Goal: Task Accomplishment & Management: Complete application form

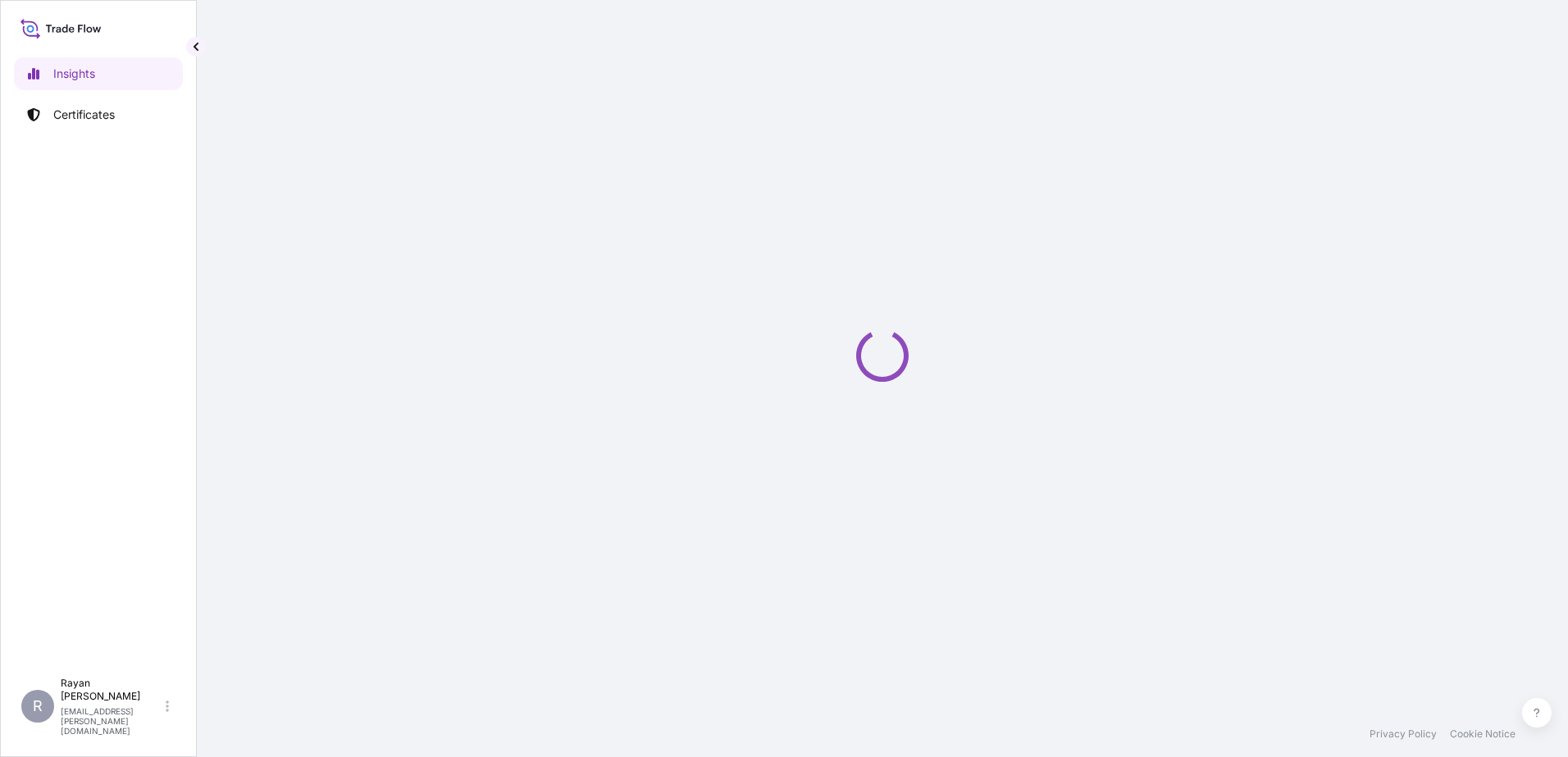
select select "2025"
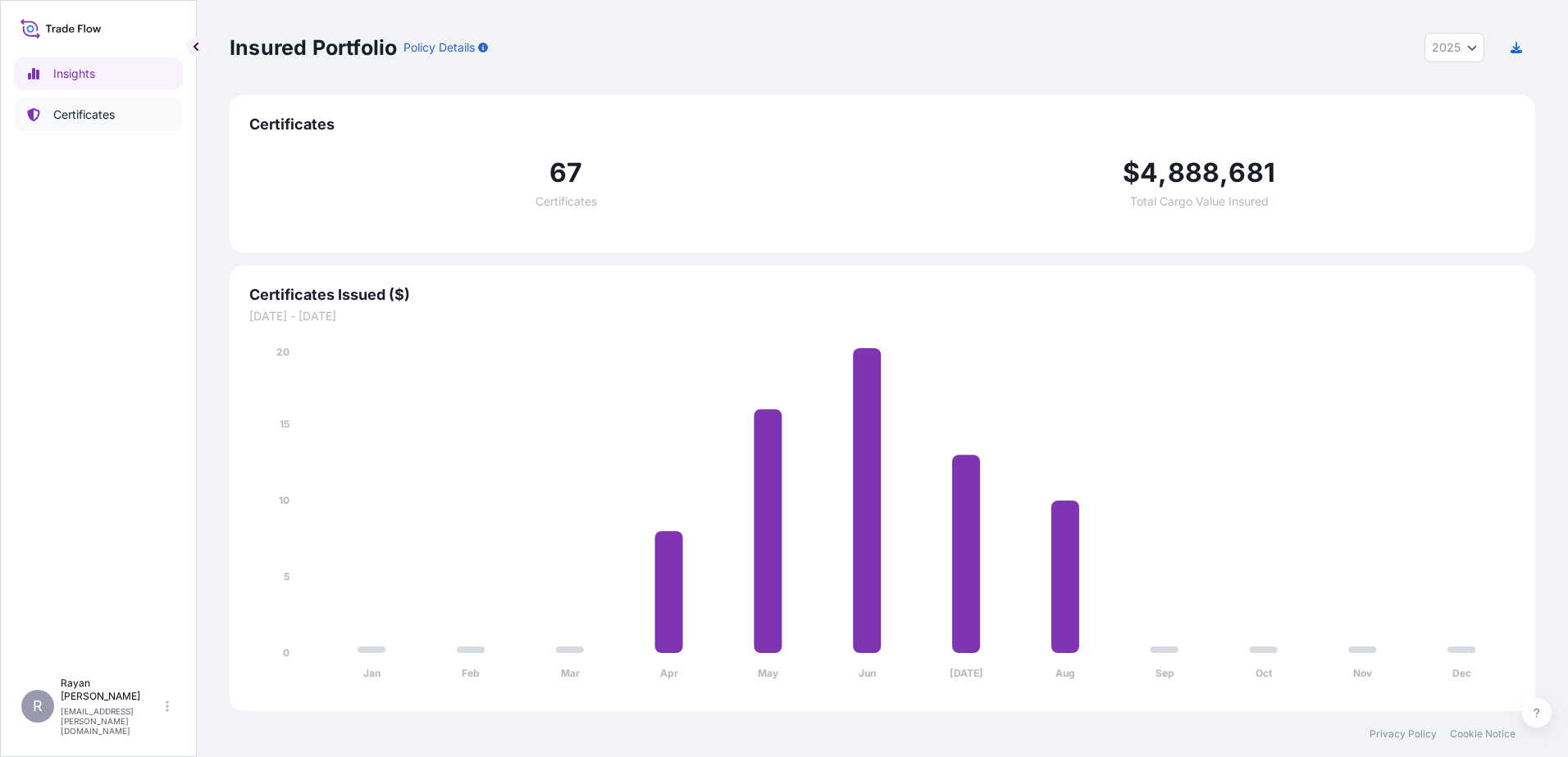
click at [124, 111] on link "Certificates" at bounding box center [98, 114] width 169 height 32
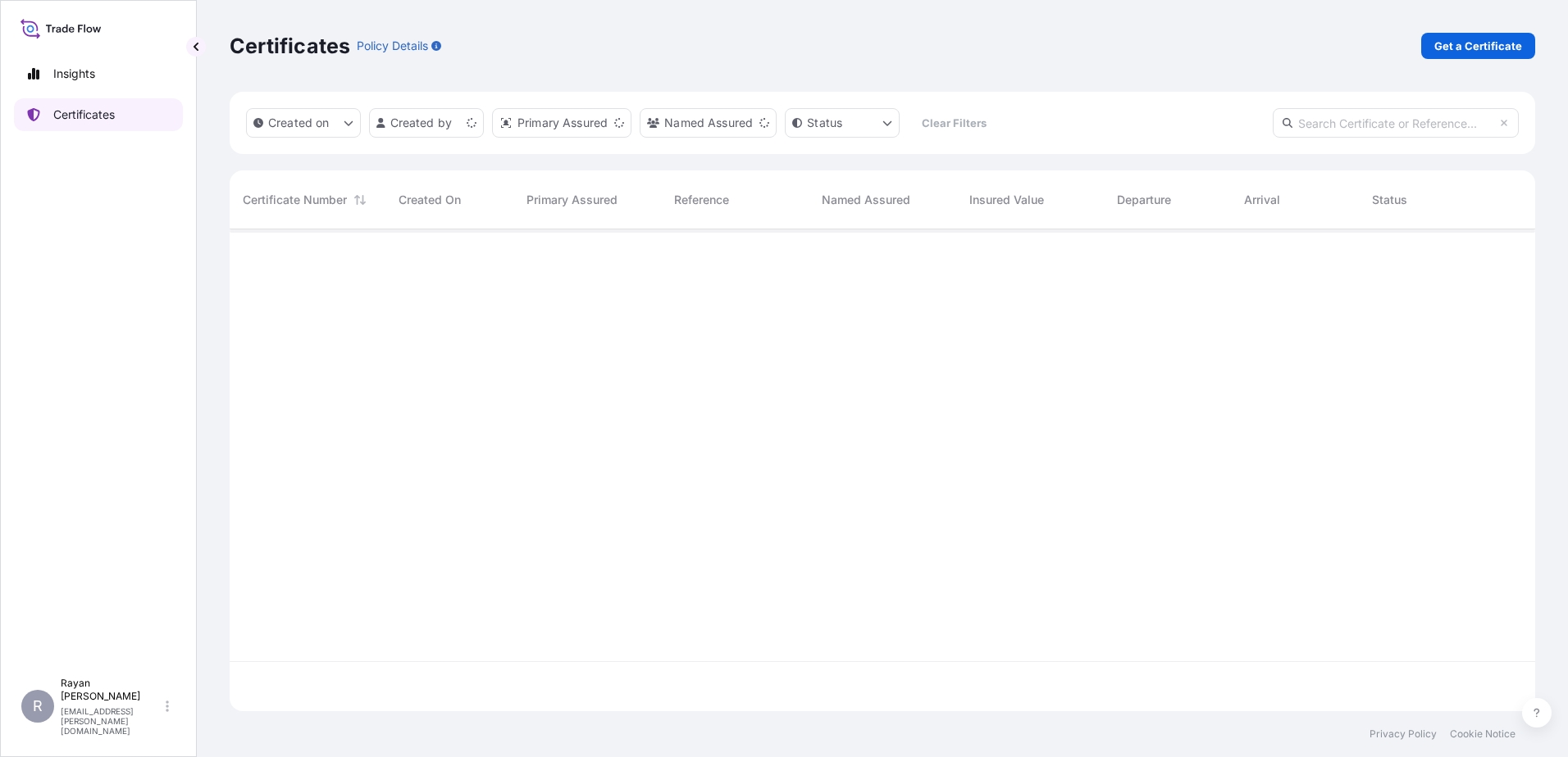
scroll to position [478, 1294]
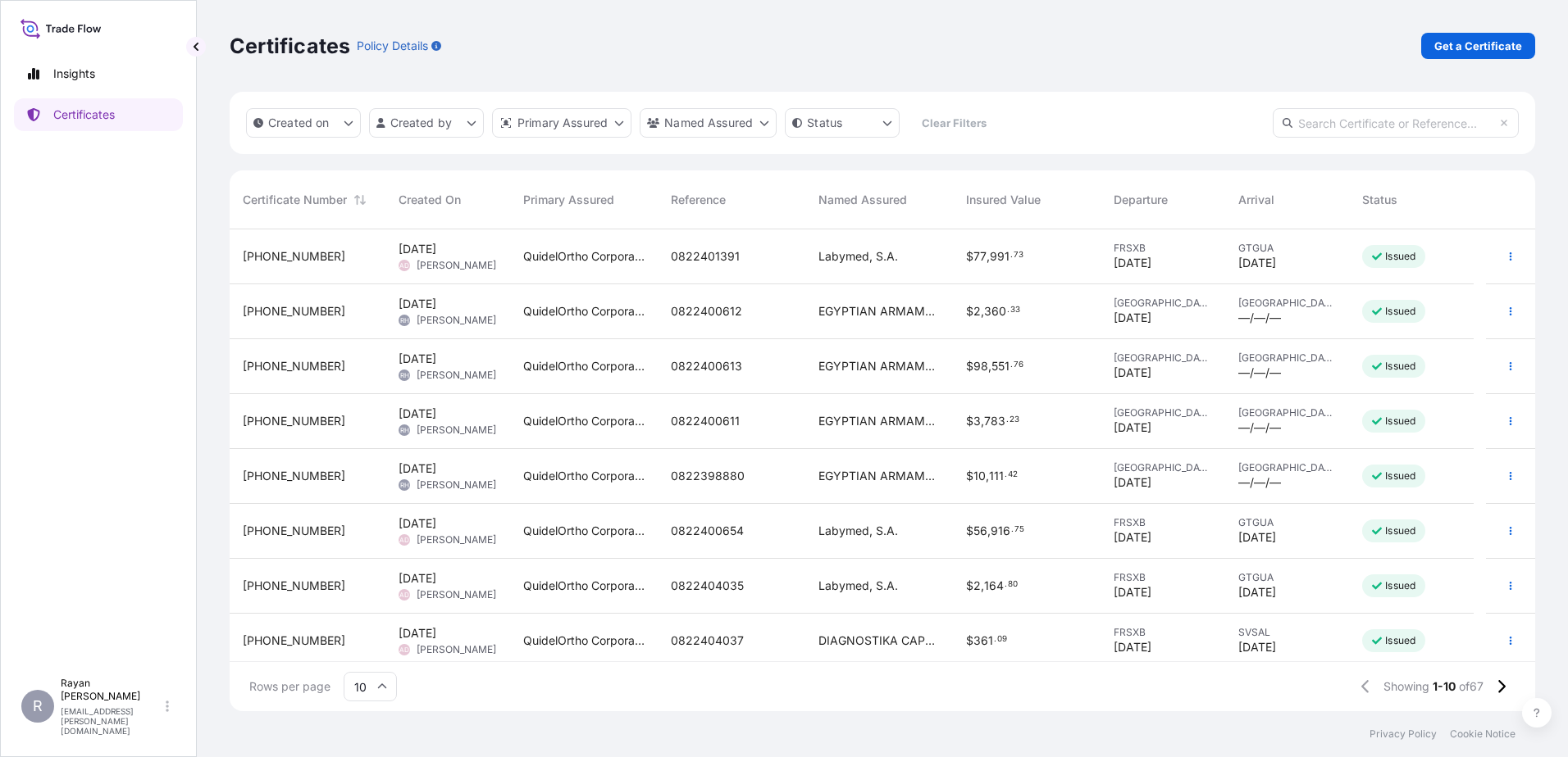
click at [1438, 32] on link "Get a Certificate" at bounding box center [1478, 45] width 114 height 26
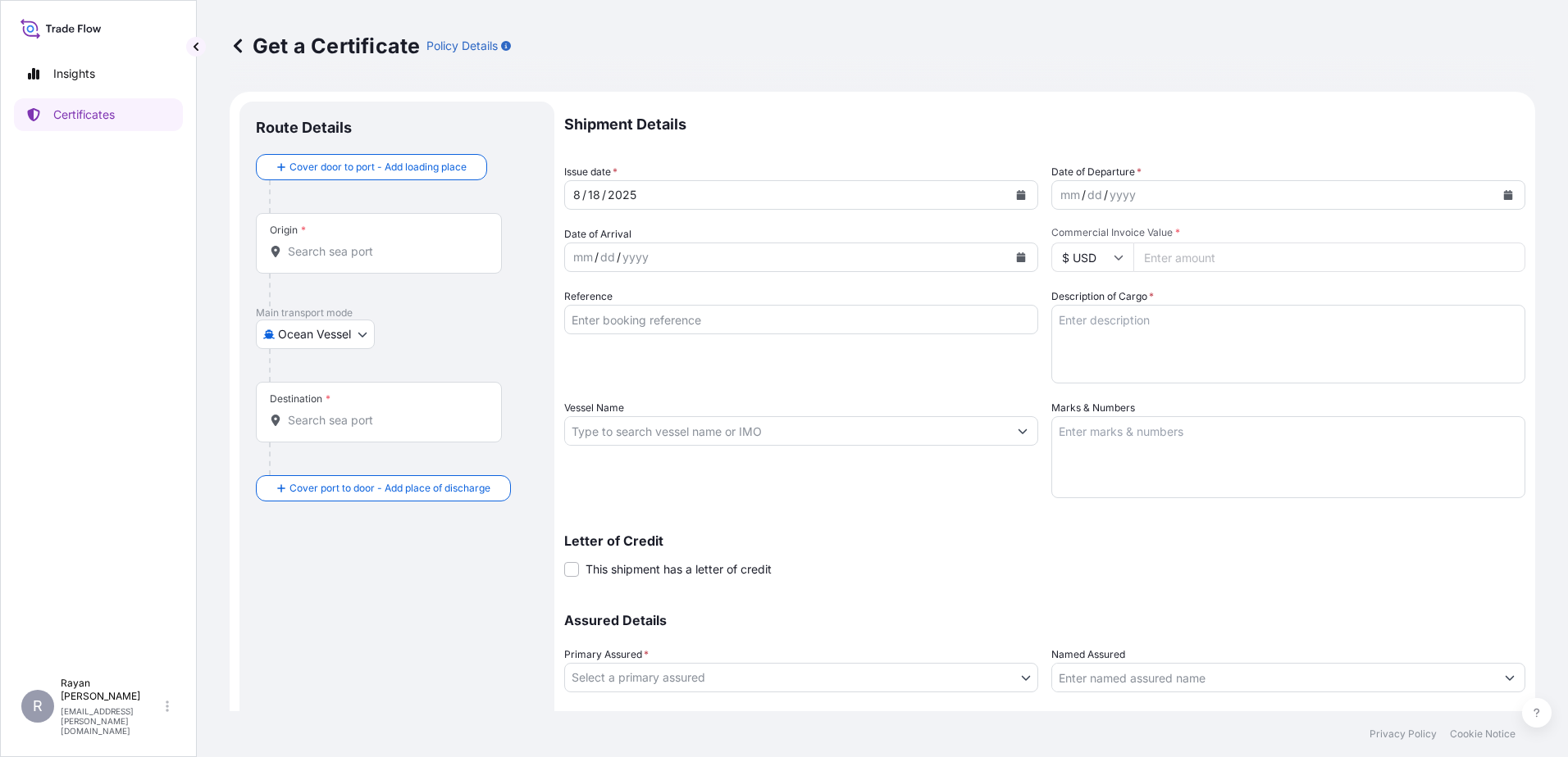
click at [338, 320] on body "Insights Certificates R Rayan Hamoui rayan.hamoui@quidelortho.com Get a Certifi…" at bounding box center [784, 378] width 1568 height 757
click at [311, 385] on div "Air" at bounding box center [316, 377] width 107 height 30
select select "Air"
click at [312, 264] on input "Origin *" at bounding box center [384, 258] width 193 height 16
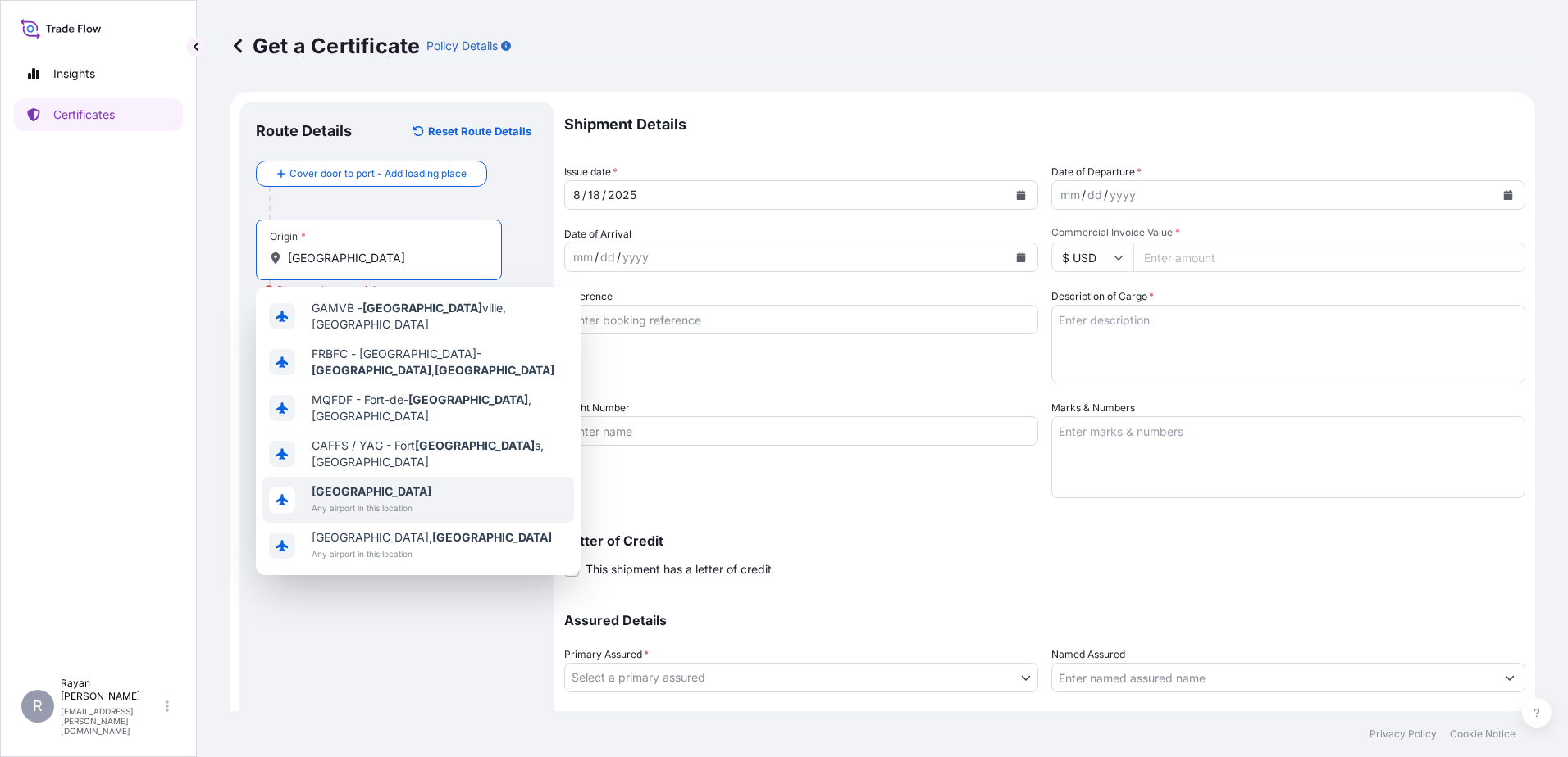
click at [384, 484] on span "France" at bounding box center [371, 492] width 120 height 16
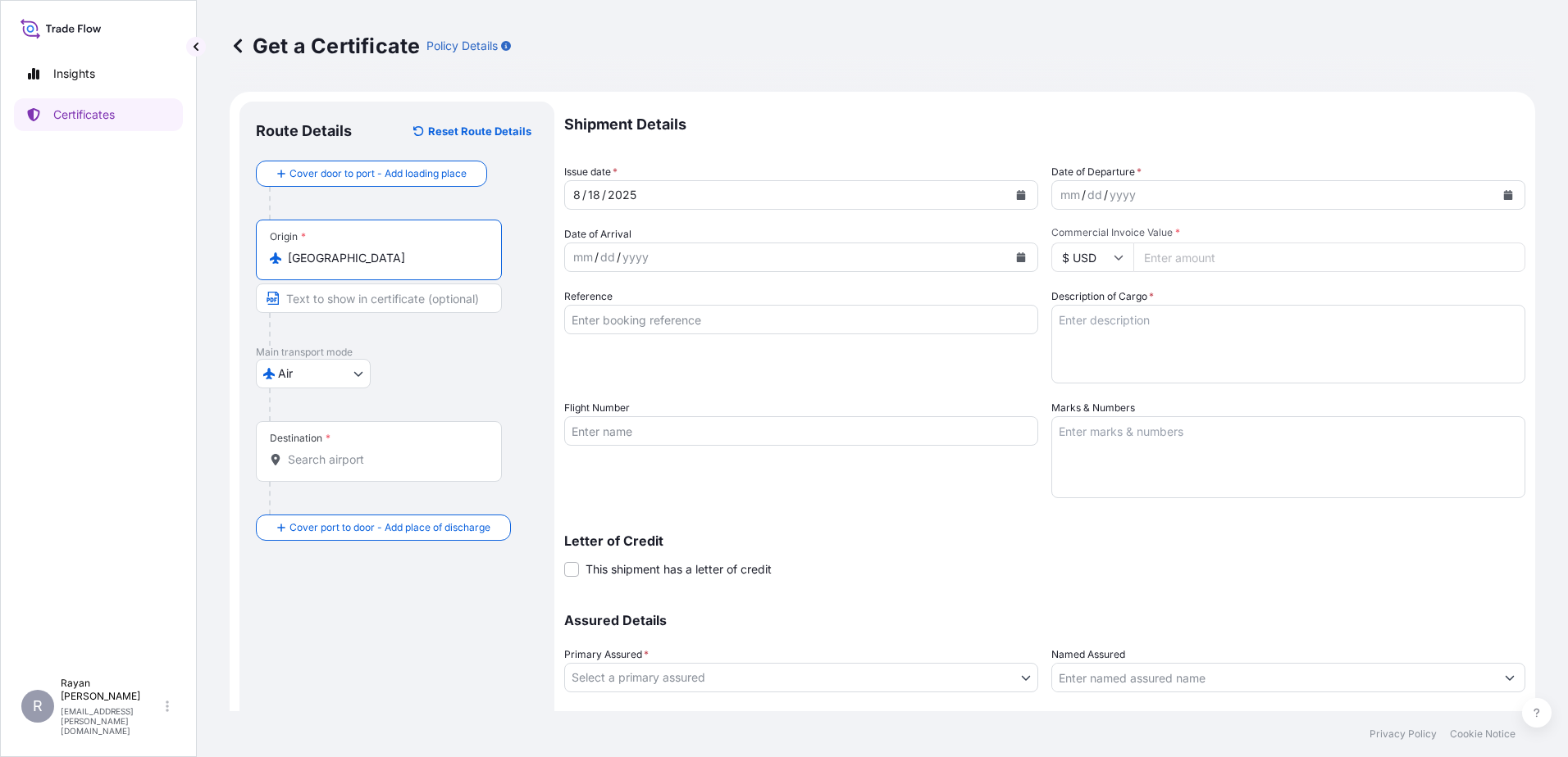
type input "France"
click at [346, 468] on input "Destination *" at bounding box center [384, 459] width 193 height 16
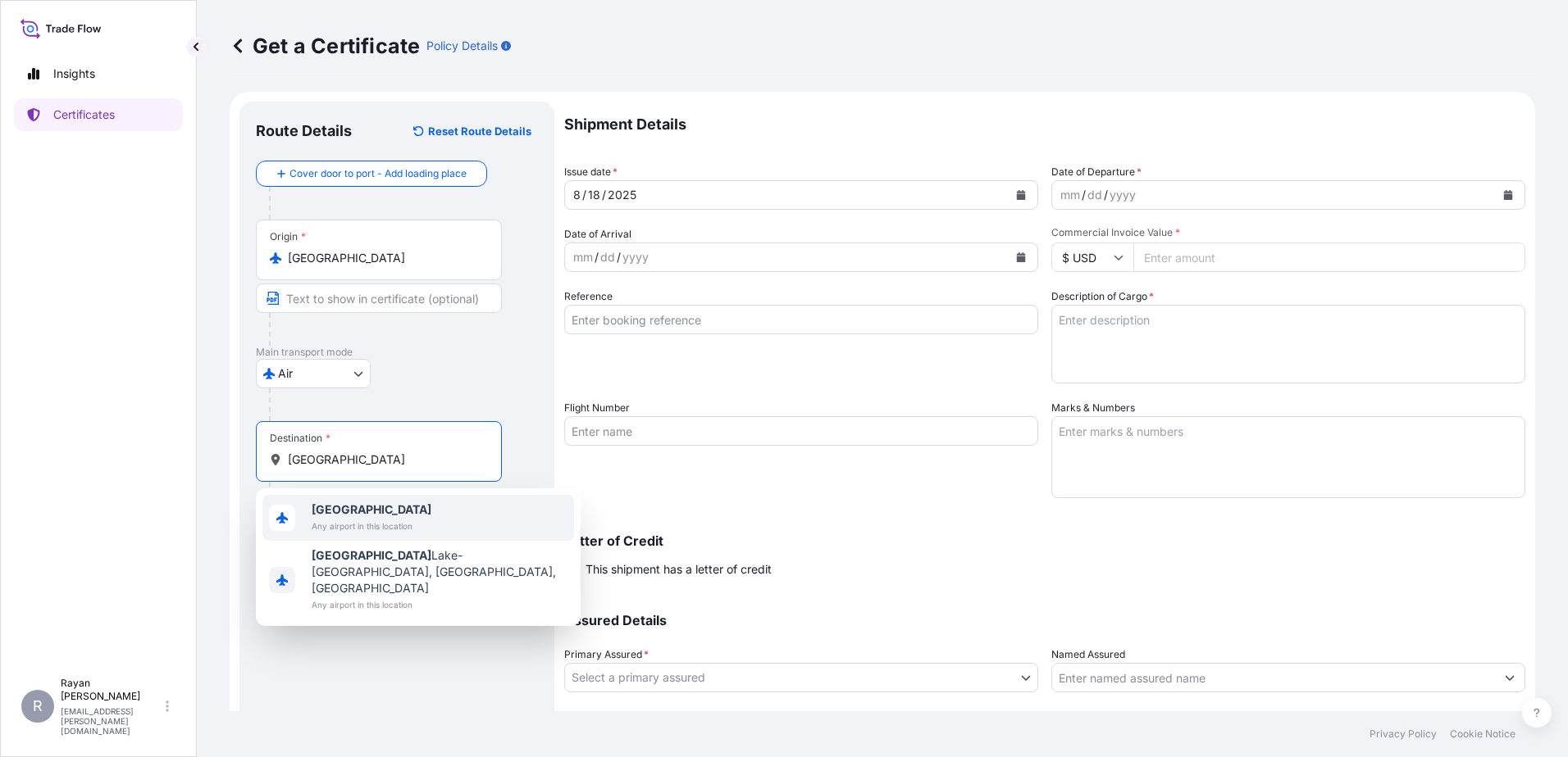
click at [359, 528] on span "Any airport in this location" at bounding box center [371, 526] width 120 height 16
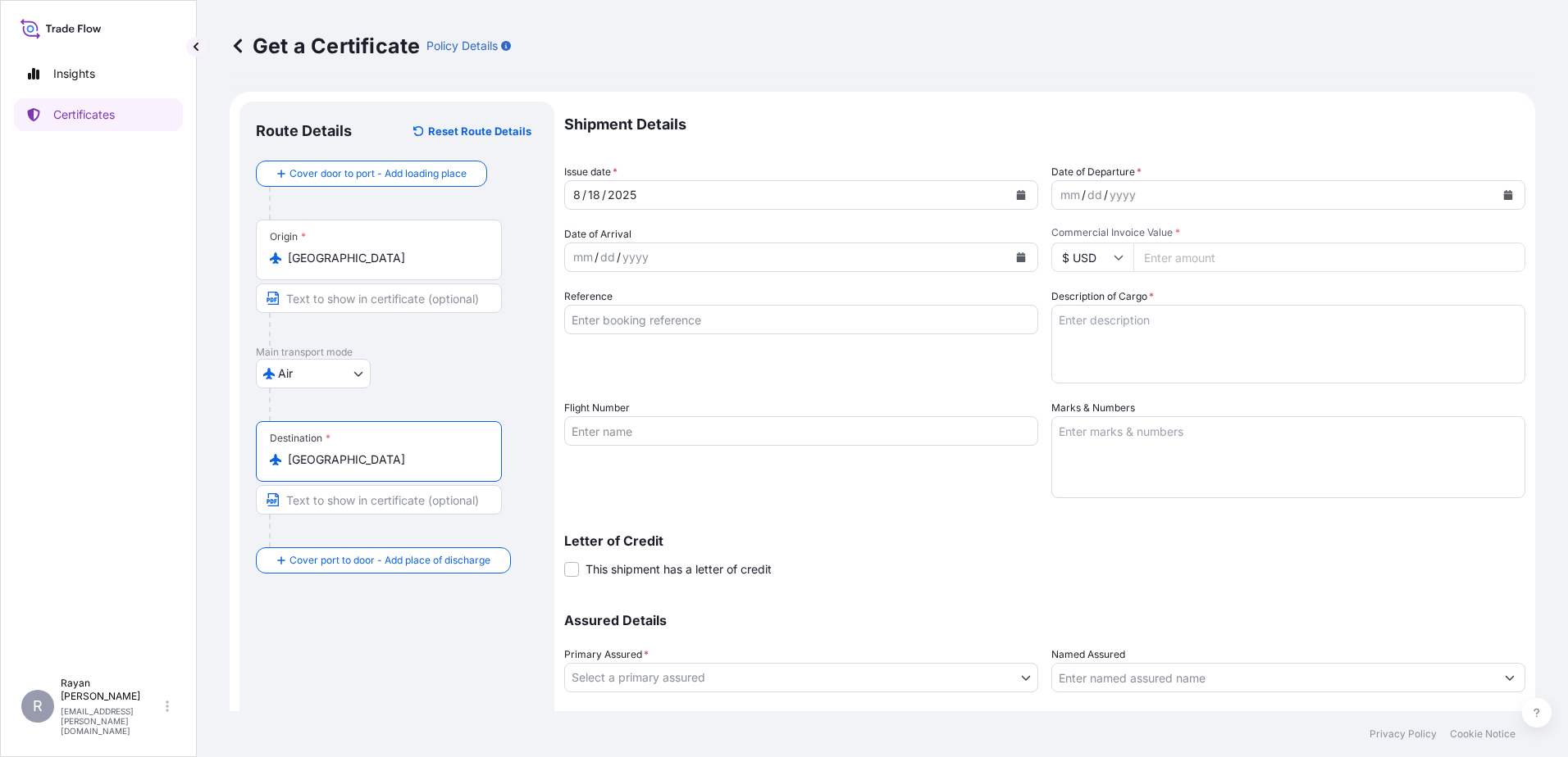
type input "Egypt"
click at [439, 405] on div at bounding box center [403, 405] width 269 height 32
click at [1495, 200] on button "Calendar" at bounding box center [1508, 194] width 26 height 26
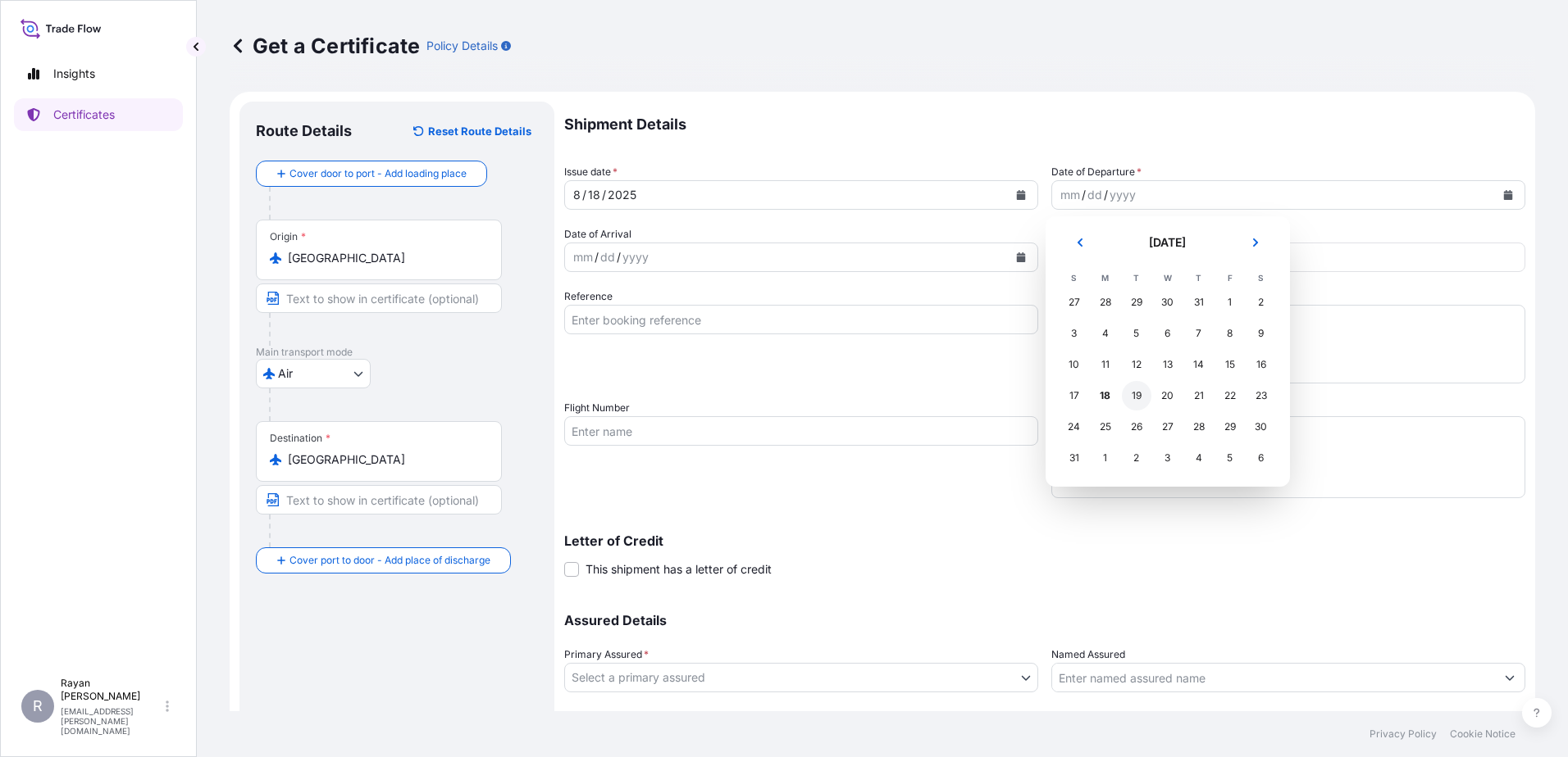
click at [1136, 397] on div "19" at bounding box center [1136, 396] width 30 height 30
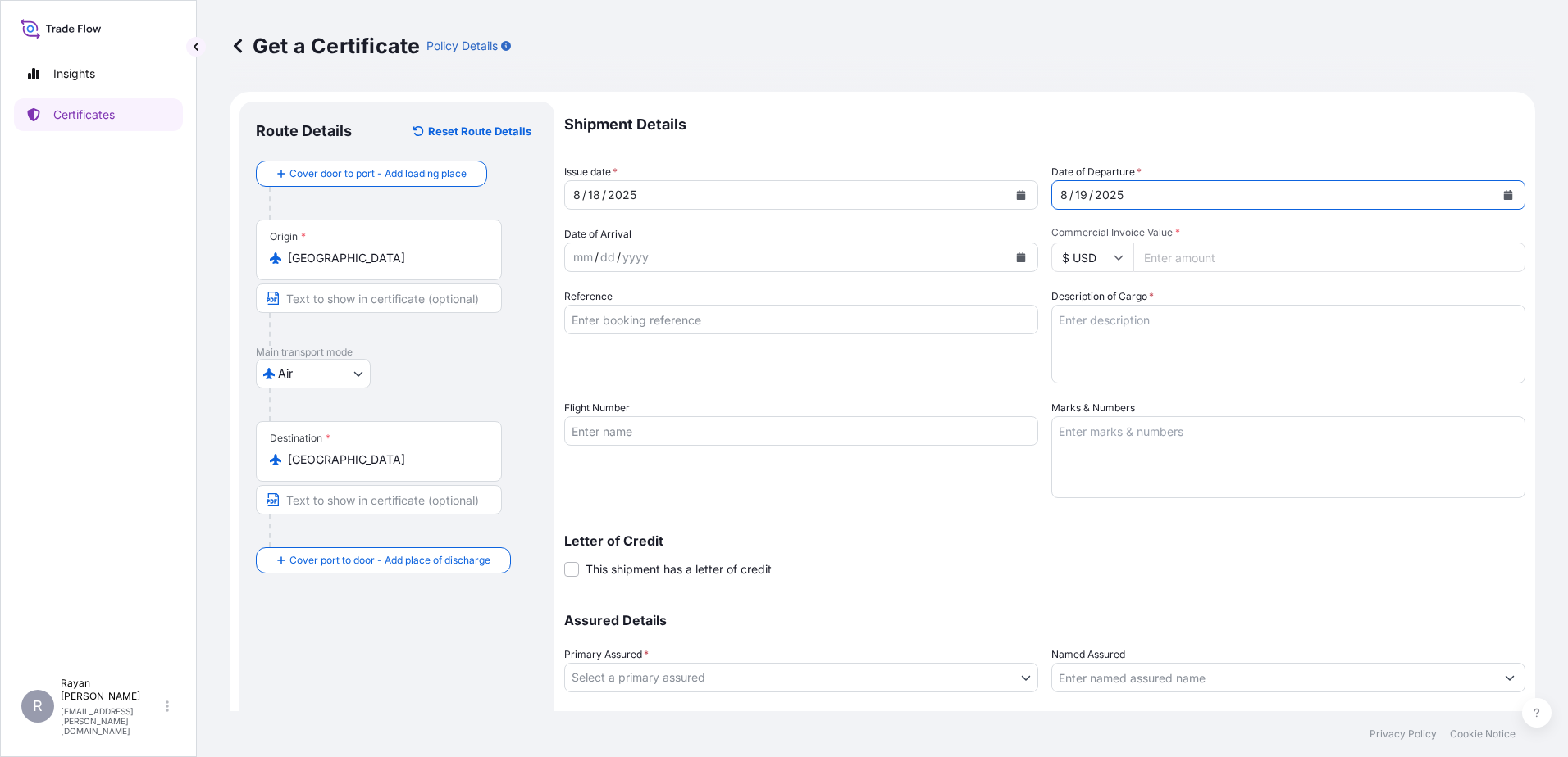
click at [1232, 255] on input "Commercial Invoice Value *" at bounding box center [1330, 257] width 392 height 30
drag, startPoint x: 1181, startPoint y: 274, endPoint x: 1181, endPoint y: 265, distance: 9.0
click at [1181, 274] on div "Shipment Details Issue date * 8 / 18 / 2025 Date of Departure * 8 / 19 / 2025 D…" at bounding box center [1044, 430] width 961 height 656
click at [1181, 265] on input "Commercial Invoice Value *" at bounding box center [1330, 257] width 392 height 30
type input "5092.75"
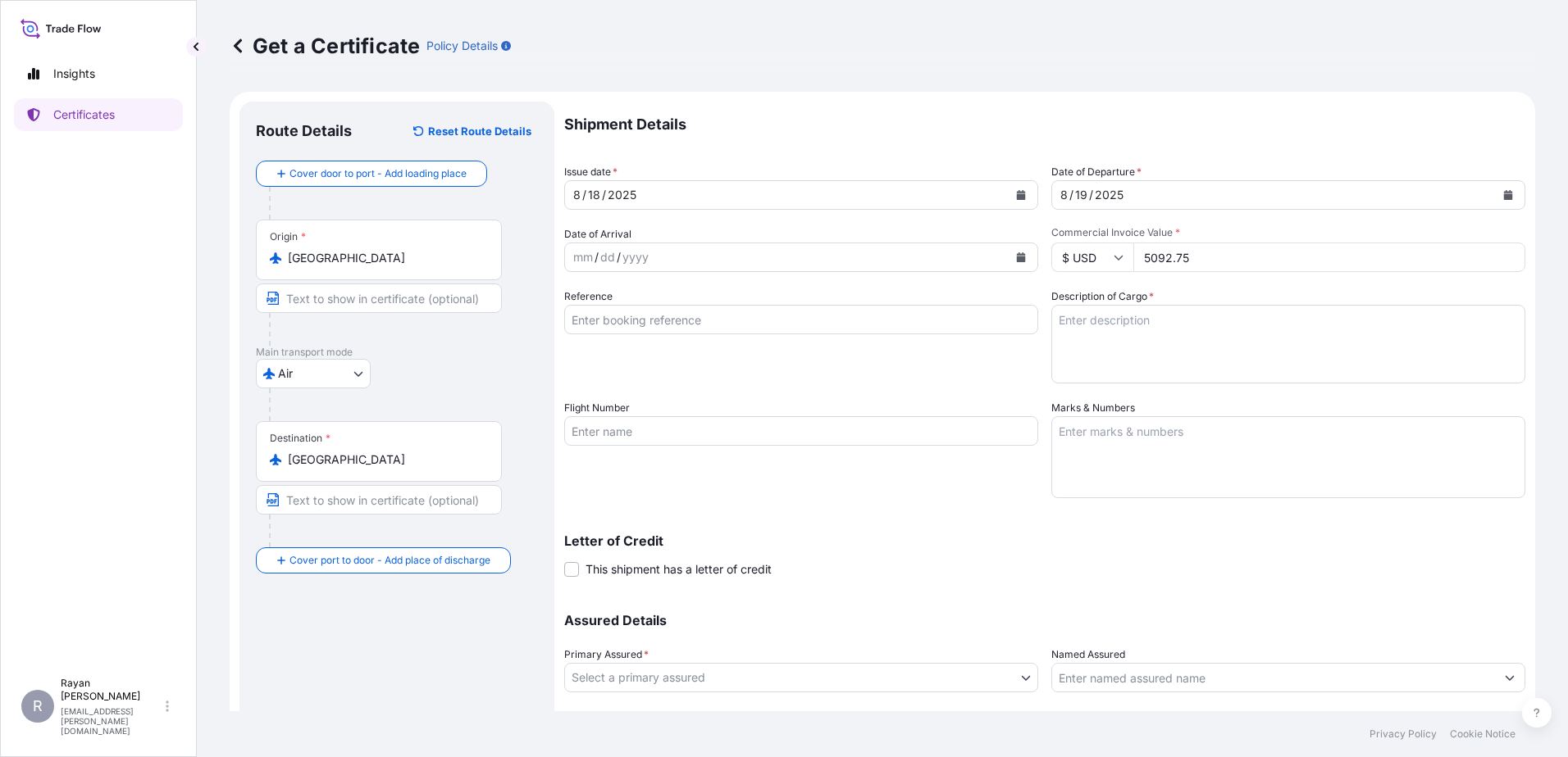
click at [1169, 284] on div "Shipment Details Issue date * 8 / 18 / 2025 Date of Departure * 8 / 19 / 2025 D…" at bounding box center [1044, 430] width 961 height 656
click at [1208, 330] on textarea "Description of Cargo *" at bounding box center [1288, 344] width 474 height 79
paste textarea "Medical Supplies (diagnostics consumables & reagents)"
type textarea "Medical Supplies (diagnostics consumables & reagents)"
click at [641, 324] on input "Reference" at bounding box center [801, 319] width 474 height 30
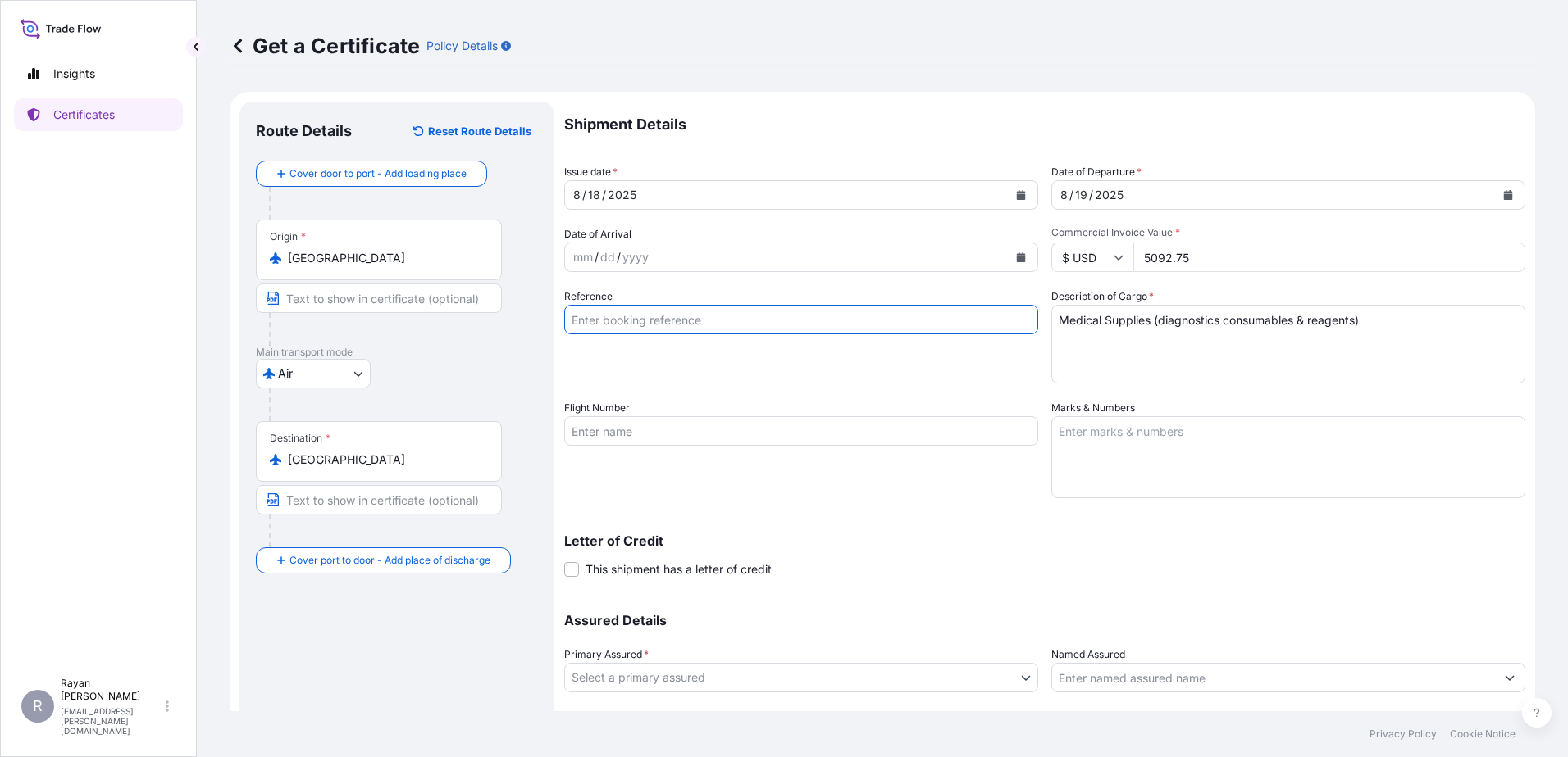
paste input "0822400686"
type input "0822400686"
click at [858, 370] on div "Reference 0822400686" at bounding box center [801, 336] width 474 height 95
click at [641, 566] on span "This shipment has a letter of credit" at bounding box center [678, 569] width 186 height 16
click at [564, 561] on input "This shipment has a letter of credit" at bounding box center [564, 561] width 0 height 0
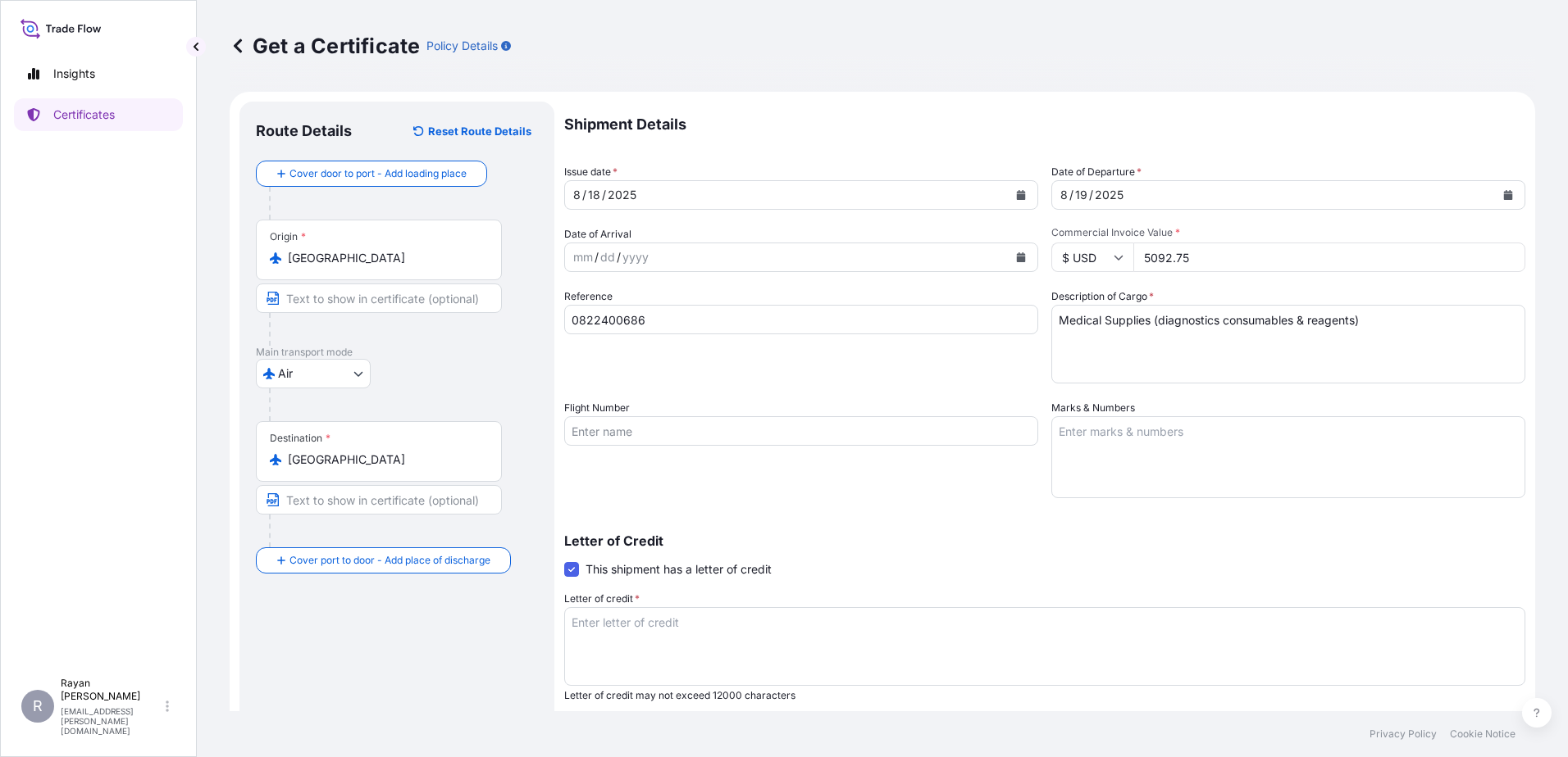
click at [755, 654] on textarea "Letter of credit *" at bounding box center [1044, 646] width 961 height 79
paste textarea "EGYPTIAN ARMAMENT AUTHORITY MINISTRY OF DEFENSE Medical Supplies as per appendi…"
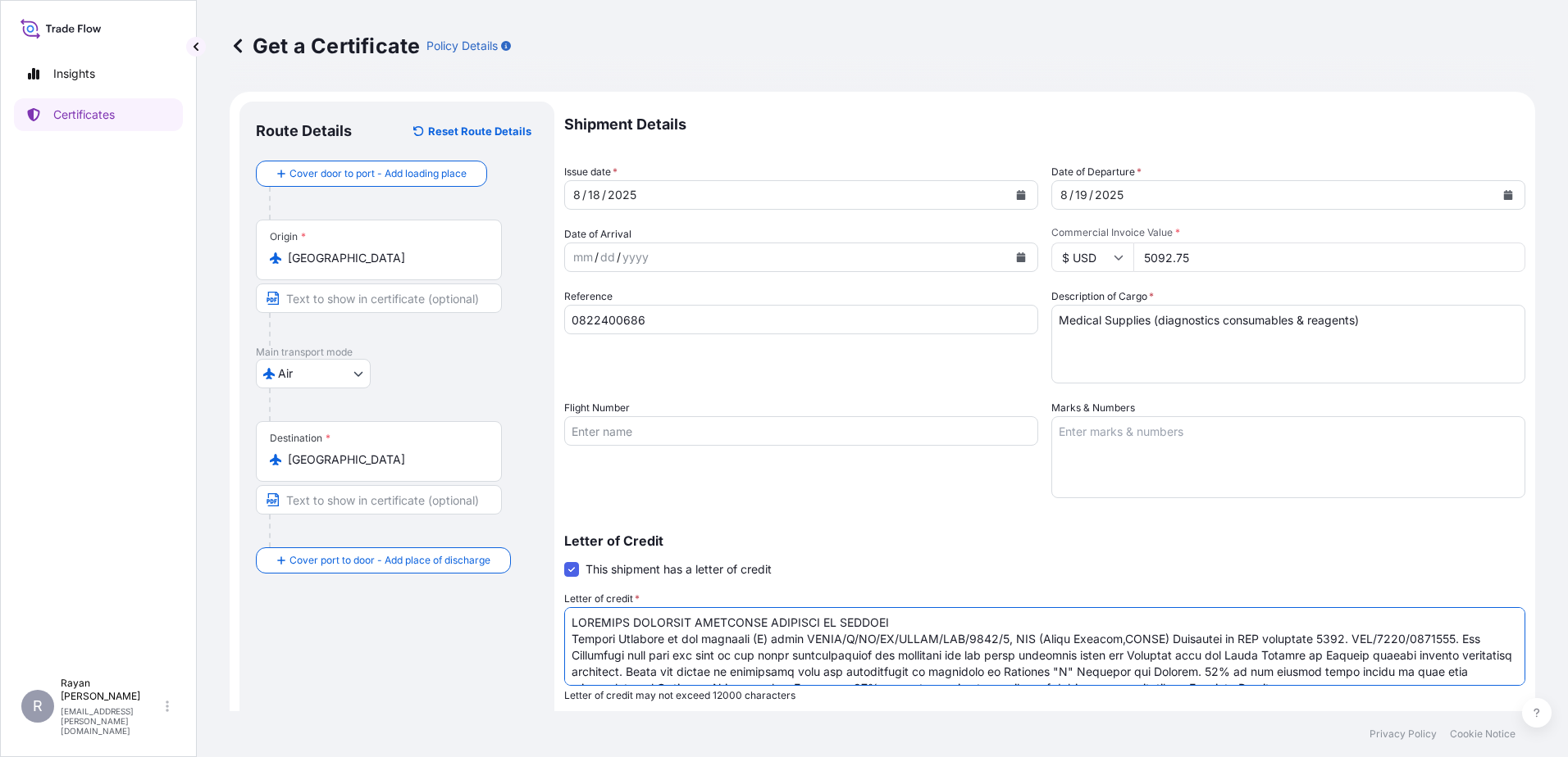
scroll to position [141, 0]
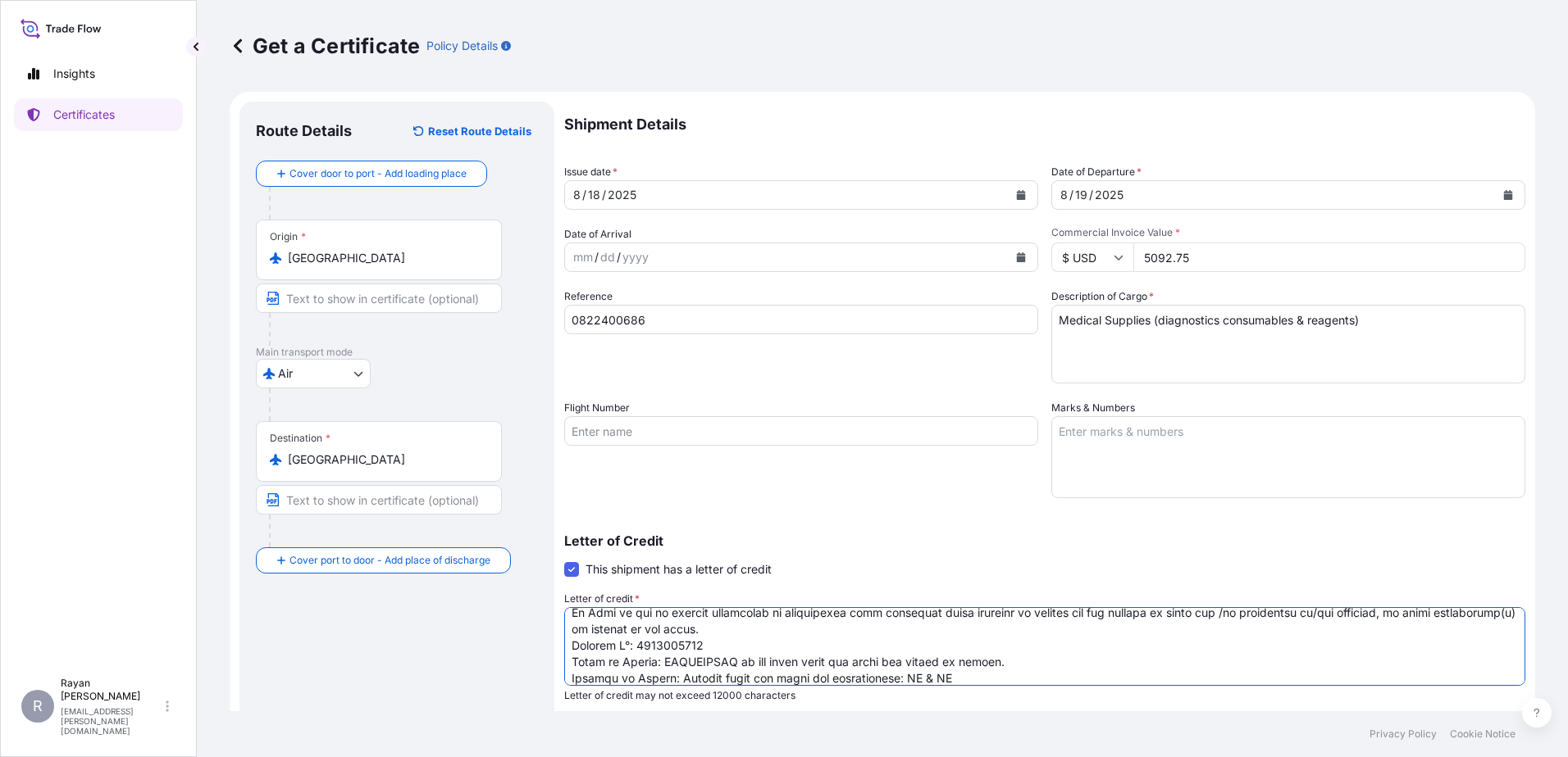
type textarea "EGYPTIAN ARMAMENT AUTHORITY MINISTRY OF DEFENSE Medical Supplies as per appendi…"
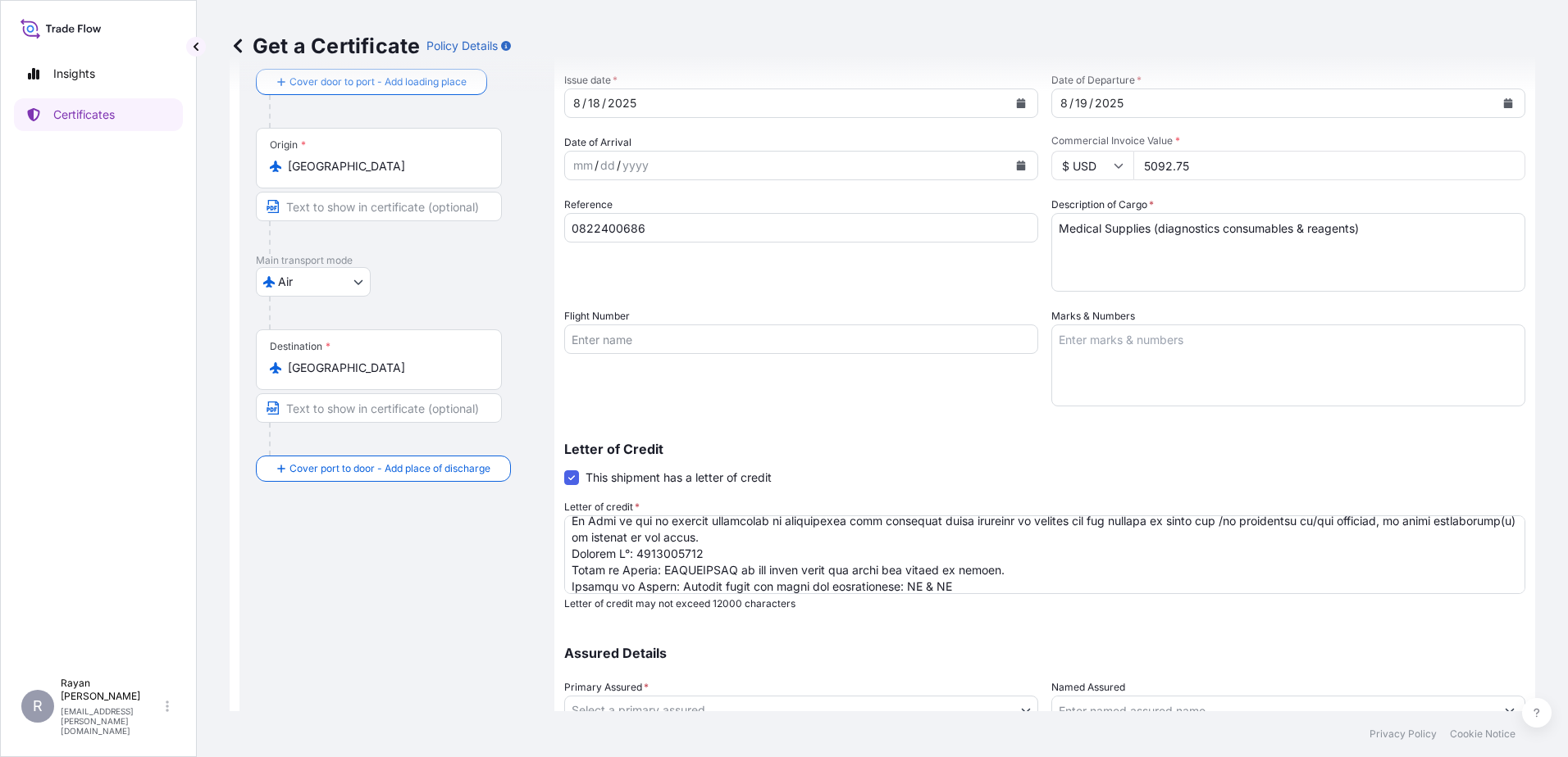
scroll to position [227, 0]
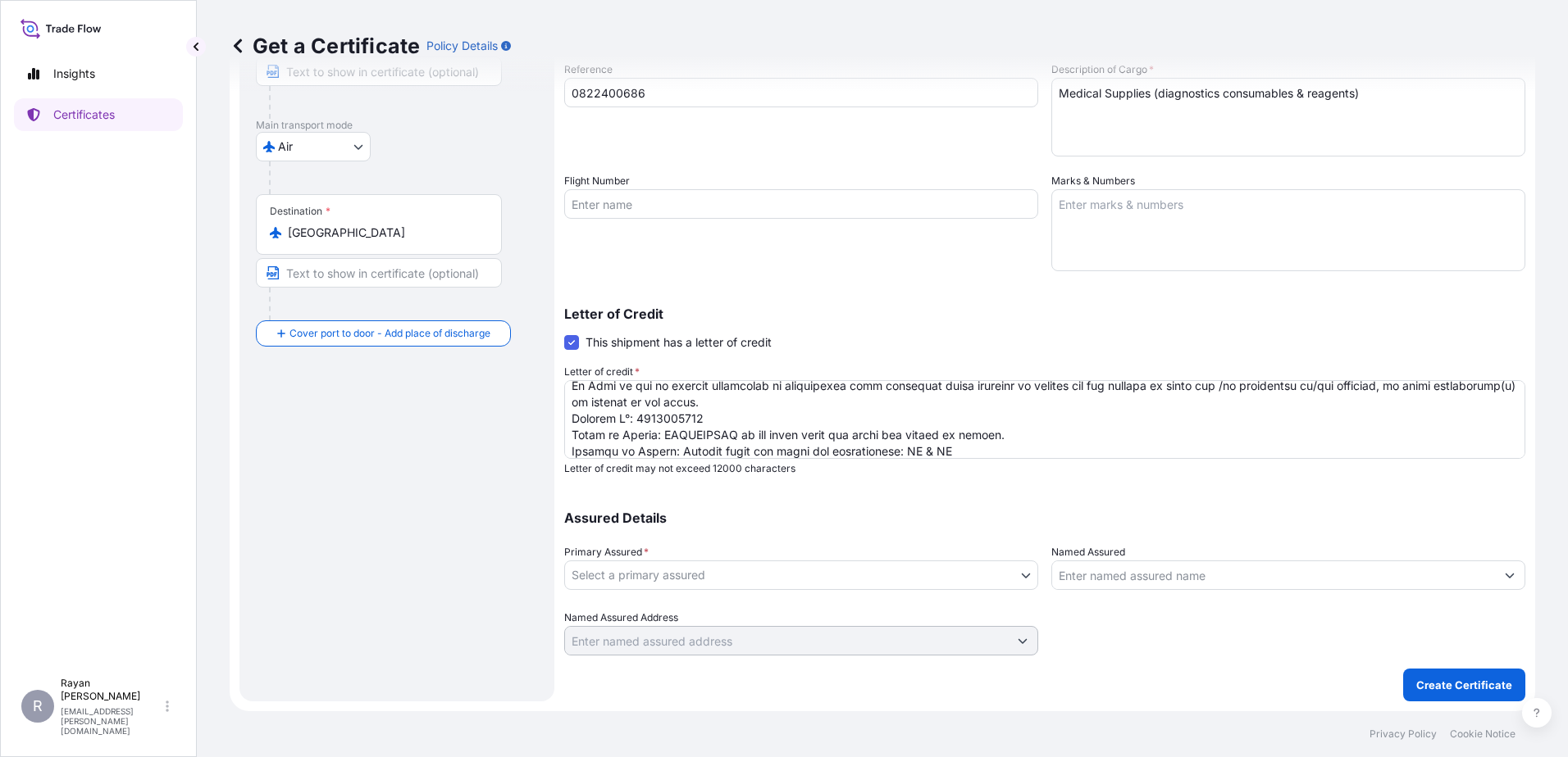
click at [914, 570] on body "Insights Certificates R Rayan Hamoui rayan.hamoui@quidelortho.com Get a Certifi…" at bounding box center [784, 378] width 1568 height 757
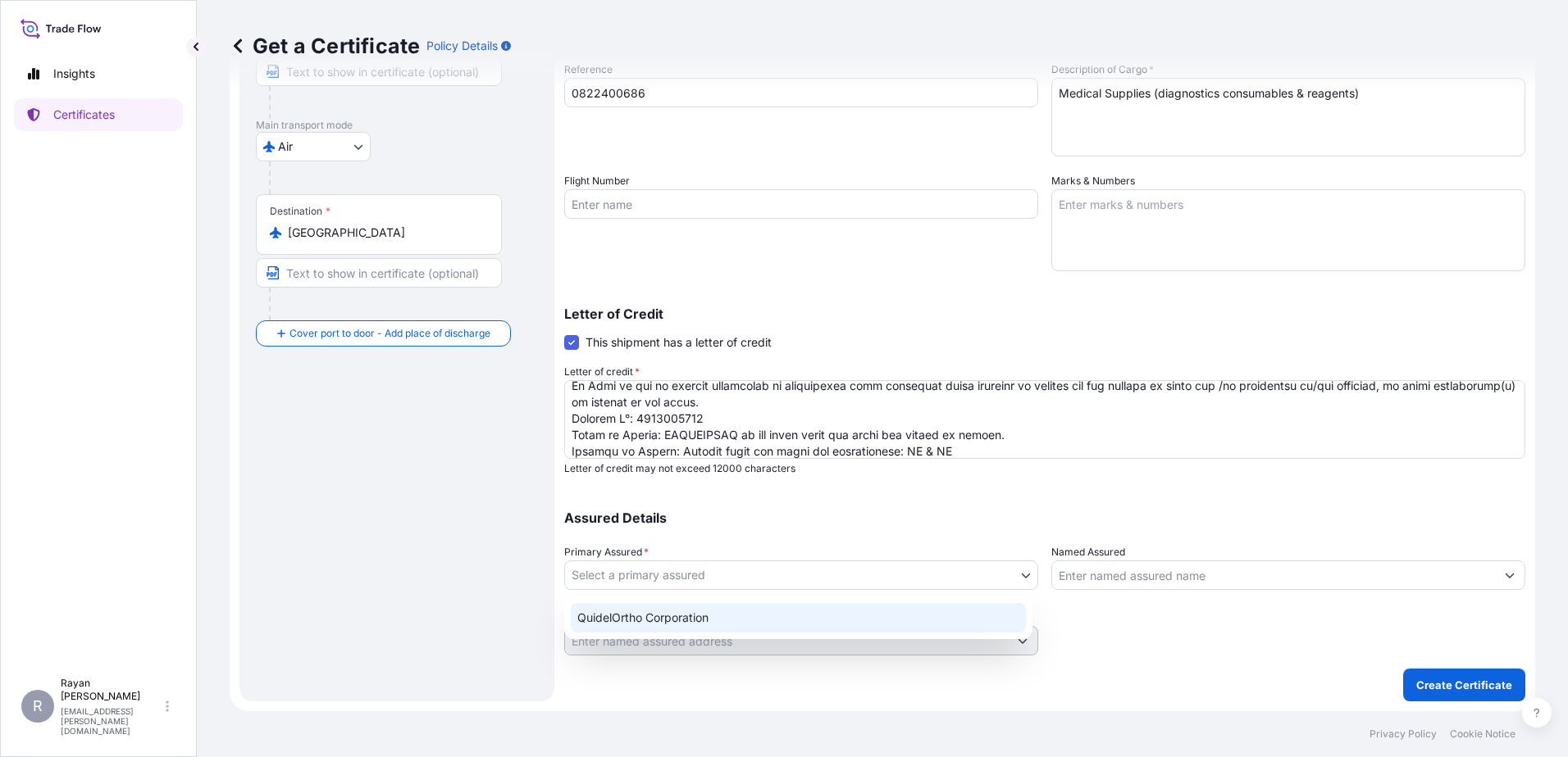
click at [789, 611] on div "QuidelOrtho Corporation" at bounding box center [798, 618] width 455 height 30
select select "31549"
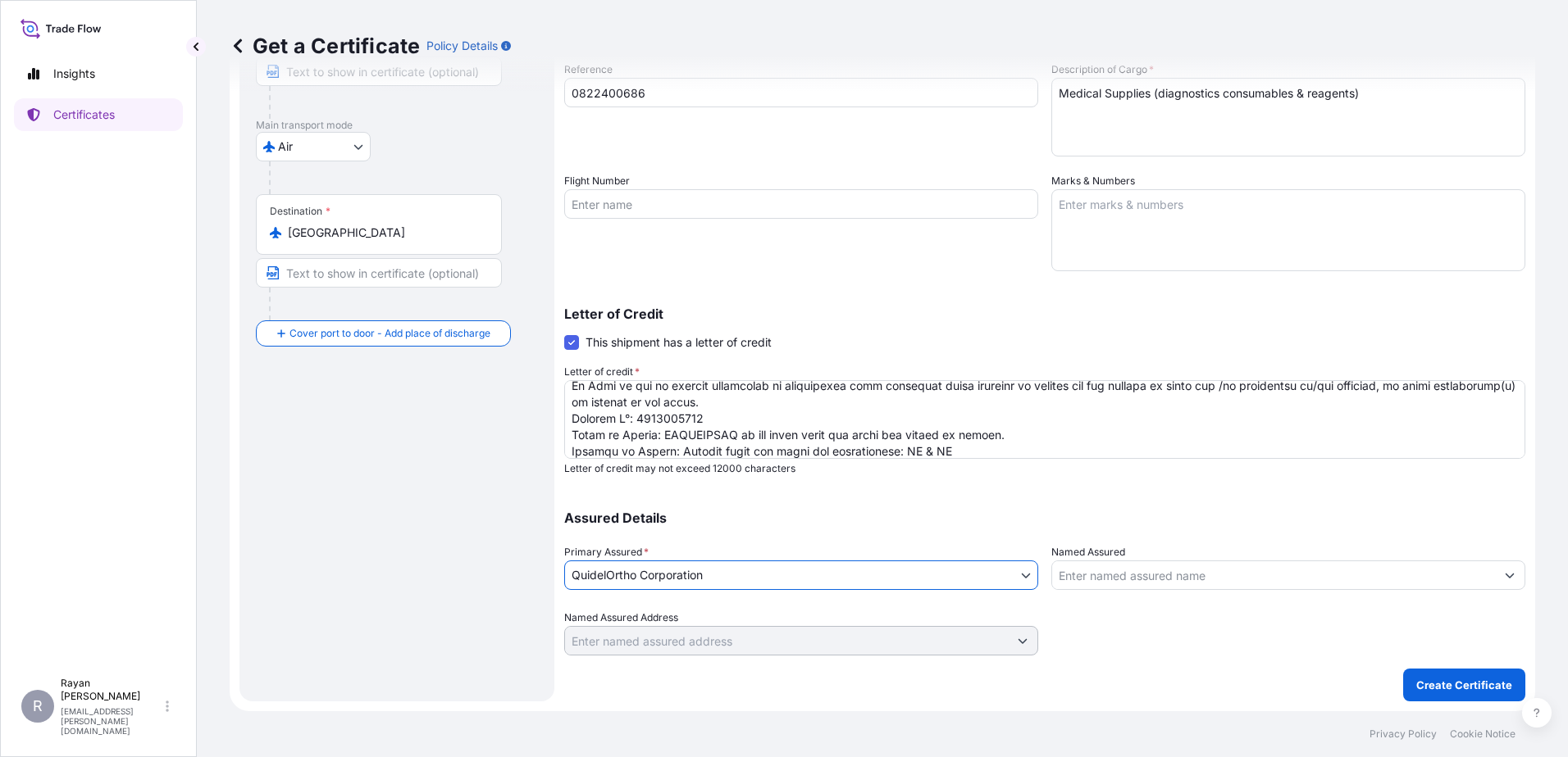
click at [1099, 548] on label "Named Assured" at bounding box center [1089, 552] width 74 height 16
drag, startPoint x: 1099, startPoint y: 548, endPoint x: 1113, endPoint y: 559, distance: 17.8
click at [1113, 559] on label "Named Assured" at bounding box center [1089, 552] width 74 height 16
click at [1113, 561] on input "Named Assured" at bounding box center [1274, 575] width 443 height 30
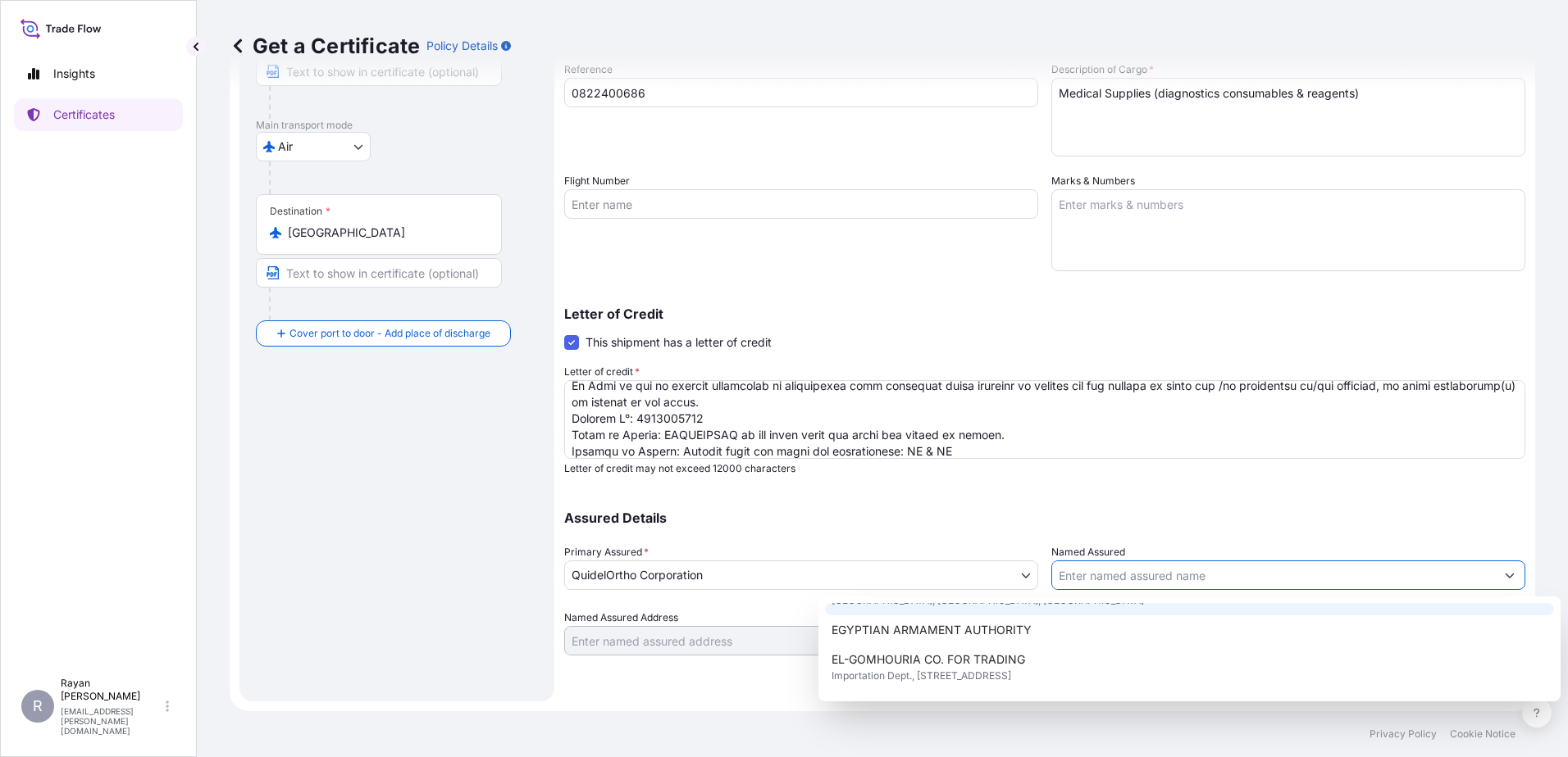
scroll to position [82, 0]
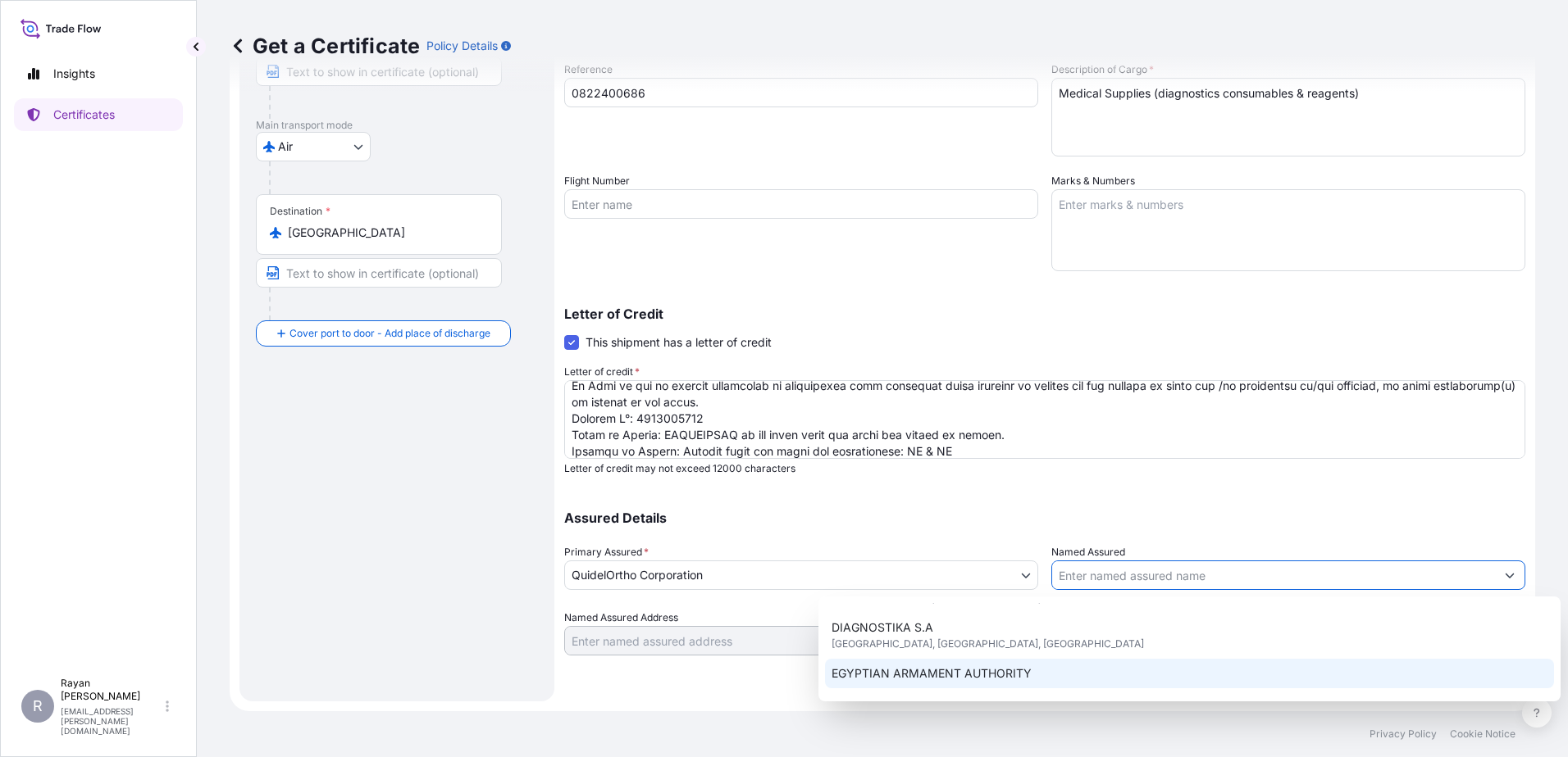
click at [1062, 666] on div "EGYPTIAN ARMAMENT AUTHORITY" at bounding box center [1189, 673] width 729 height 30
type input "EGYPTIAN ARMAMENT AUTHORITY"
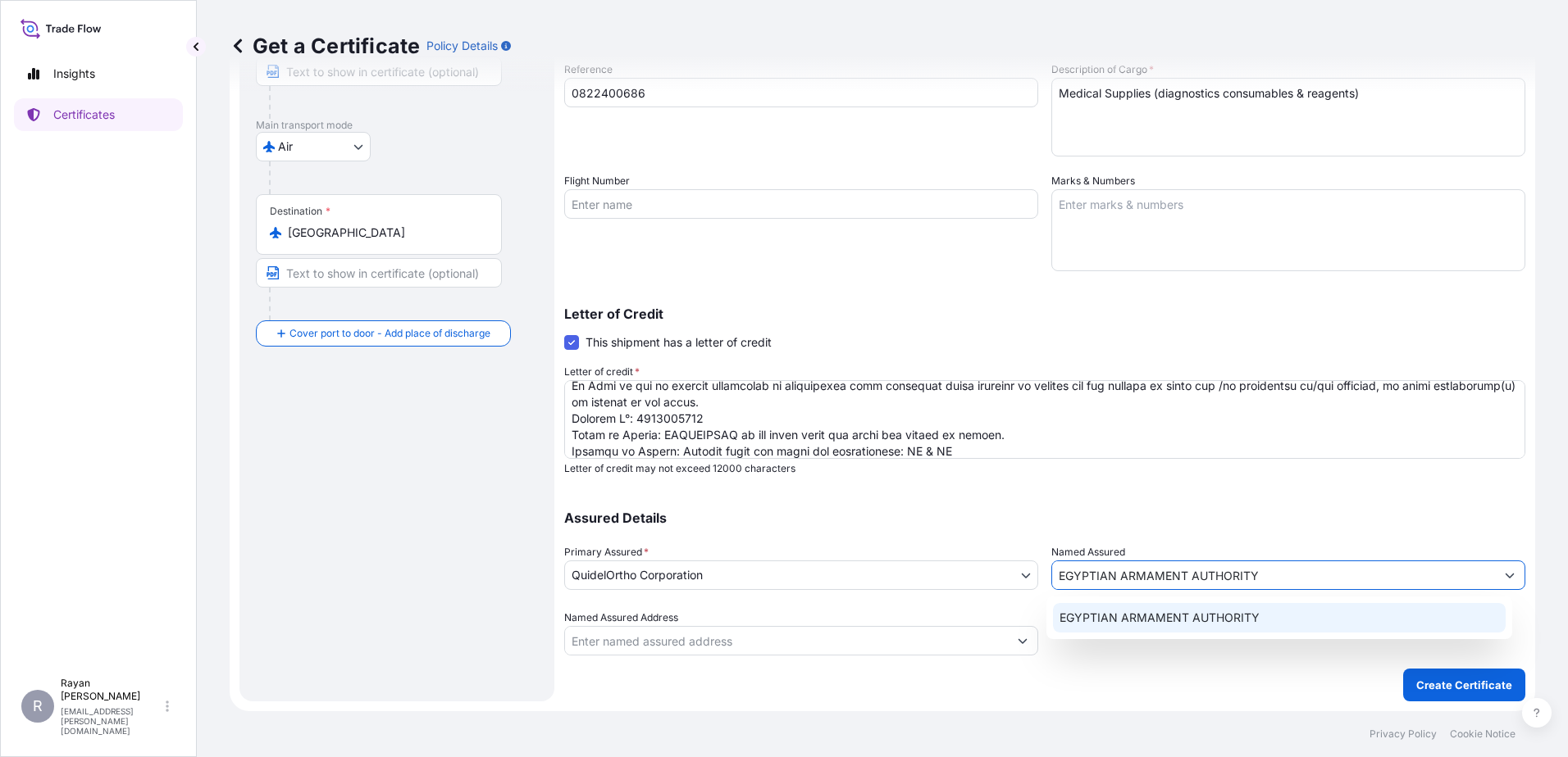
click at [1285, 676] on div "Shipment Details Issue date * 8 / 18 / 2025 Date of Departure * 8 / 19 / 2025 D…" at bounding box center [1044, 289] width 961 height 827
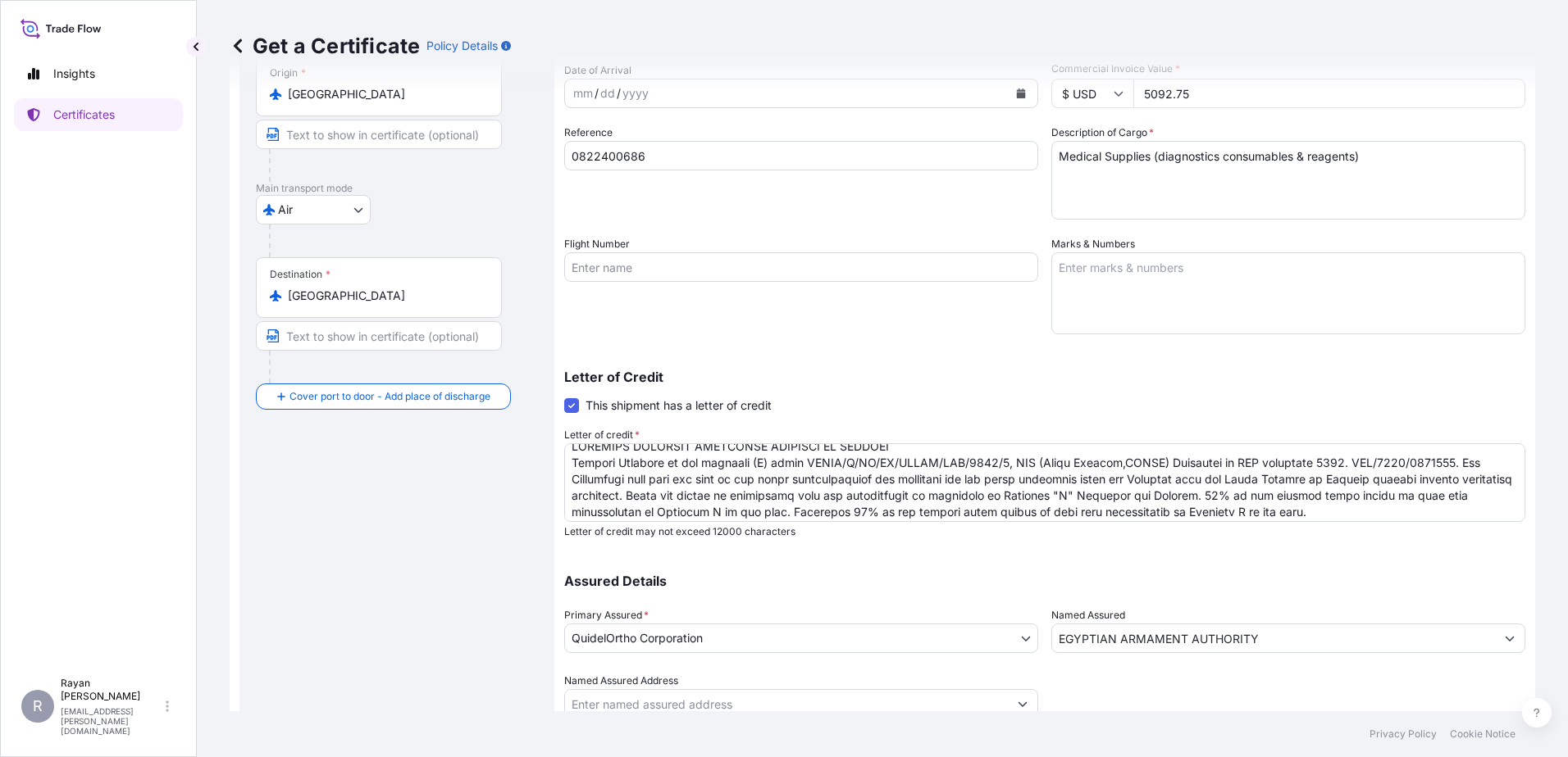
scroll to position [0, 0]
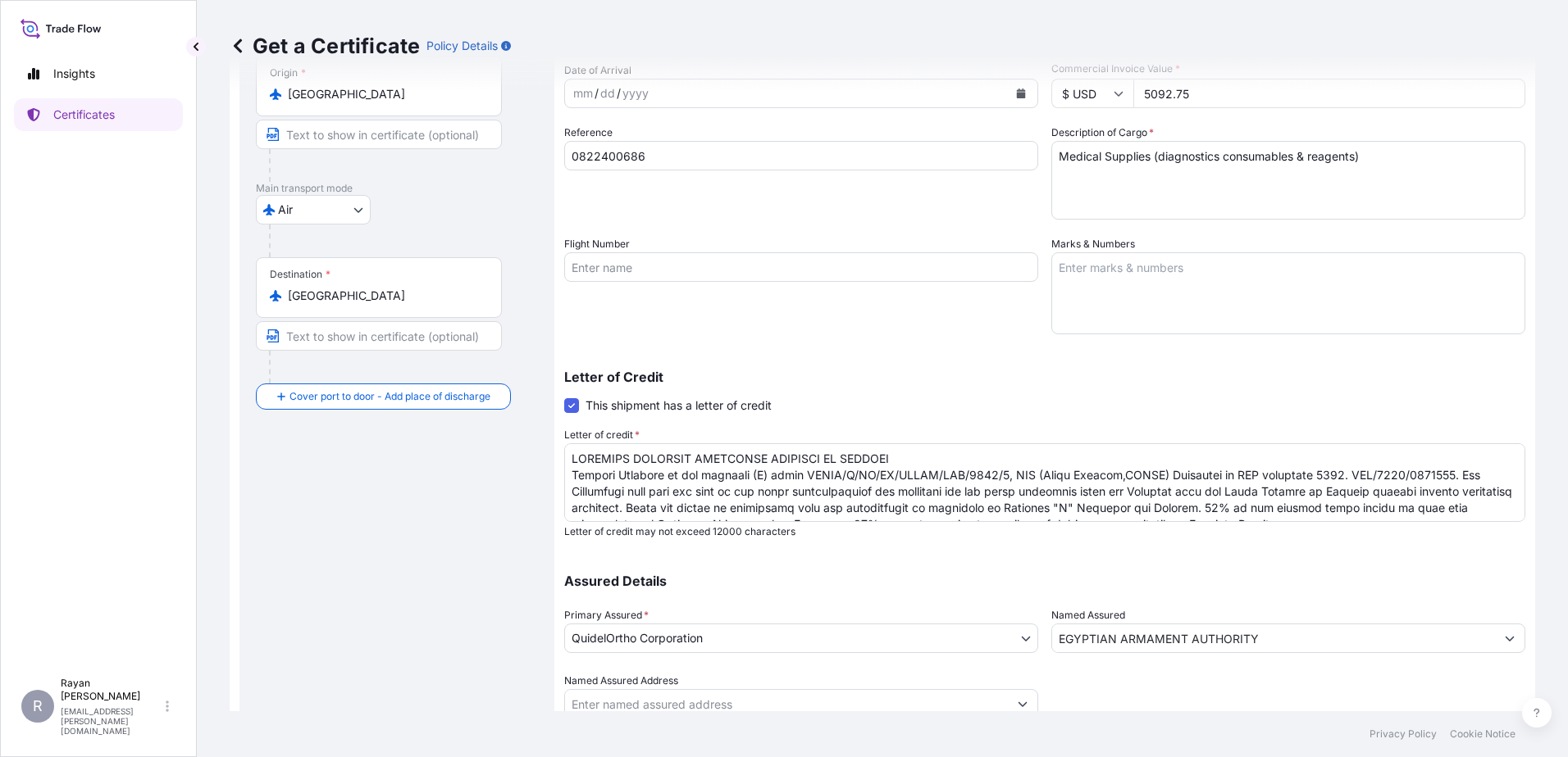
click at [1158, 589] on div "Assured Details Primary Assured * QuidelOrtho Corporation QuidelOrtho Corporati…" at bounding box center [1044, 637] width 961 height 164
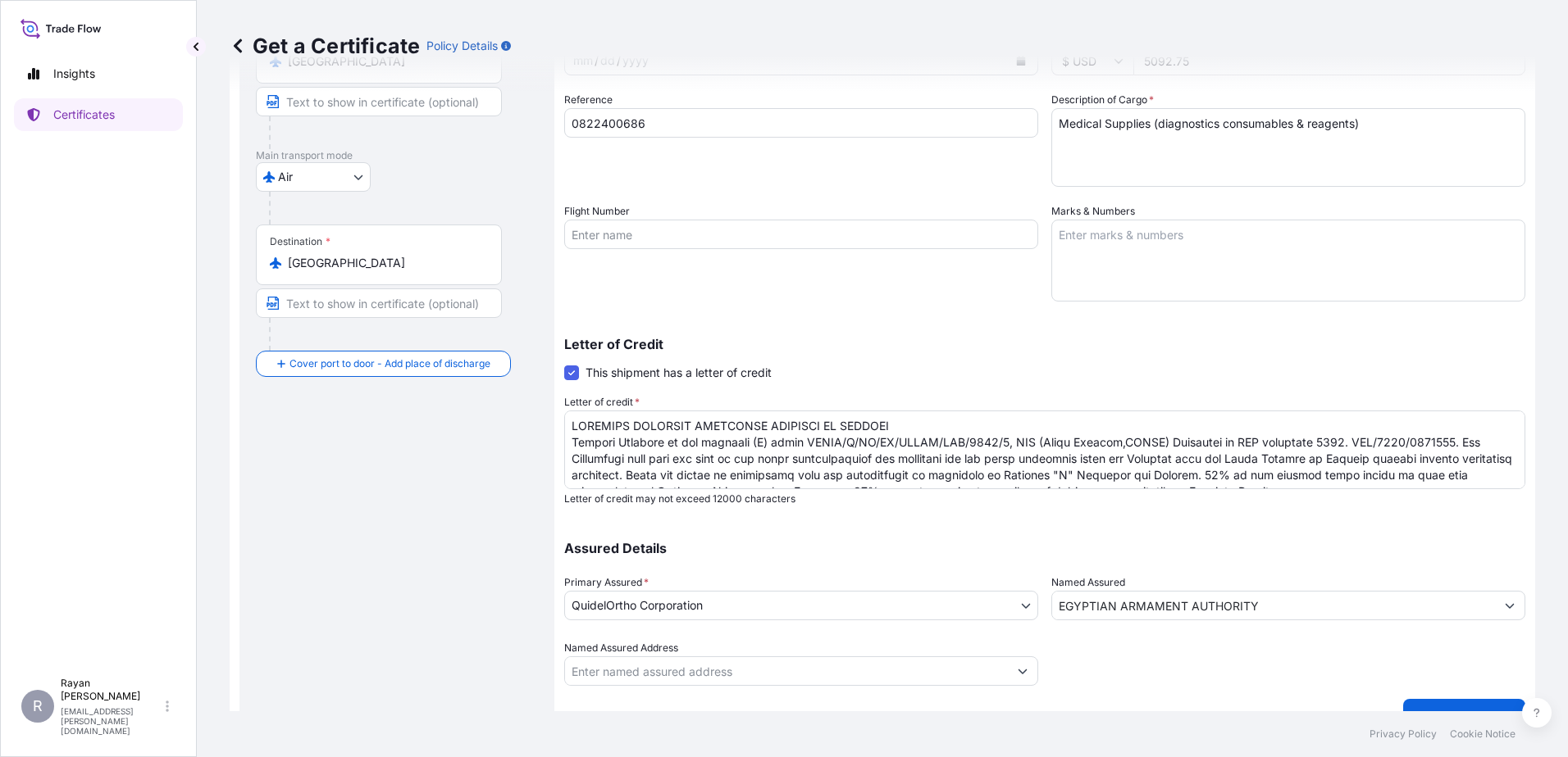
scroll to position [227, 0]
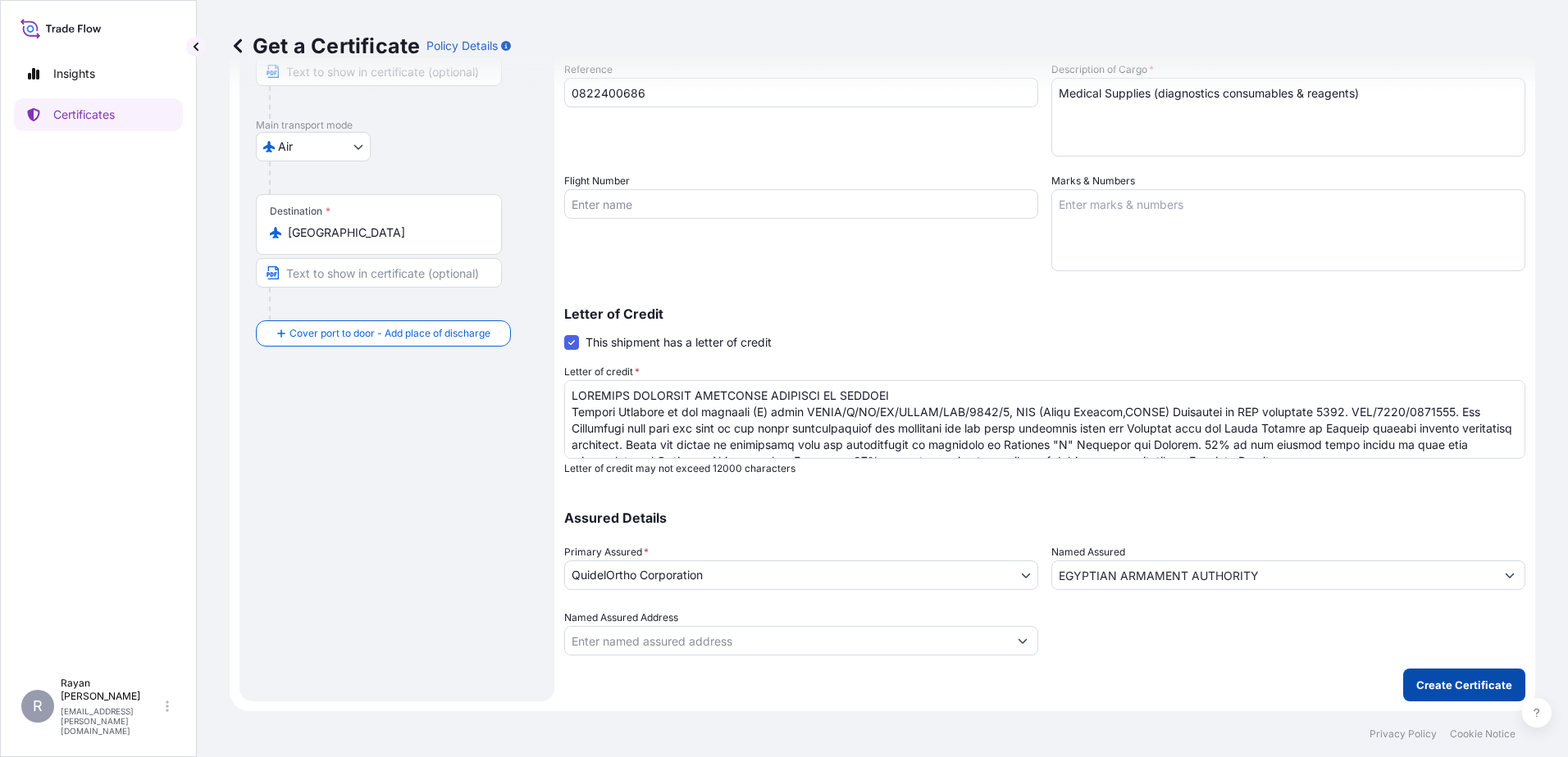
click at [1442, 683] on p "Create Certificate" at bounding box center [1464, 685] width 96 height 16
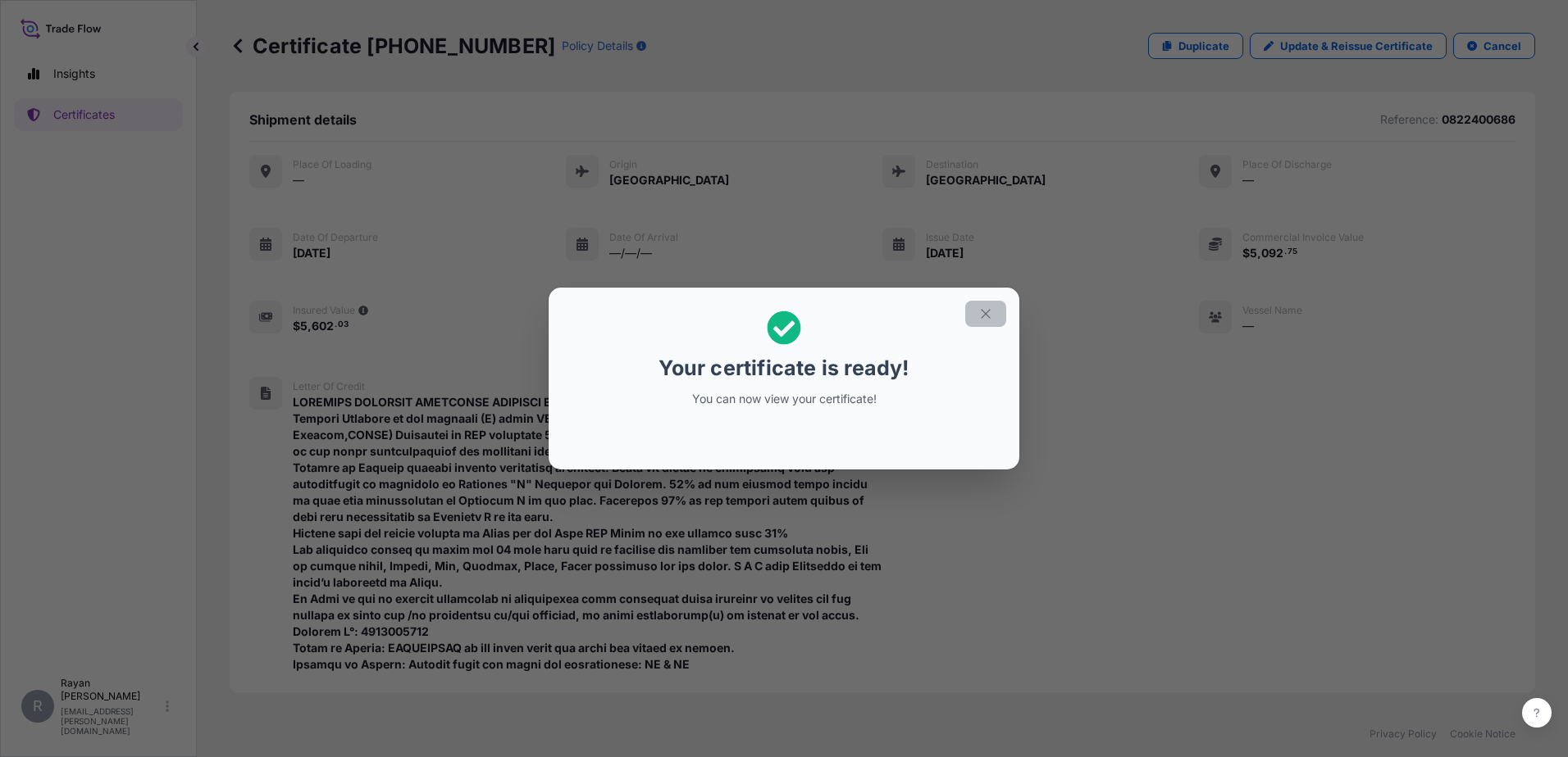
click at [986, 317] on icon "button" at bounding box center [986, 314] width 14 height 14
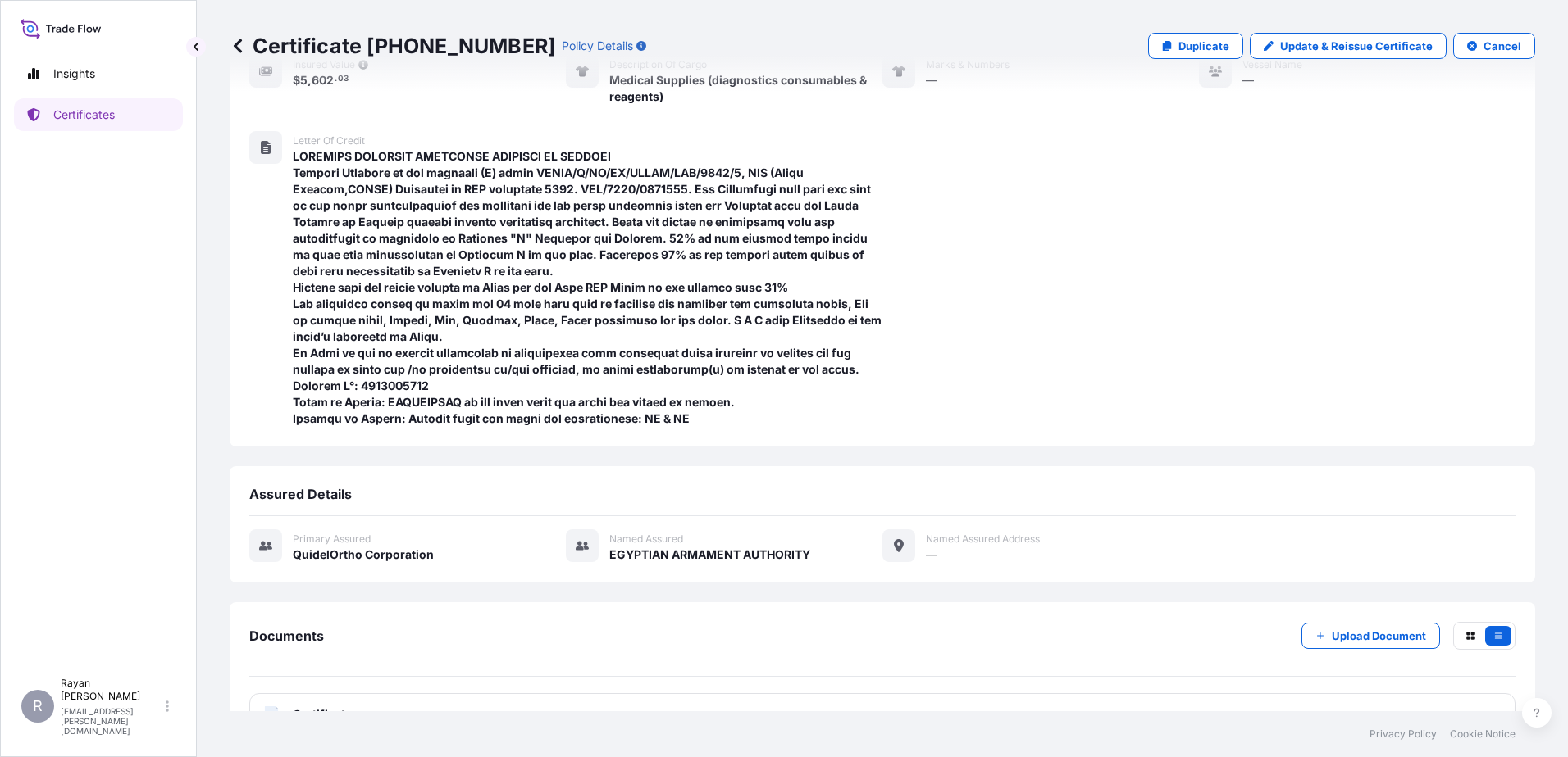
scroll to position [290, 0]
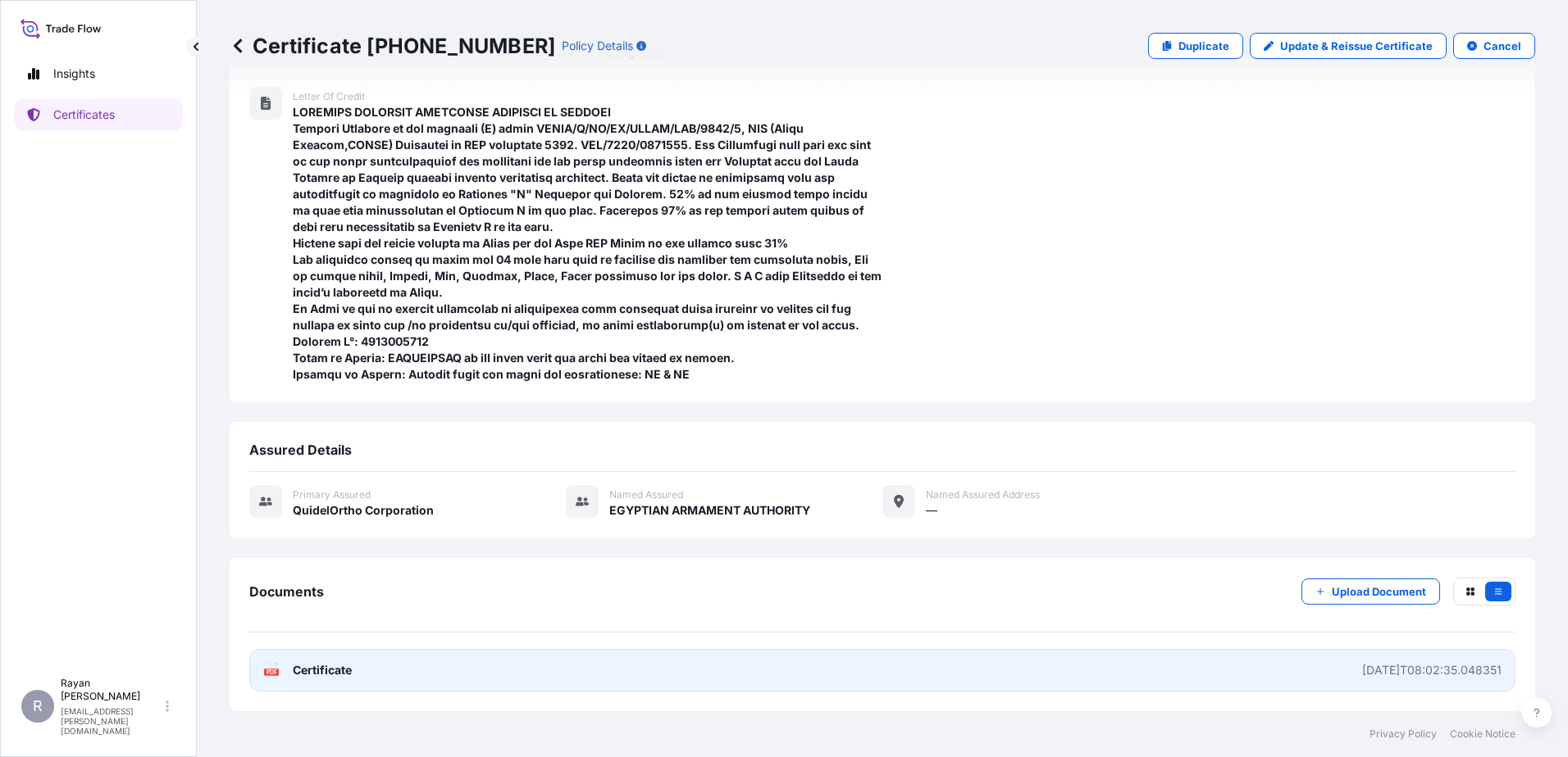
click at [307, 670] on span "Certificate" at bounding box center [322, 671] width 59 height 16
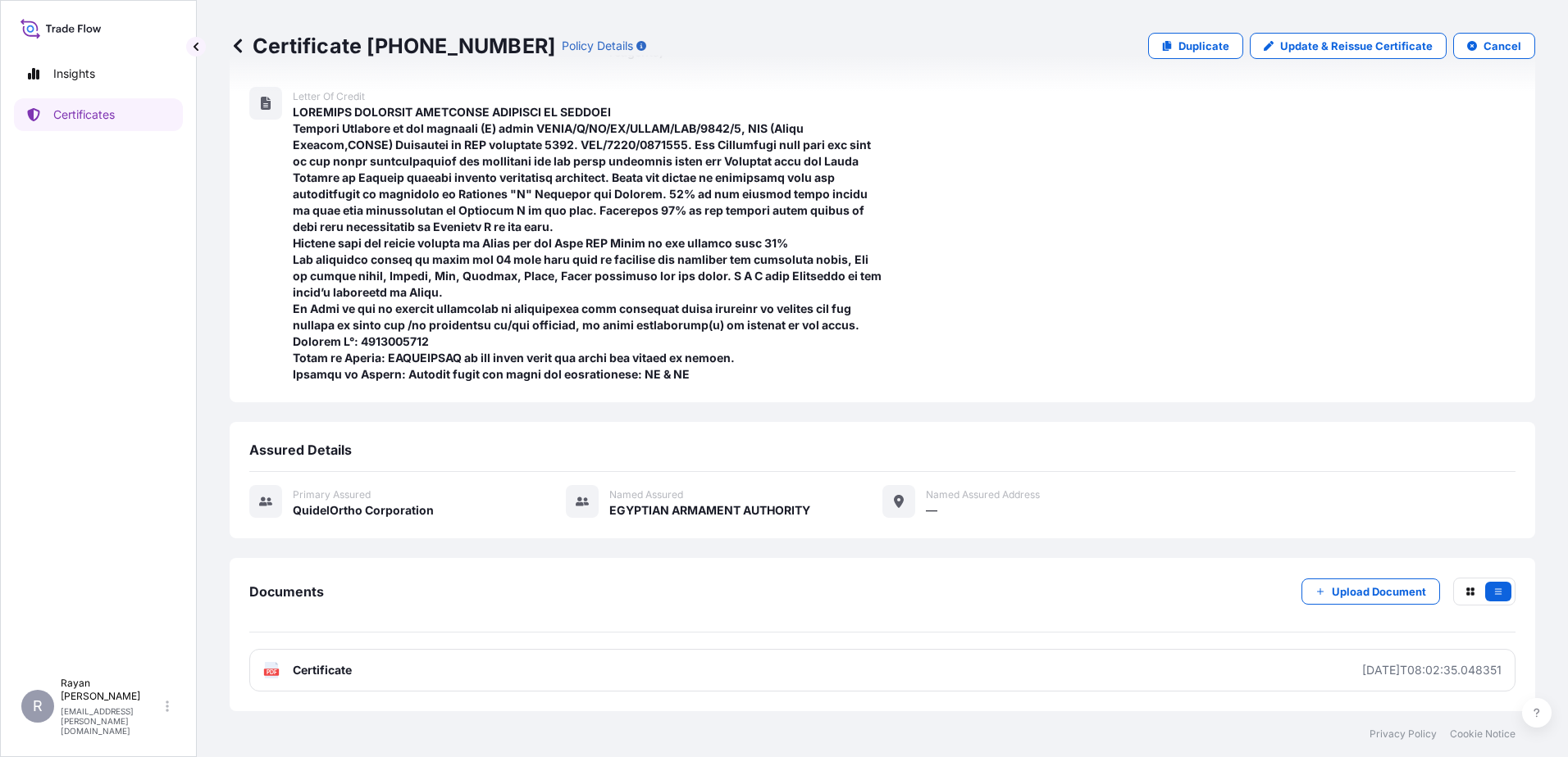
click at [236, 48] on icon at bounding box center [237, 46] width 16 height 16
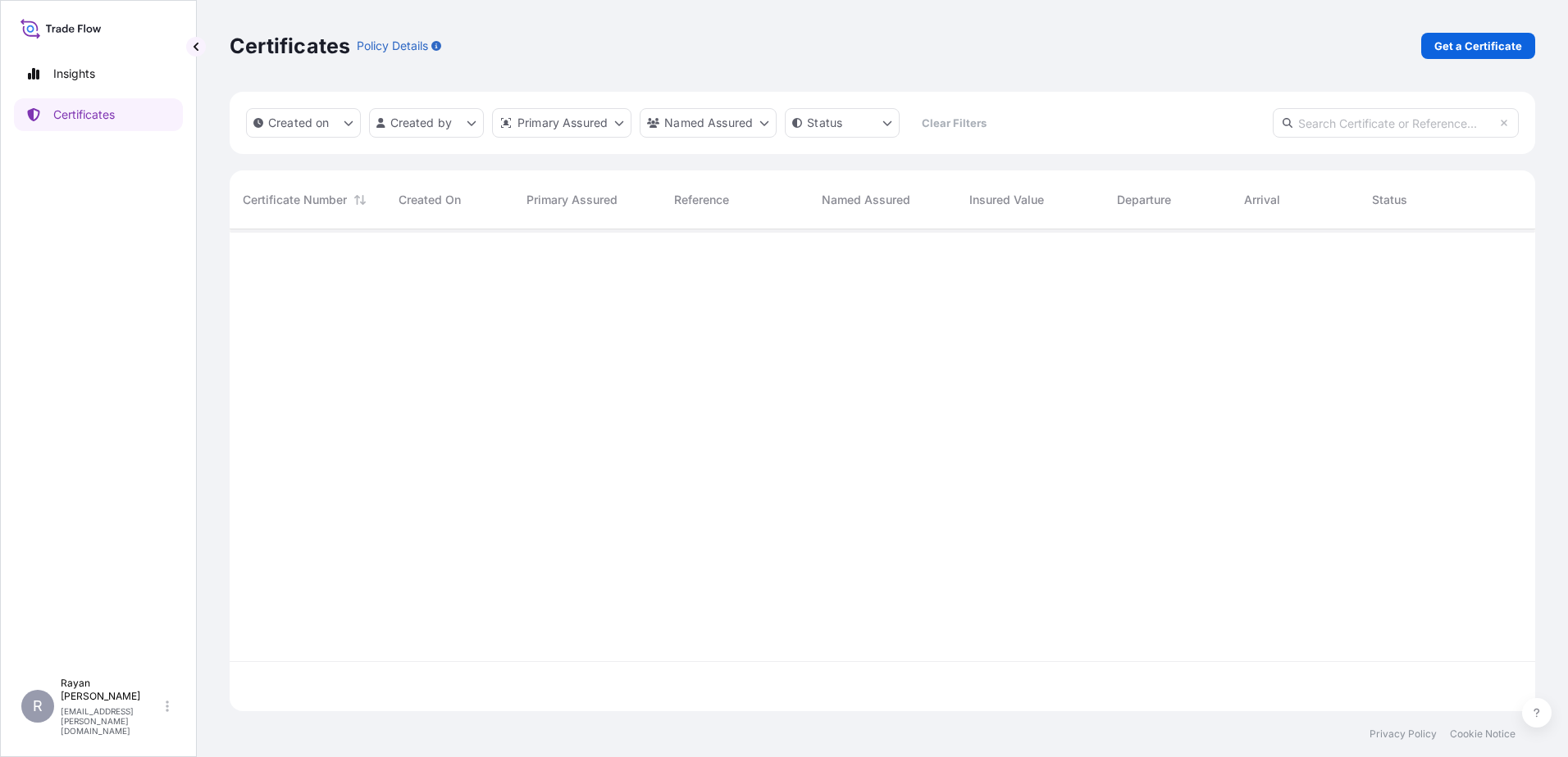
scroll to position [478, 1294]
click at [1520, 46] on p "Get a Certificate" at bounding box center [1478, 46] width 88 height 16
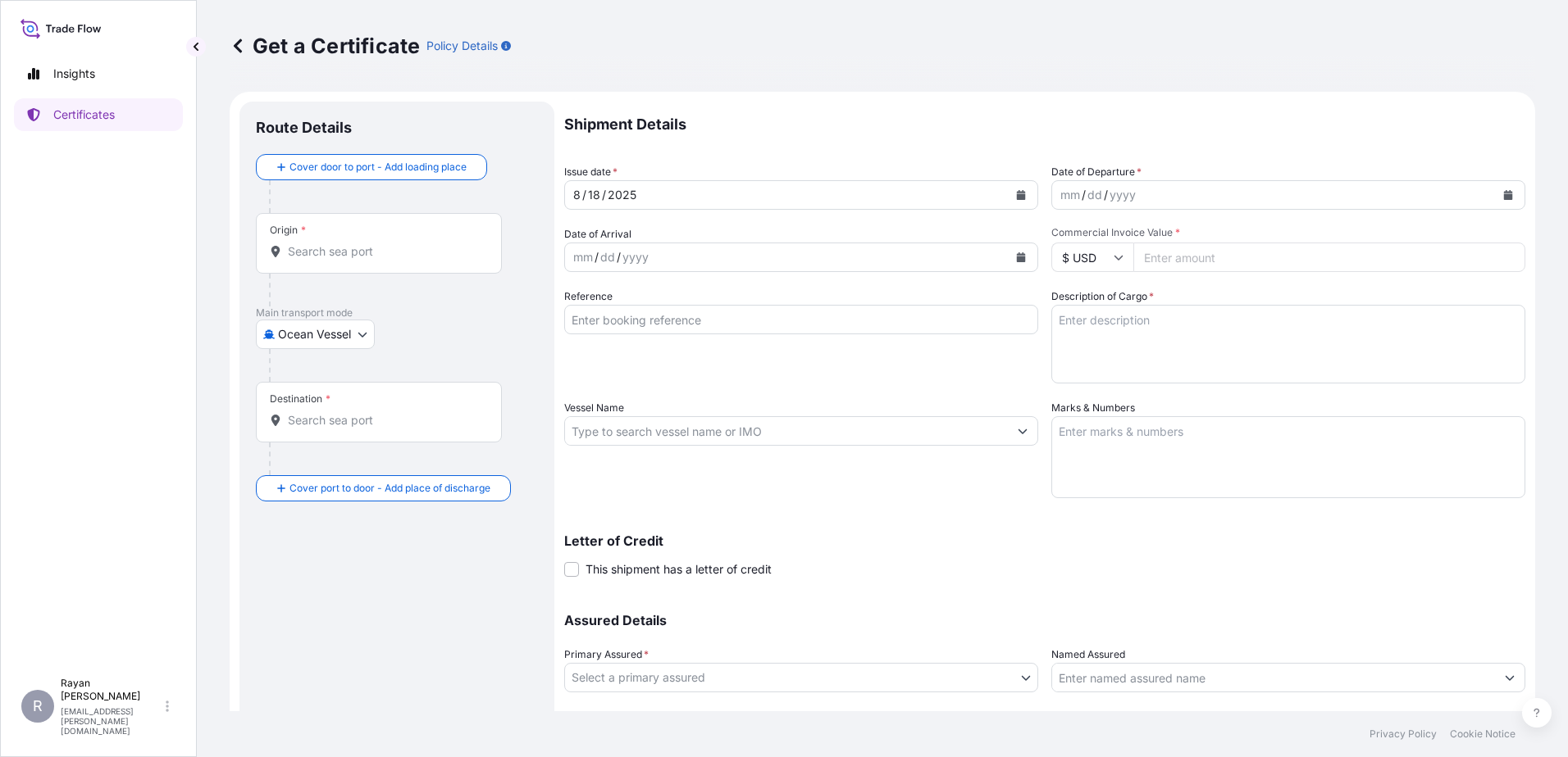
click at [332, 334] on body "Insights Certificates R Rayan Hamoui rayan.hamoui@quidelortho.com Get a Certifi…" at bounding box center [784, 378] width 1568 height 757
click at [314, 379] on div "Air" at bounding box center [316, 377] width 107 height 30
select select "Air"
click at [1495, 188] on button "Calendar" at bounding box center [1508, 194] width 26 height 26
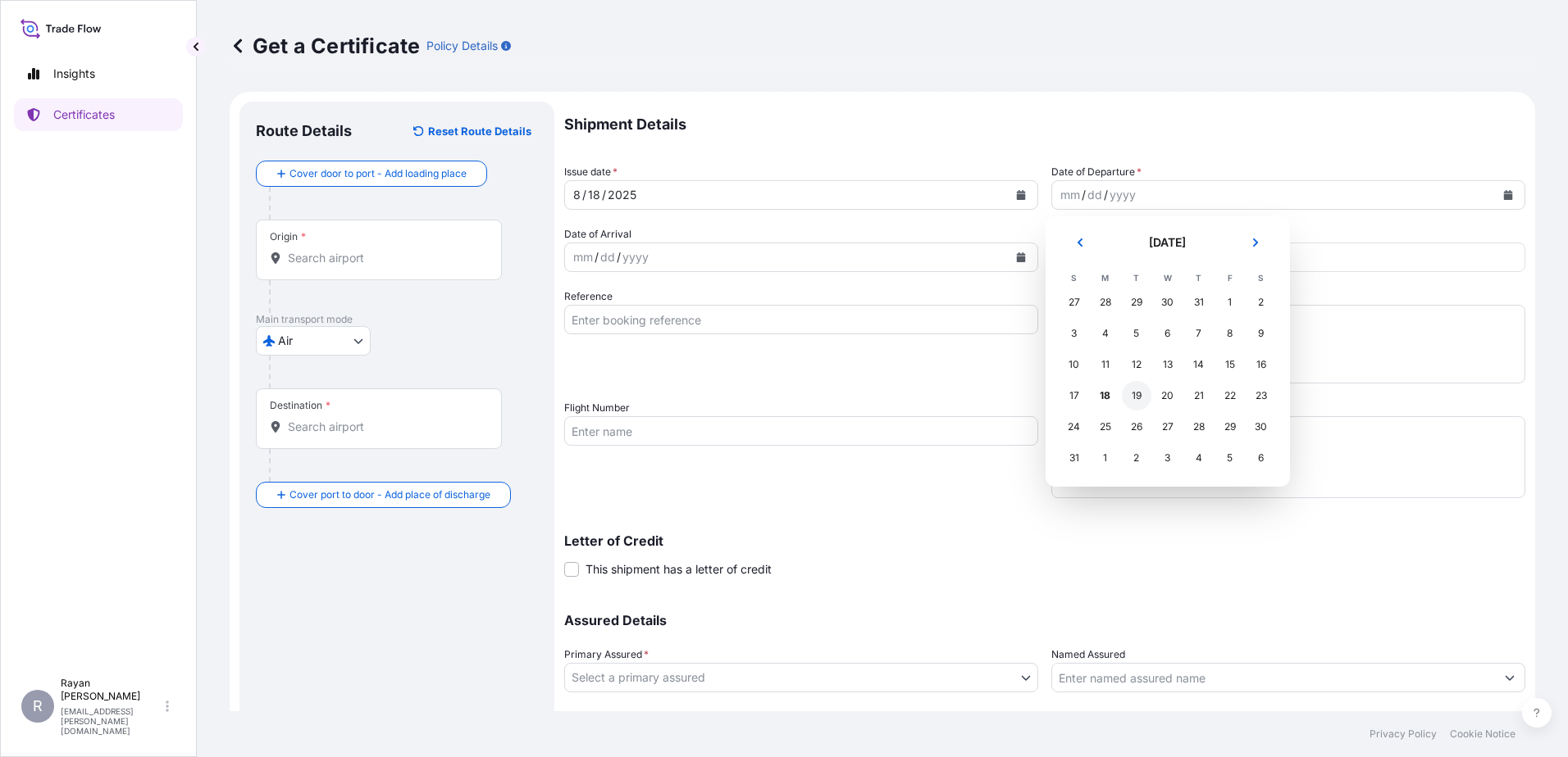
click at [1128, 394] on div "19" at bounding box center [1136, 396] width 30 height 30
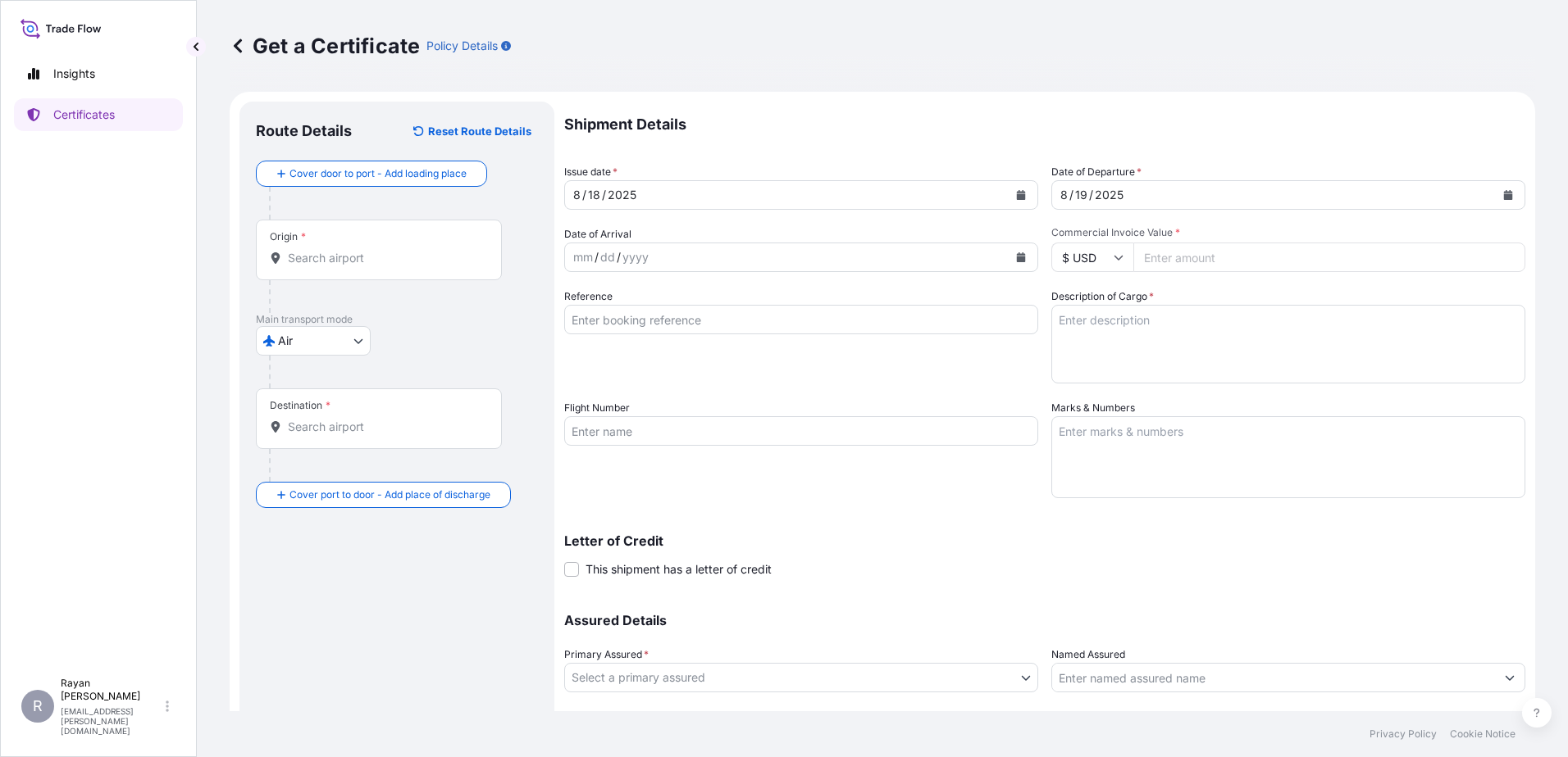
click at [1258, 243] on input "Commercial Invoice Value *" at bounding box center [1330, 257] width 392 height 30
type input "10972.35"
click at [1323, 229] on span "Commercial Invoice Value *" at bounding box center [1288, 233] width 474 height 13
click at [1323, 243] on input "10972.35" at bounding box center [1330, 257] width 392 height 30
click at [1289, 282] on div "Shipment Details Issue date * 8 / 18 / 2025 Date of Departure * 8 / 19 / 2025 D…" at bounding box center [1044, 430] width 961 height 656
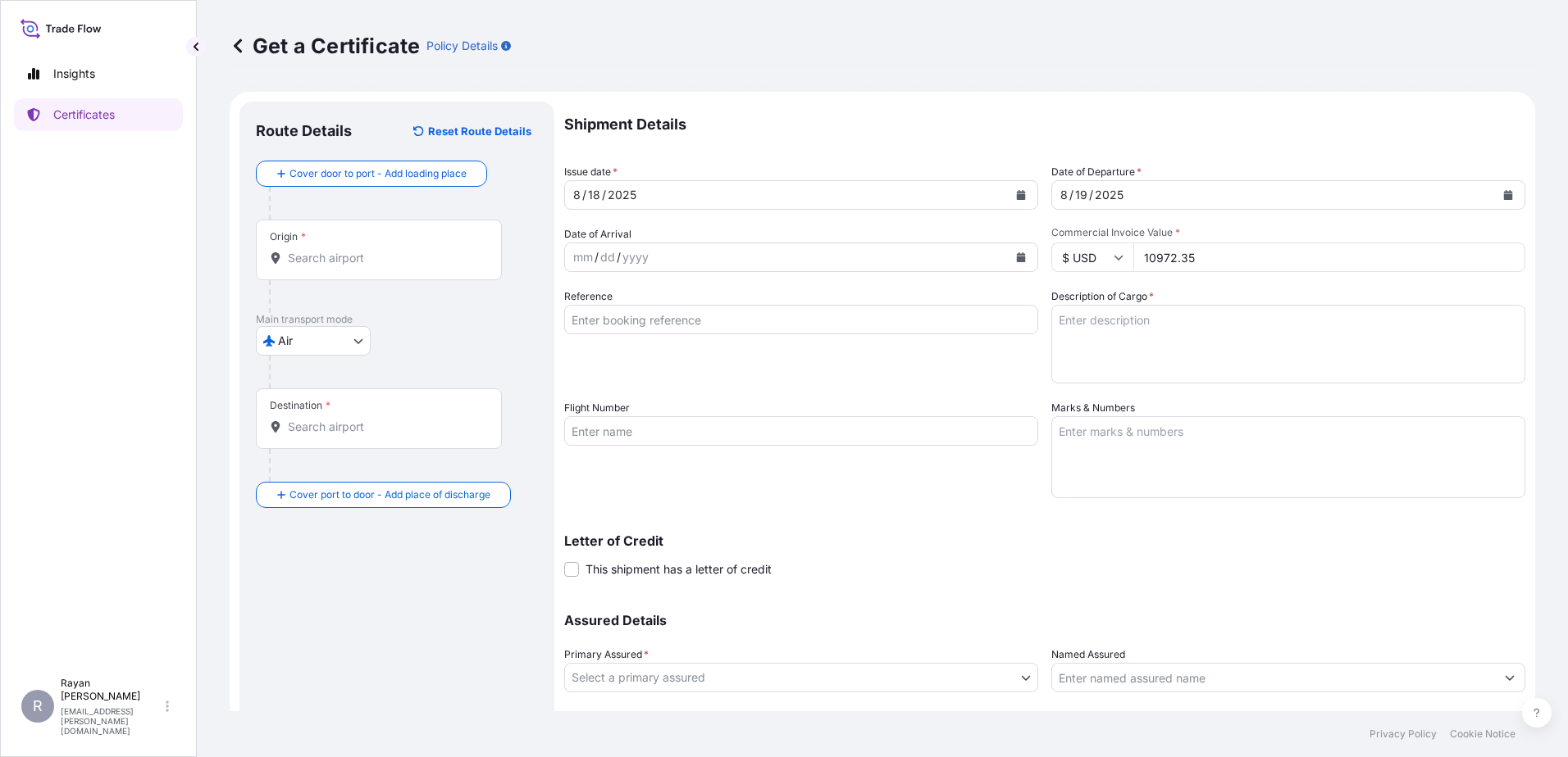
click at [373, 264] on input "Origin *" at bounding box center [384, 258] width 193 height 16
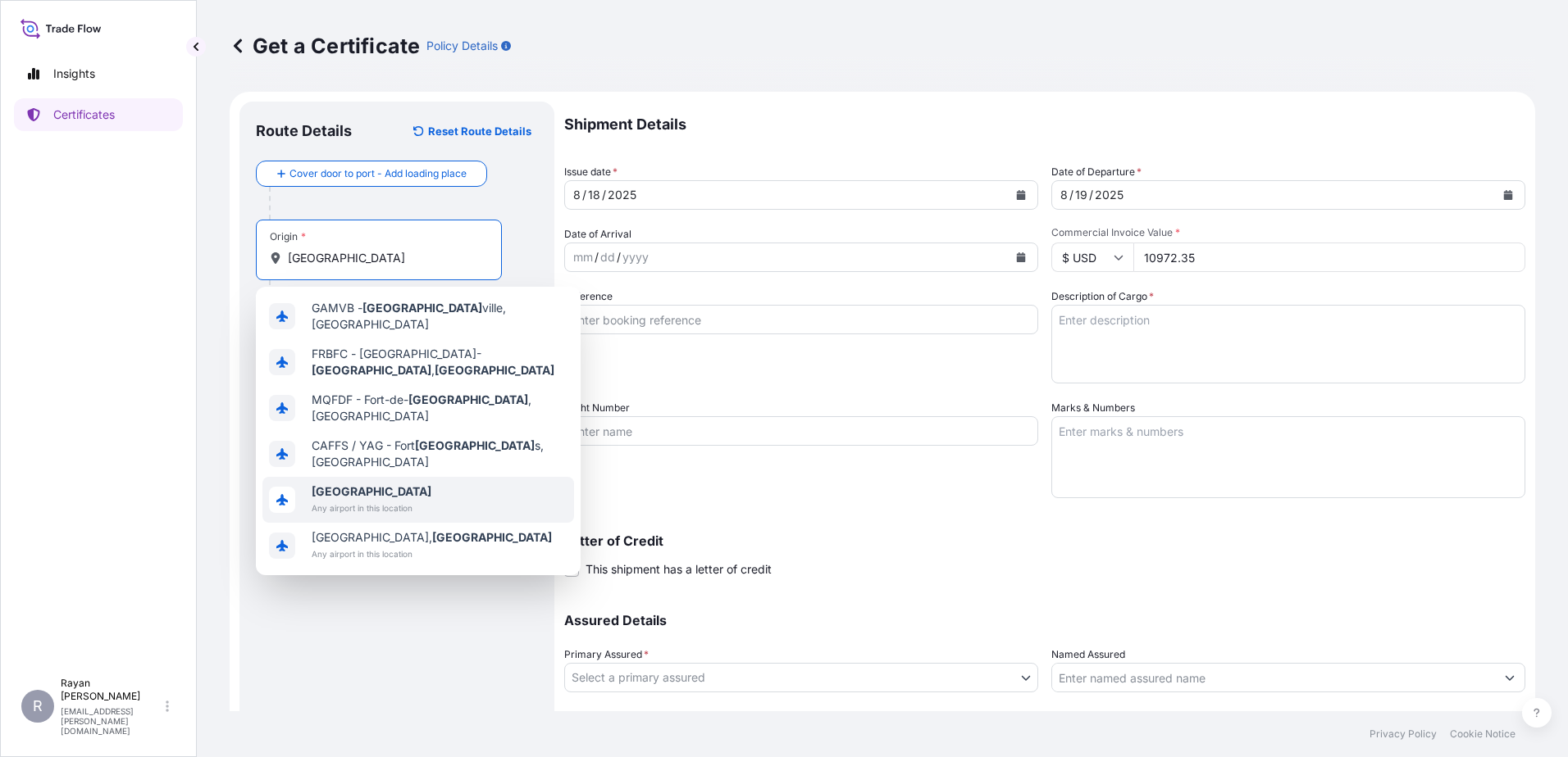
click at [322, 485] on b "France" at bounding box center [371, 491] width 120 height 13
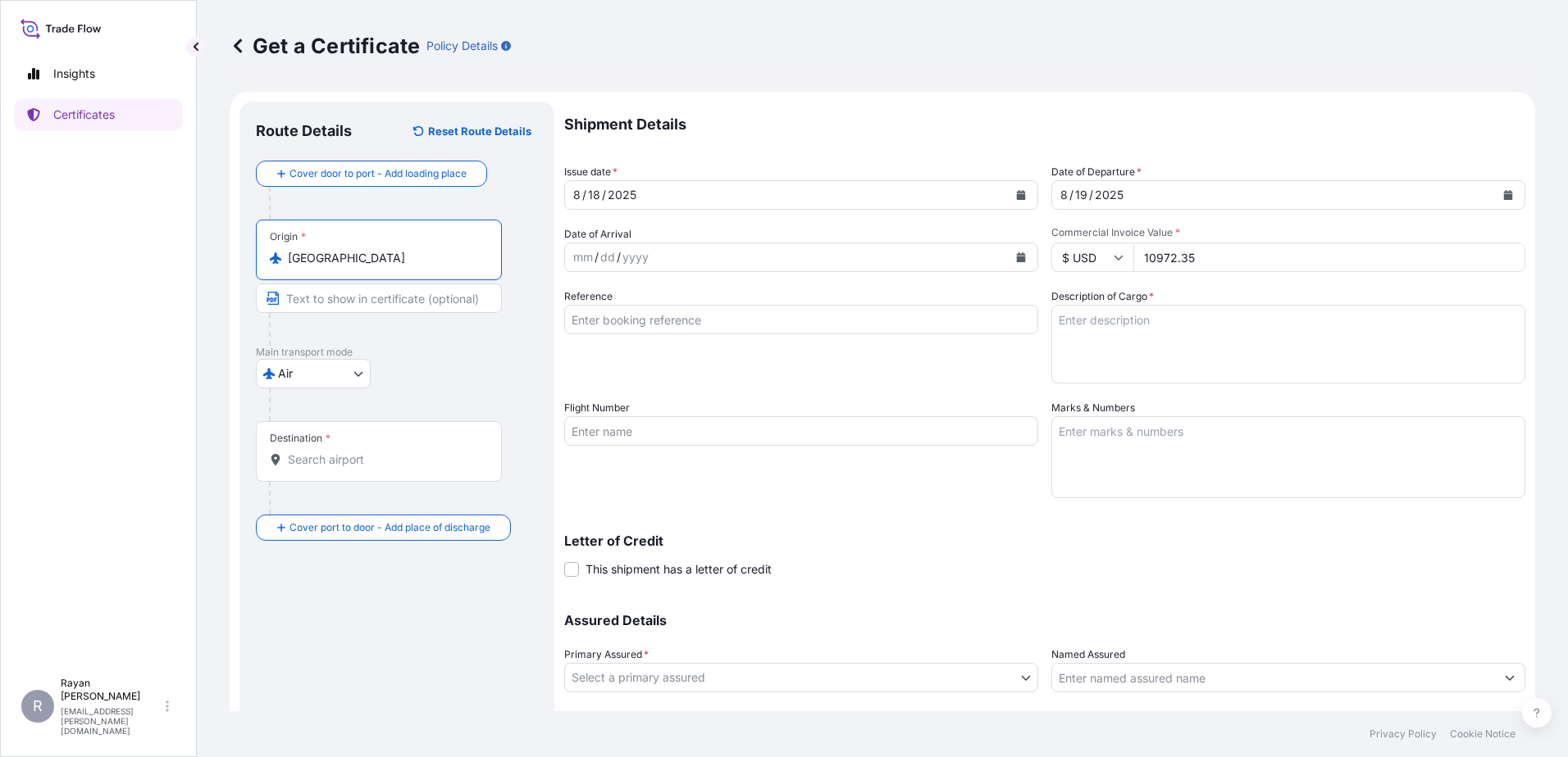
type input "France"
click at [355, 470] on div "Destination *" at bounding box center [378, 451] width 246 height 60
click at [355, 468] on input "Destination *" at bounding box center [384, 459] width 193 height 16
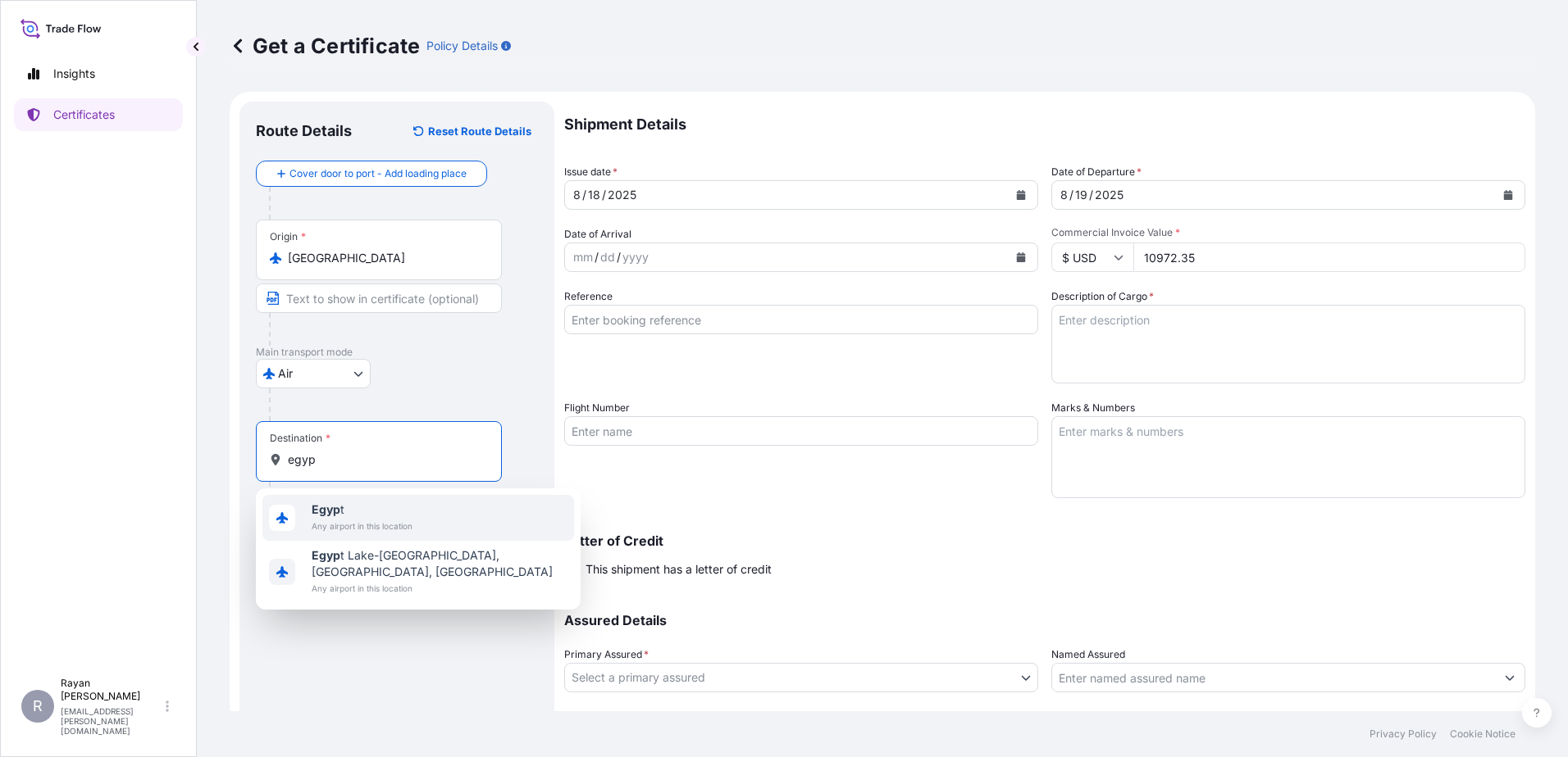
click at [344, 507] on span "Egyp t" at bounding box center [362, 510] width 101 height 16
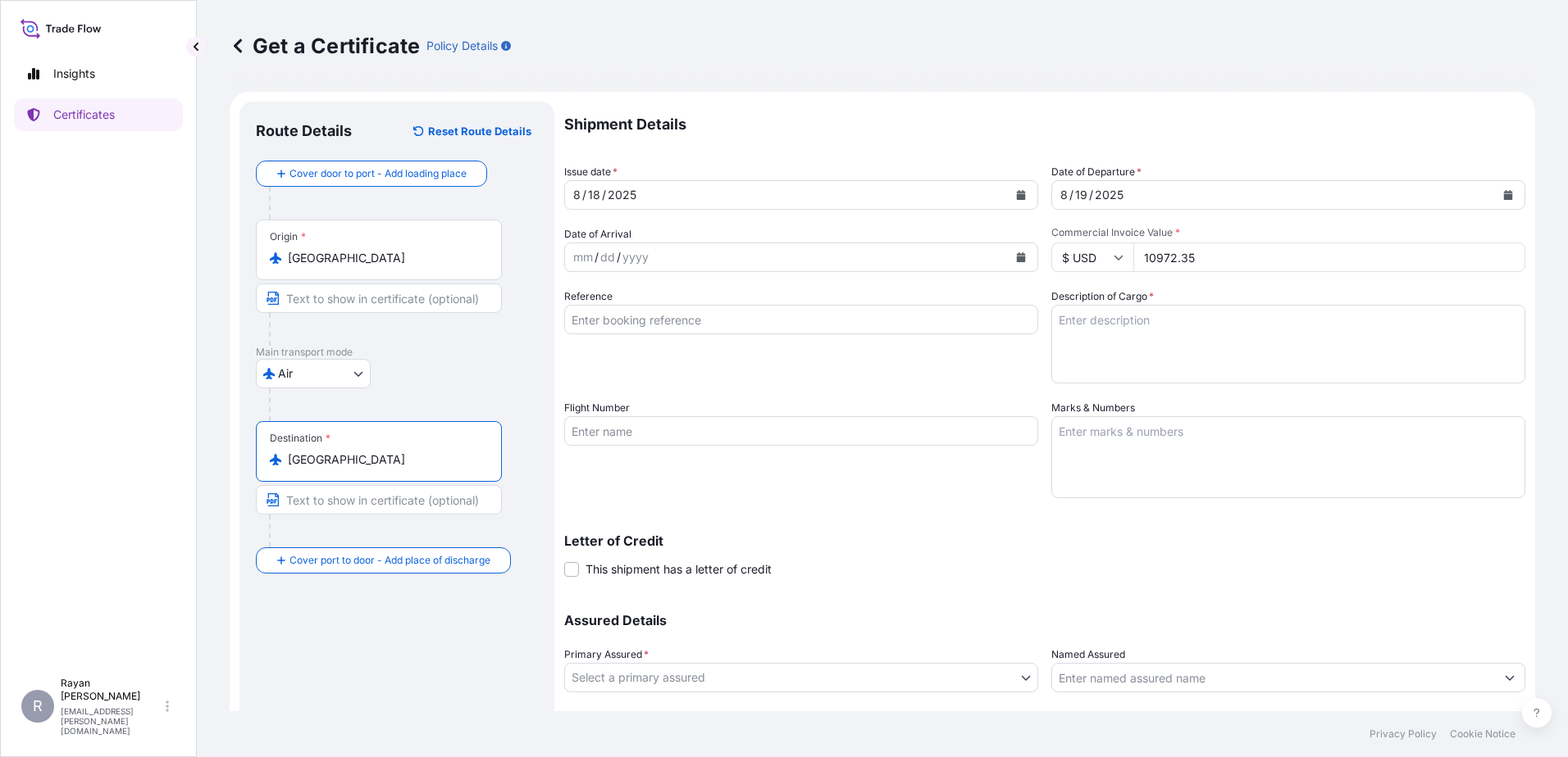
type input "Egypt"
click at [697, 433] on input "Flight Number" at bounding box center [801, 431] width 474 height 30
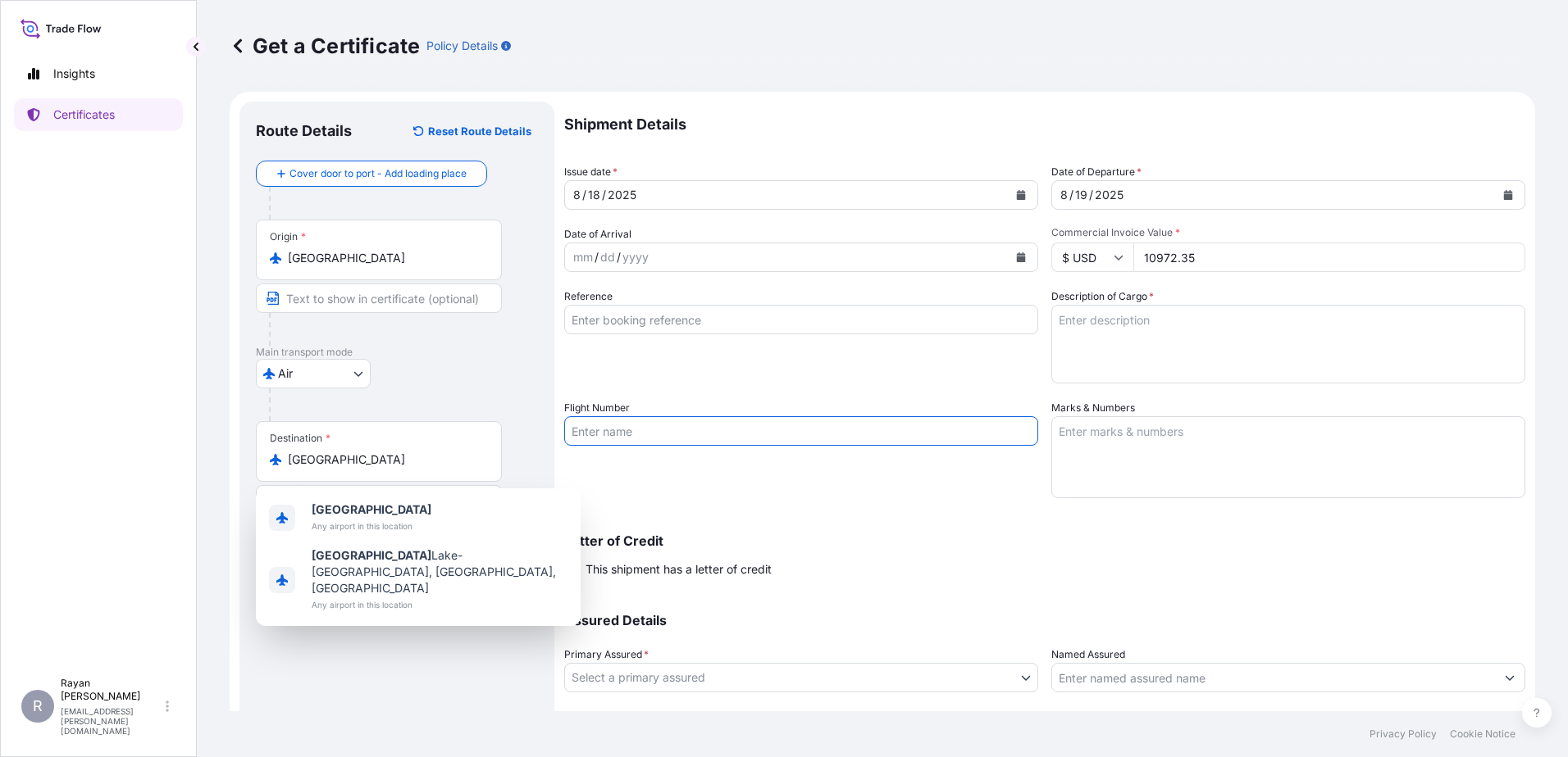
paste input "0822400687"
type input "0822400687"
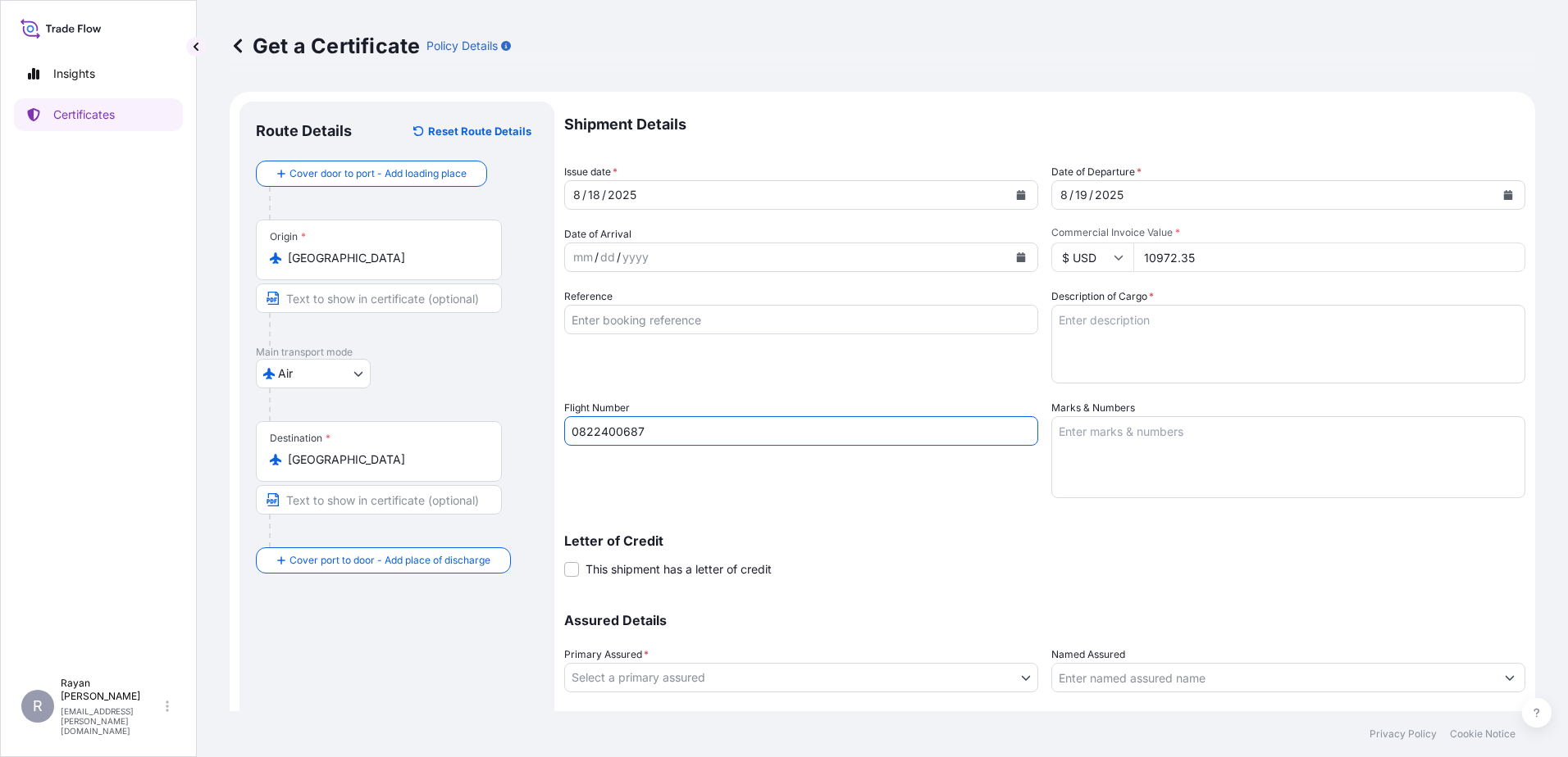
drag, startPoint x: 696, startPoint y: 433, endPoint x: 412, endPoint y: 435, distance: 284.0
click at [412, 435] on form "Route Details Reset Route Details Cover door to port - Add loading place Place …" at bounding box center [882, 452] width 1305 height 722
click at [700, 334] on div "Reference" at bounding box center [801, 336] width 474 height 95
click at [700, 329] on input "Reference" at bounding box center [801, 319] width 474 height 30
paste input "0822400687"
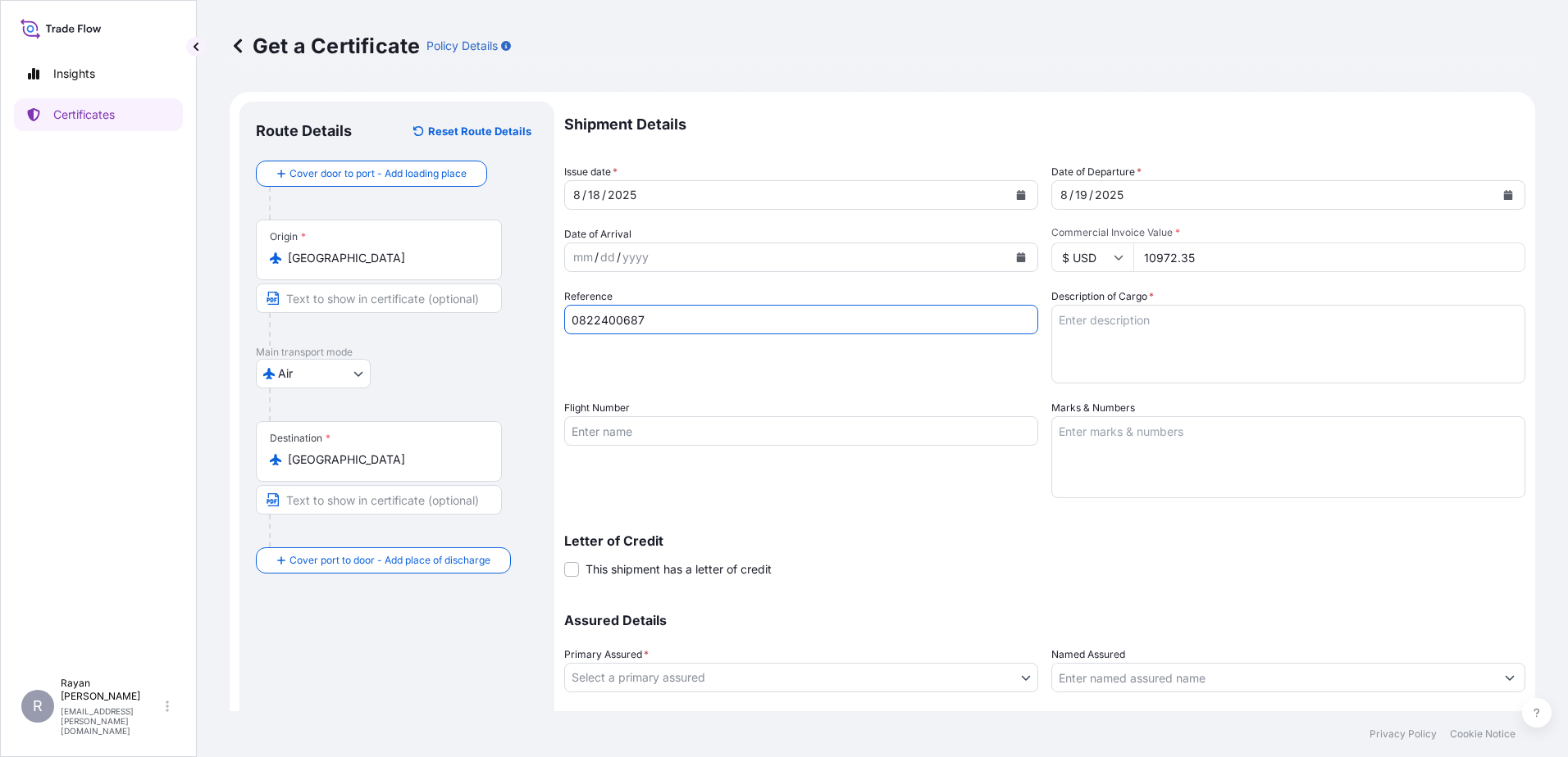
type input "0822400687"
click at [957, 373] on div "Reference 0822400687" at bounding box center [801, 336] width 474 height 95
click at [1224, 329] on textarea "Description of Cargo *" at bounding box center [1288, 344] width 474 height 79
paste textarea "Medical Supplies (diagnostics consumables & reagents)"
type textarea "Medical Supplies (diagnostics consumables & reagents)"
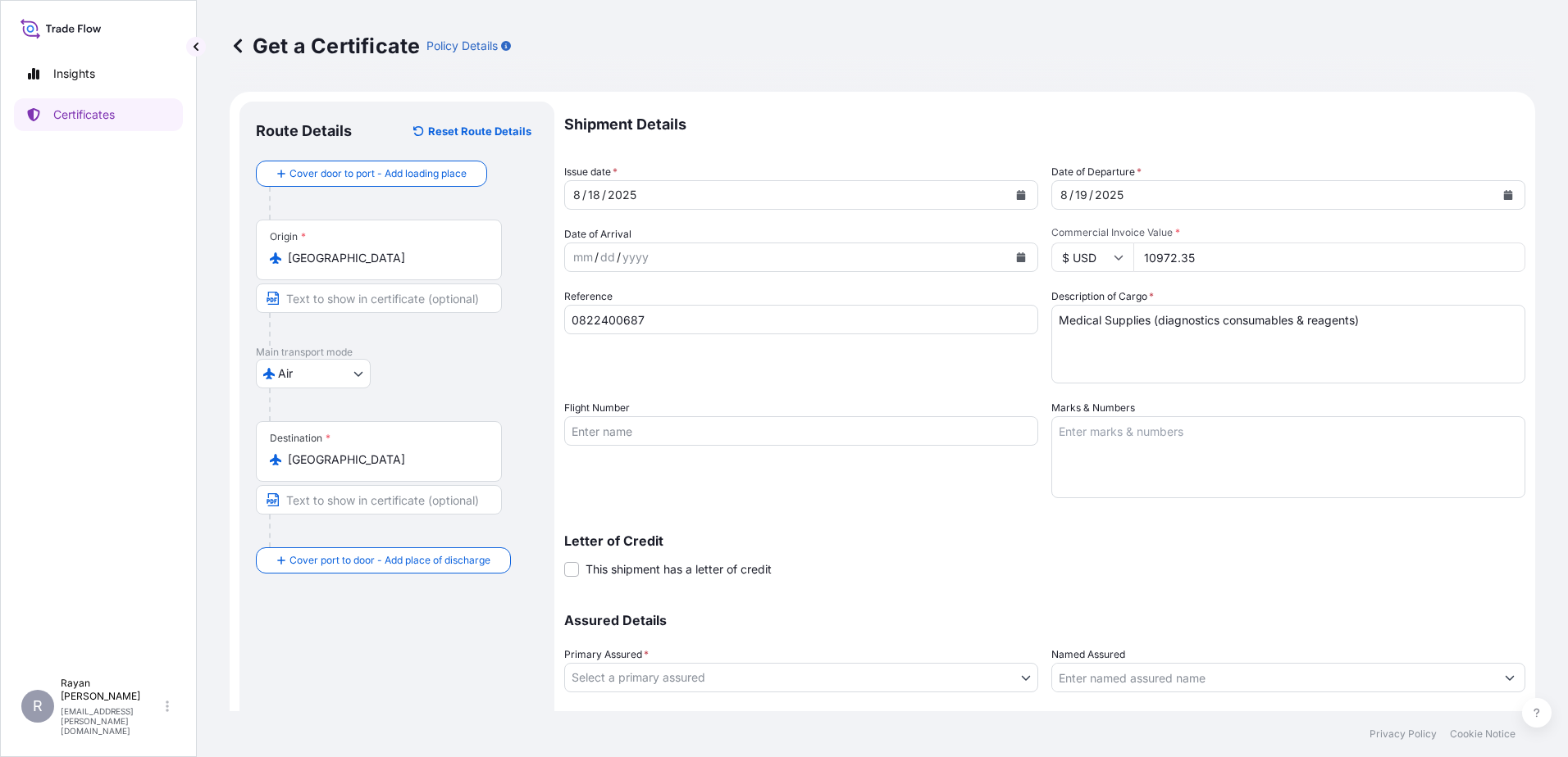
click at [747, 567] on span "This shipment has a letter of credit" at bounding box center [678, 569] width 186 height 16
click at [564, 561] on input "This shipment has a letter of credit" at bounding box center [564, 561] width 0 height 0
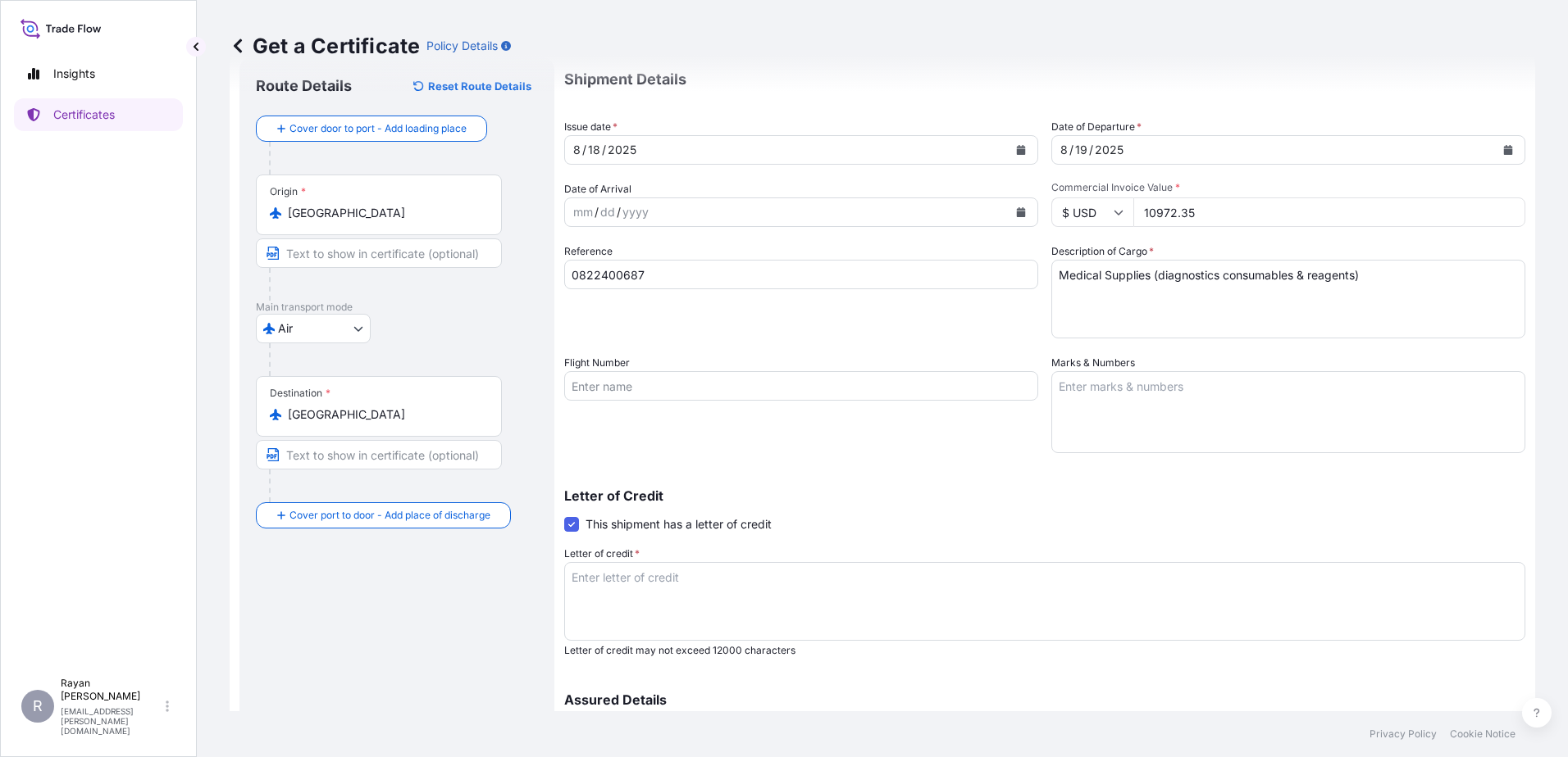
scroll to position [82, 0]
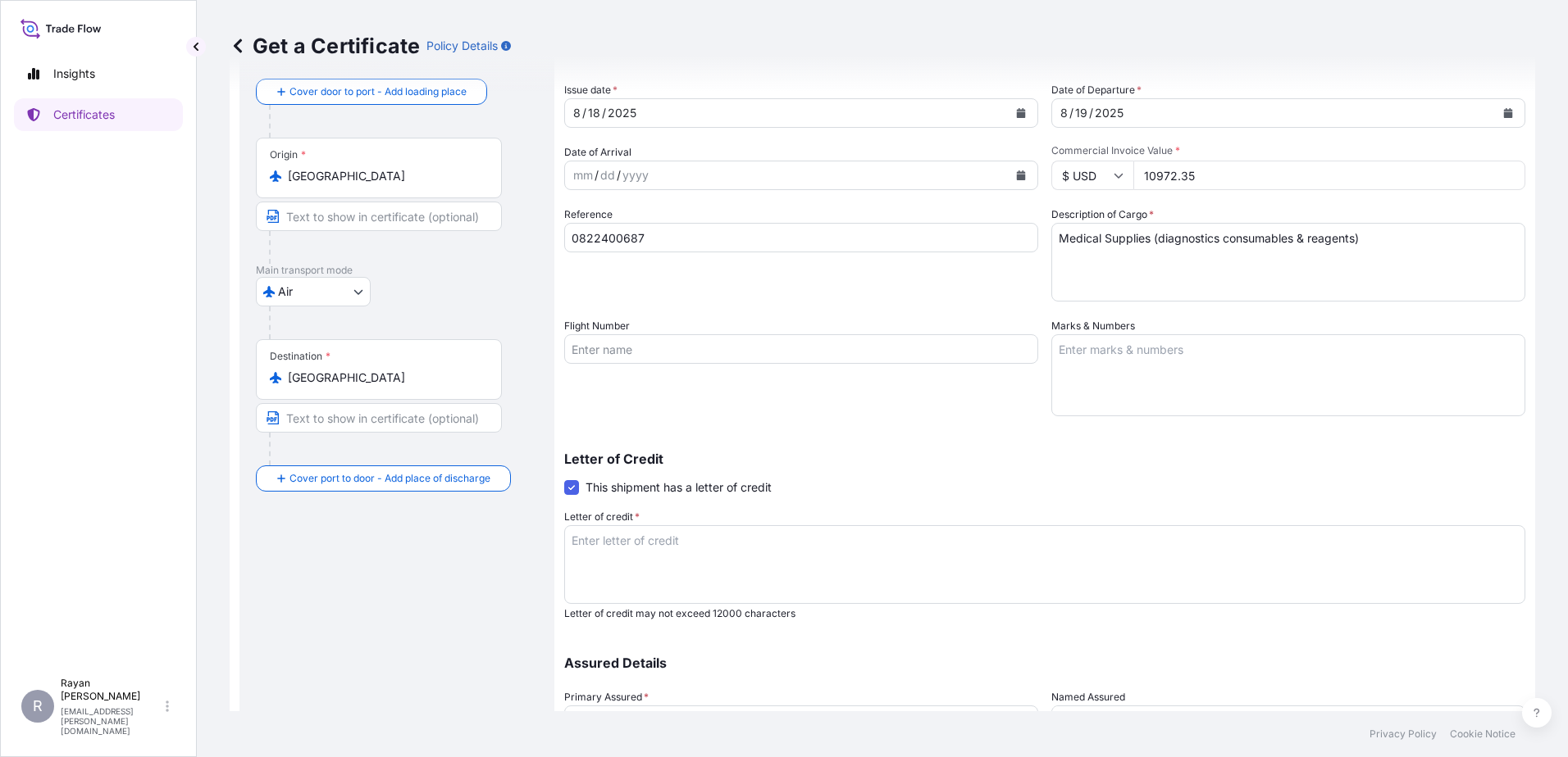
drag, startPoint x: 745, startPoint y: 574, endPoint x: 766, endPoint y: 575, distance: 21.0
click at [746, 575] on textarea "Letter of credit *" at bounding box center [1044, 565] width 961 height 79
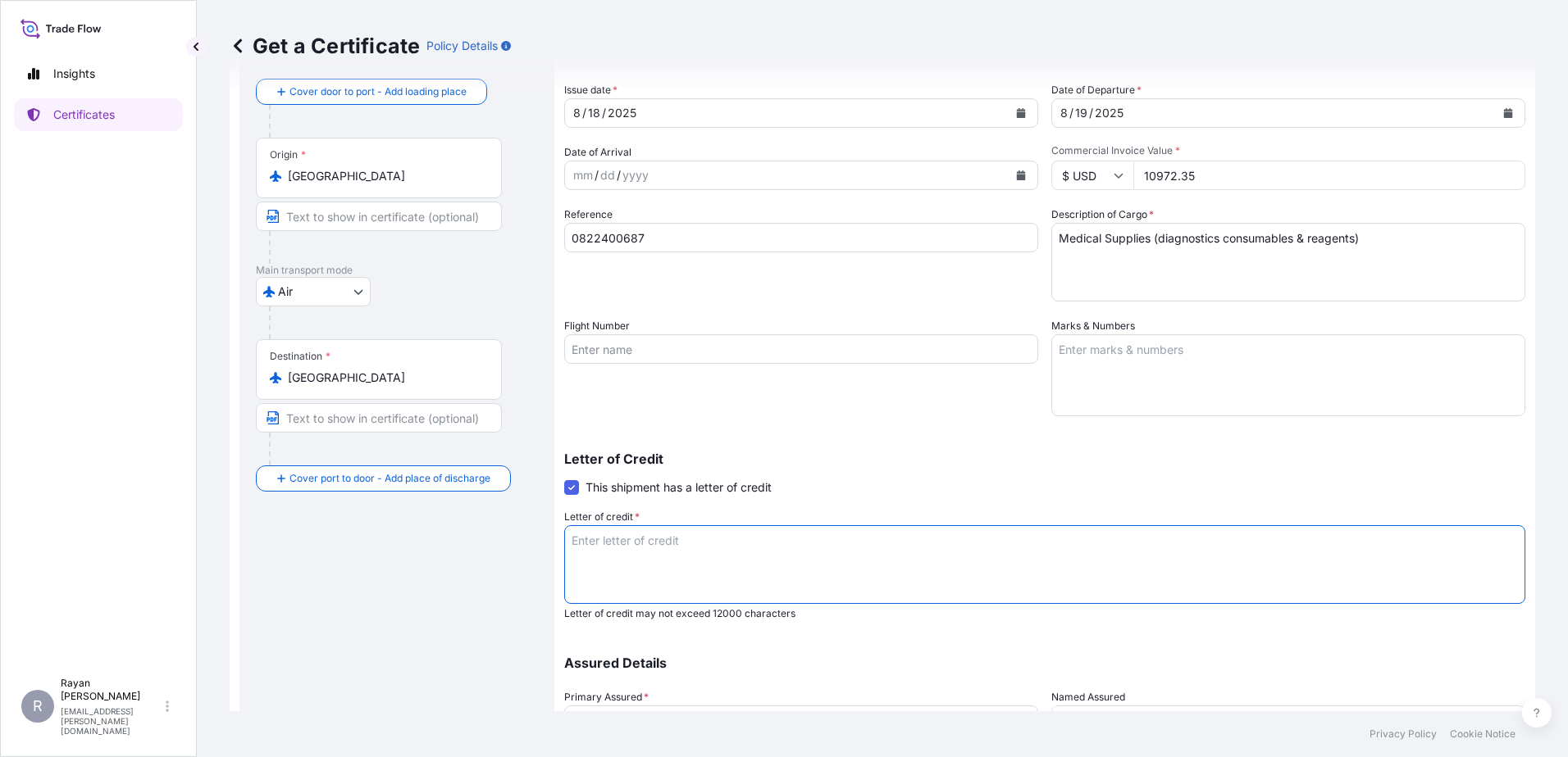
paste textarea "EGYPTIAN ARMAMENT AUTHORITY MINISTRY OF DEFENSE Medical Supplies as per appendi…"
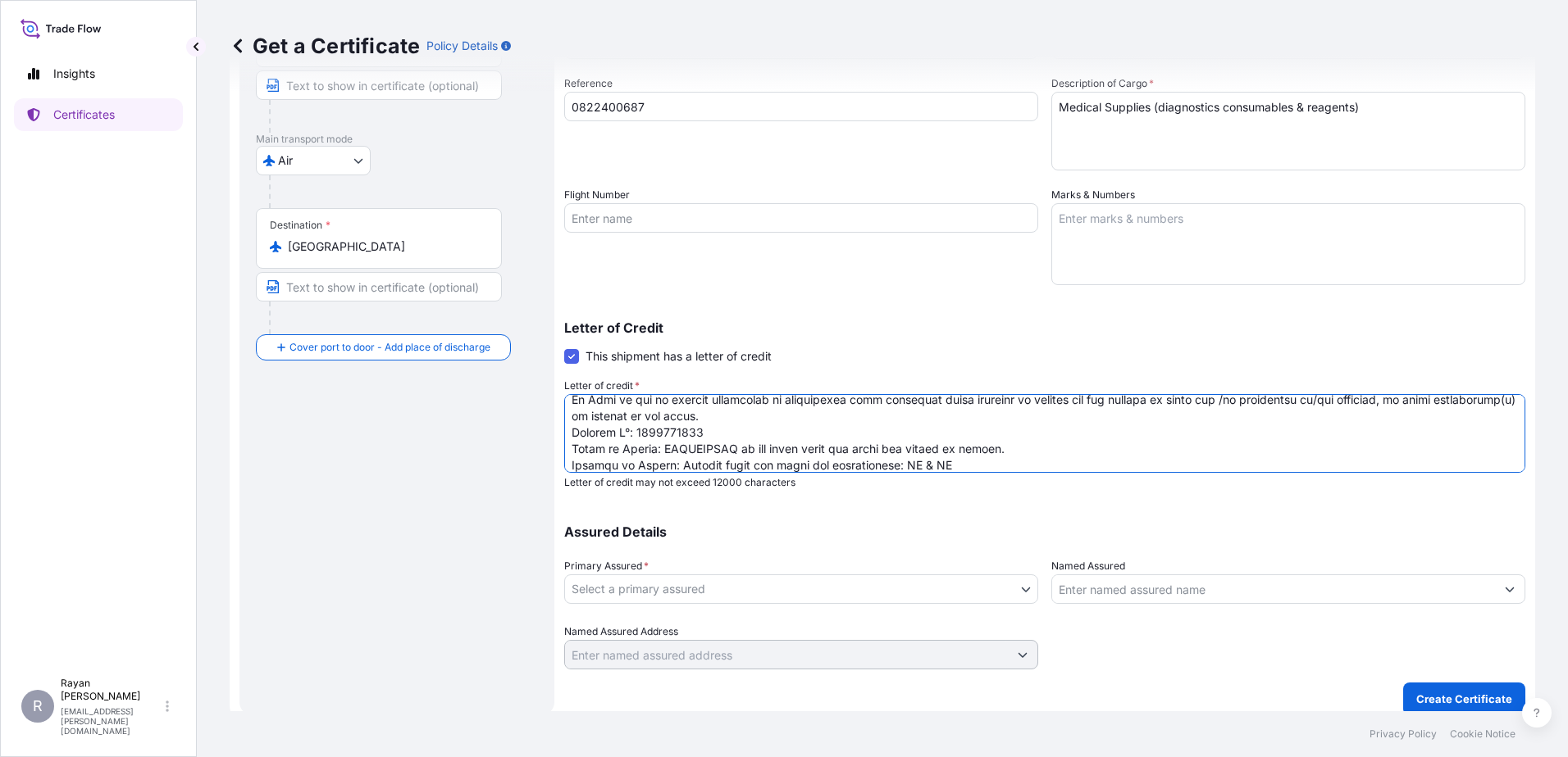
scroll to position [227, 0]
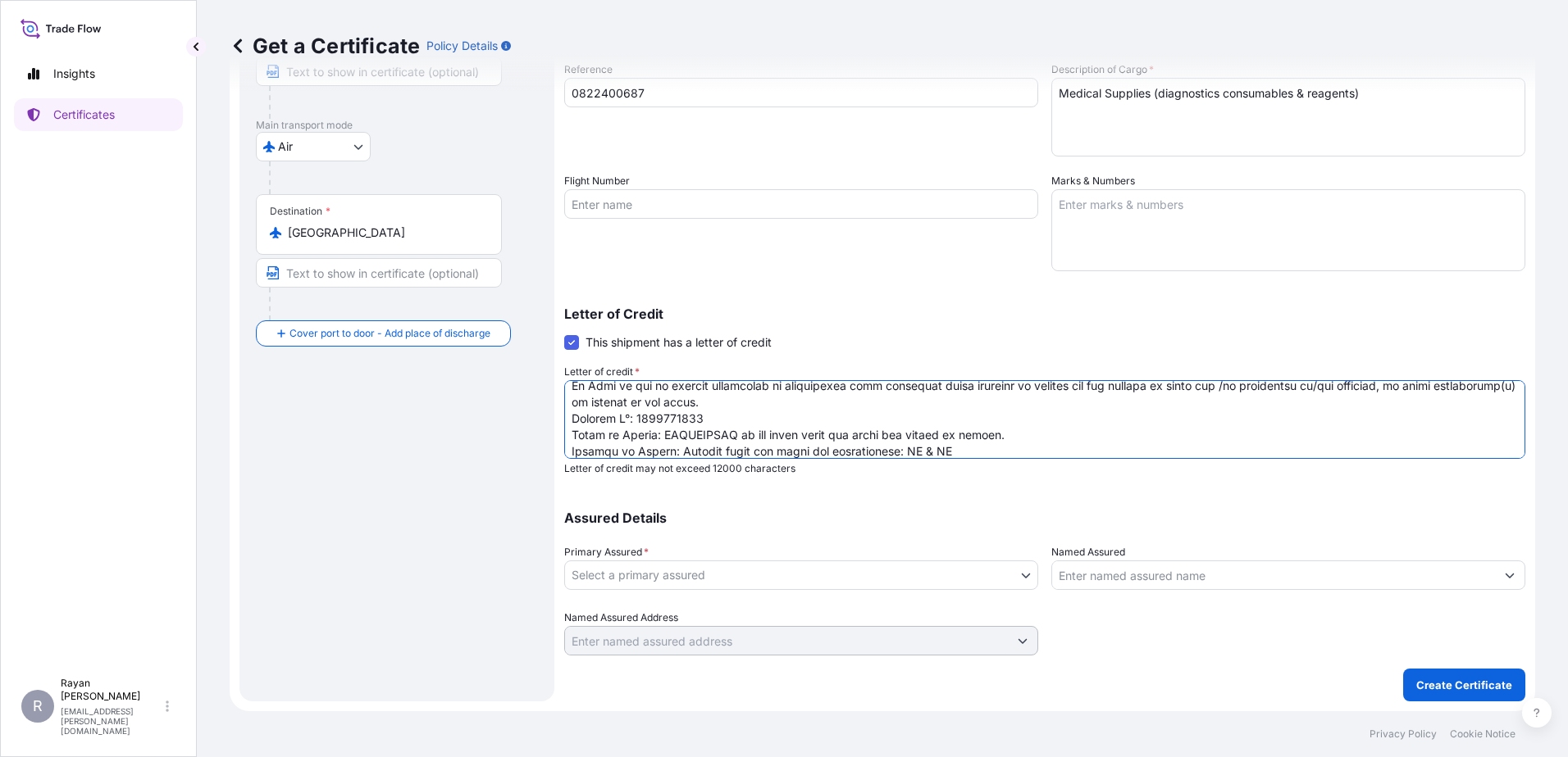
type textarea "EGYPTIAN ARMAMENT AUTHORITY MINISTRY OF DEFENSE Medical Supplies as per appendi…"
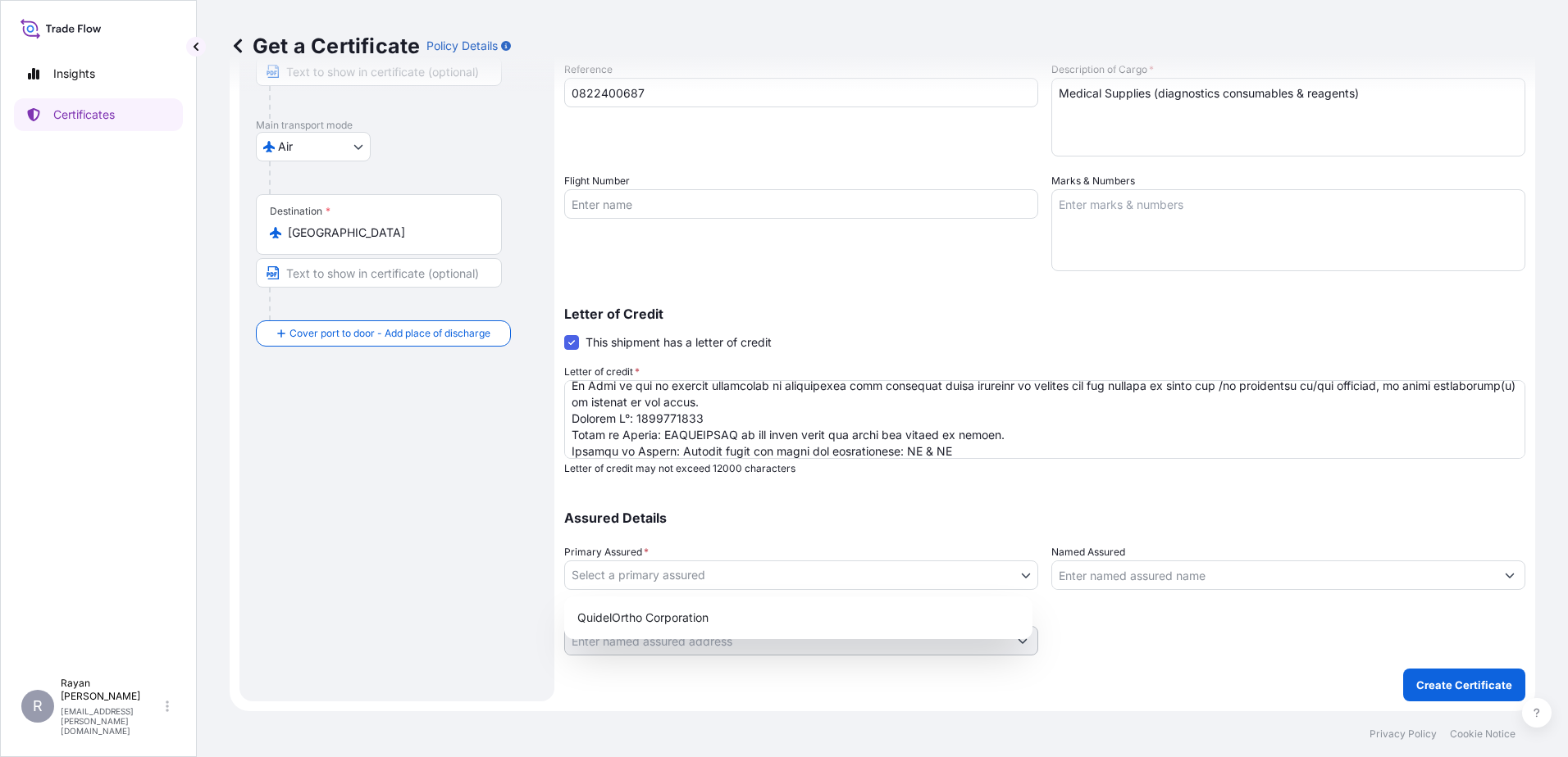
click at [942, 580] on body "Insights Certificates R Rayan Hamoui rayan.hamoui@quidelortho.com Get a Certifi…" at bounding box center [784, 378] width 1568 height 757
click at [802, 612] on div "QuidelOrtho Corporation" at bounding box center [798, 618] width 455 height 30
select select "31549"
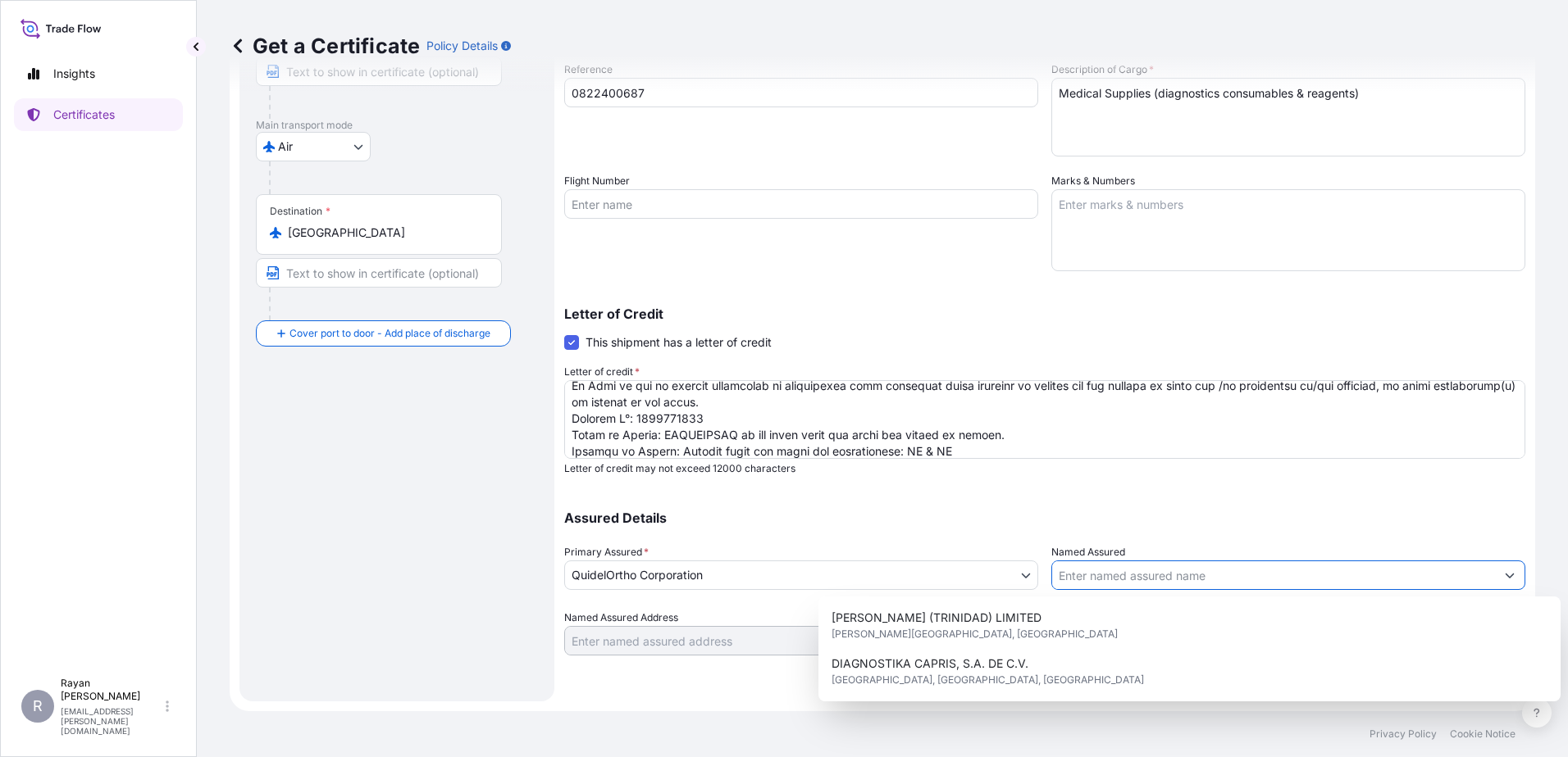
click at [1075, 566] on input "Named Assured" at bounding box center [1274, 575] width 443 height 30
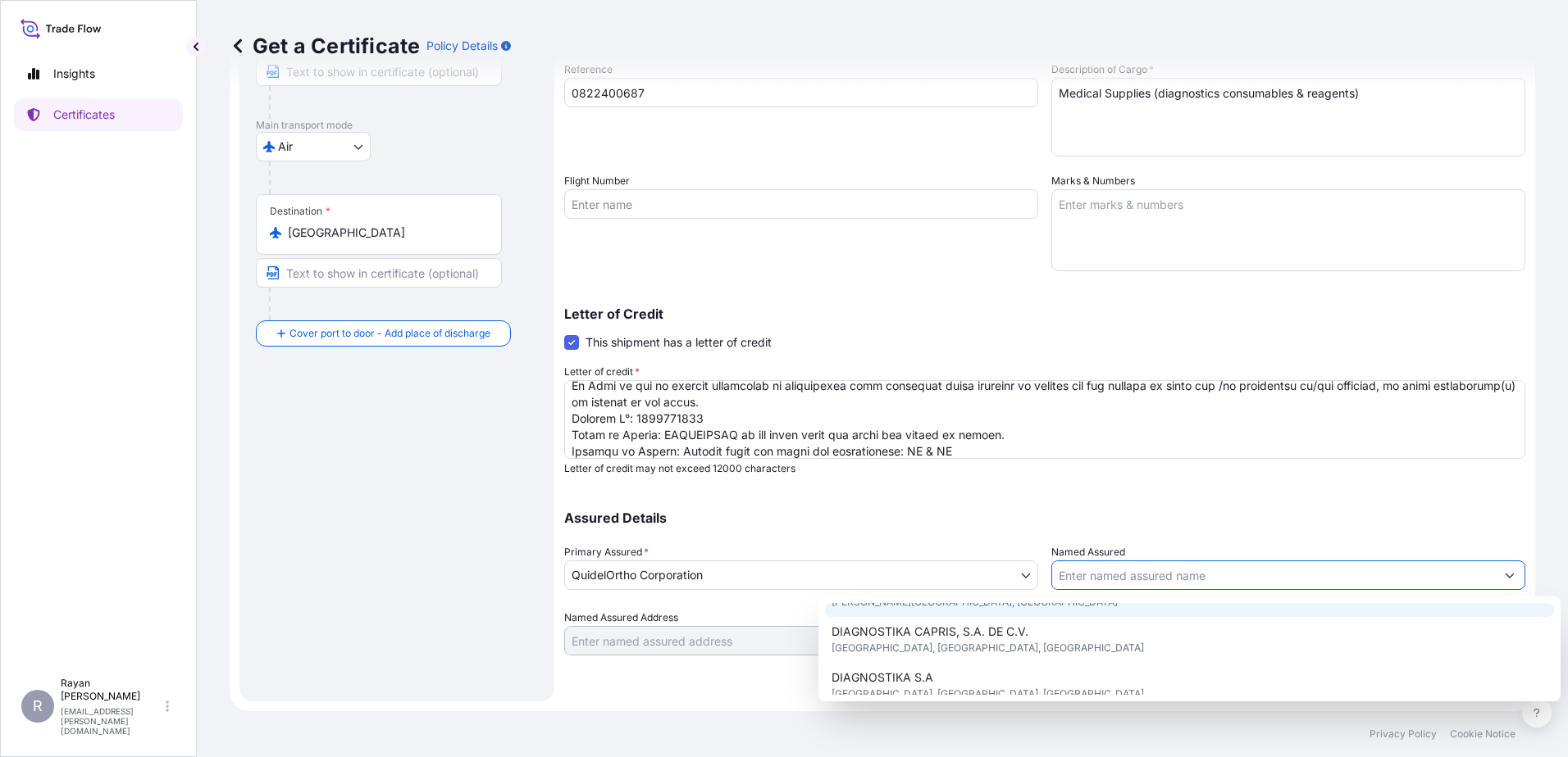
scroll to position [82, 0]
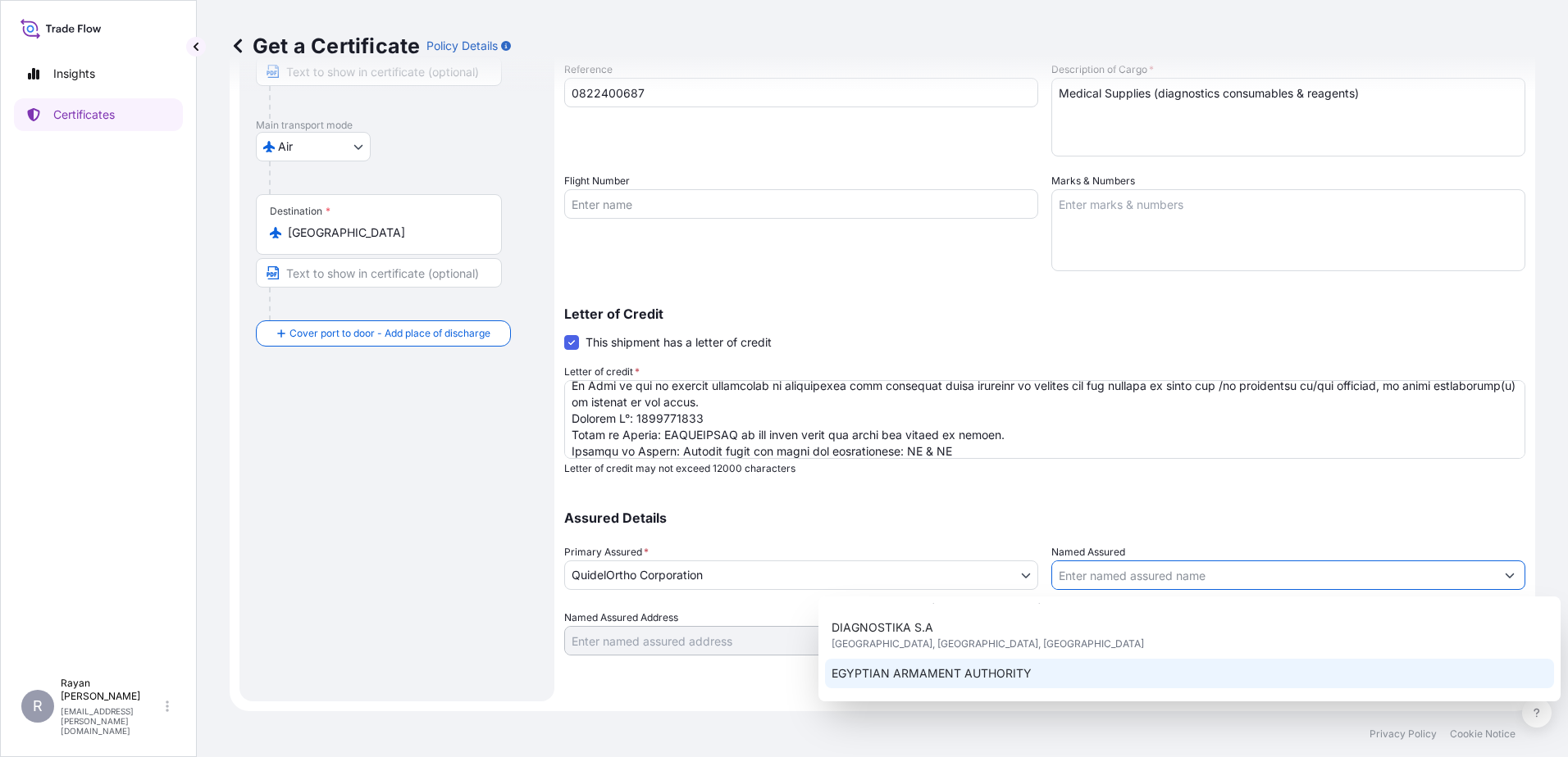
click at [1062, 672] on div "EGYPTIAN ARMAMENT AUTHORITY" at bounding box center [1189, 673] width 729 height 30
type input "EGYPTIAN ARMAMENT AUTHORITY"
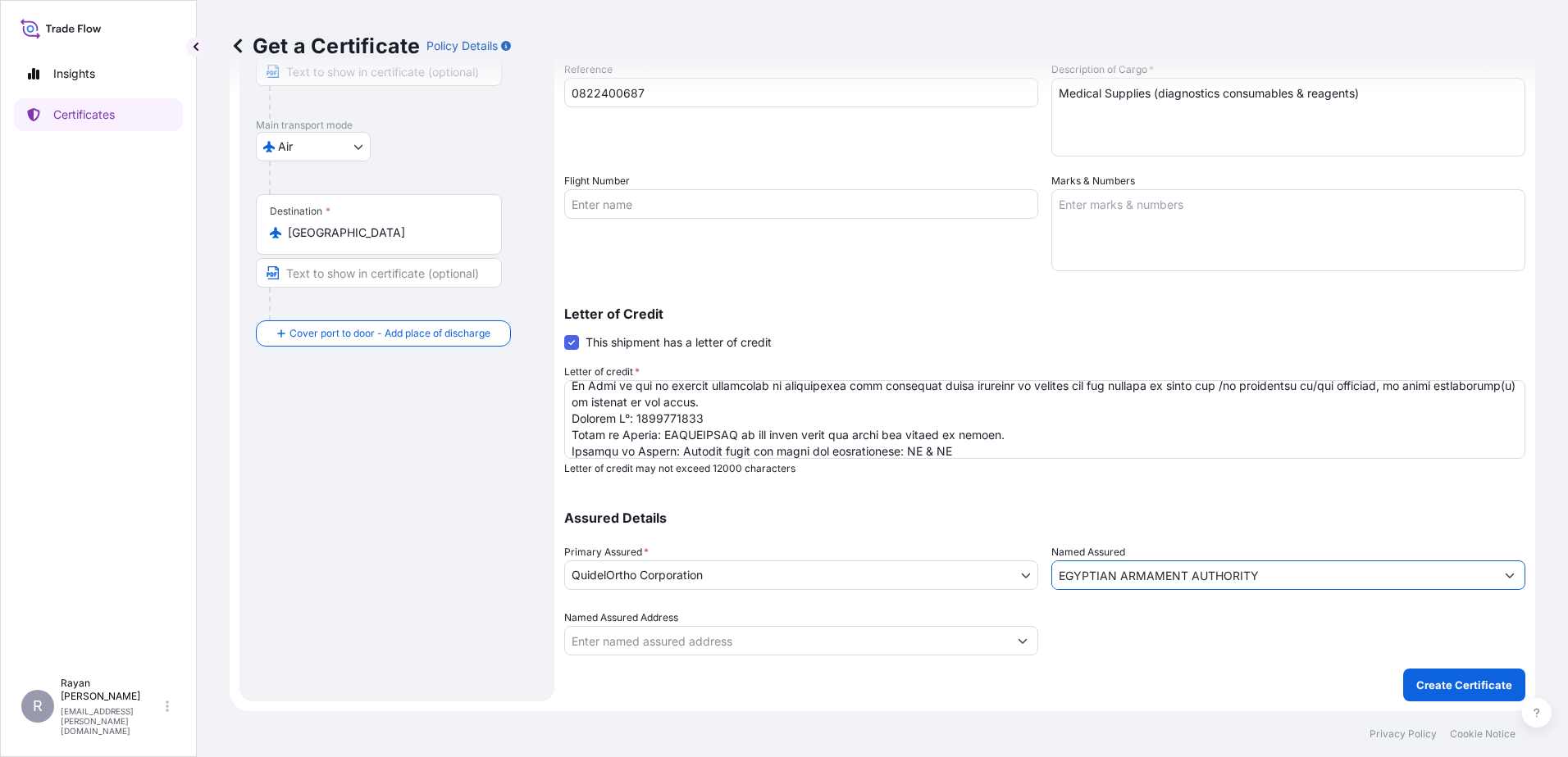
click at [1151, 636] on div at bounding box center [1288, 632] width 474 height 46
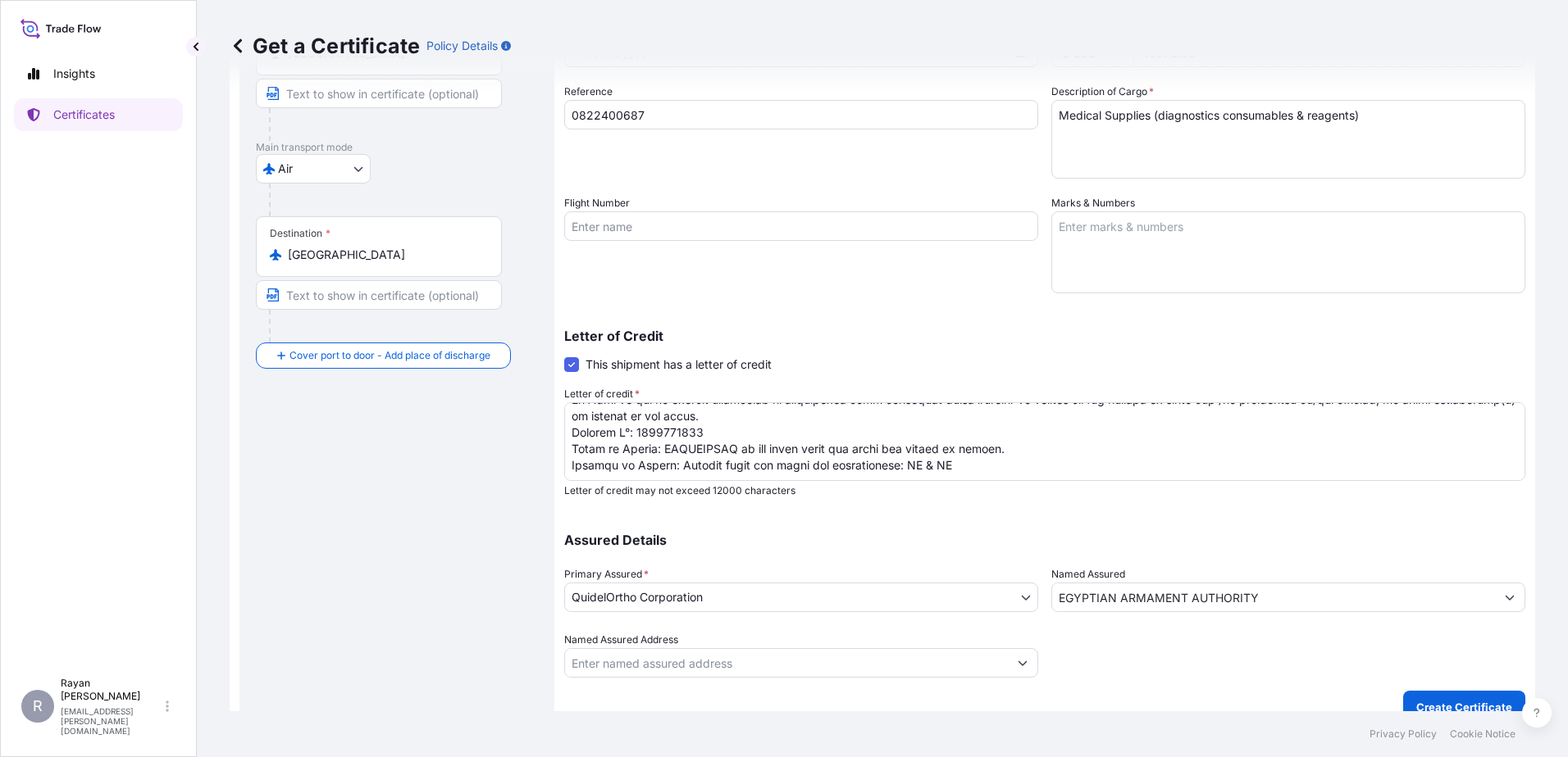
scroll to position [227, 0]
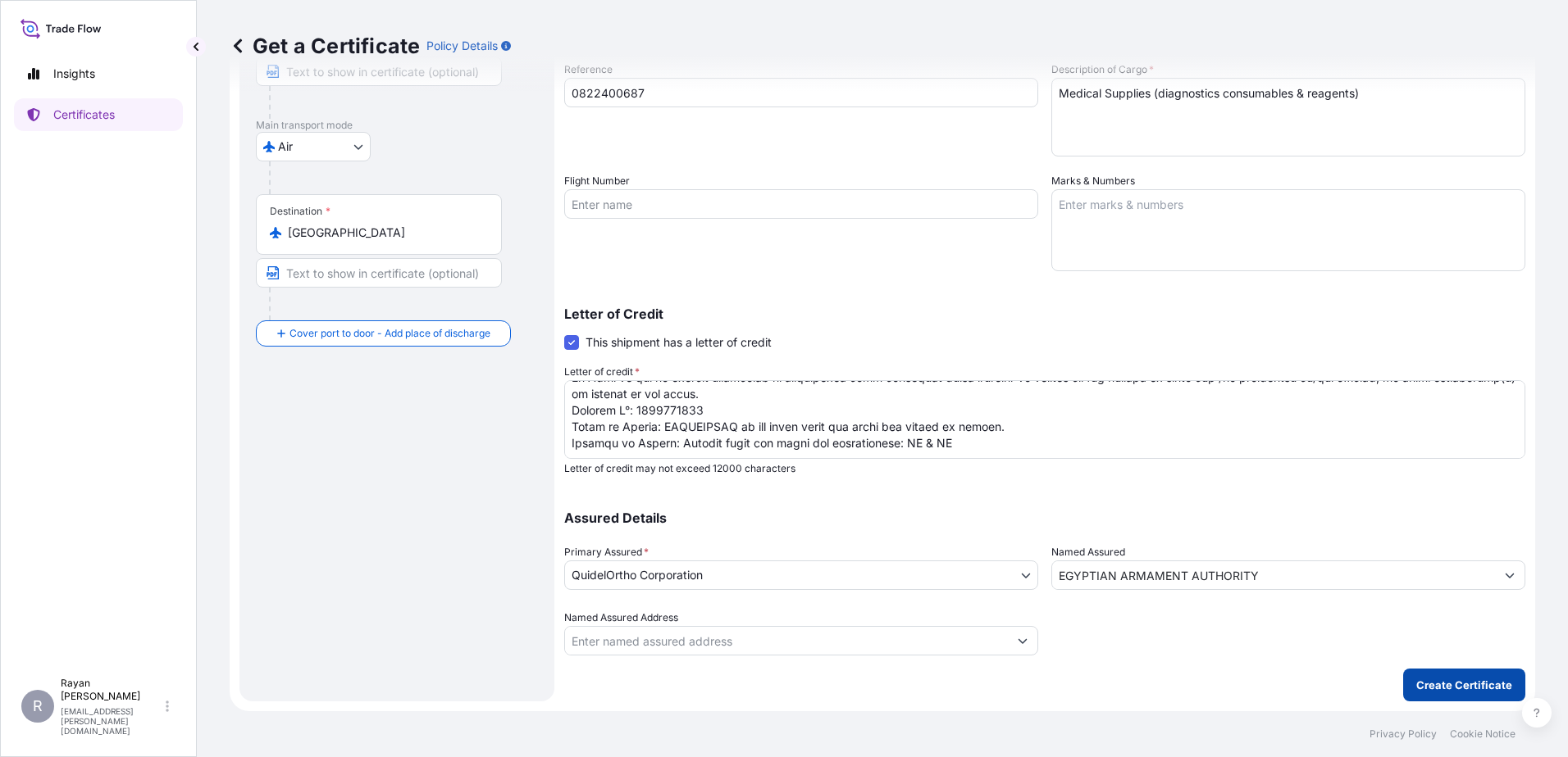
click at [1429, 681] on p "Create Certificate" at bounding box center [1464, 685] width 96 height 16
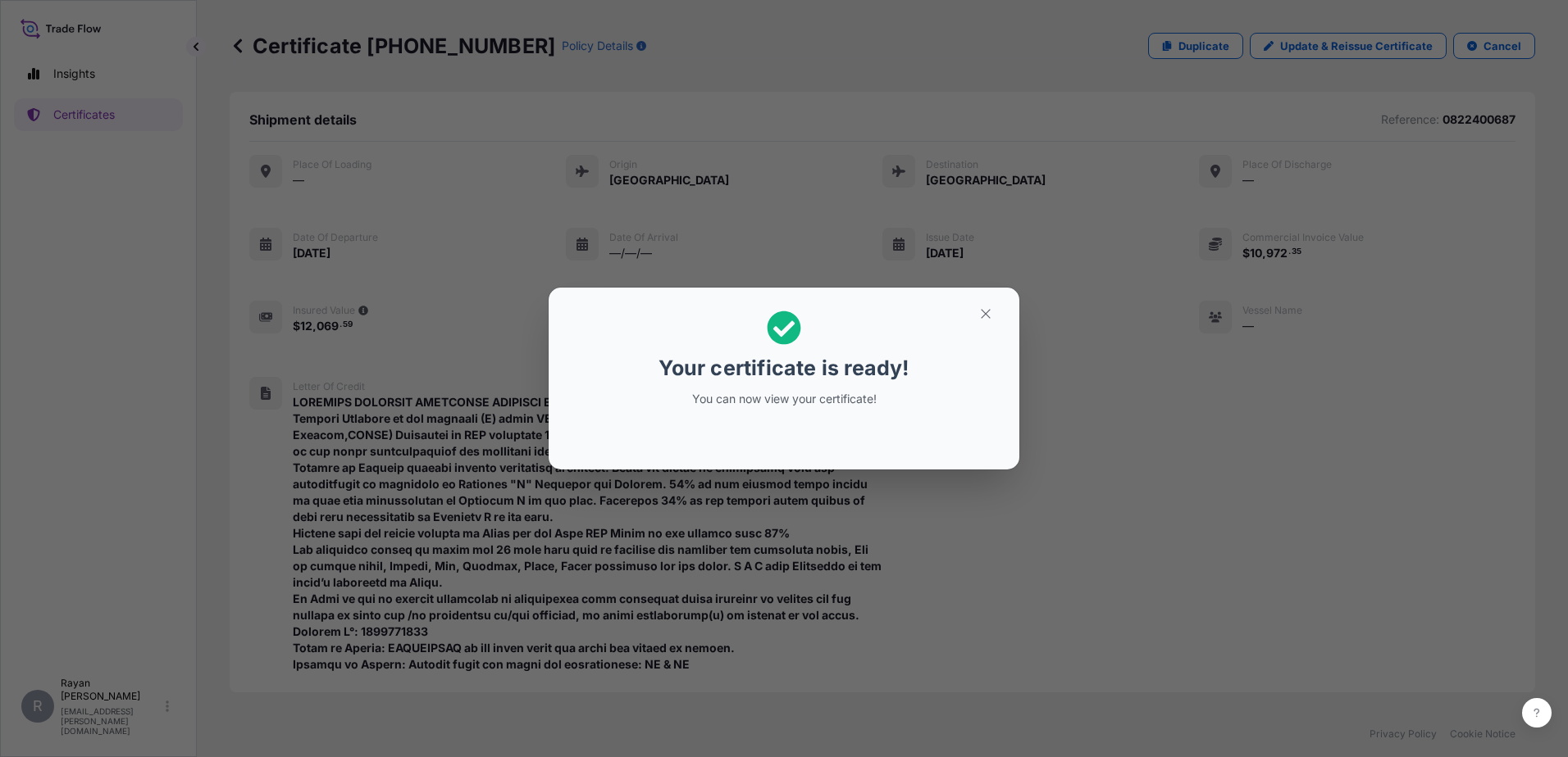
click at [991, 316] on icon "button" at bounding box center [986, 314] width 14 height 14
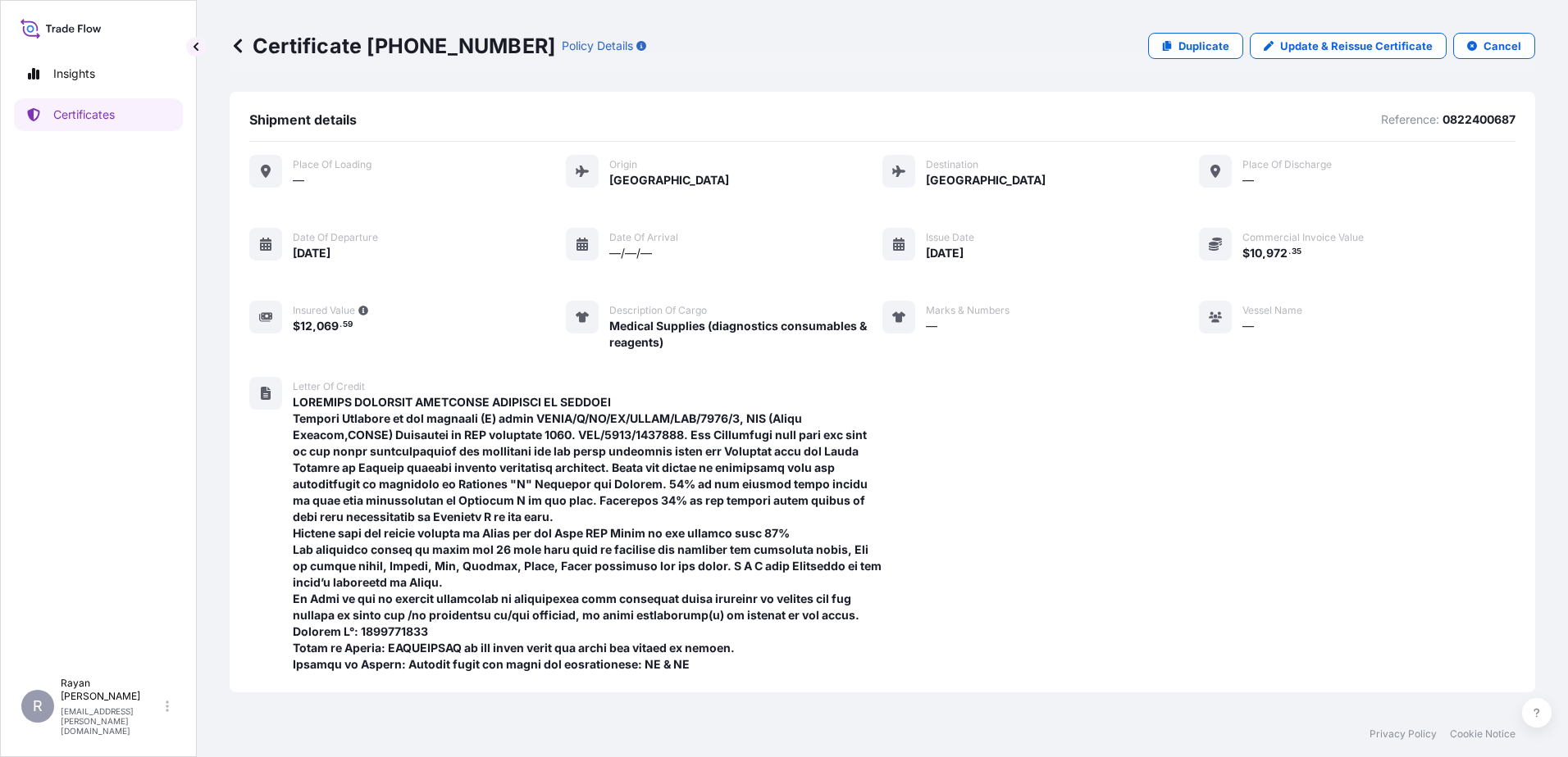
scroll to position [290, 0]
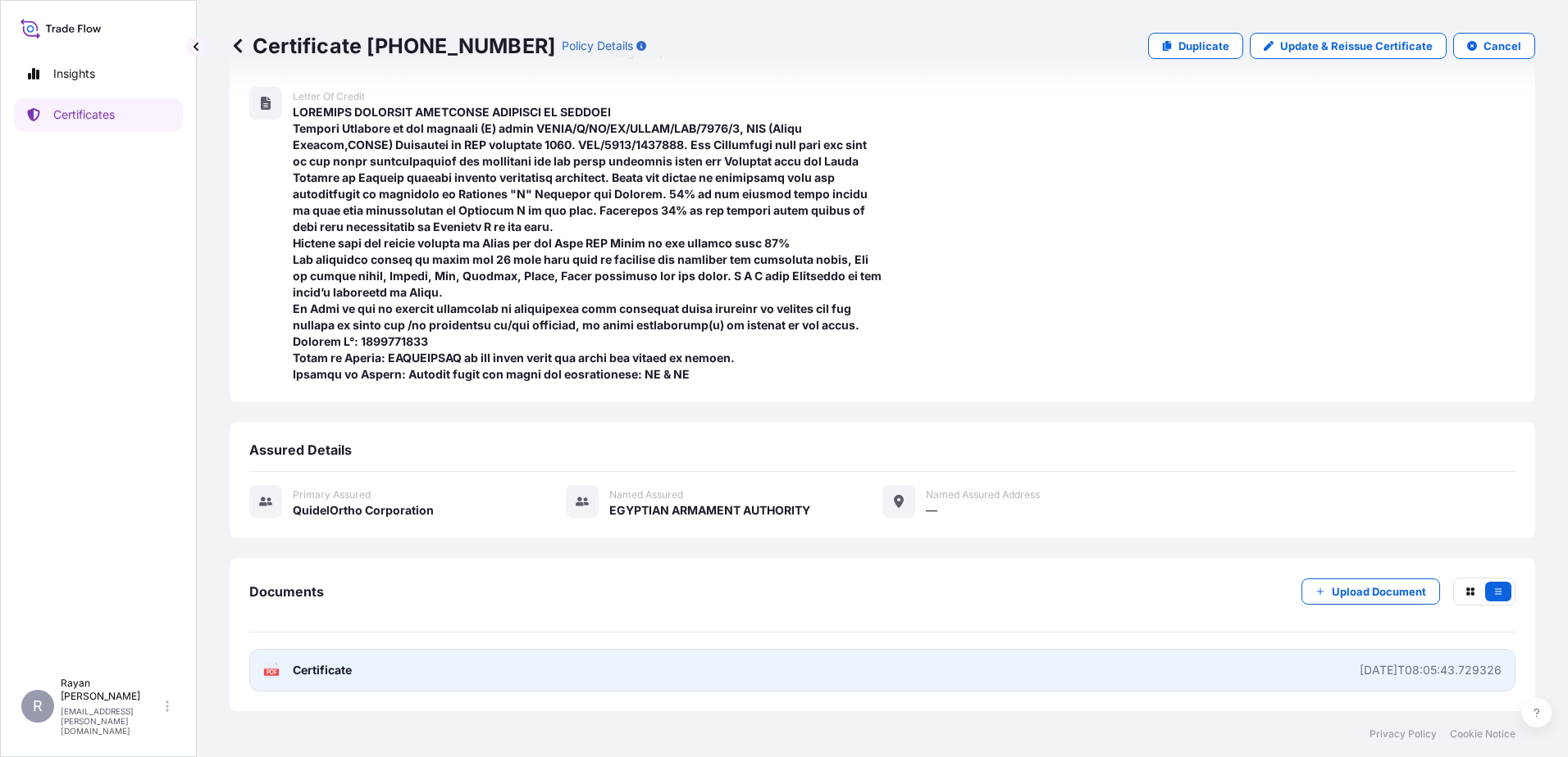
click at [376, 673] on link "PDF Certificate 2025-08-18T08:05:43.729326" at bounding box center [882, 670] width 1266 height 42
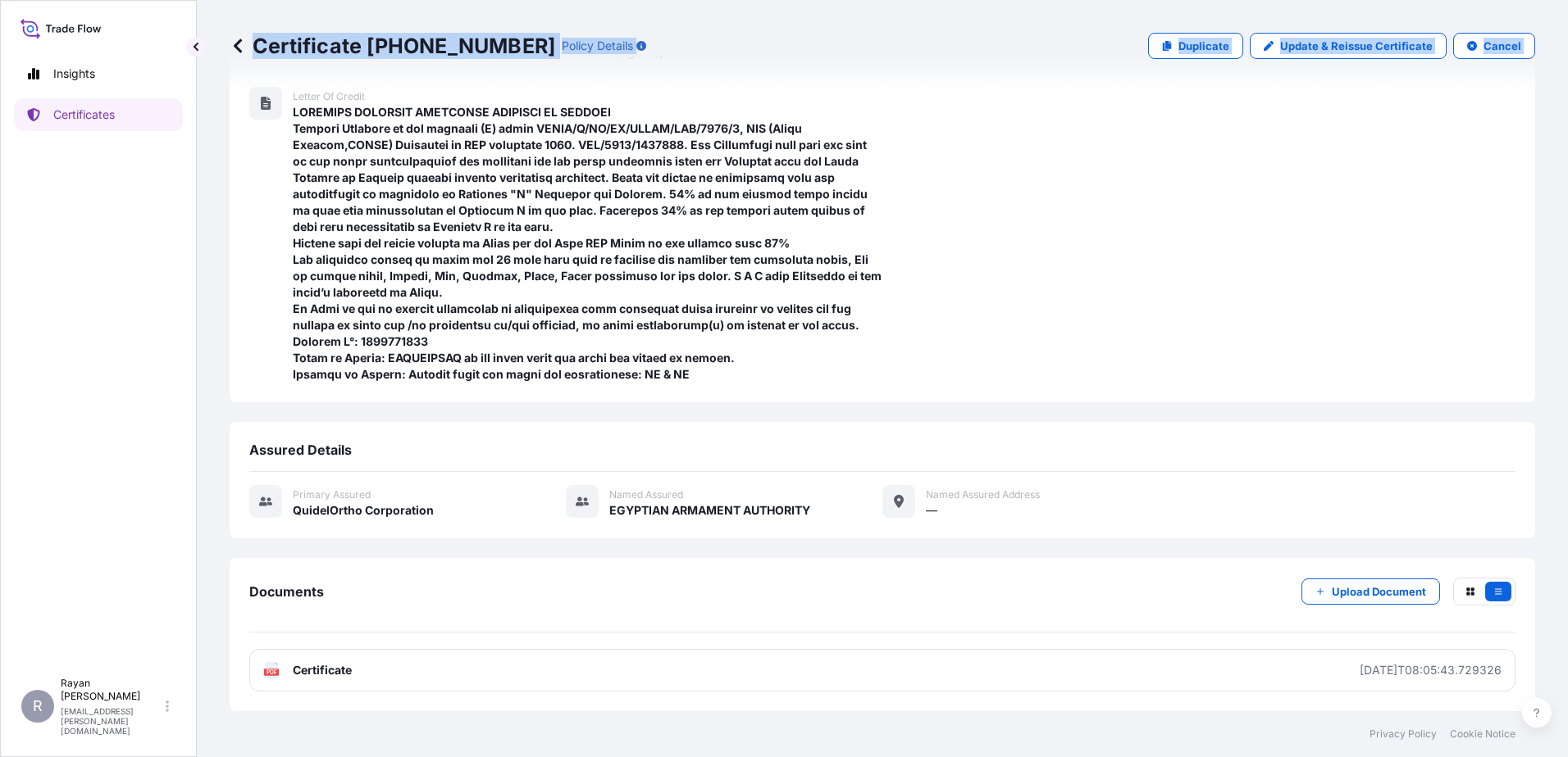
click at [229, 51] on div "Certificate 31549-69-1 Policy Details Duplicate Update & Reissue Certificate Ca…" at bounding box center [883, 355] width 1371 height 711
drag, startPoint x: 229, startPoint y: 51, endPoint x: 226, endPoint y: 33, distance: 18.2
click at [226, 33] on div "Certificate 31549-69-1 Policy Details Duplicate Update & Reissue Certificate Ca…" at bounding box center [883, 355] width 1371 height 711
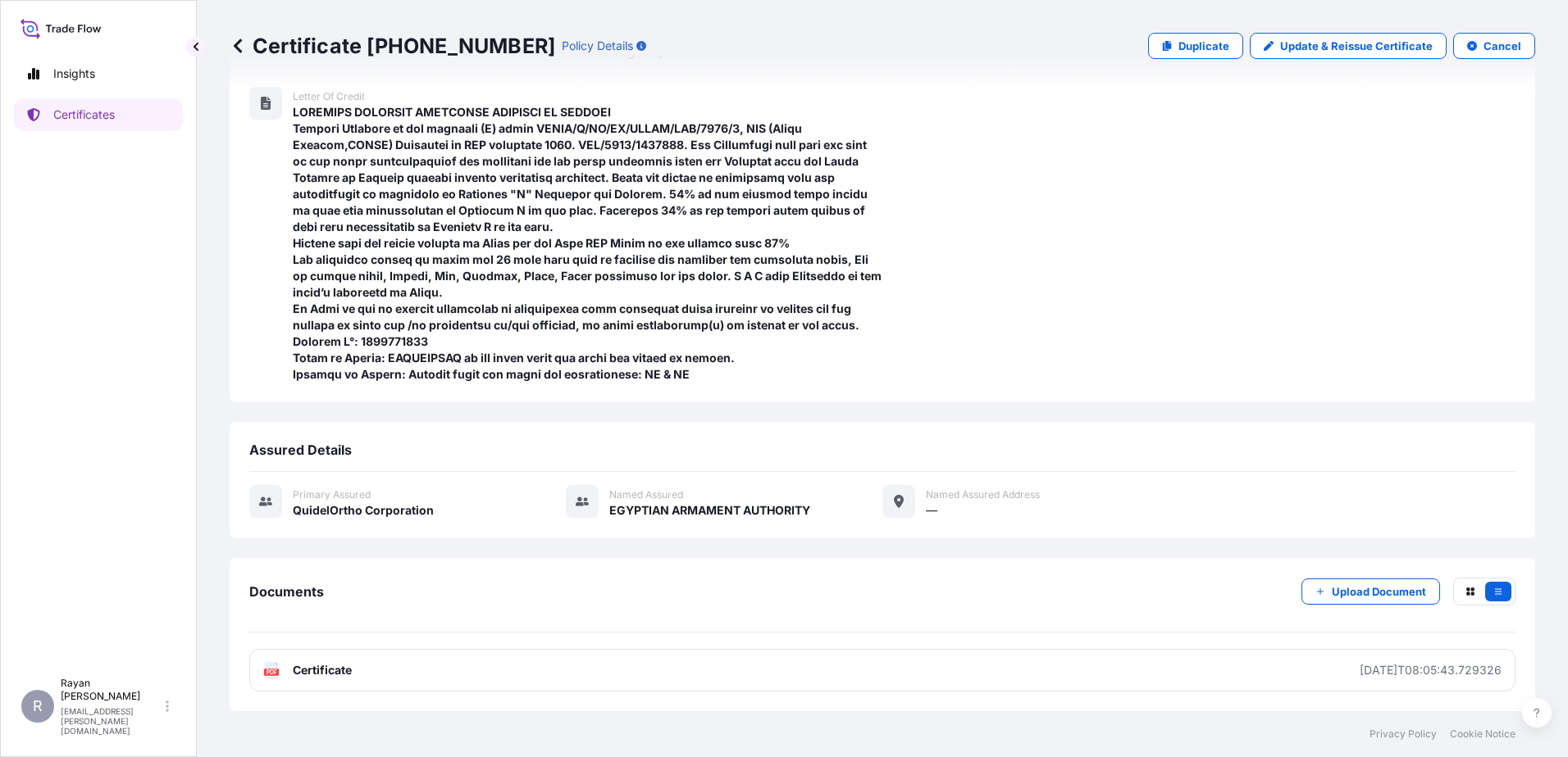
click at [237, 41] on icon at bounding box center [237, 46] width 16 height 16
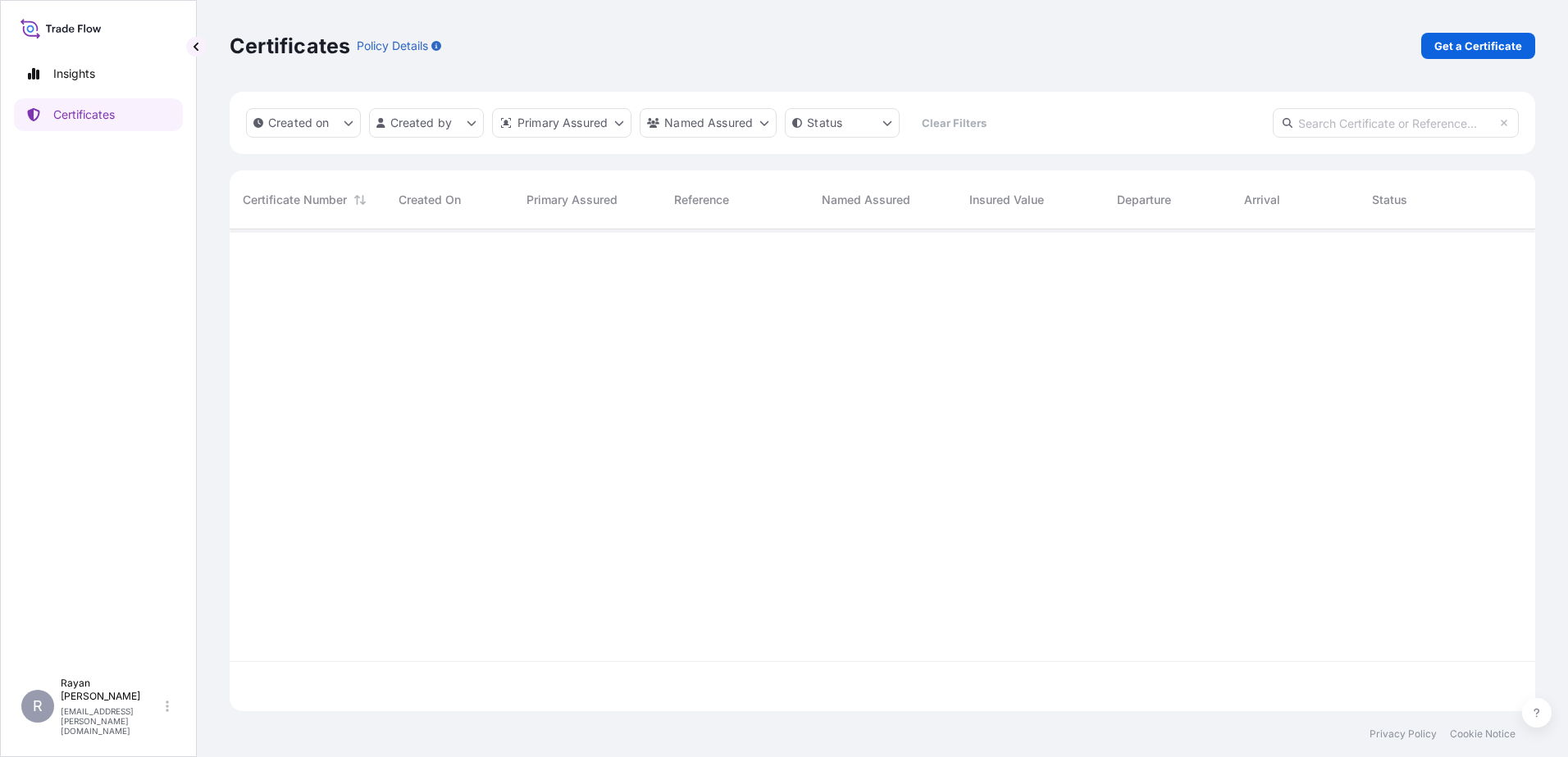
scroll to position [478, 1294]
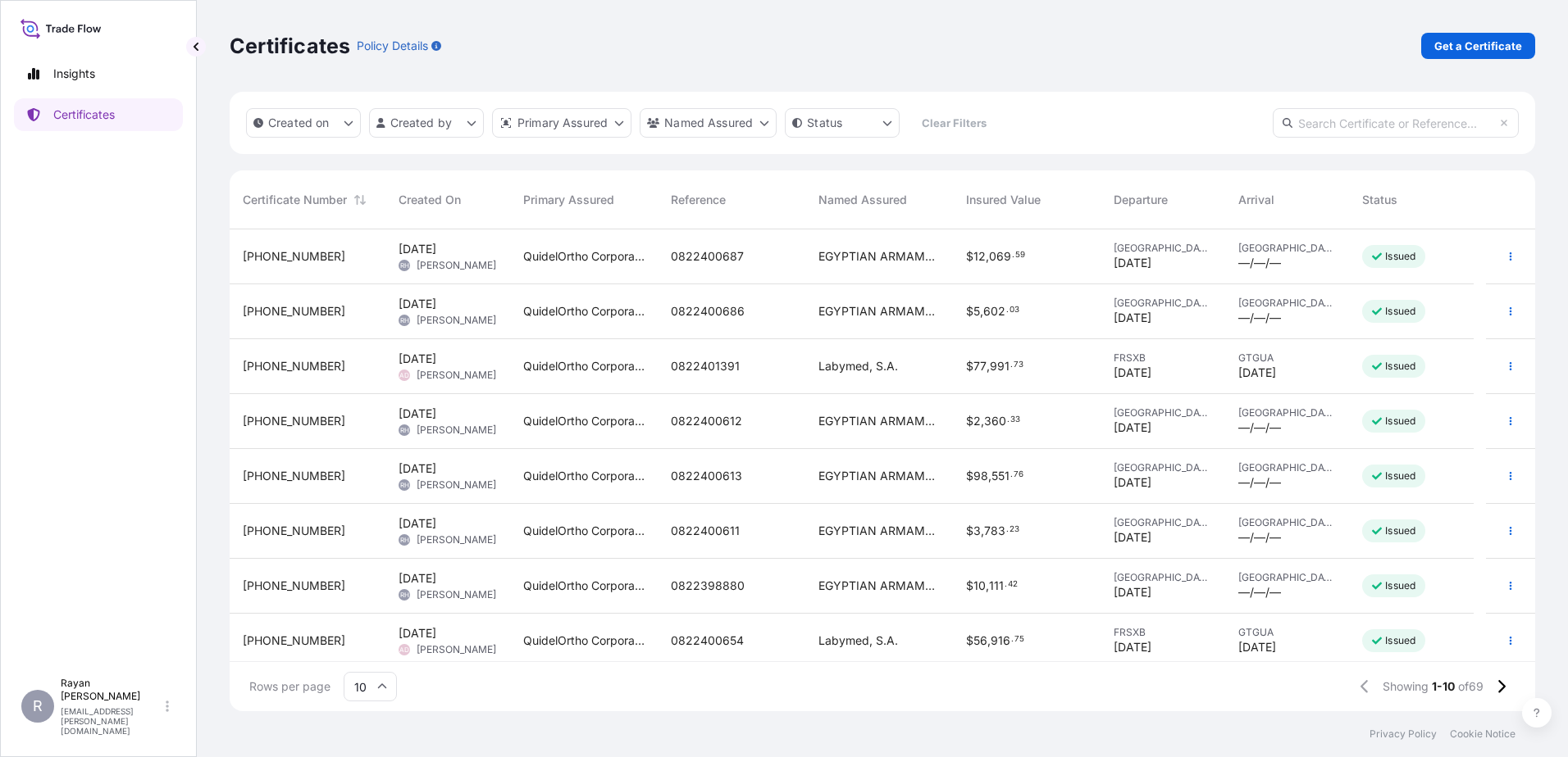
click at [1439, 51] on p "Get a Certificate" at bounding box center [1478, 46] width 88 height 16
select select "Ocean Vessel"
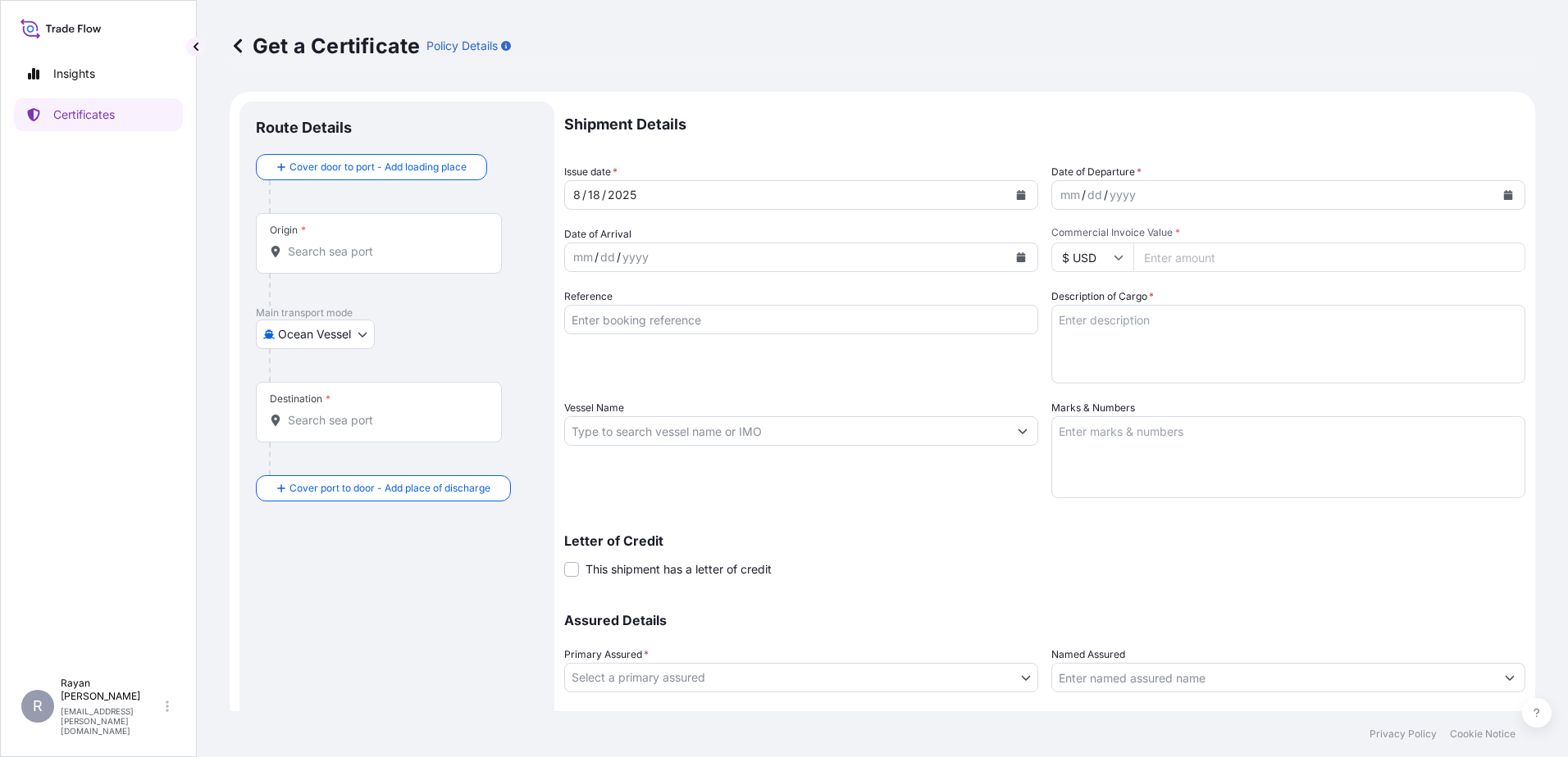
click at [682, 316] on input "Reference" at bounding box center [801, 319] width 474 height 30
paste input "0822400688"
type input "0822400688"
click at [337, 264] on div "Origin *" at bounding box center [378, 243] width 246 height 60
click at [337, 260] on input "Origin *" at bounding box center [384, 252] width 193 height 16
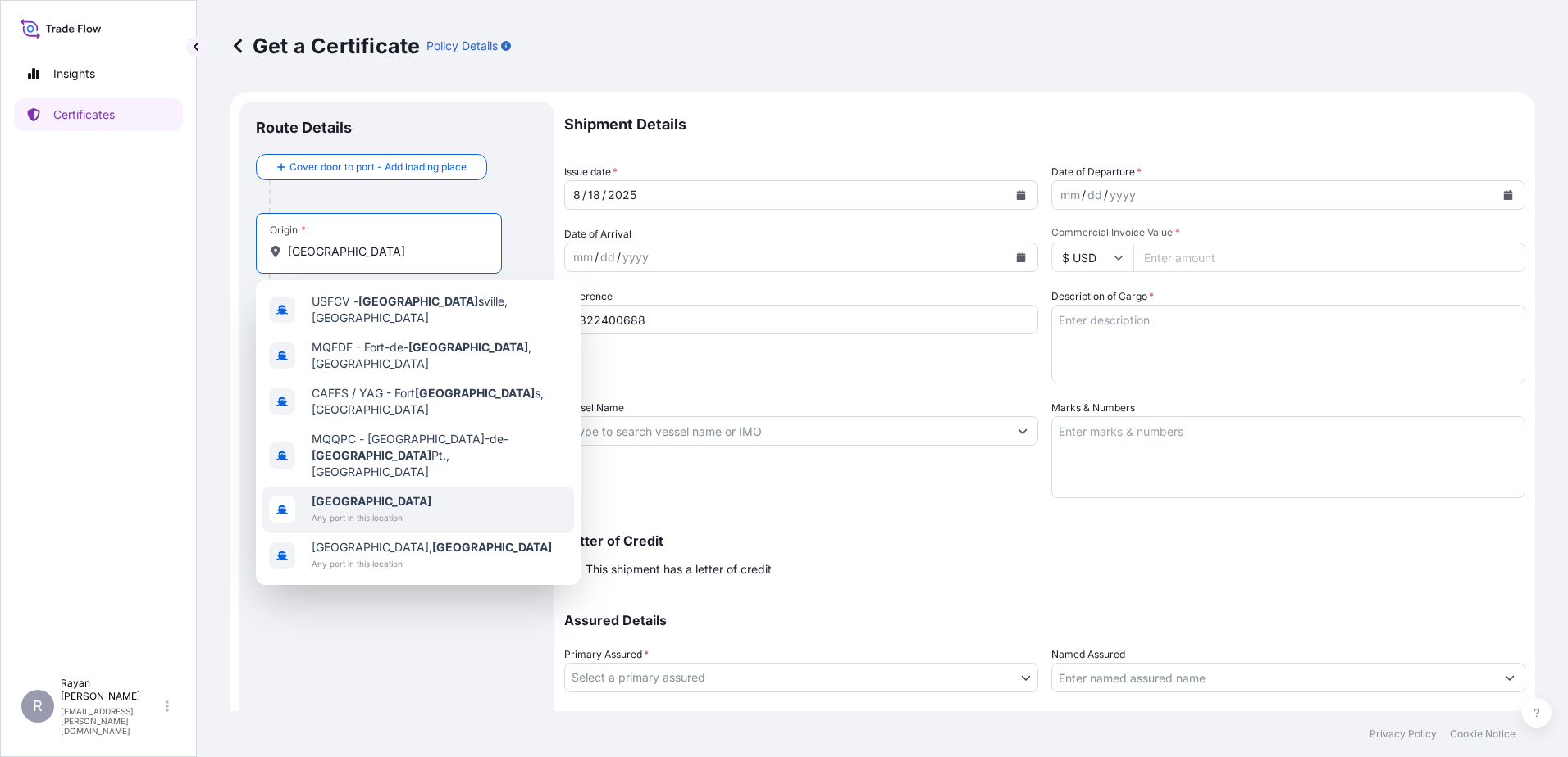
click at [359, 494] on span "France" at bounding box center [371, 502] width 120 height 16
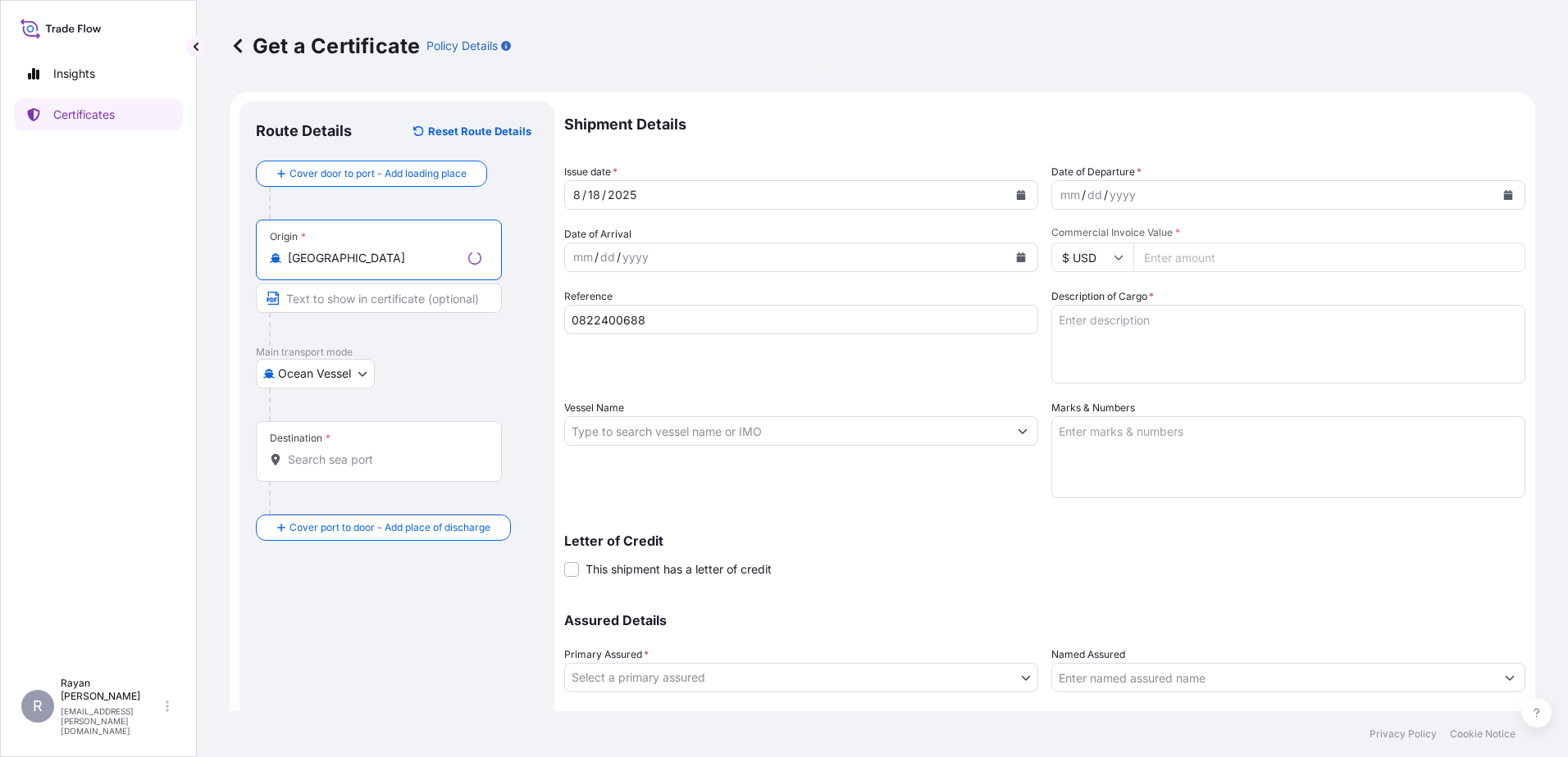
type input "France"
click at [334, 450] on div "Destination *" at bounding box center [378, 451] width 246 height 60
click at [334, 451] on input "Destination *" at bounding box center [384, 459] width 193 height 16
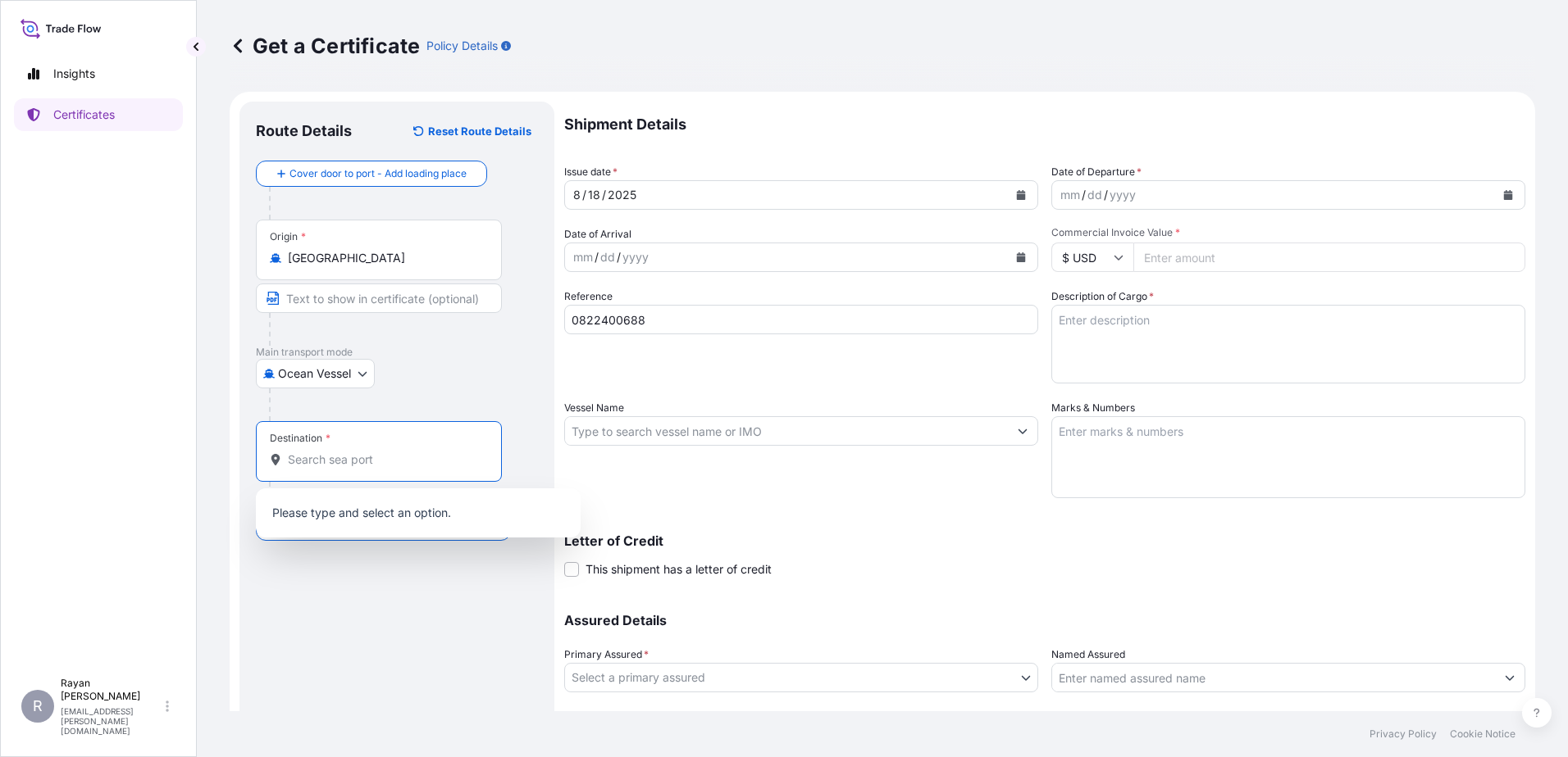
click at [325, 374] on body "0 options available. 6 options available. 0 options available. Insights Certifi…" at bounding box center [784, 378] width 1568 height 757
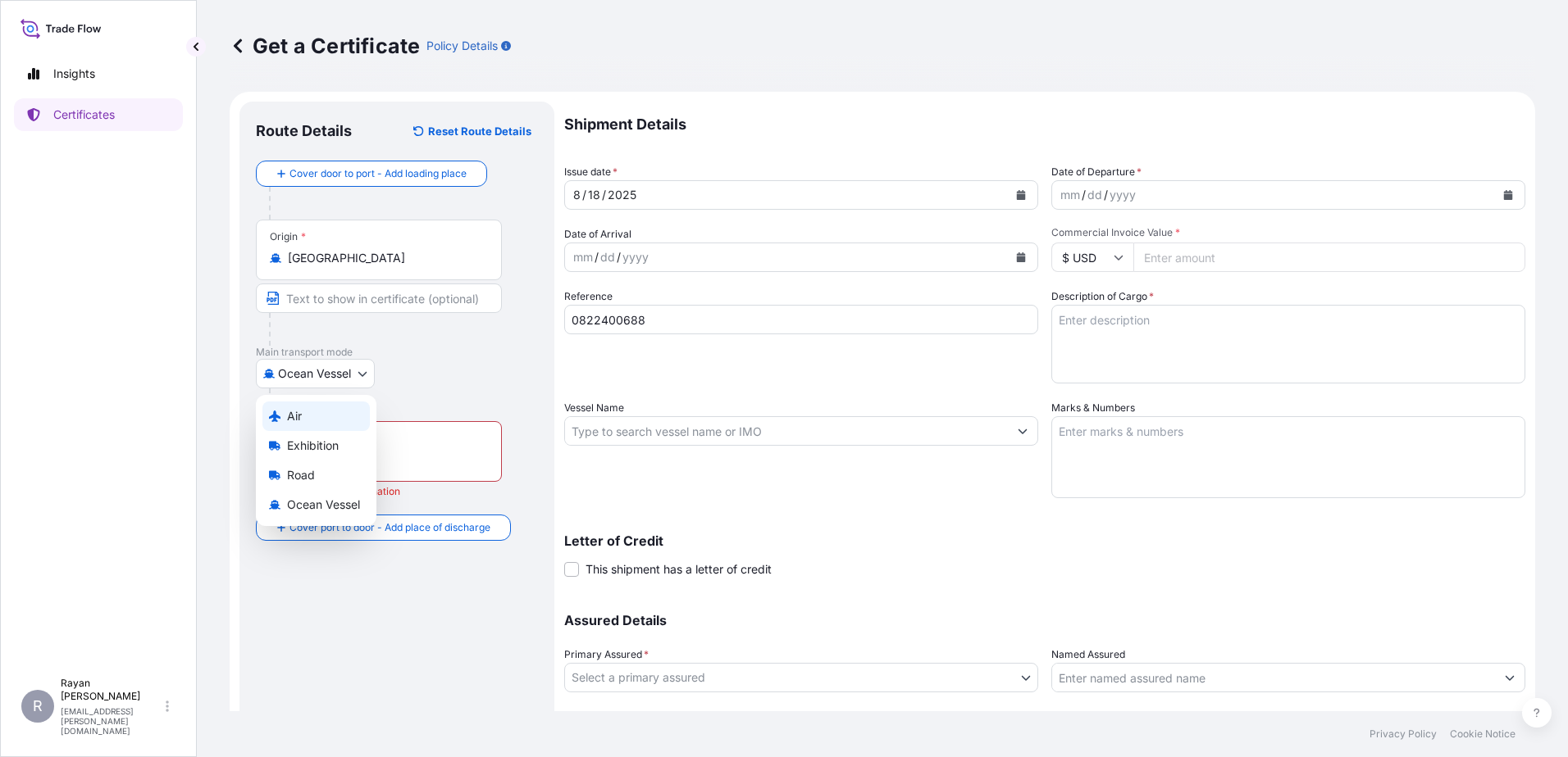
click at [319, 422] on div "Air" at bounding box center [316, 416] width 107 height 30
select select "Air"
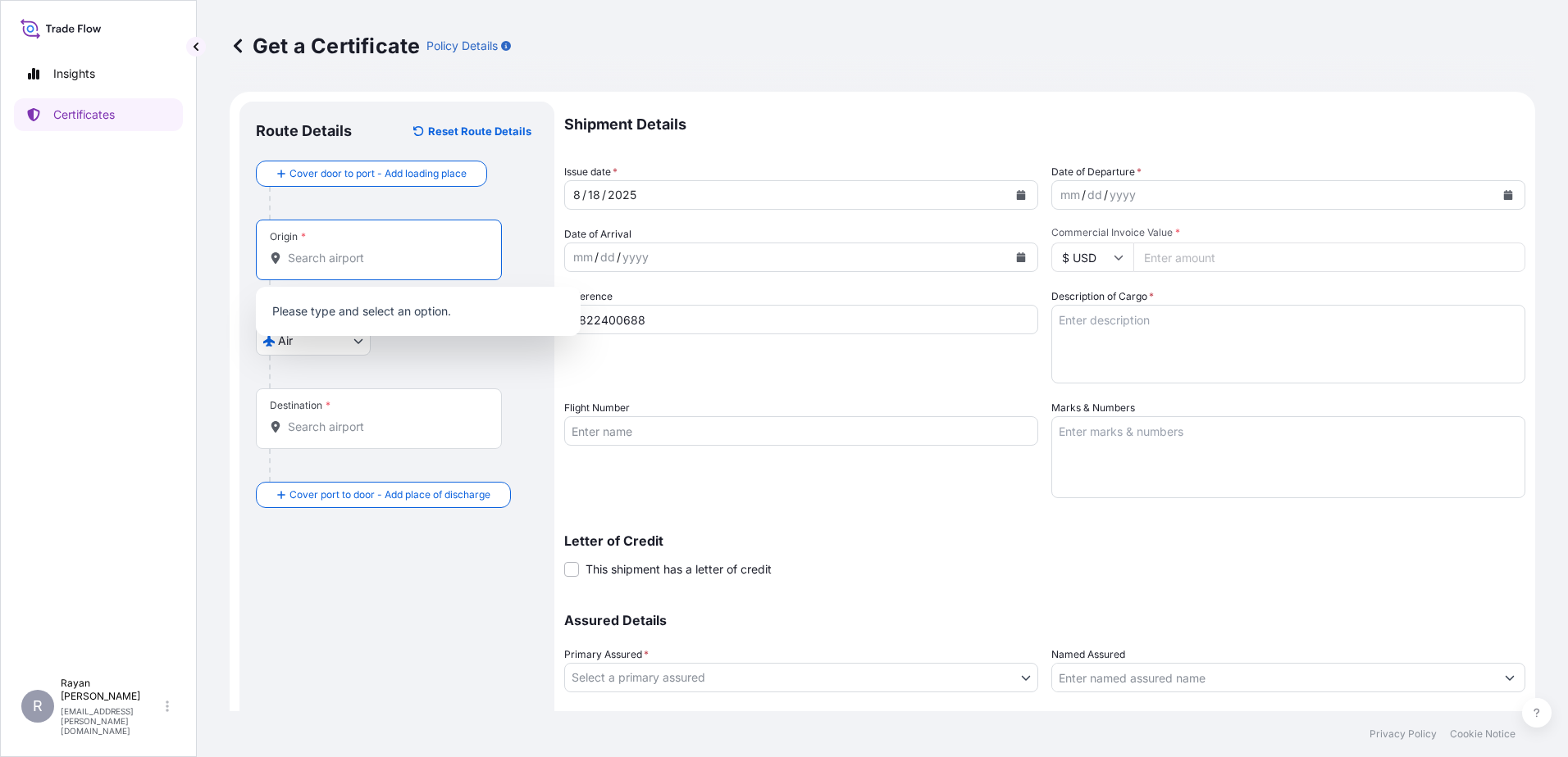
click at [338, 254] on input "Origin *" at bounding box center [384, 258] width 193 height 16
type input "g"
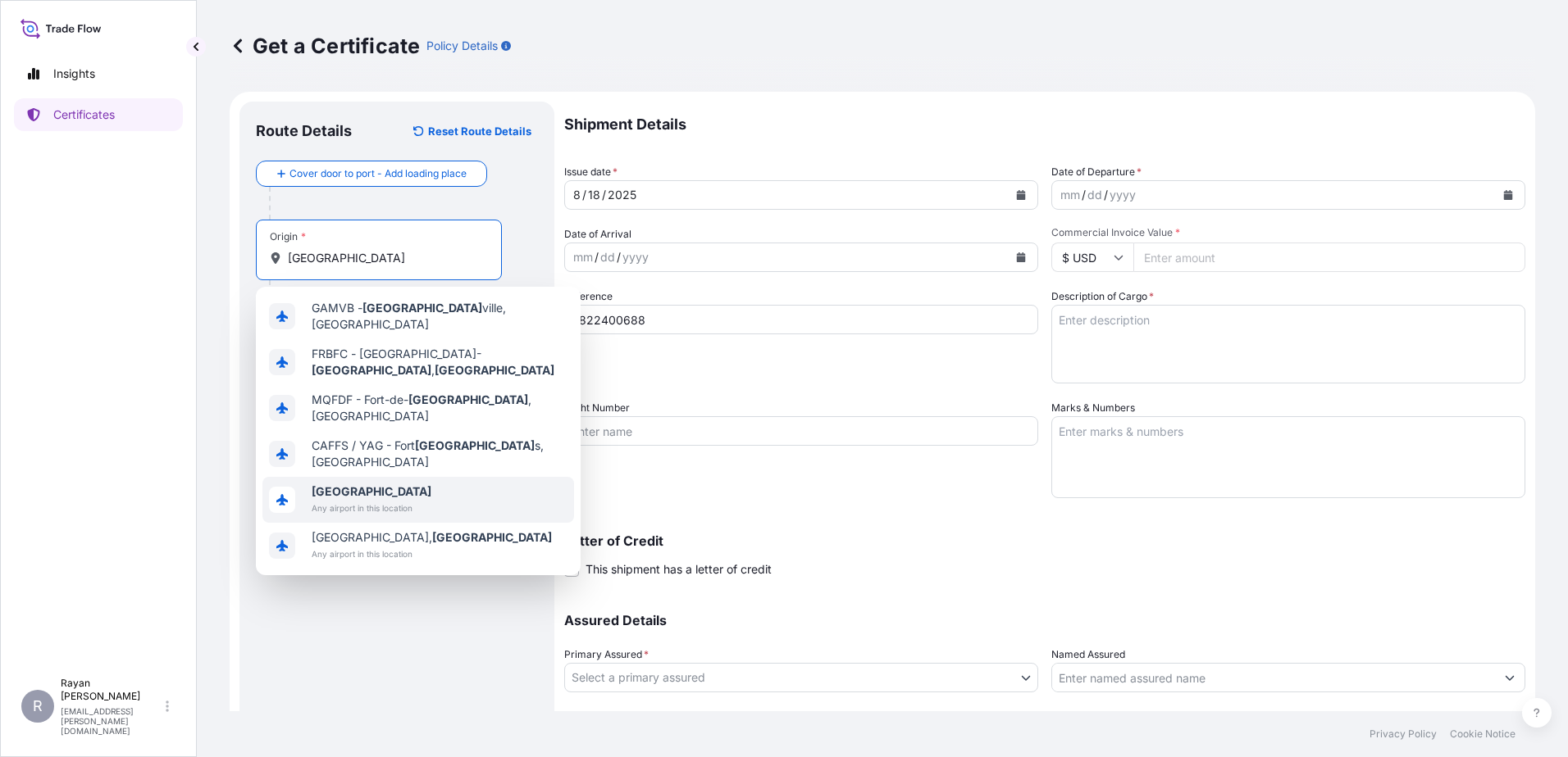
click at [349, 500] on span "Any airport in this location" at bounding box center [371, 508] width 120 height 16
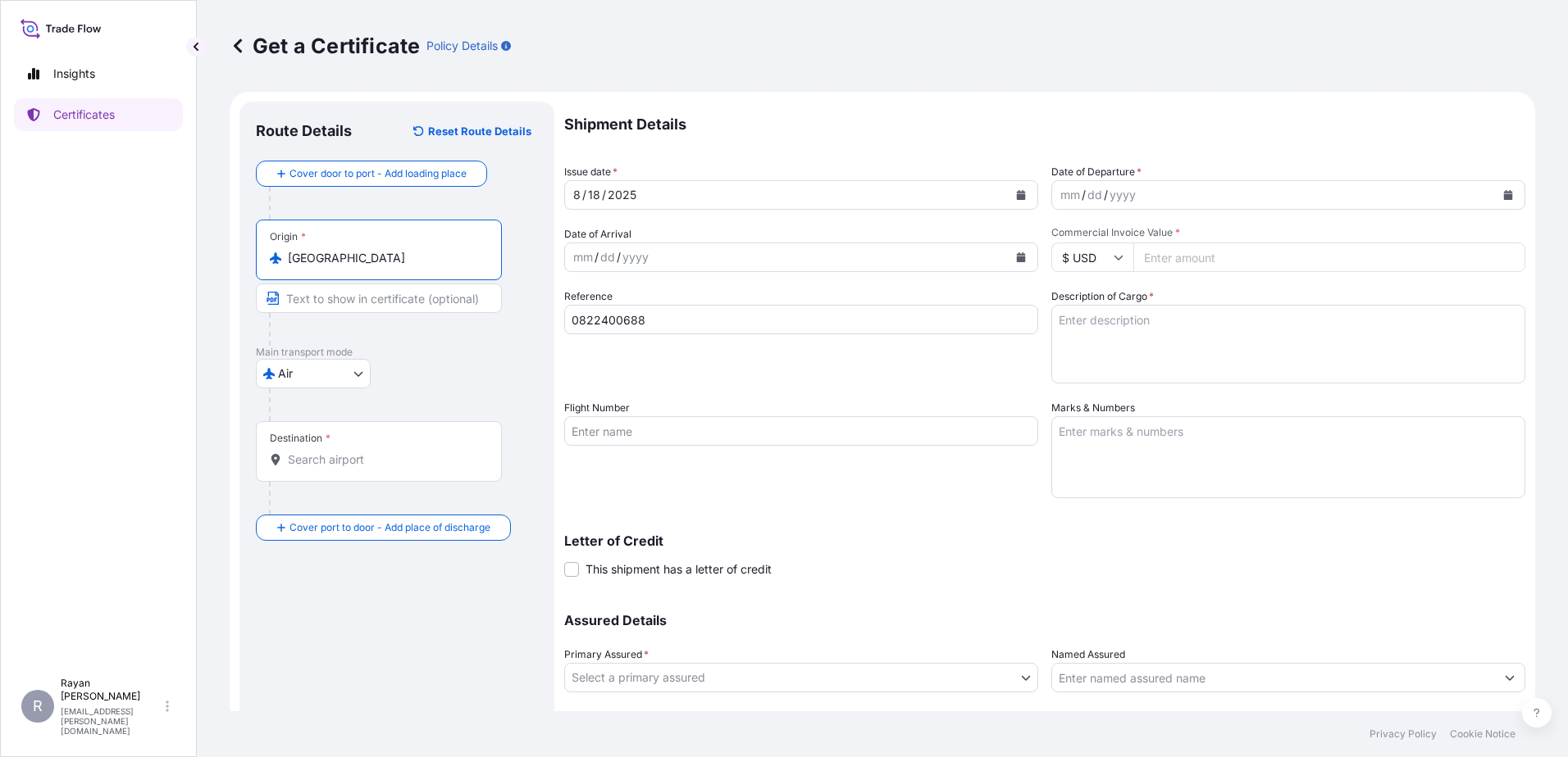
type input "France"
click at [327, 454] on input "Destination *" at bounding box center [384, 459] width 193 height 16
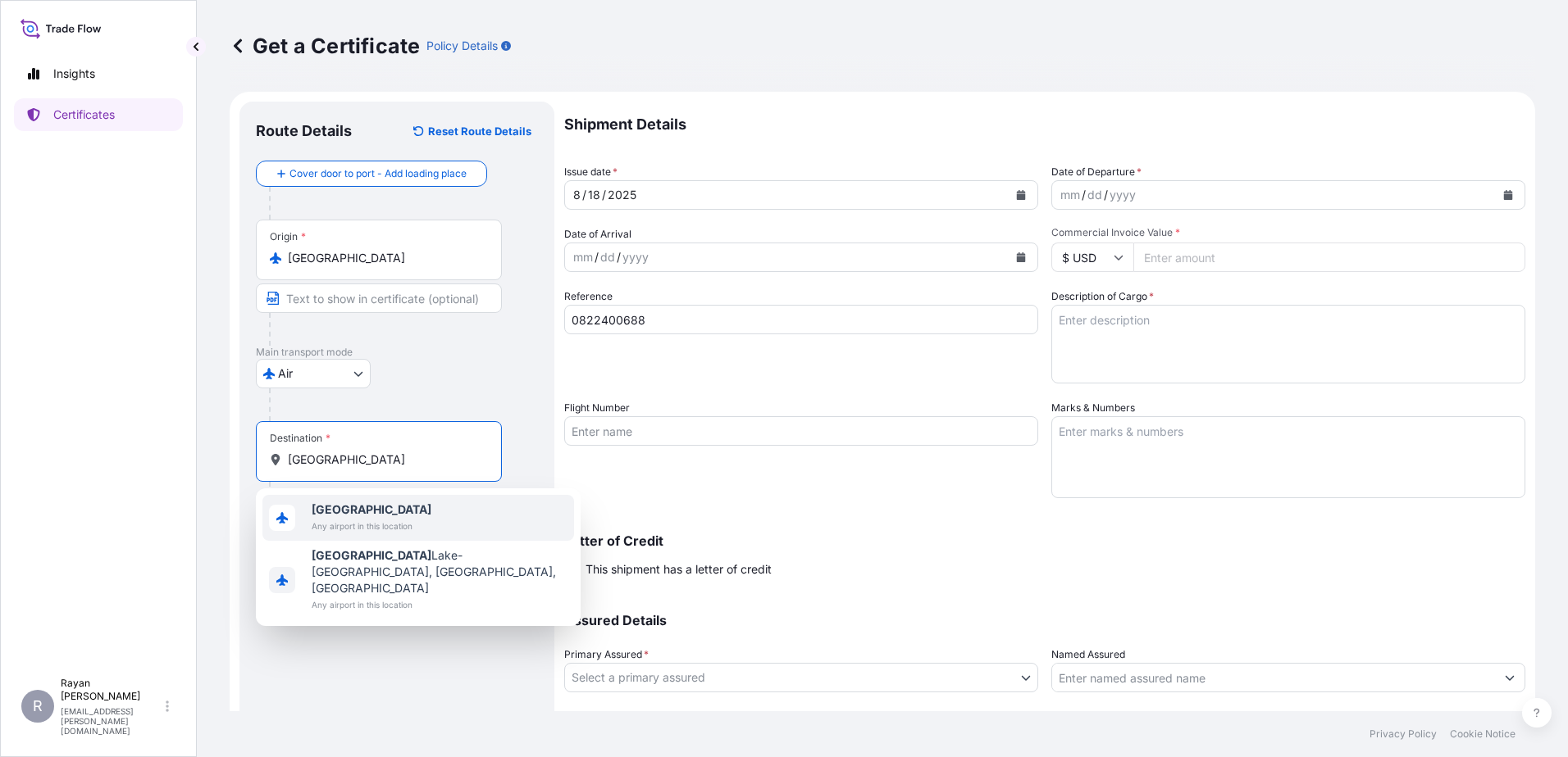
click at [338, 521] on span "Any airport in this location" at bounding box center [371, 526] width 120 height 16
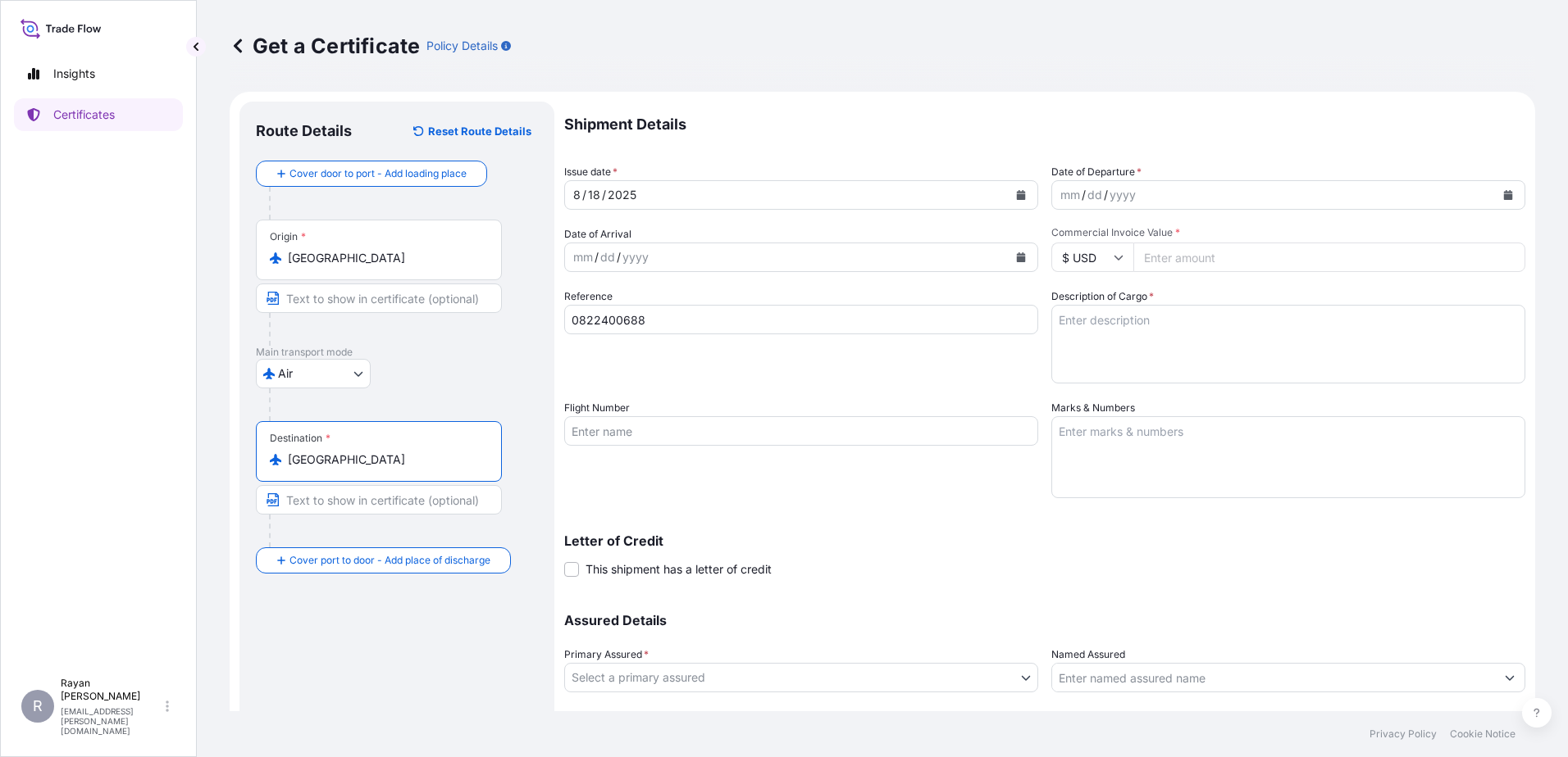
type input "Egypt"
click at [1495, 197] on button "Calendar" at bounding box center [1508, 194] width 26 height 26
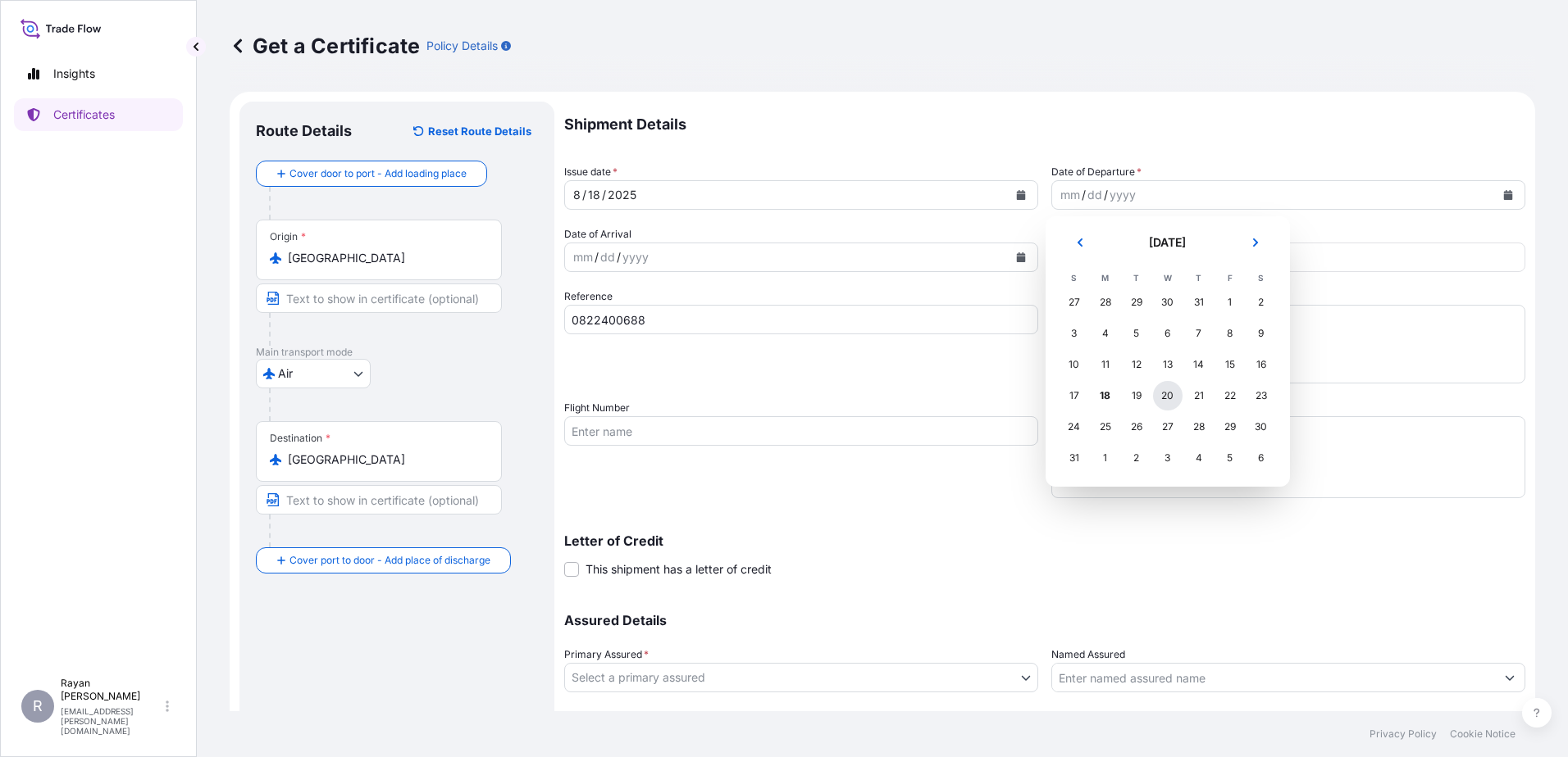
click at [1173, 397] on div "20" at bounding box center [1168, 396] width 30 height 30
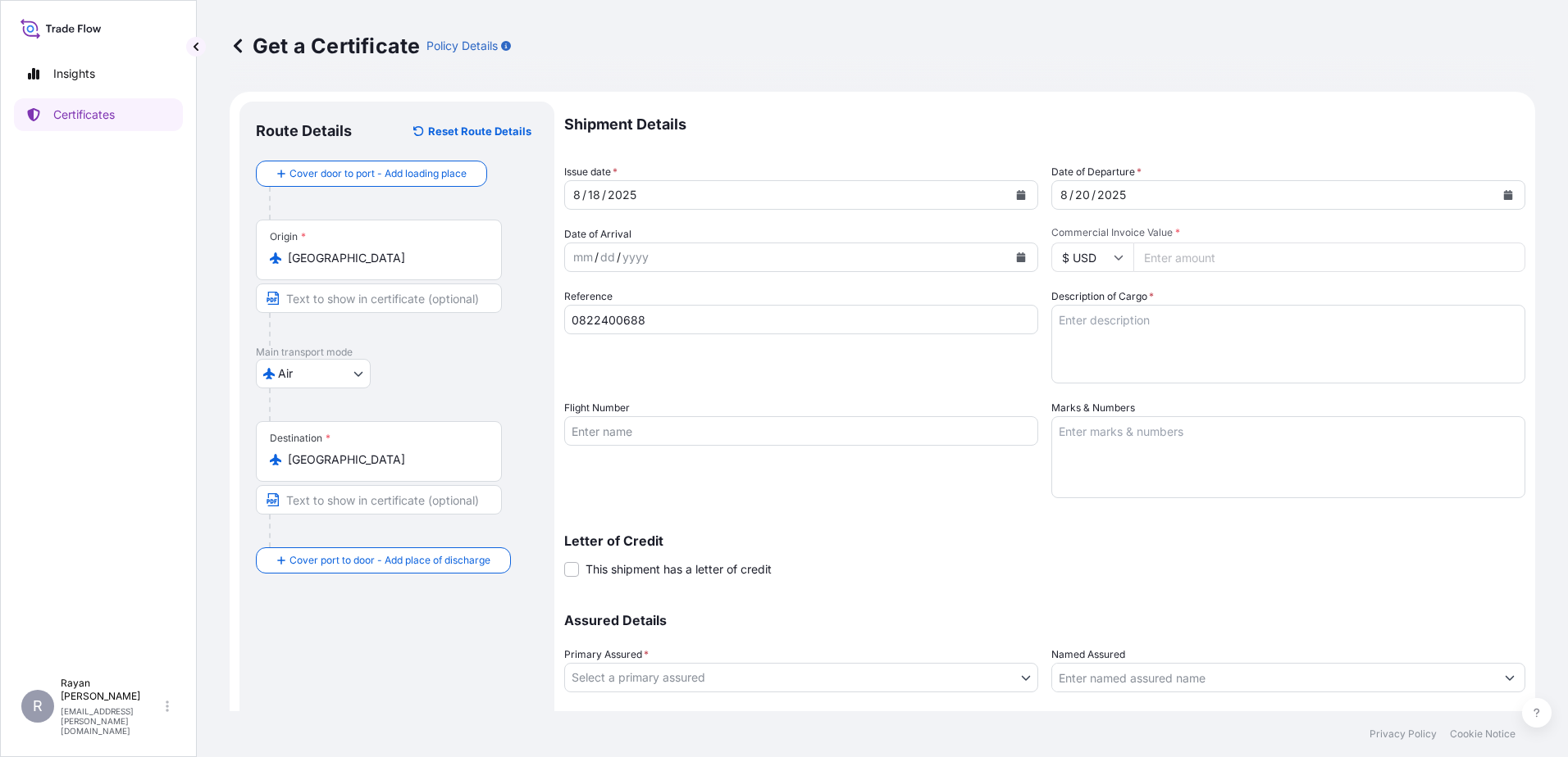
click at [1270, 254] on input "Commercial Invoice Value *" at bounding box center [1330, 257] width 392 height 30
type input "77643.8"
click at [1204, 286] on div "Shipment Details Issue date * 8 / 18 / 2025 Date of Departure * 8 / 20 / 2025 D…" at bounding box center [1044, 430] width 961 height 656
click at [1137, 315] on textarea "Description of Cargo *" at bounding box center [1288, 344] width 474 height 79
paste textarea "Medical Supplies (diagnostics consumables & reagents)"
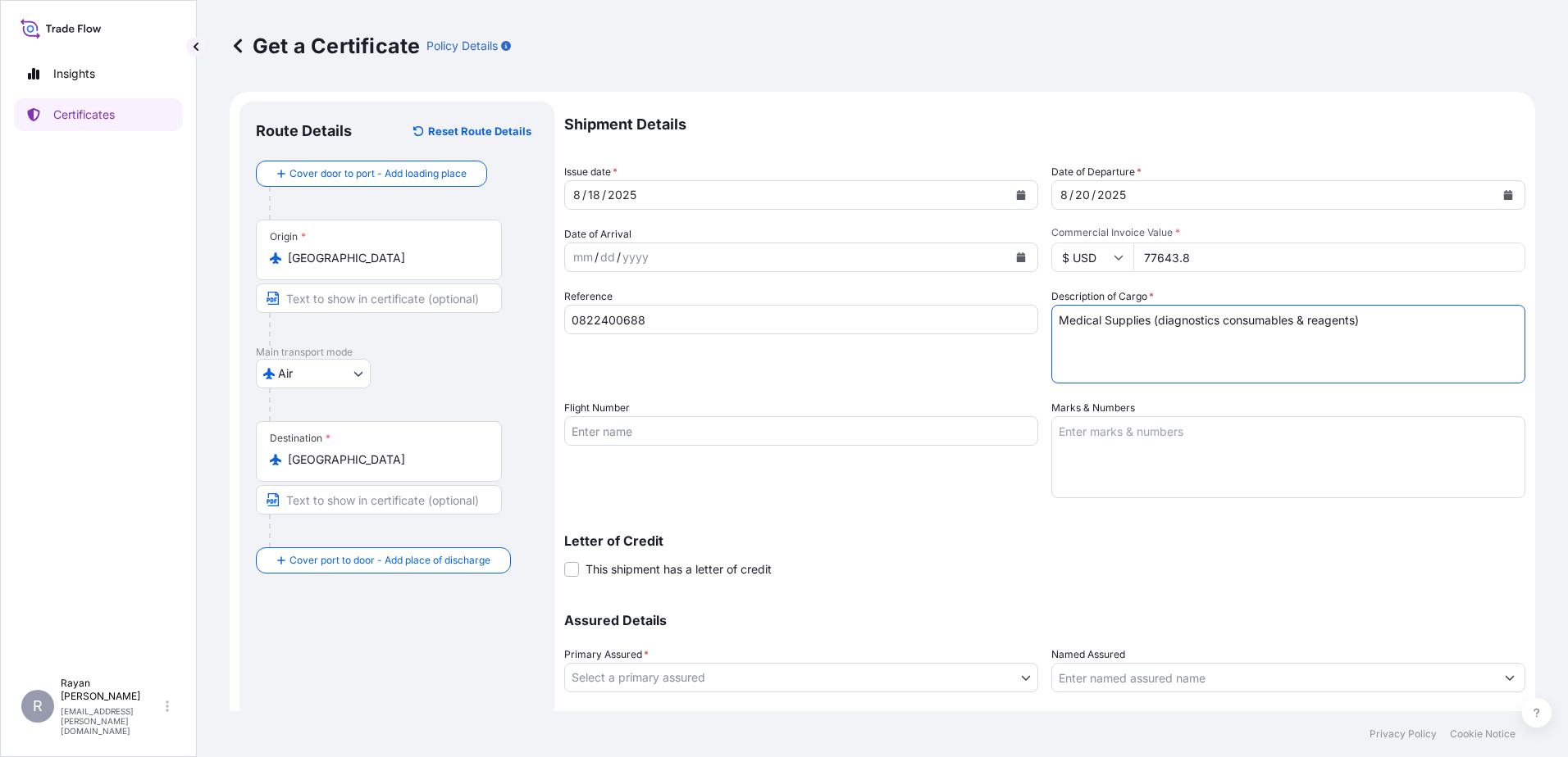
type textarea "Medical Supplies (diagnostics consumables & reagents)"
click at [582, 570] on label "This shipment has a letter of credit" at bounding box center [668, 569] width 208 height 17
click at [564, 561] on input "This shipment has a letter of credit" at bounding box center [564, 561] width 0 height 0
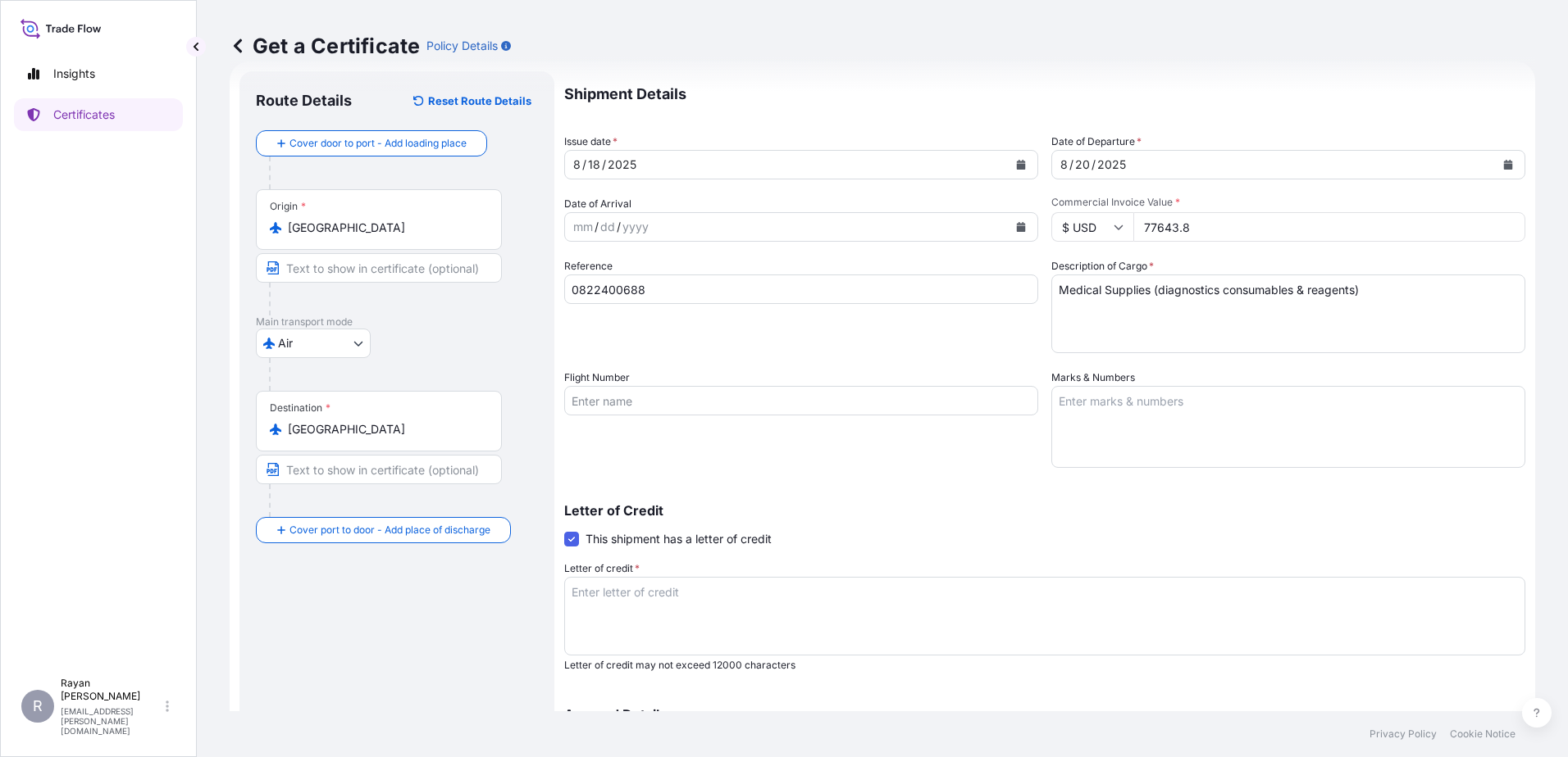
scroll to position [82, 0]
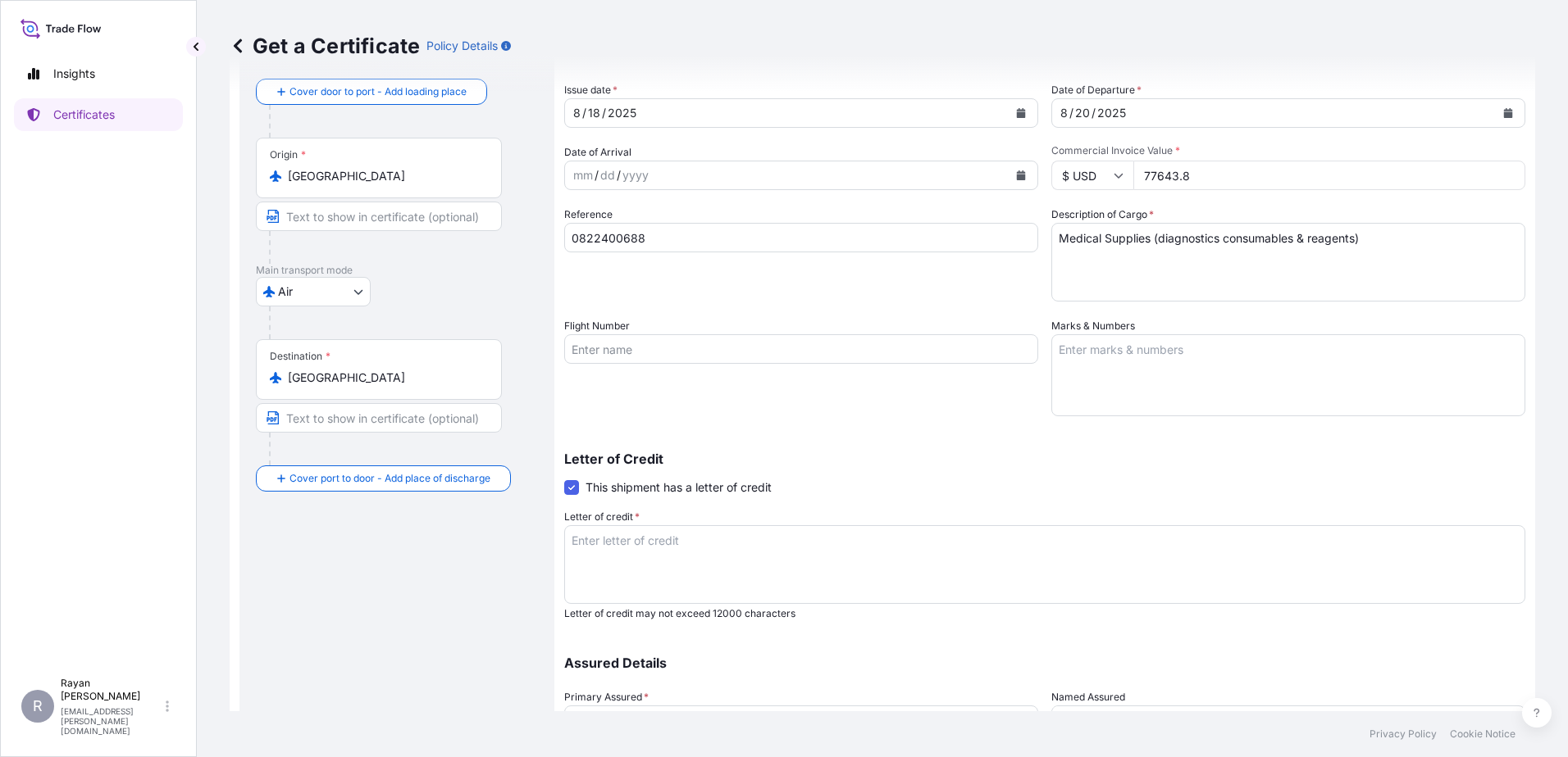
click at [851, 559] on textarea "Letter of credit *" at bounding box center [1044, 565] width 961 height 79
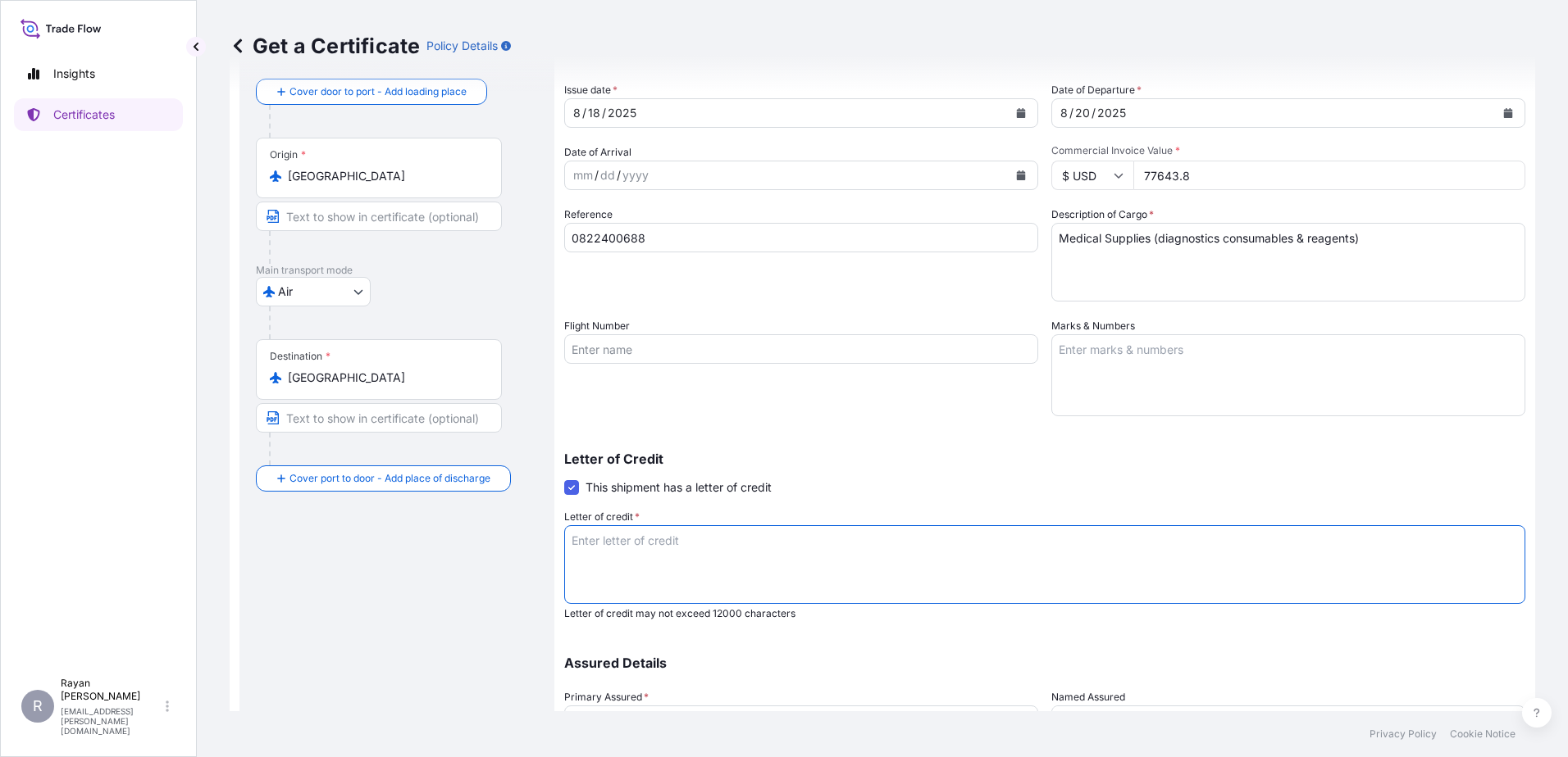
paste textarea "EGYPTIAN ARMAMENT AUTHORITY MINISTRY OF DEFENSE Medical Supplies as per appendi…"
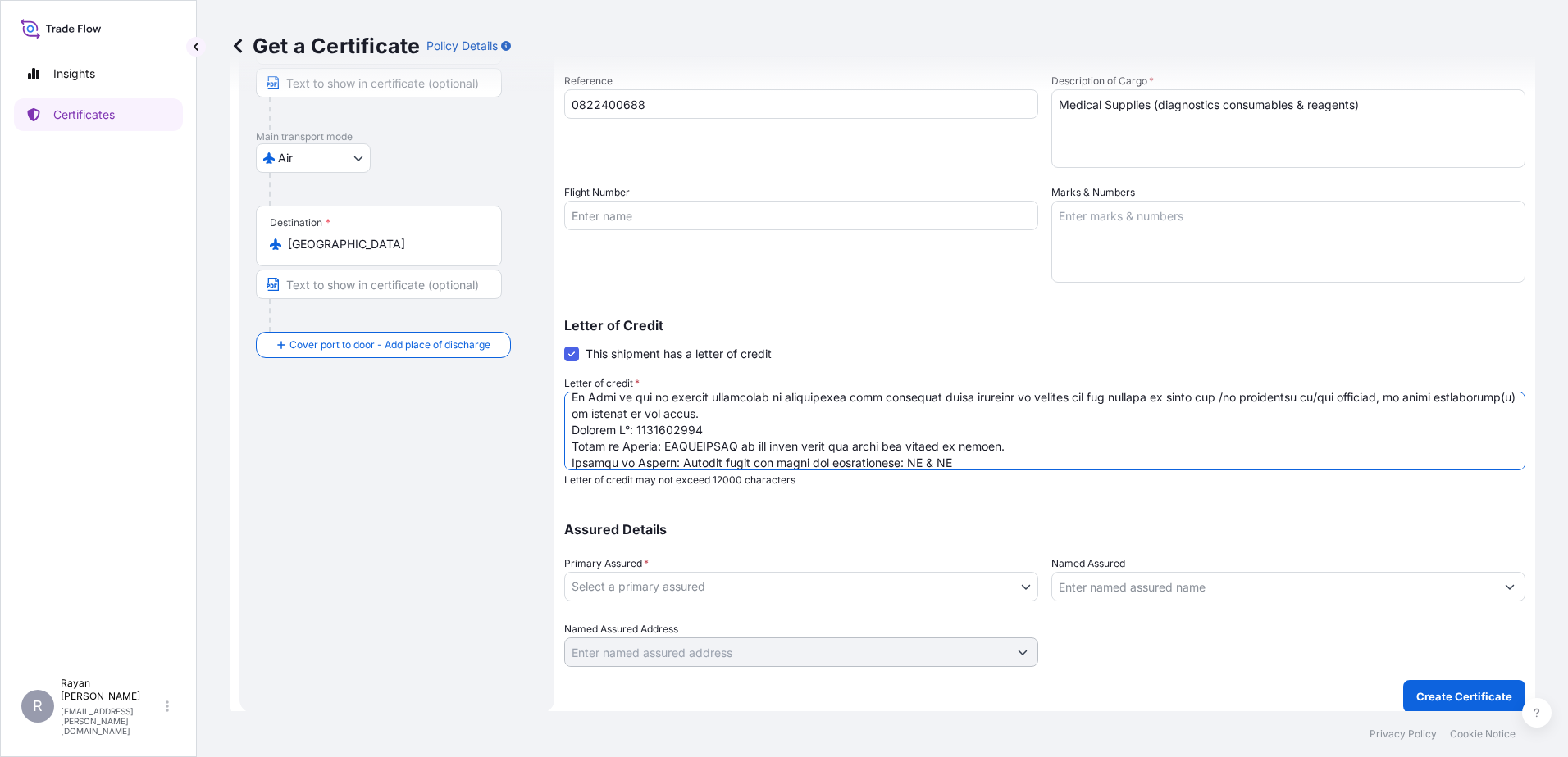
scroll to position [227, 0]
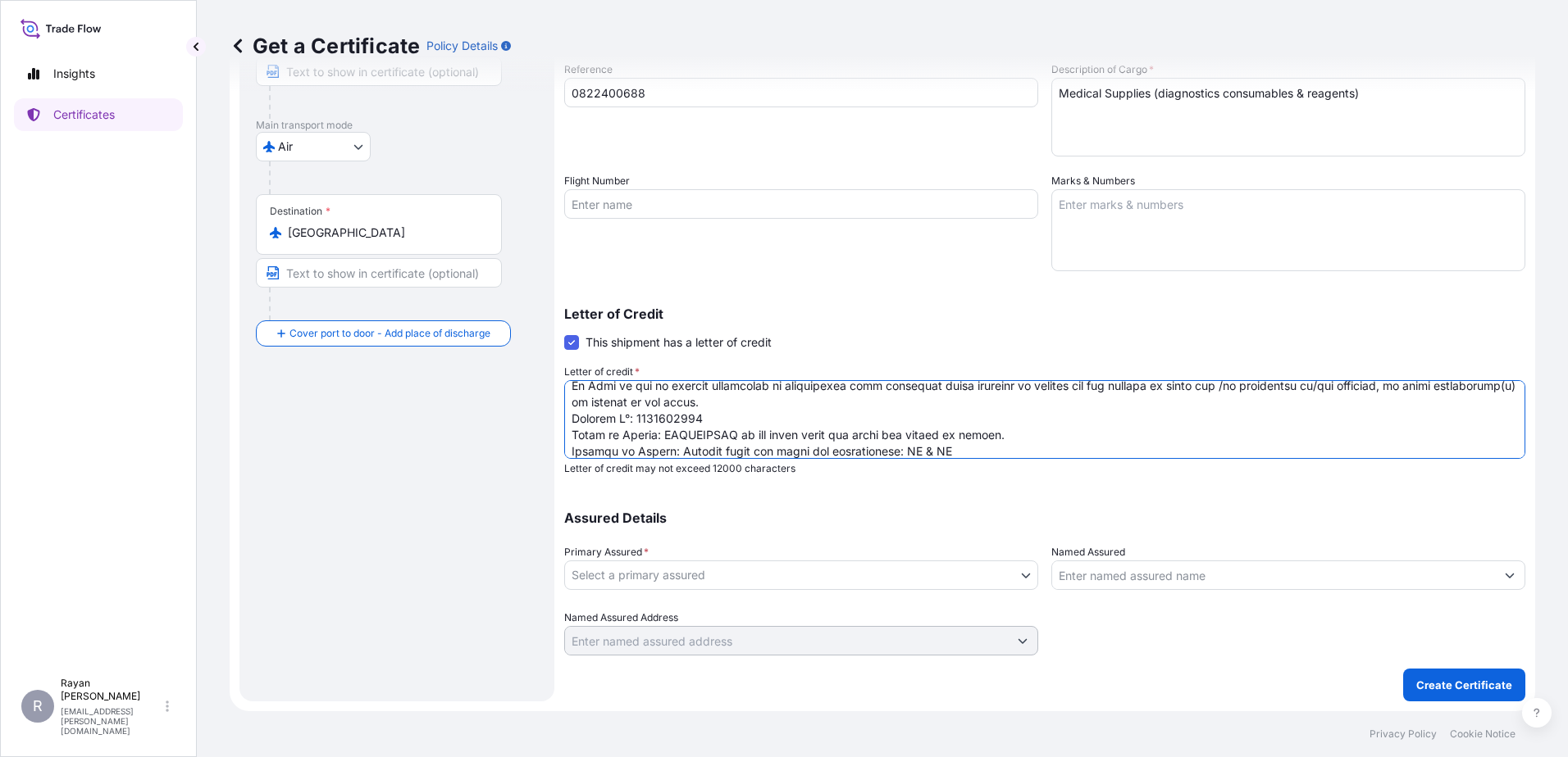
type textarea "EGYPTIAN ARMAMENT AUTHORITY MINISTRY OF DEFENSE Medical Supplies as per appendi…"
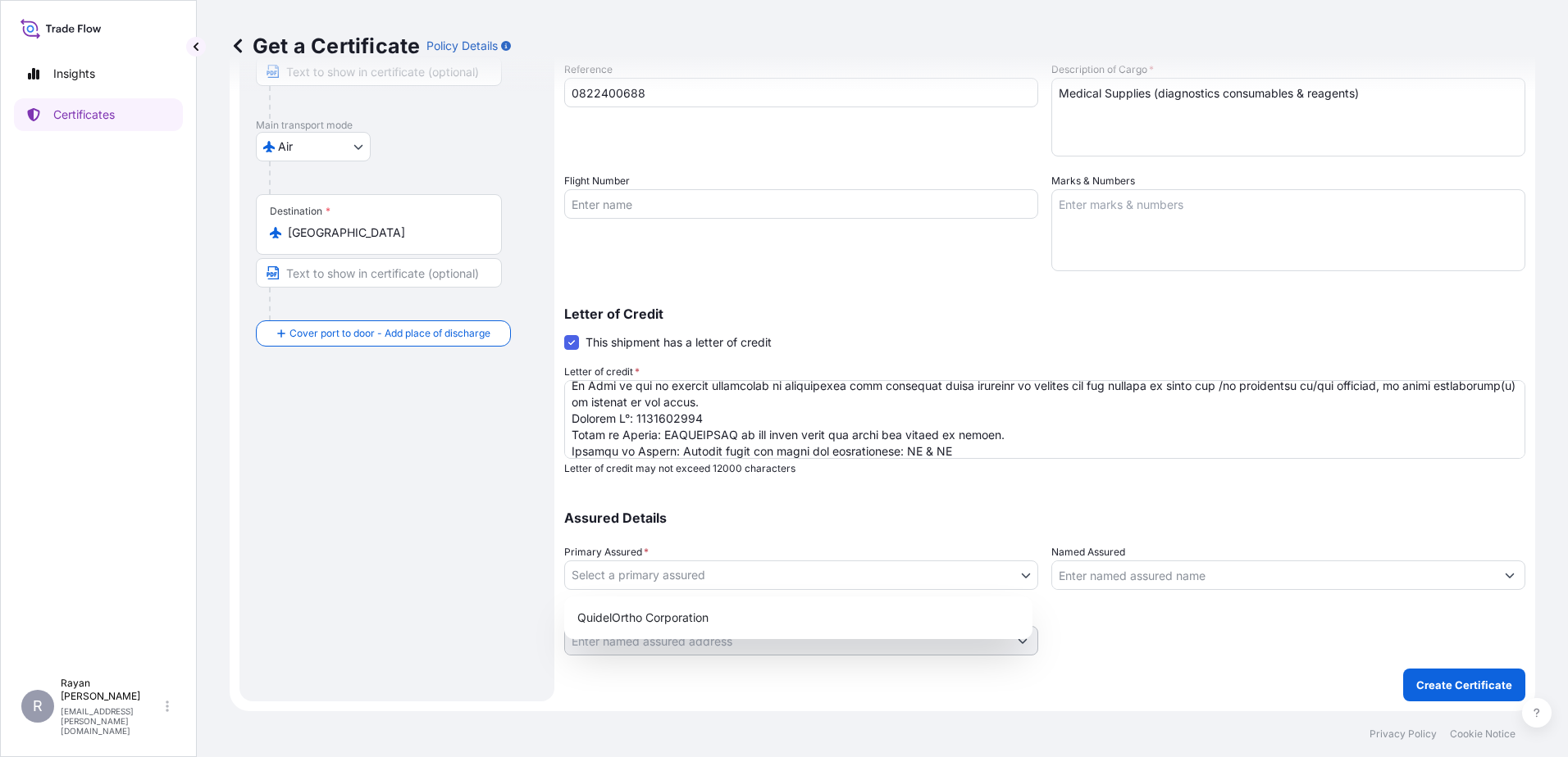
click at [900, 570] on body "Insights Certificates R Rayan Hamoui rayan.hamoui@quidelortho.com Get a Certifi…" at bounding box center [784, 378] width 1568 height 757
click at [736, 619] on div "QuidelOrtho Corporation" at bounding box center [798, 618] width 455 height 30
select select "31549"
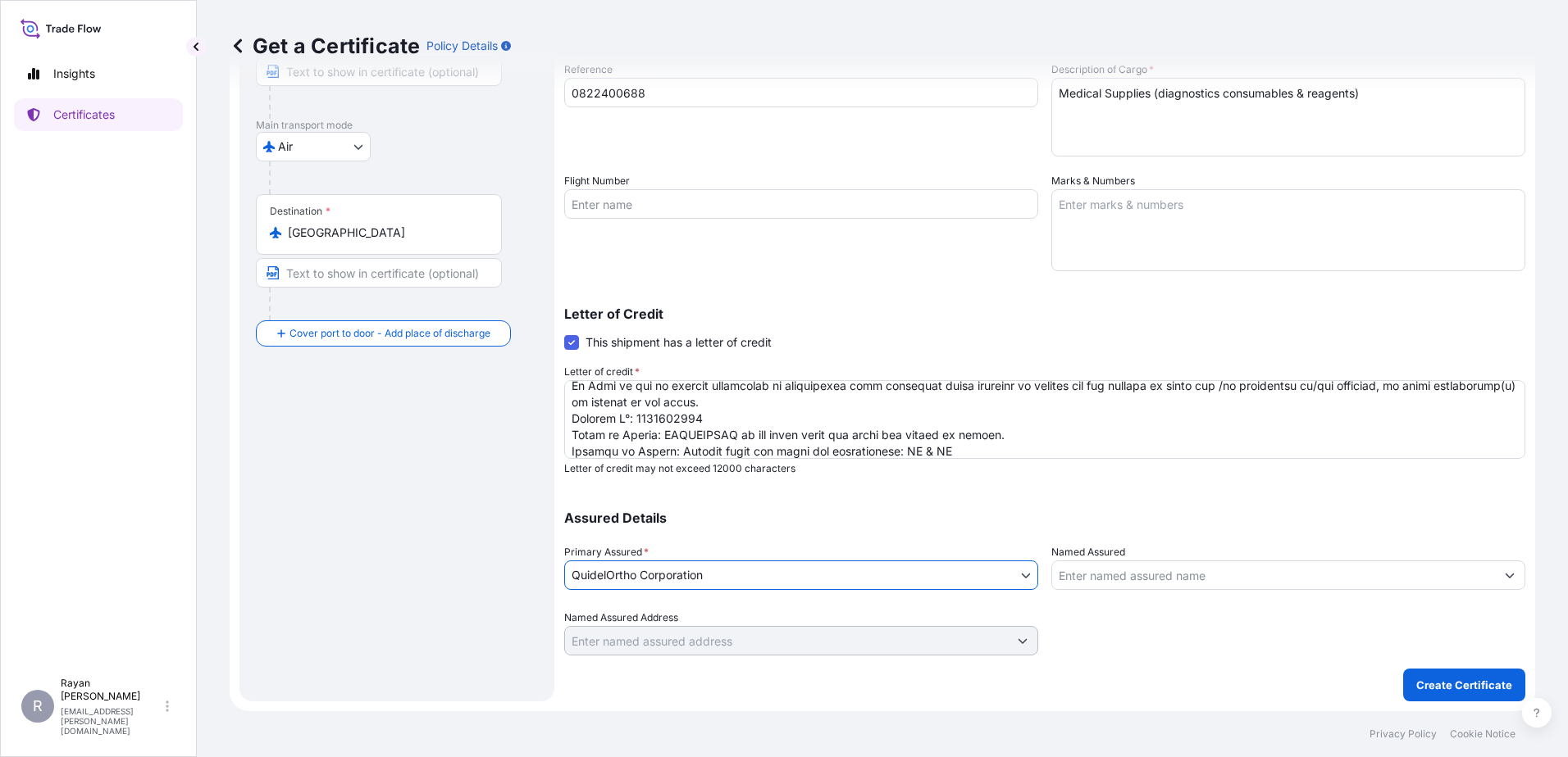
click at [1075, 571] on input "Named Assured" at bounding box center [1274, 575] width 443 height 30
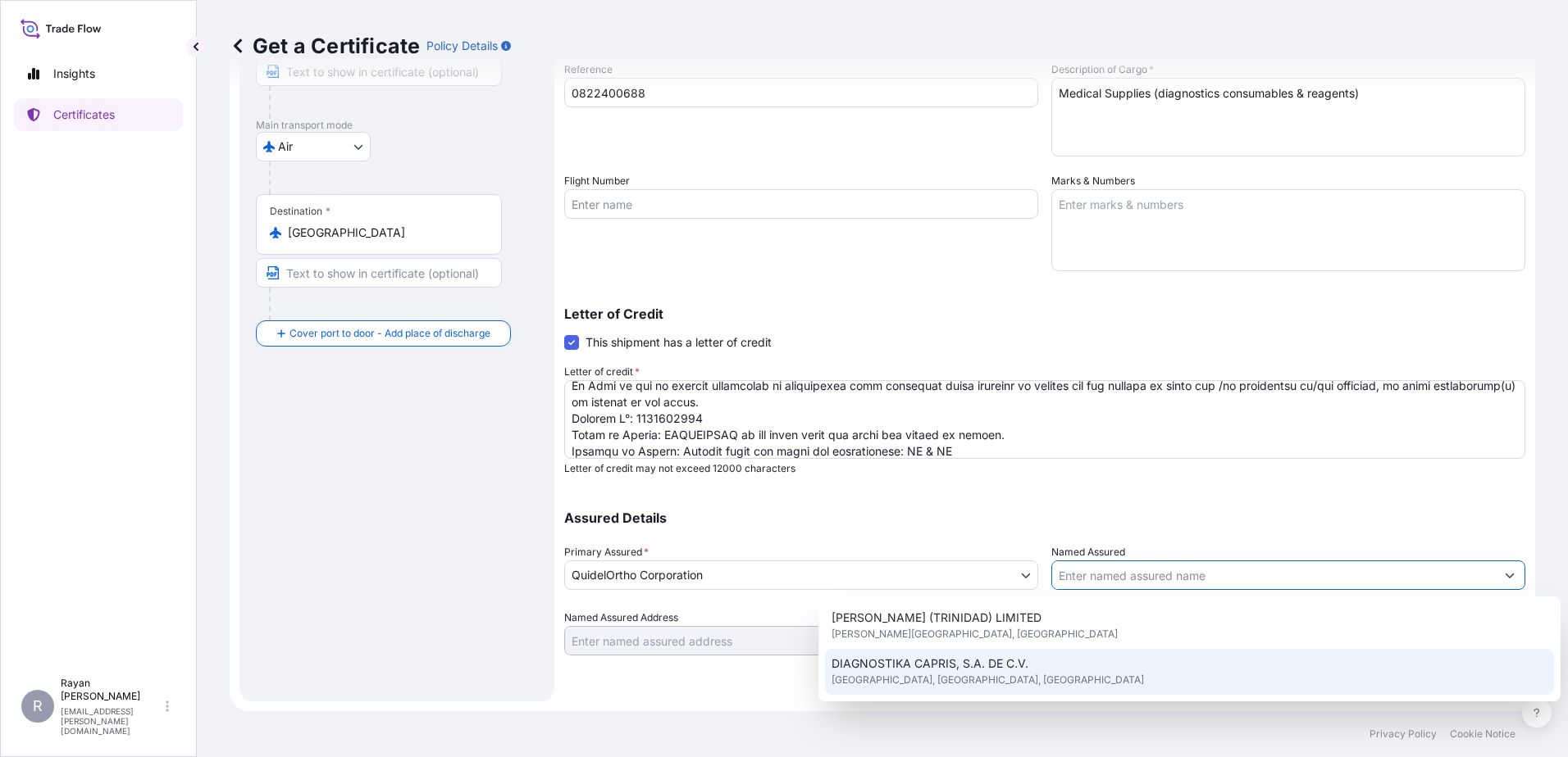
scroll to position [82, 0]
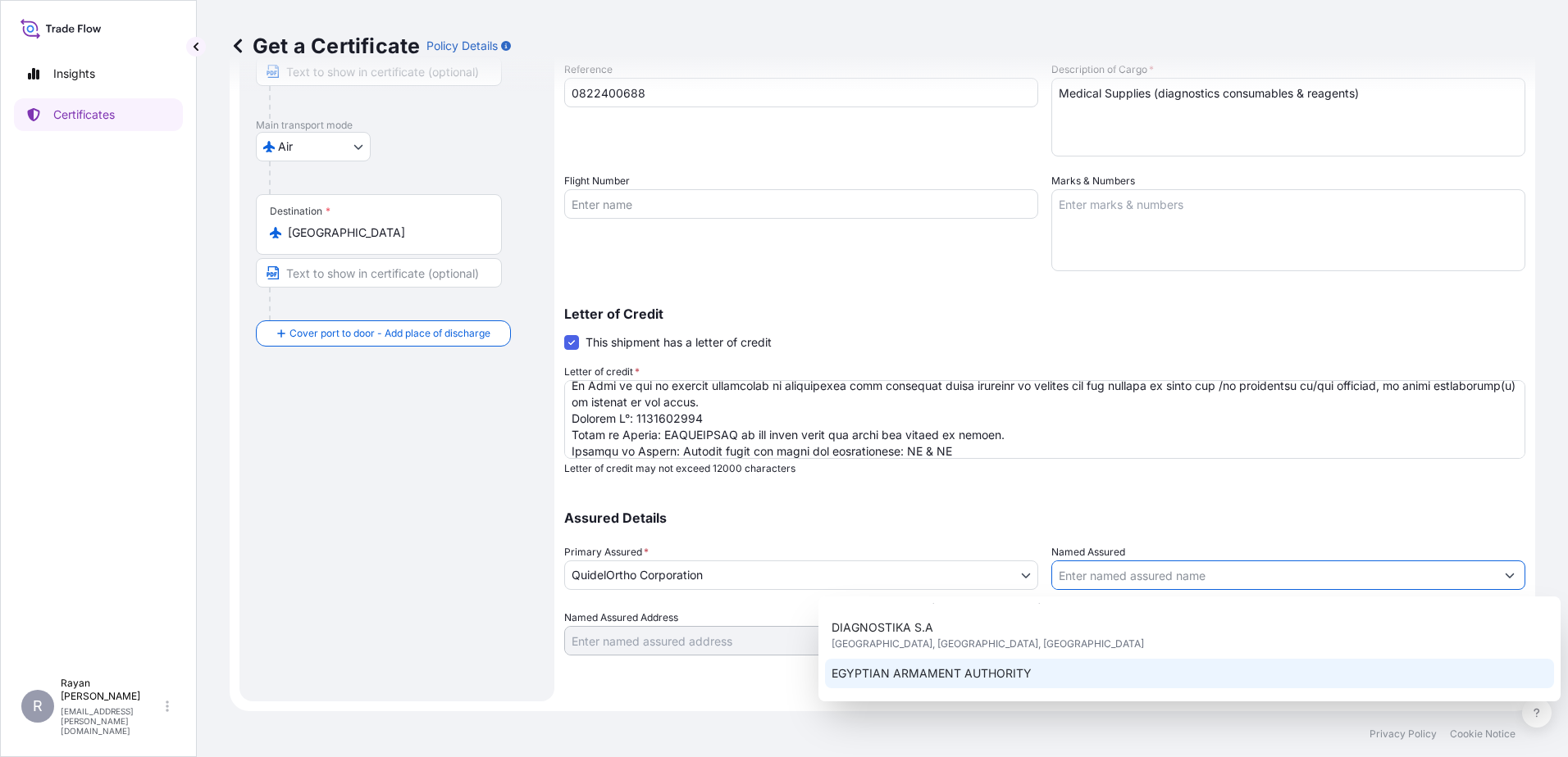
click at [1017, 671] on span "EGYPTIAN ARMAMENT AUTHORITY" at bounding box center [931, 673] width 200 height 16
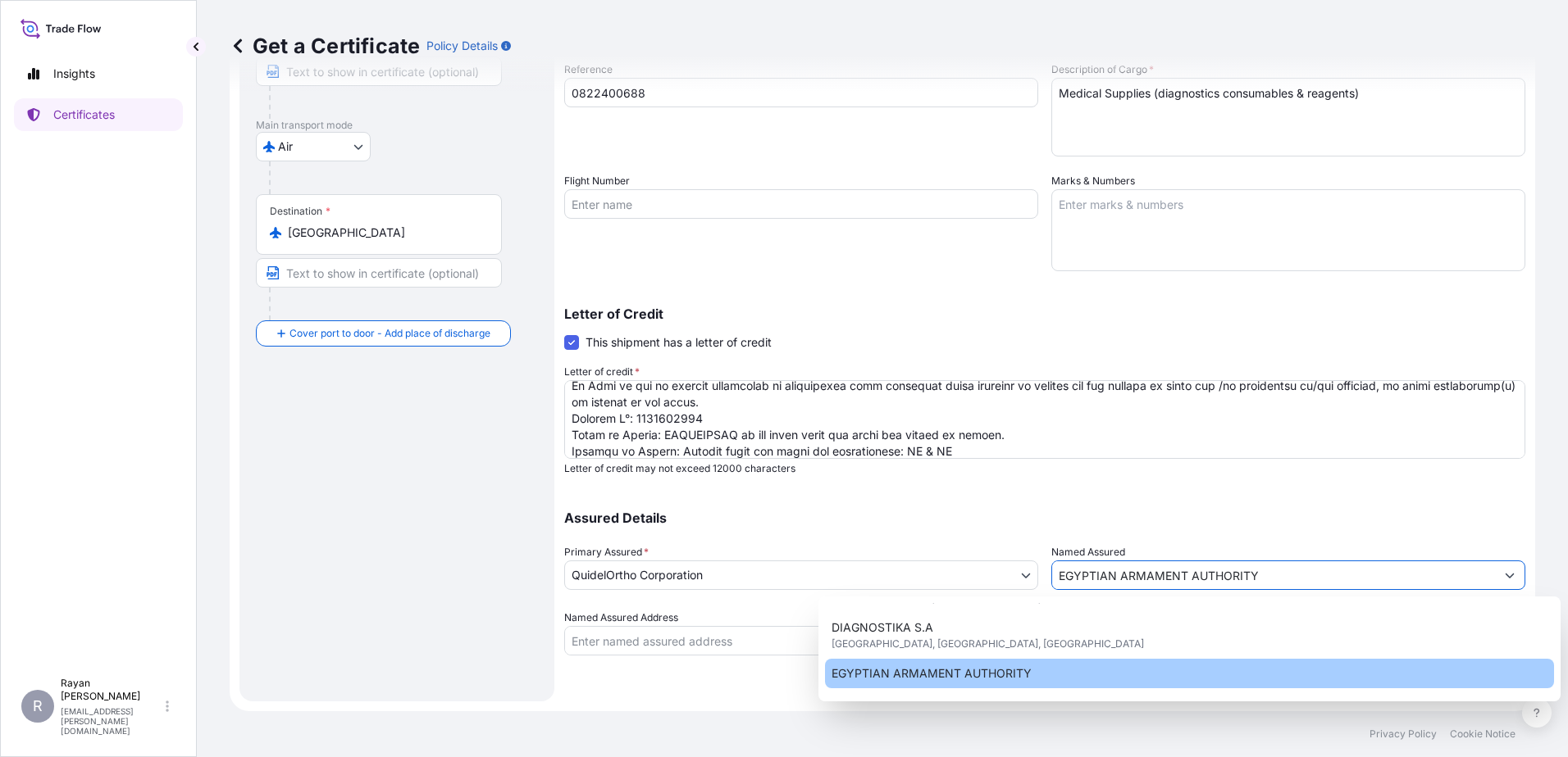
type input "EGYPTIAN ARMAMENT AUTHORITY"
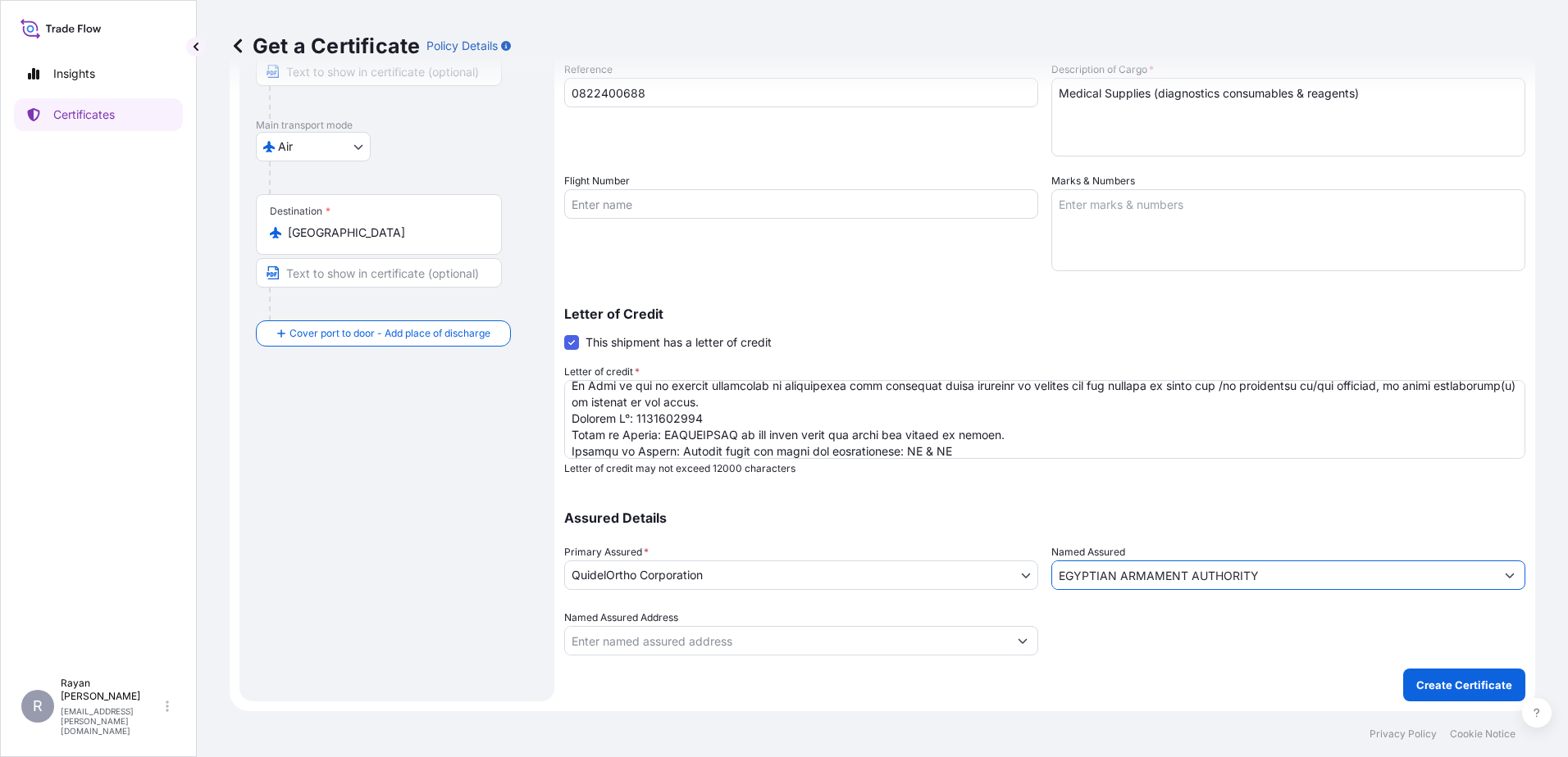
click at [1129, 621] on div at bounding box center [1288, 632] width 474 height 46
click at [1424, 690] on p "Create Certificate" at bounding box center [1464, 685] width 96 height 16
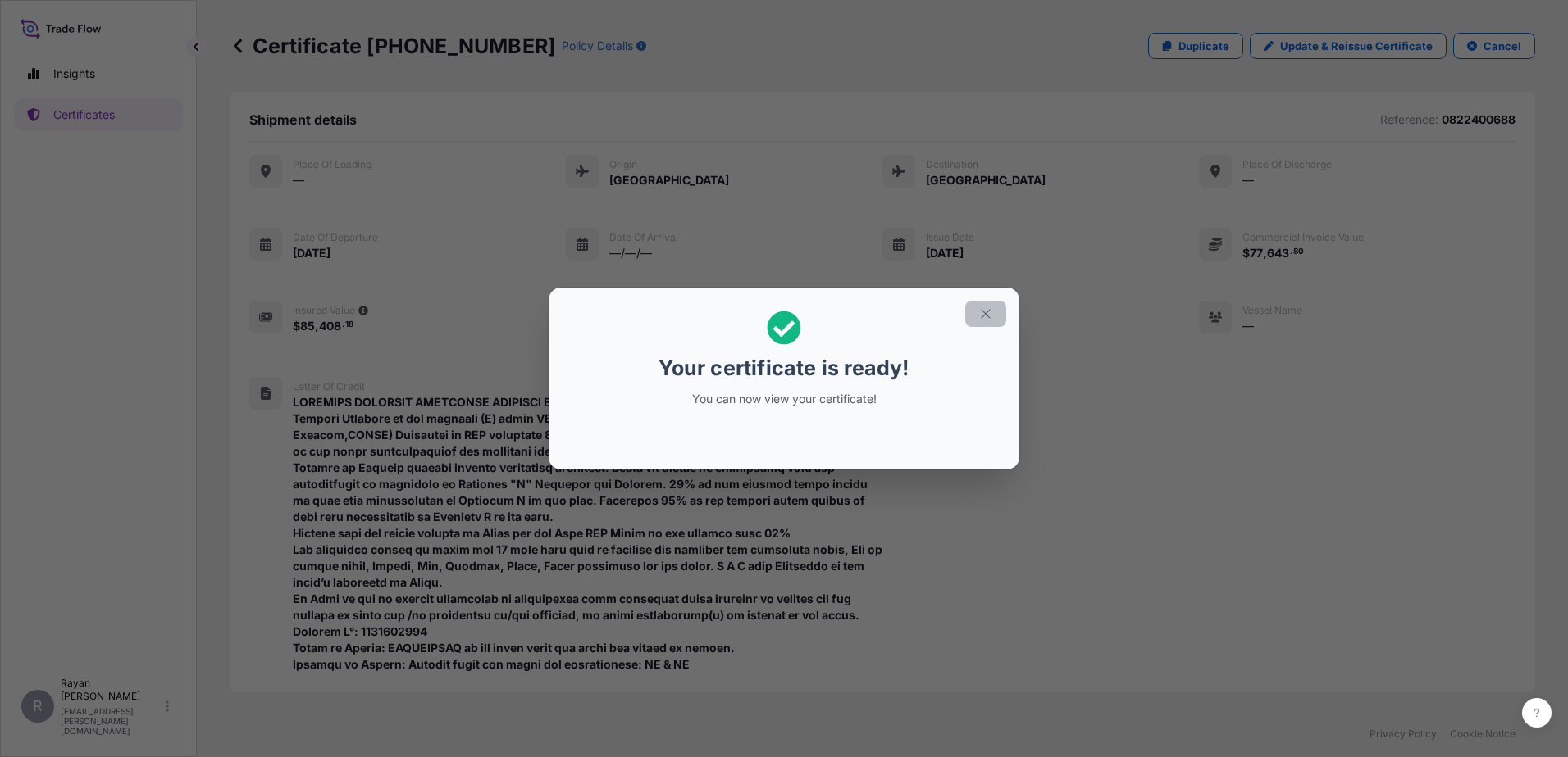
click at [982, 313] on icon "button" at bounding box center [986, 314] width 14 height 14
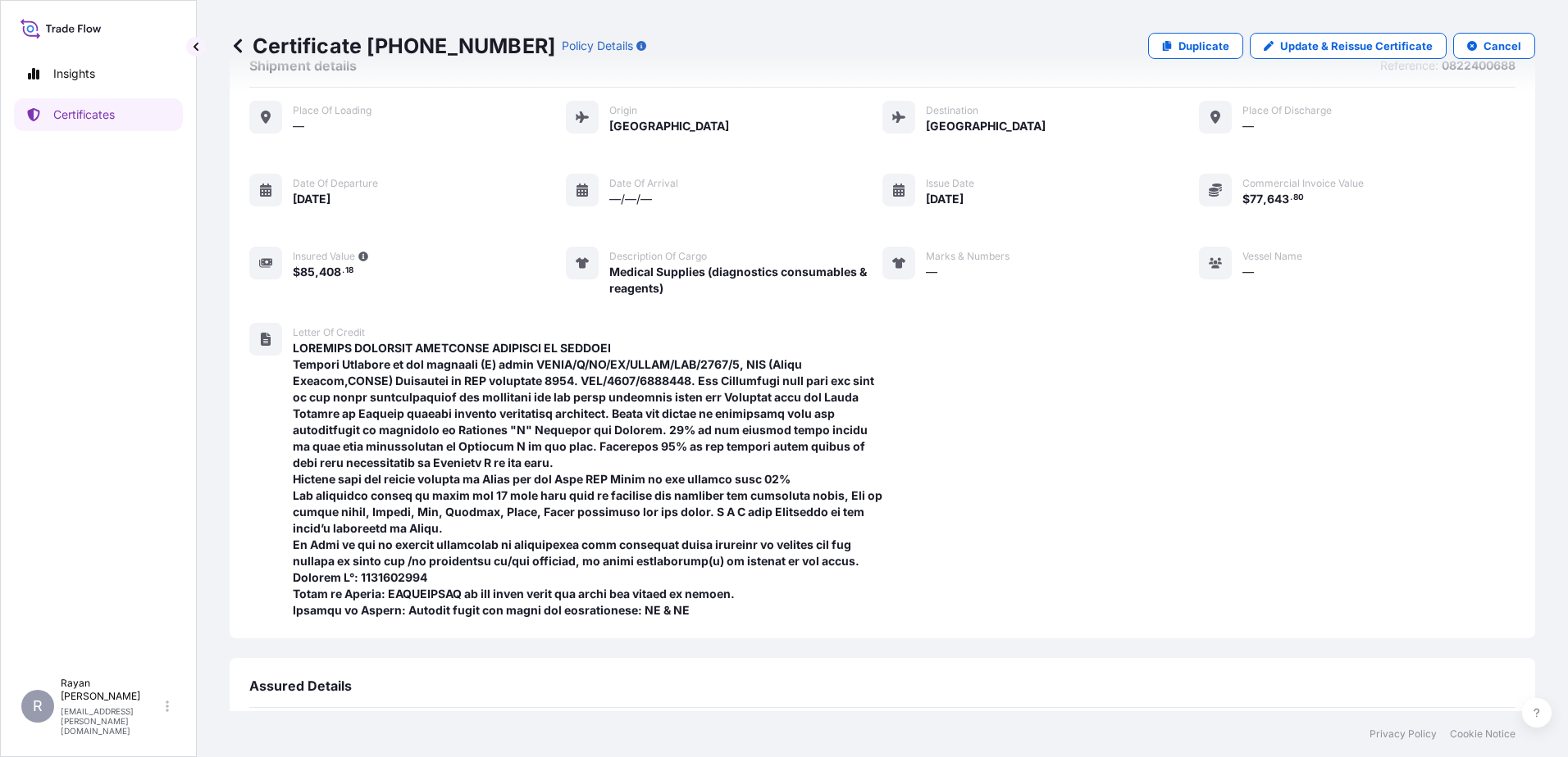
scroll to position [290, 0]
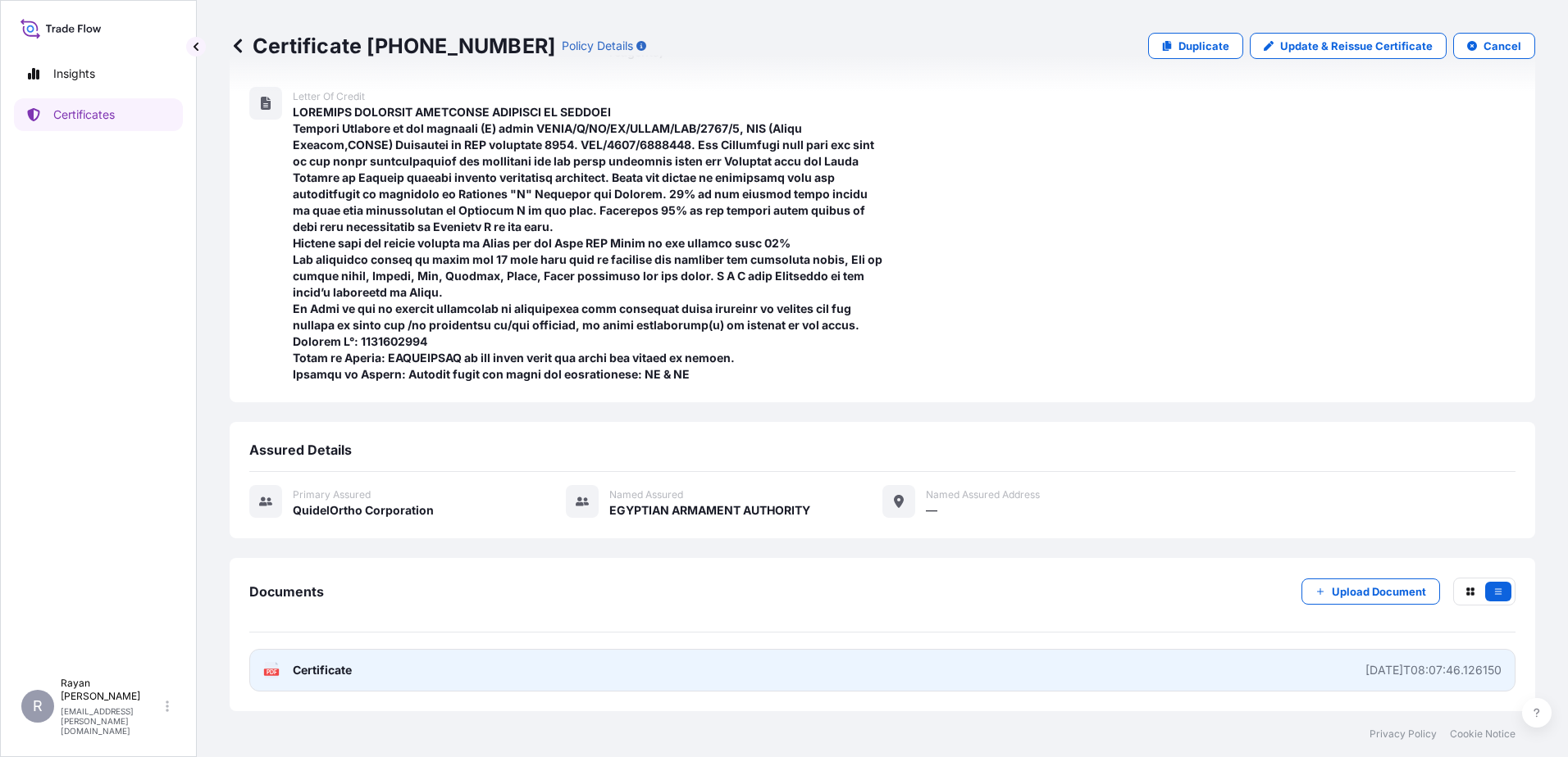
click at [345, 656] on link "PDF Certificate 2025-08-18T08:07:46.126150" at bounding box center [882, 670] width 1266 height 42
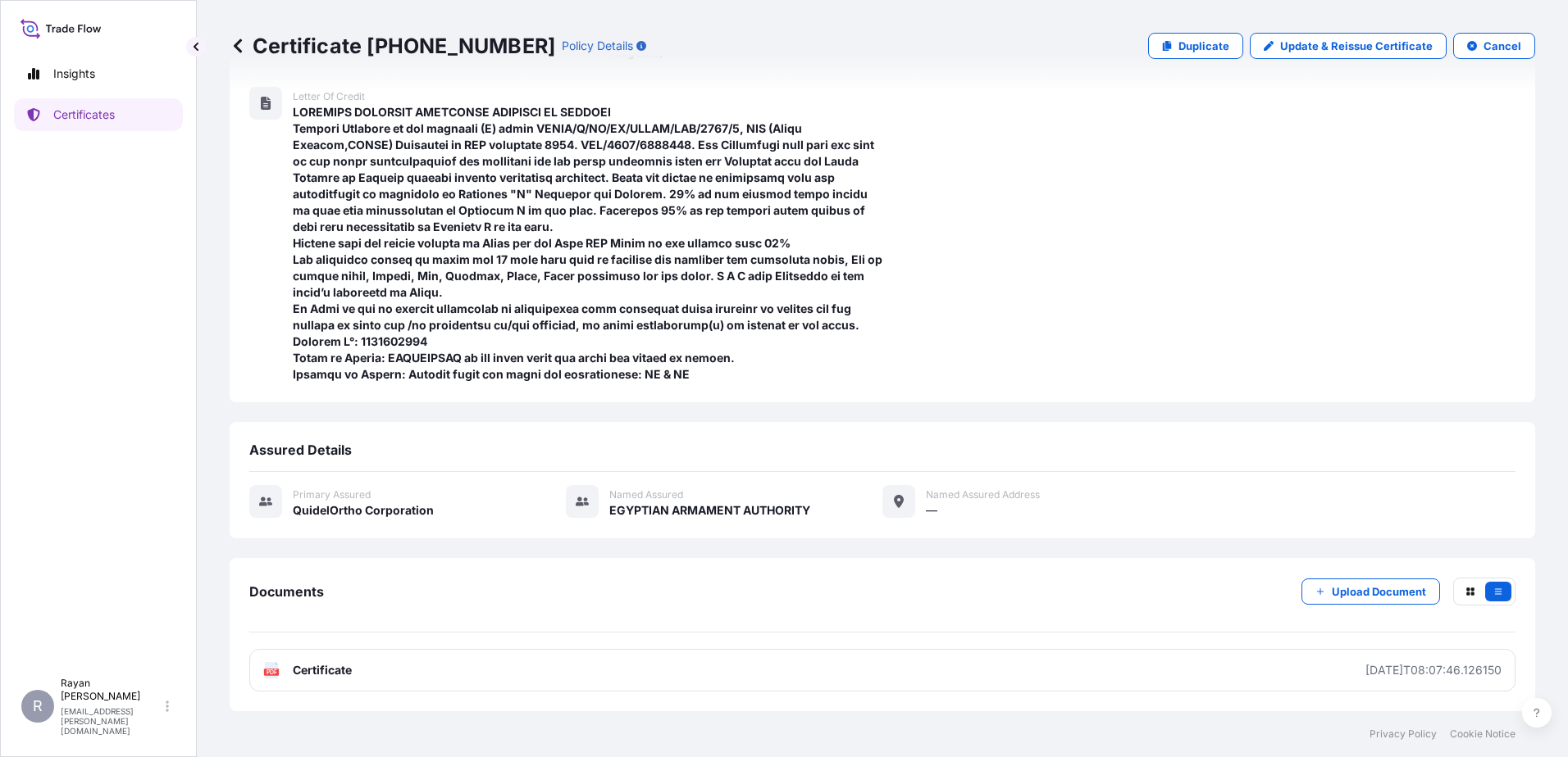
click at [237, 42] on icon at bounding box center [237, 46] width 16 height 16
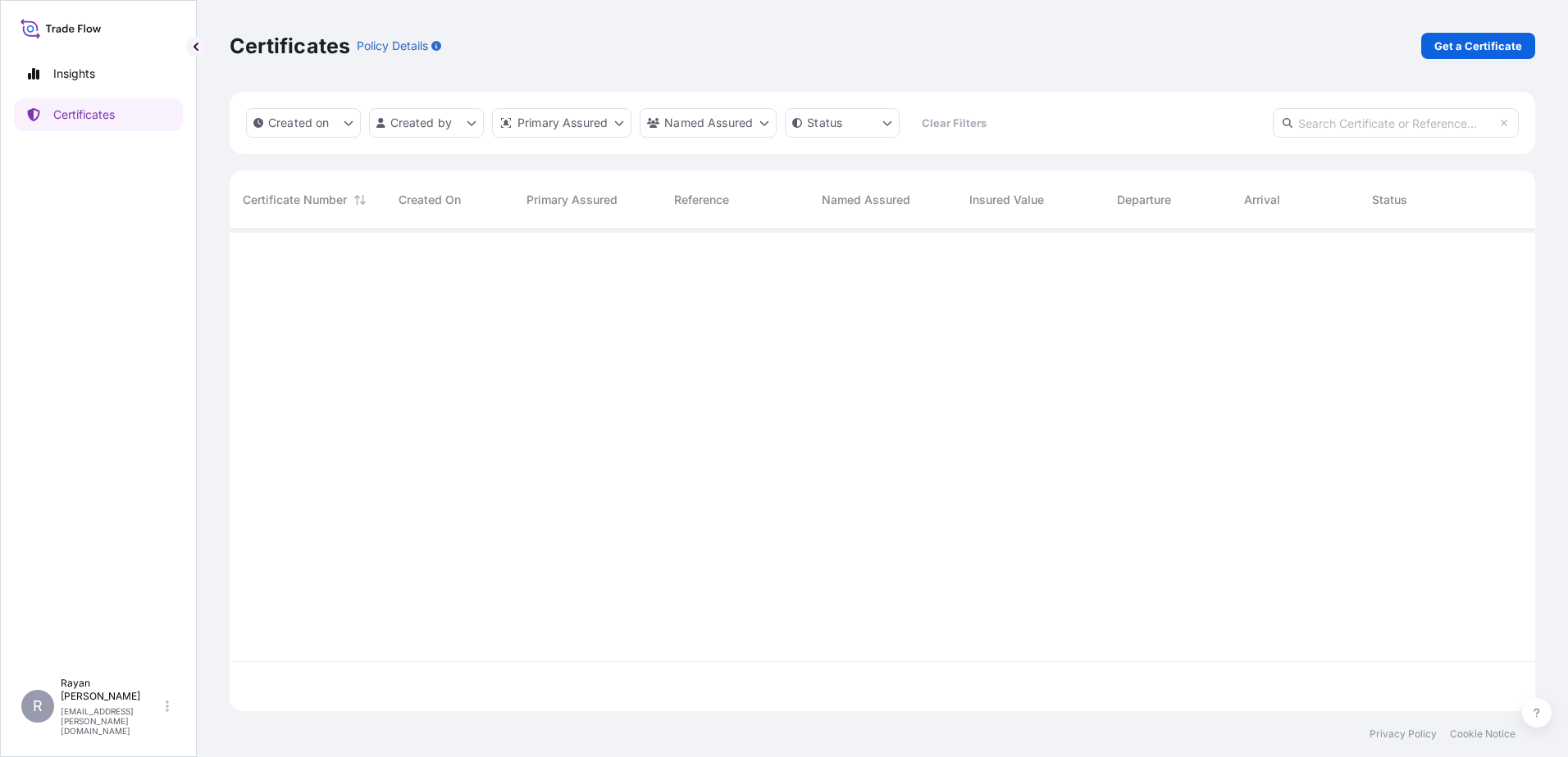
scroll to position [478, 1294]
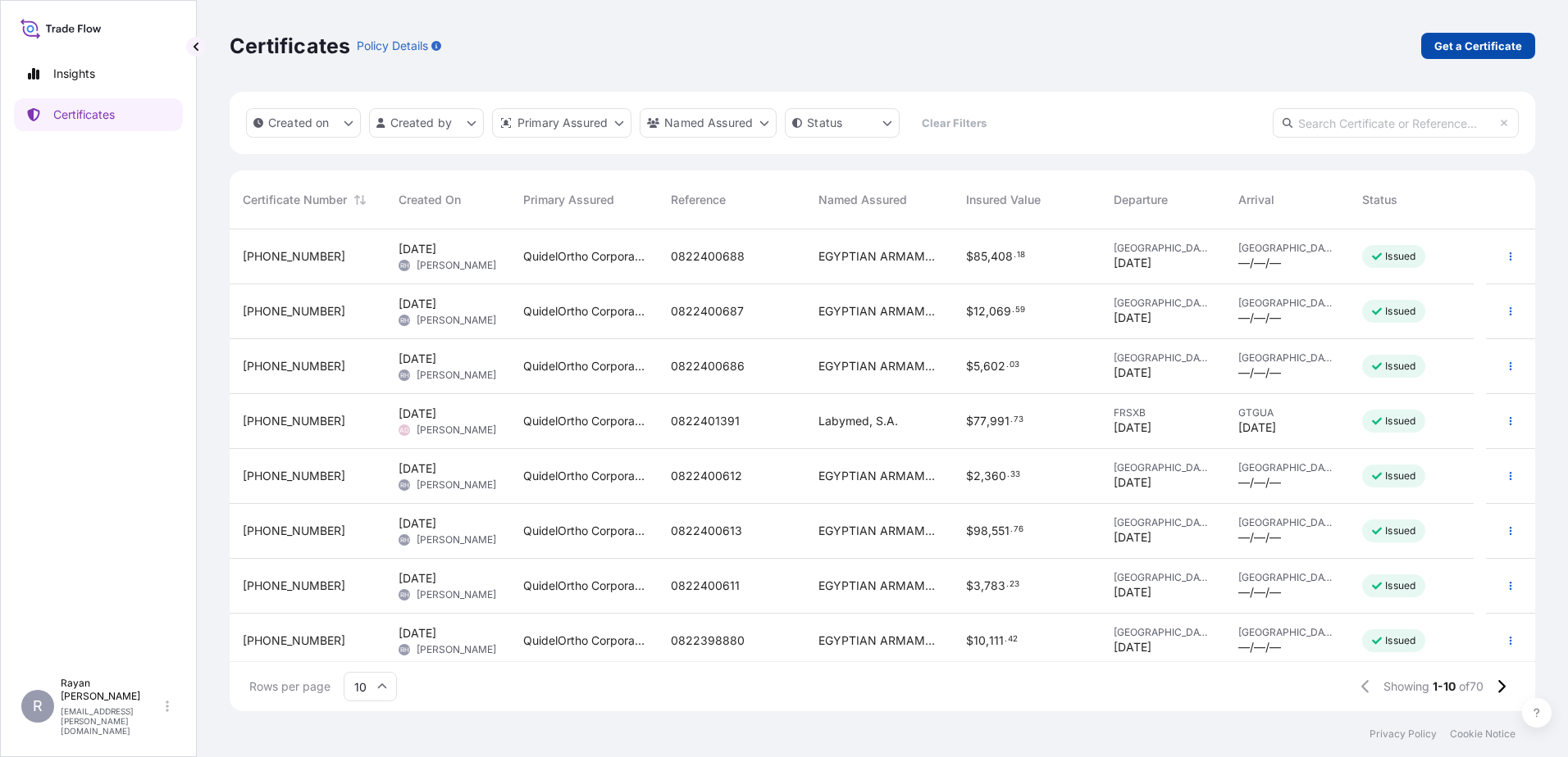
click at [1431, 33] on link "Get a Certificate" at bounding box center [1478, 45] width 114 height 26
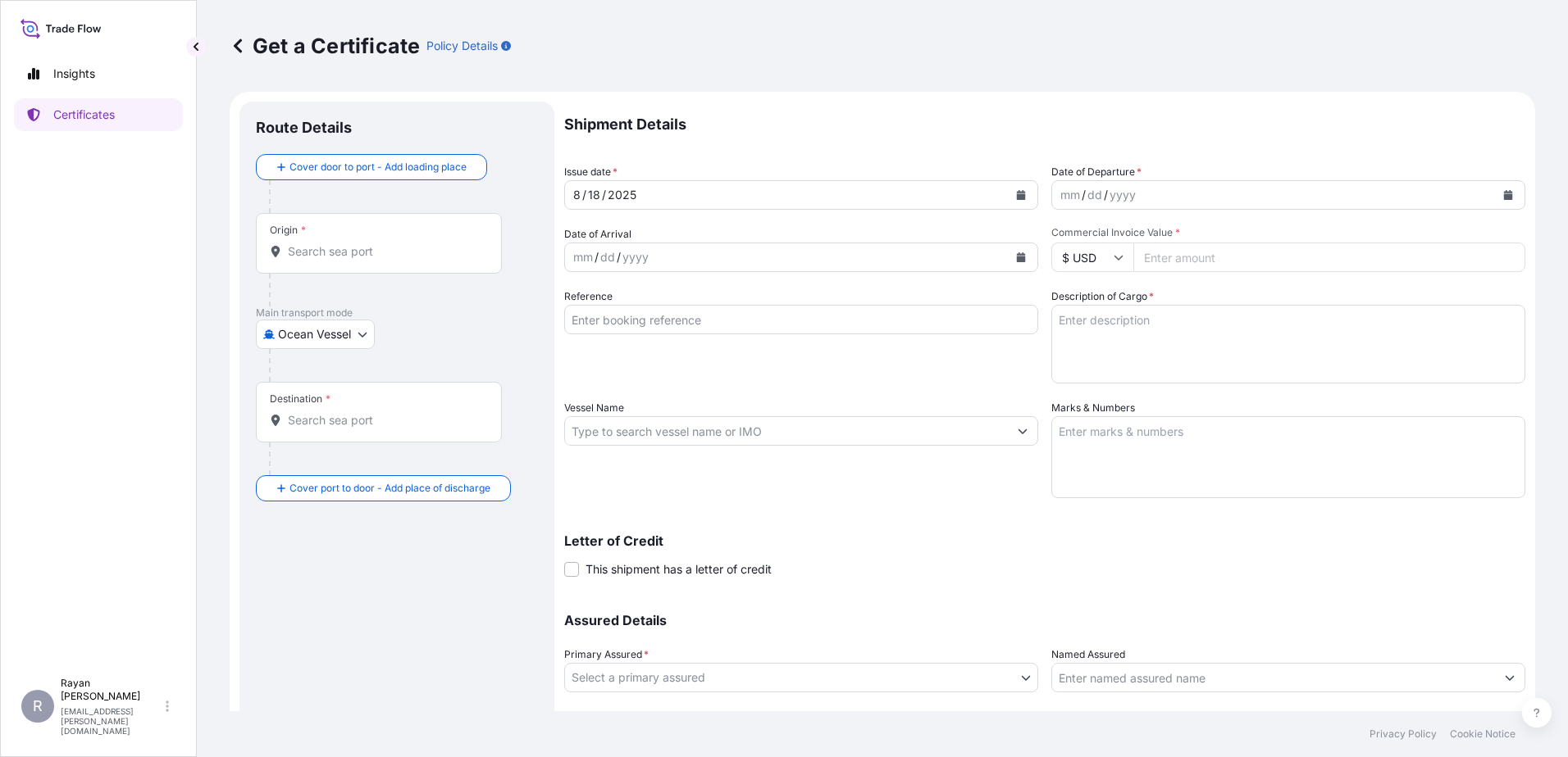
click at [323, 341] on body "Insights Certificates R Rayan Hamoui rayan.hamoui@quidelortho.com Get a Certifi…" at bounding box center [784, 378] width 1568 height 757
click at [317, 386] on div "Air" at bounding box center [316, 377] width 107 height 30
select select "Air"
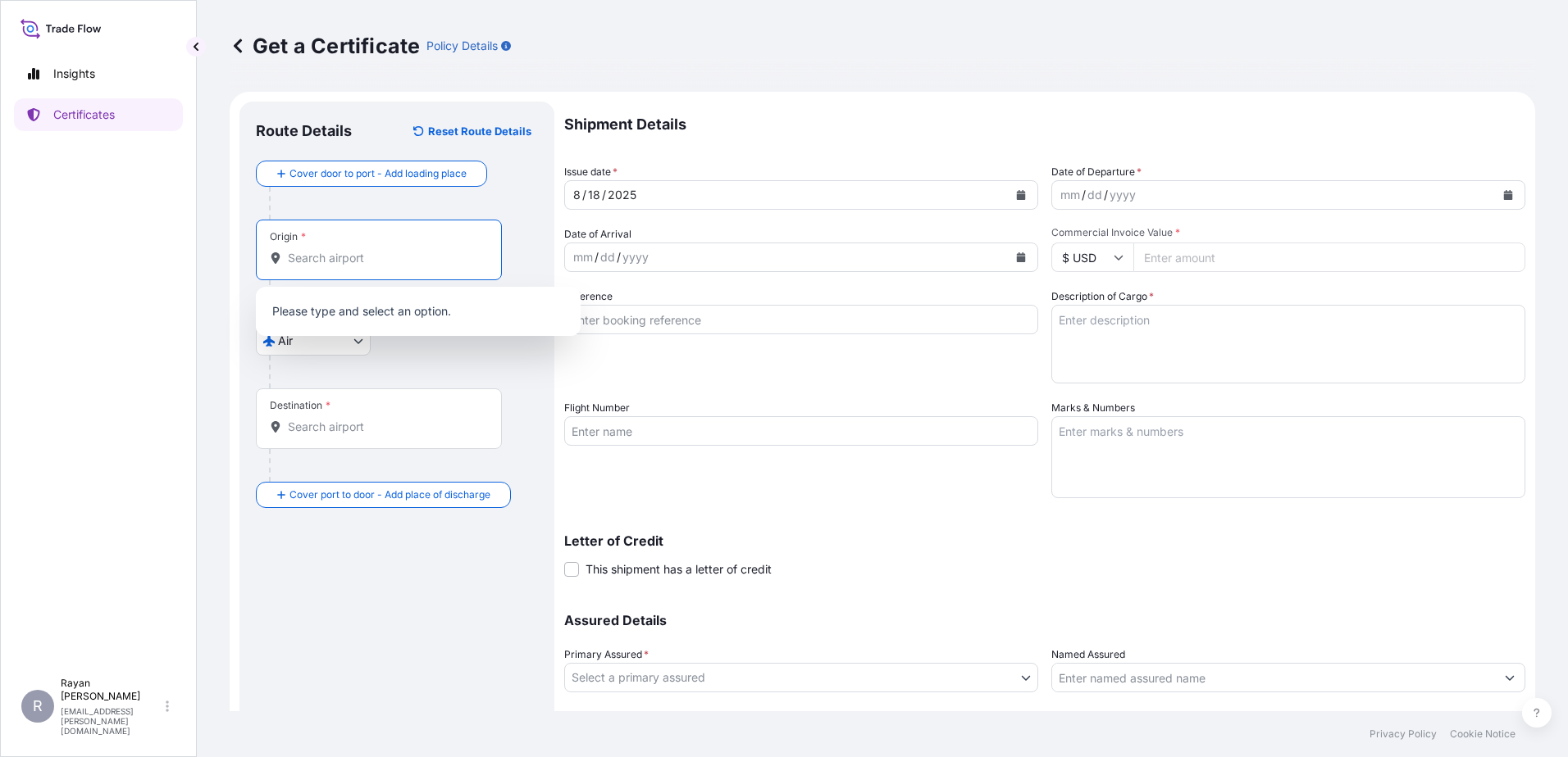
click at [329, 265] on input "Origin *" at bounding box center [384, 258] width 193 height 16
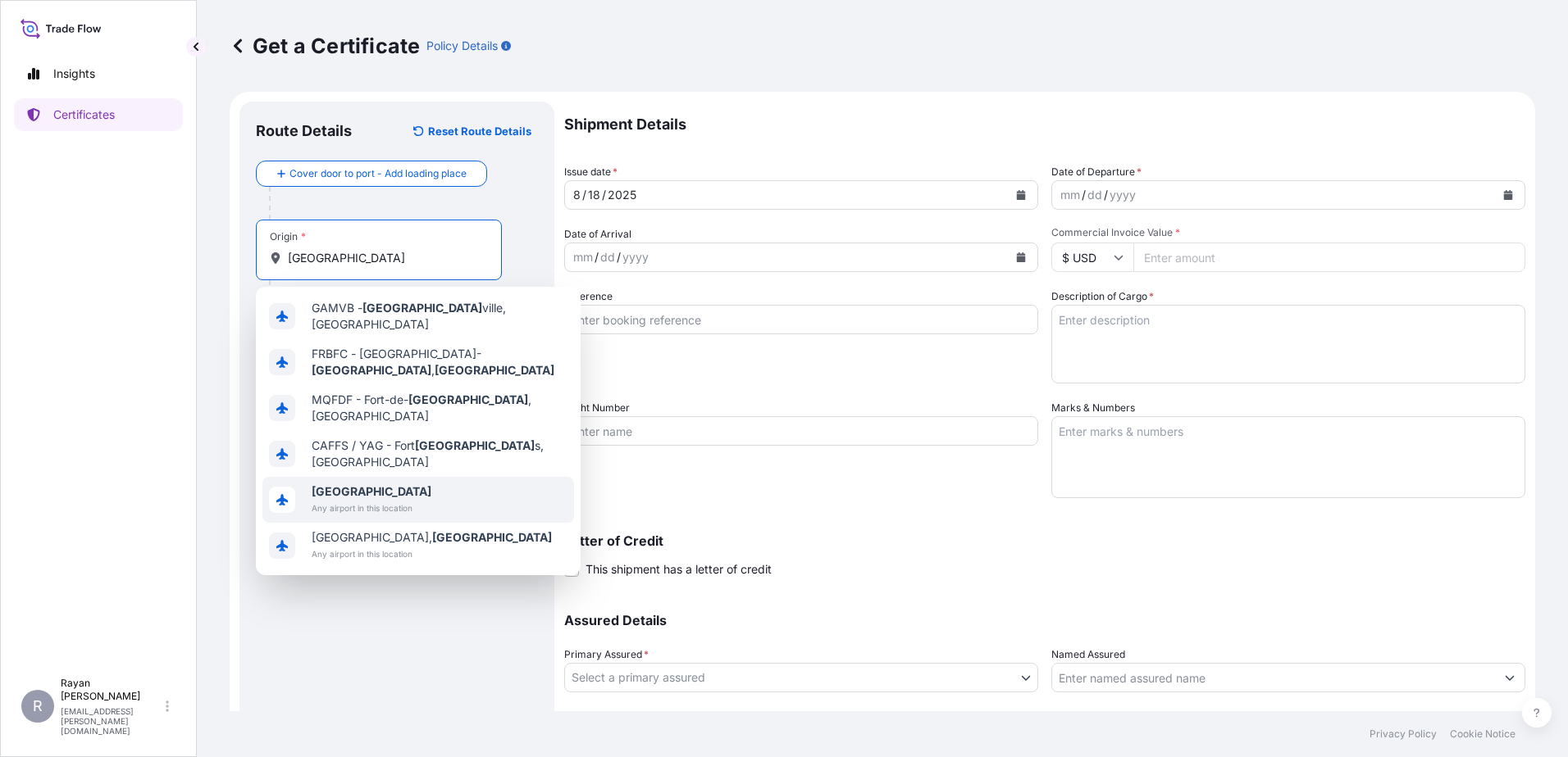
click at [342, 485] on b "France" at bounding box center [371, 491] width 120 height 13
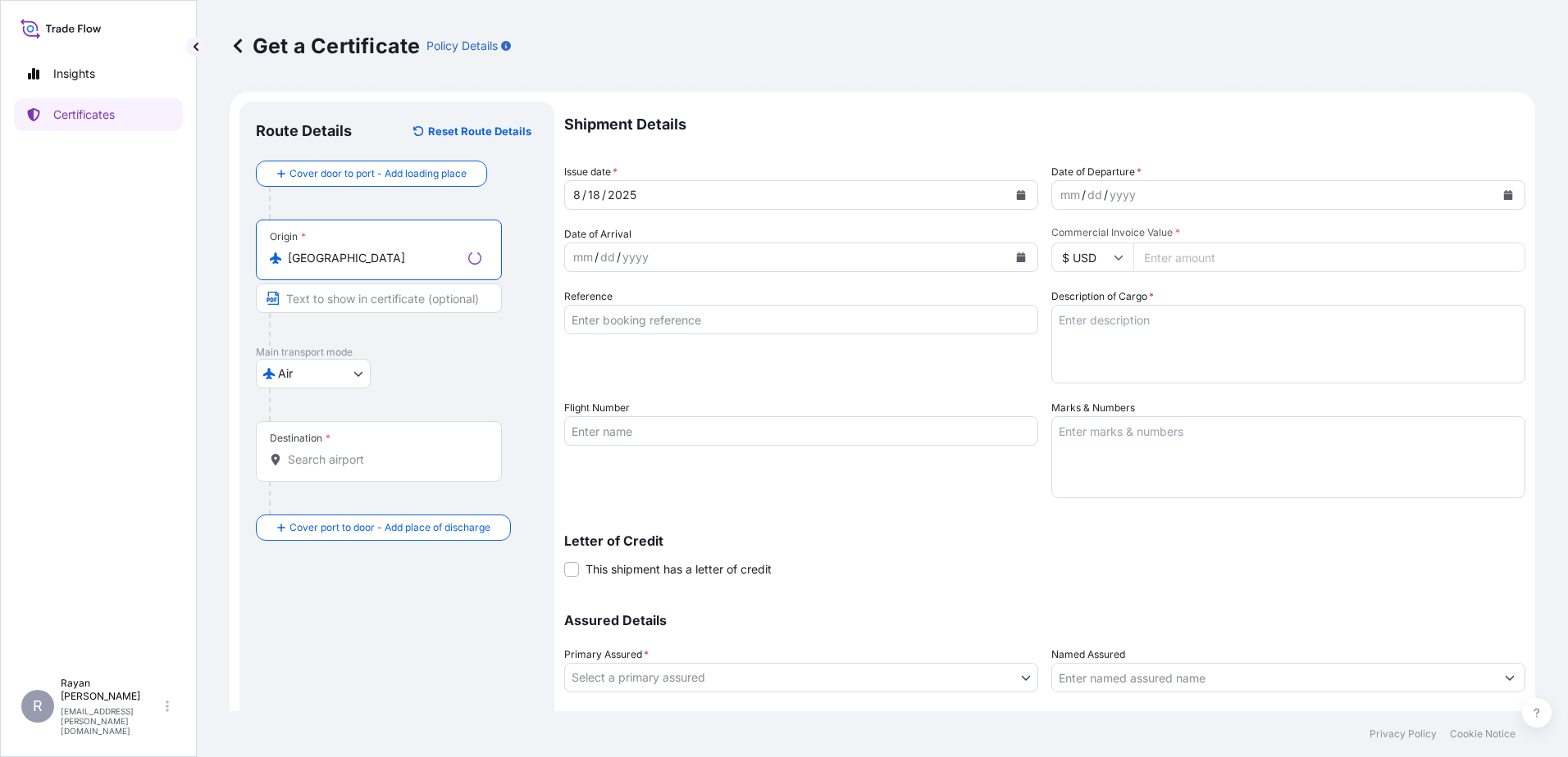
type input "France"
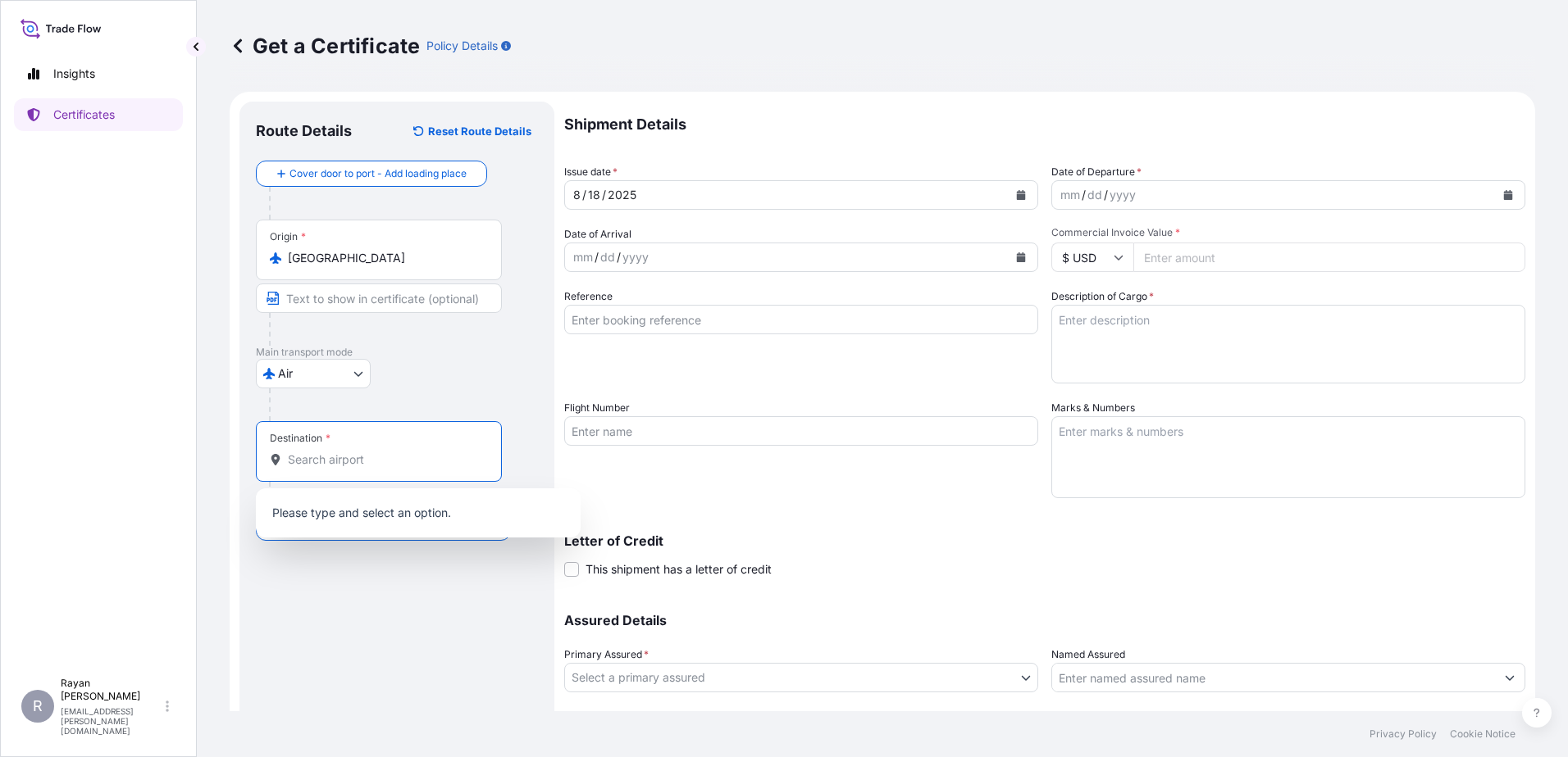
click at [334, 468] on div "Destination *" at bounding box center [378, 451] width 246 height 60
click at [334, 468] on input "Destination *" at bounding box center [384, 459] width 193 height 16
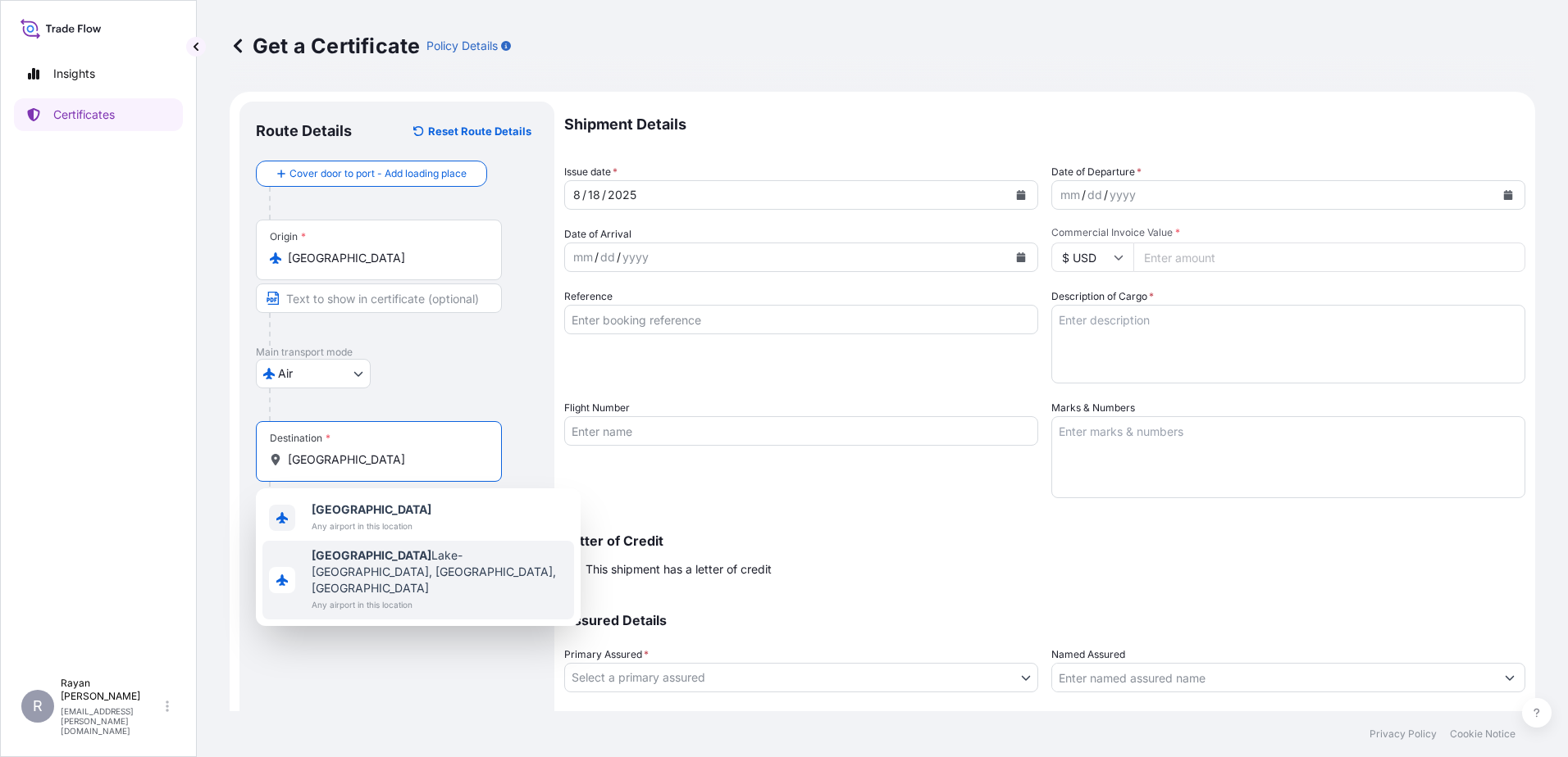
click at [345, 521] on span "Any airport in this location" at bounding box center [371, 526] width 120 height 16
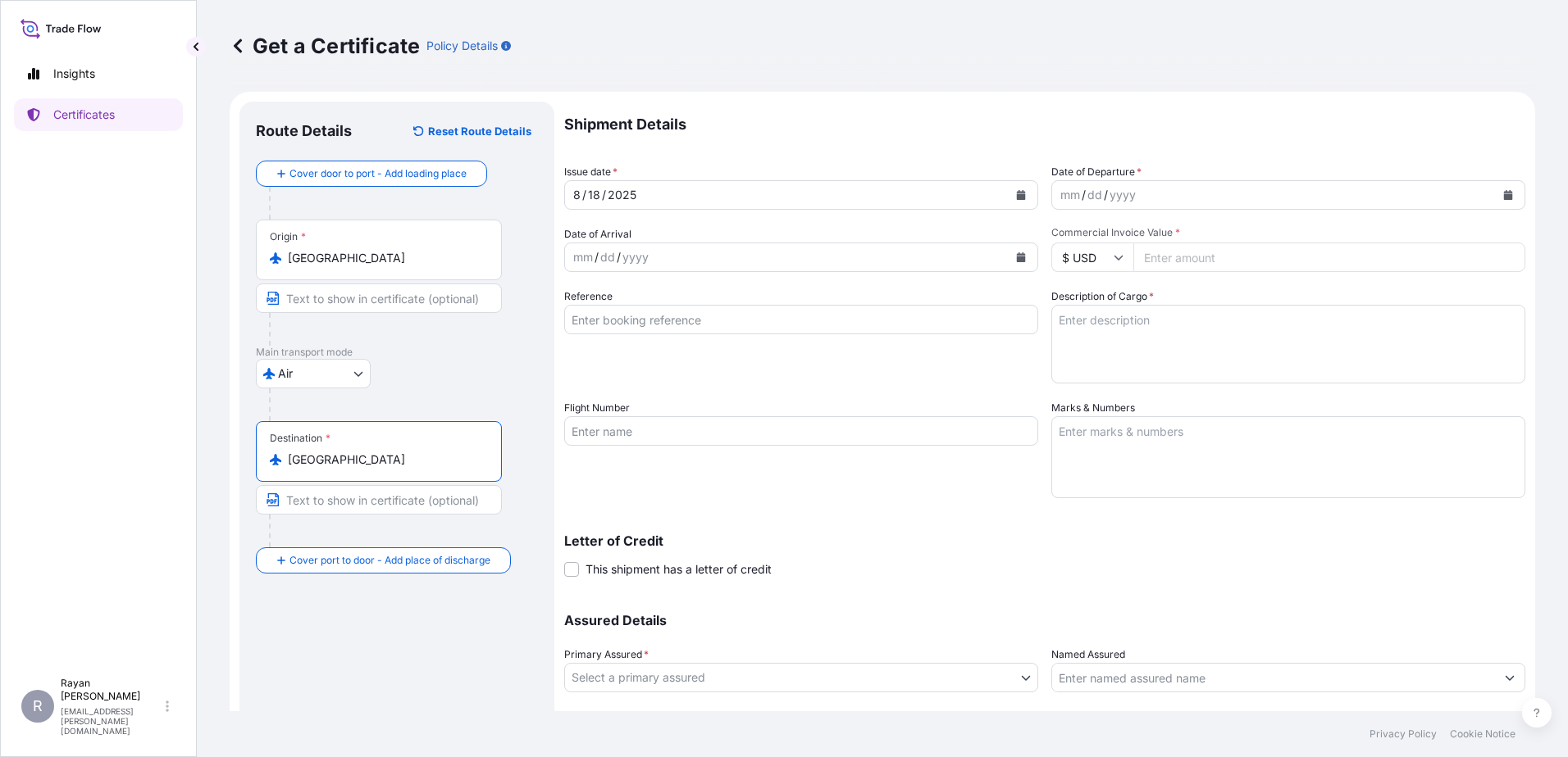
type input "Egypt"
click at [423, 352] on p "Main transport mode" at bounding box center [397, 352] width 282 height 13
click at [1503, 194] on icon "Calendar" at bounding box center [1508, 194] width 10 height 10
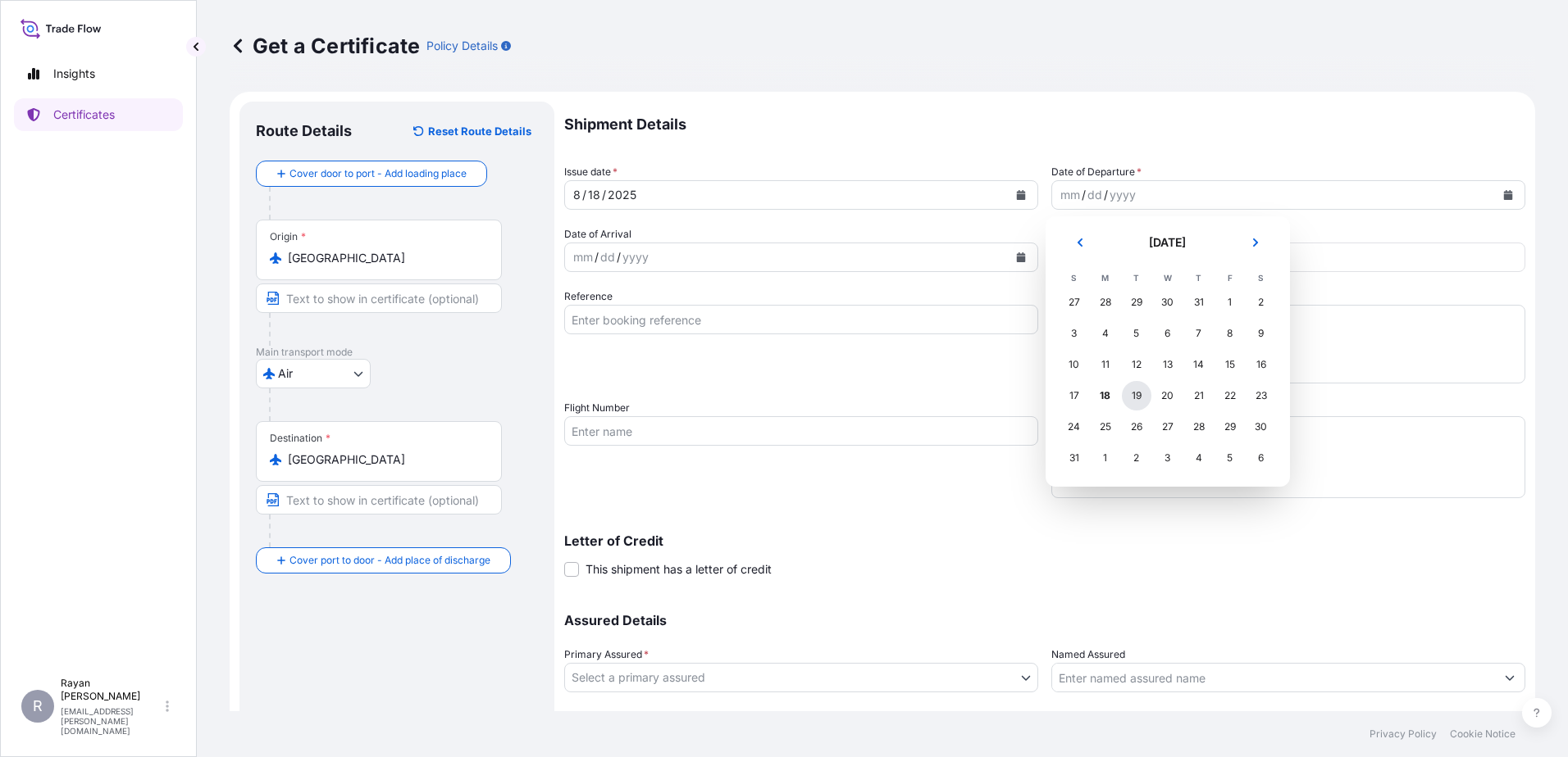
click at [1135, 394] on div "19" at bounding box center [1136, 396] width 30 height 30
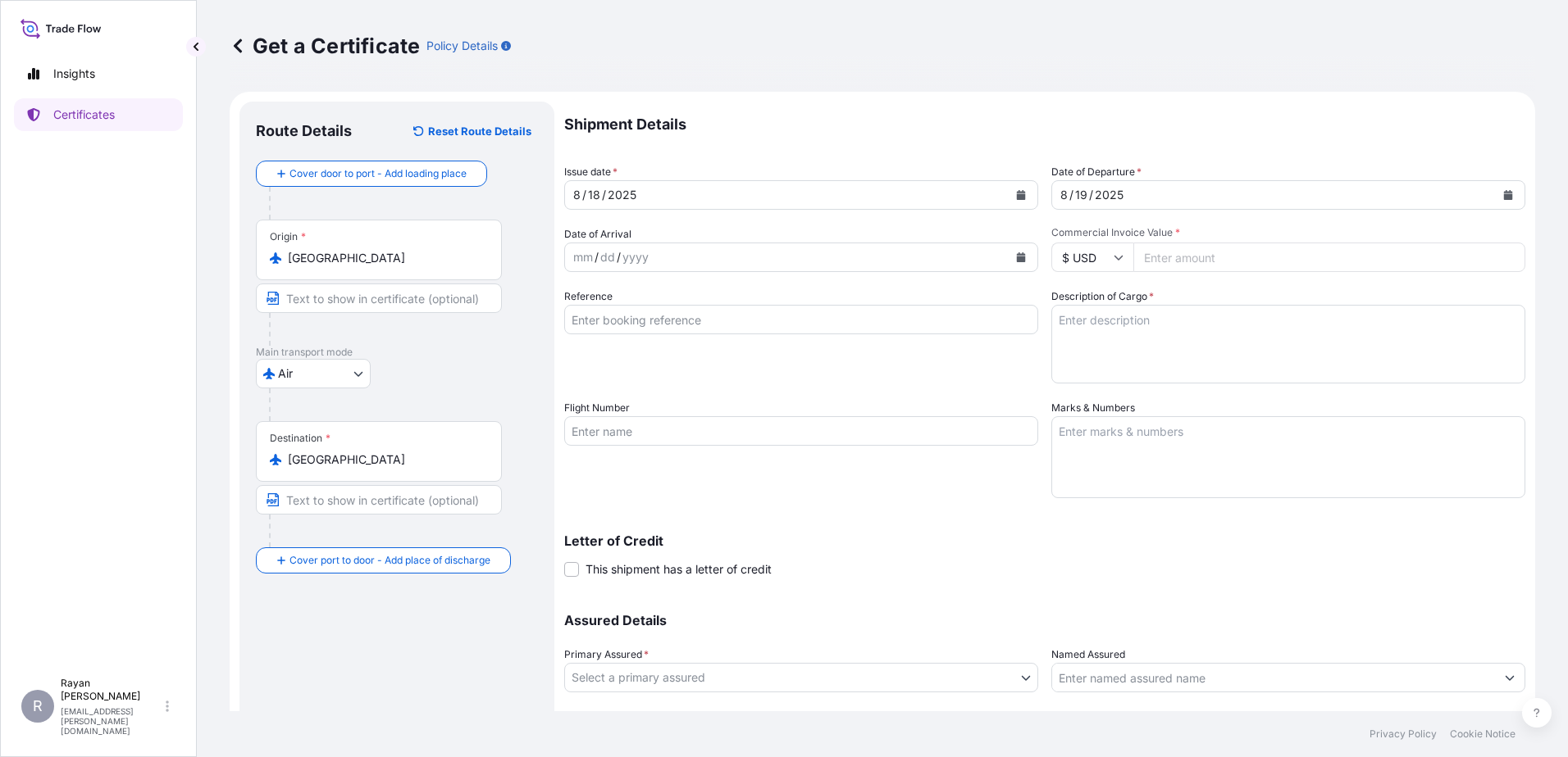
click at [1225, 264] on input "Commercial Invoice Value *" at bounding box center [1330, 257] width 392 height 30
type input "18635.68"
click at [1019, 363] on div "Reference" at bounding box center [801, 336] width 474 height 95
click at [745, 324] on input "Reference" at bounding box center [801, 319] width 474 height 30
paste input "0822402129"
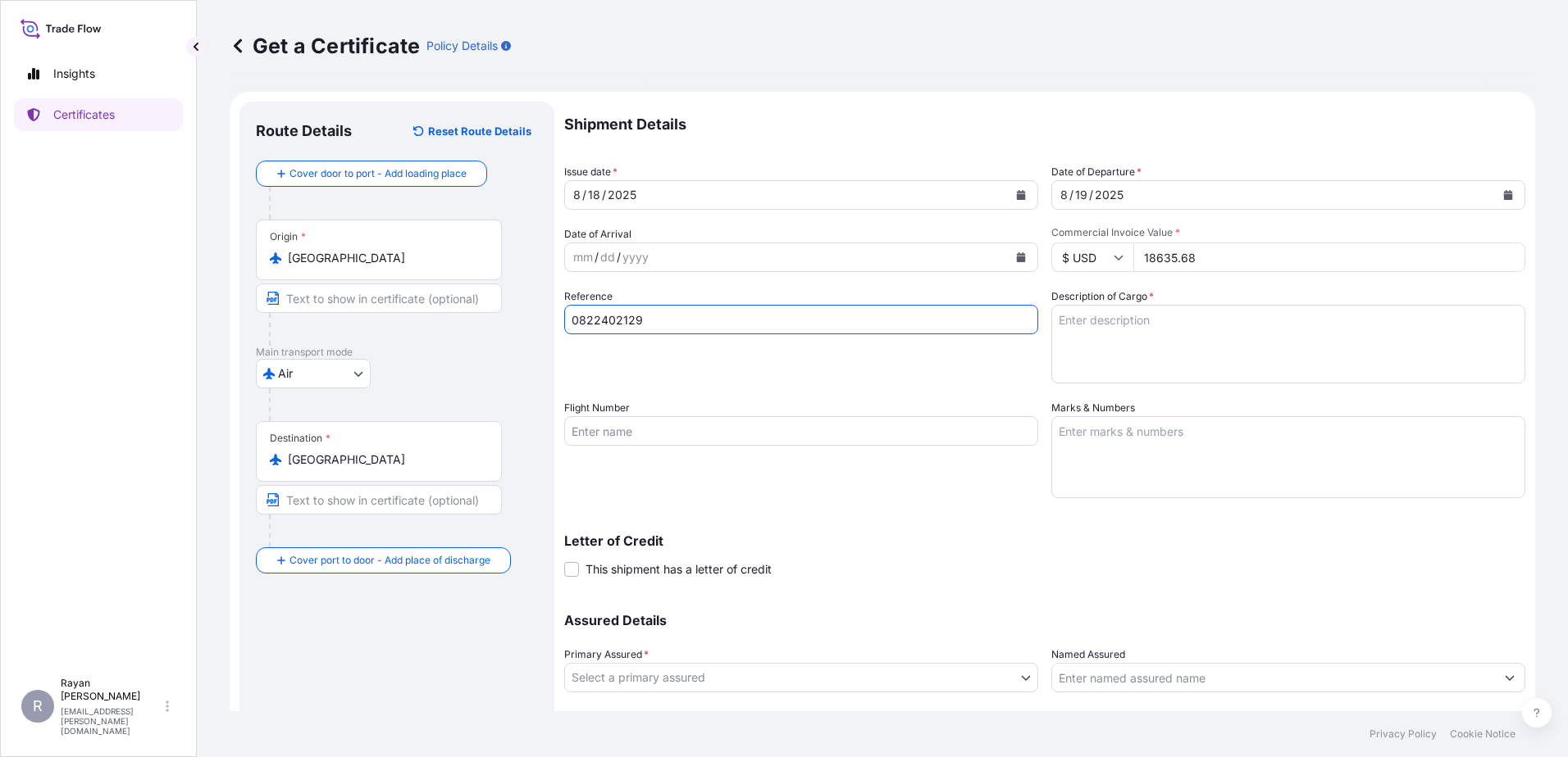
type input "0822402129"
click at [904, 376] on div "Reference 0822402129" at bounding box center [801, 336] width 474 height 95
click at [1140, 364] on textarea "Description of Cargo *" at bounding box center [1288, 344] width 474 height 79
paste textarea "Medical Supplies (diagnostics consumables & reagents)"
type textarea "Medical Supplies (diagnostics consumables & reagents)"
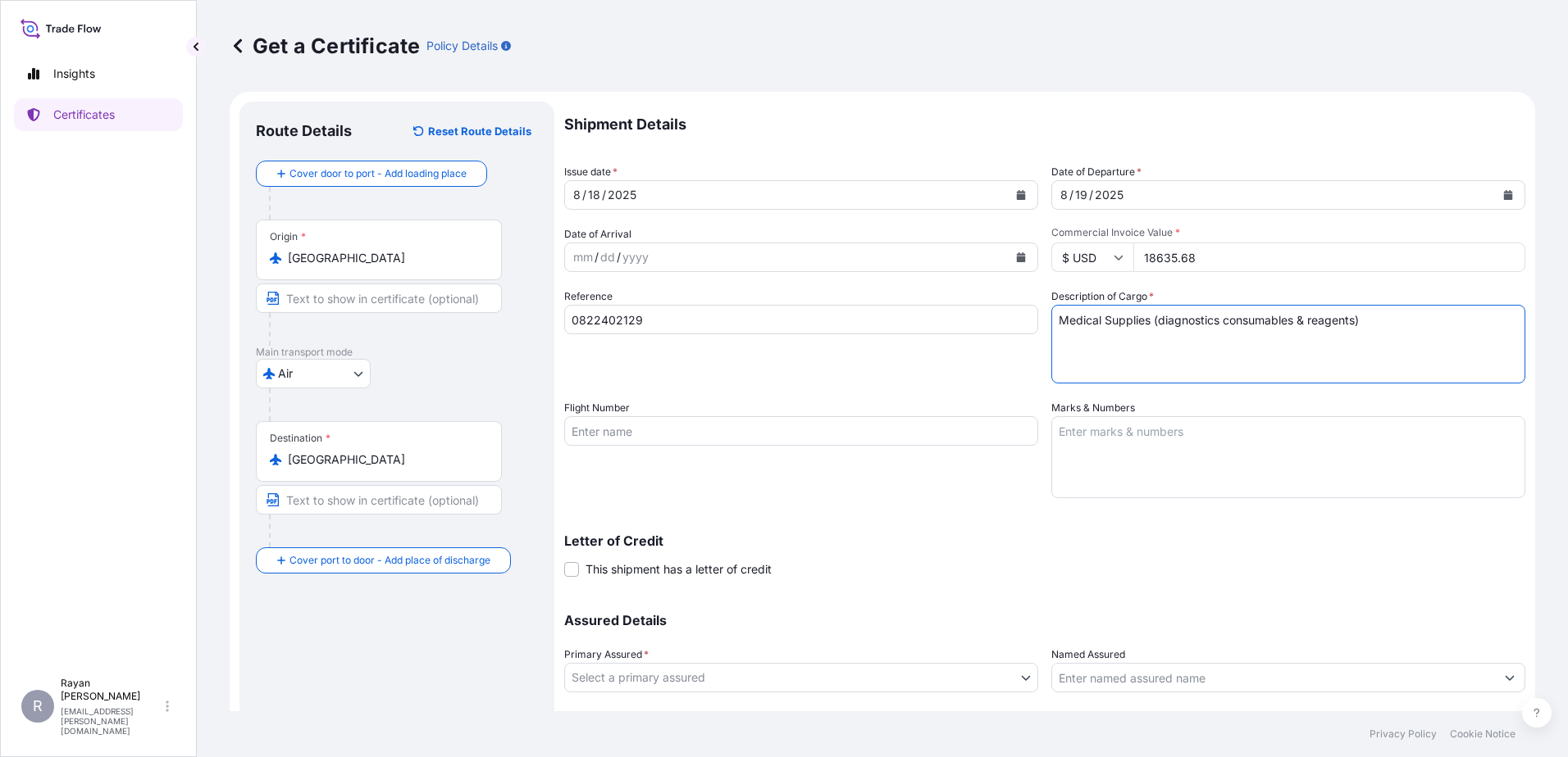
click at [579, 576] on label "This shipment has a letter of credit" at bounding box center [668, 569] width 208 height 17
click at [564, 561] on input "This shipment has a letter of credit" at bounding box center [564, 561] width 0 height 0
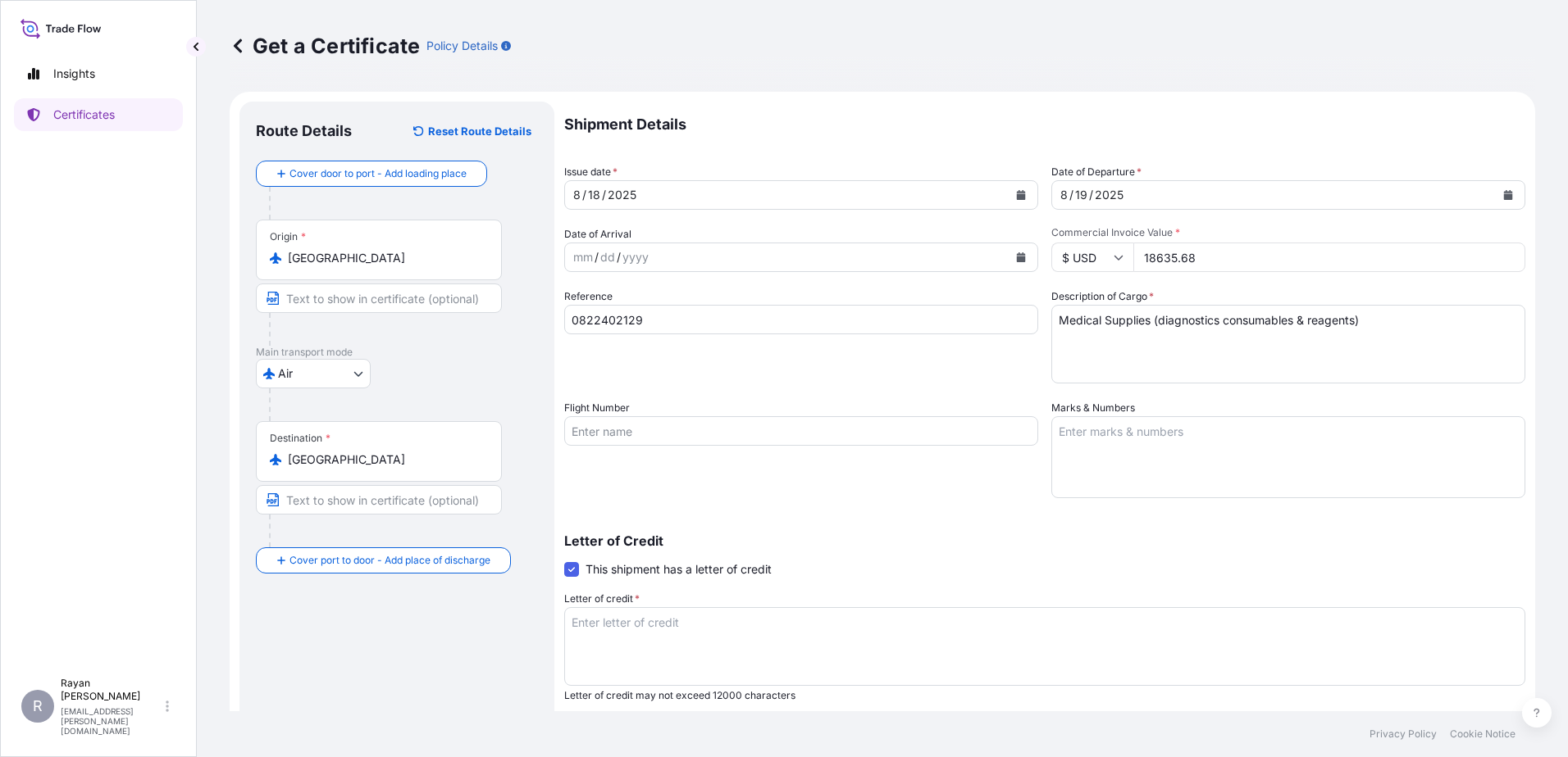
click at [578, 571] on span at bounding box center [571, 569] width 14 height 14
click at [564, 561] on input "This shipment has a letter of credit" at bounding box center [564, 561] width 0 height 0
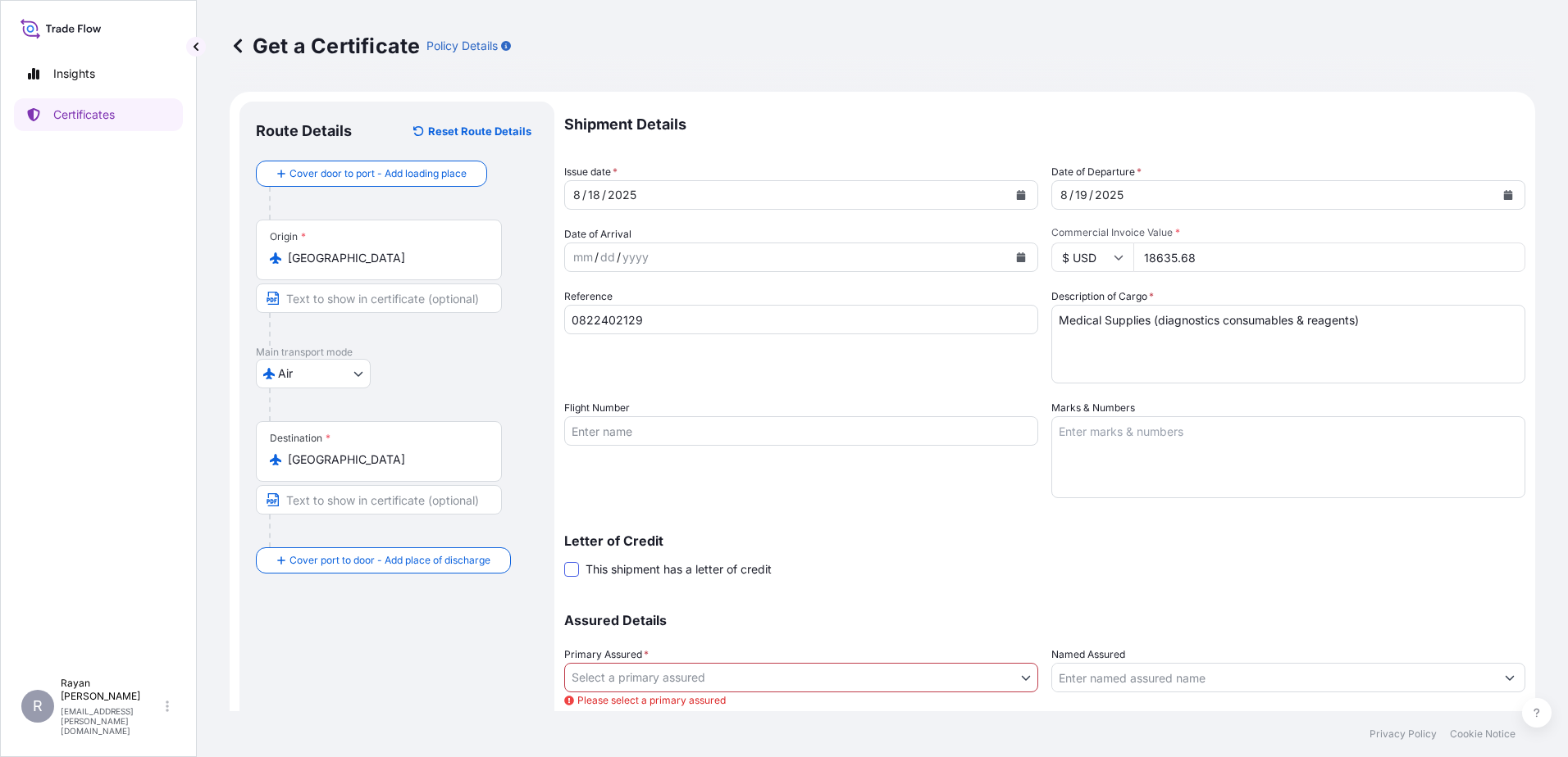
click at [578, 571] on span at bounding box center [571, 569] width 14 height 14
click at [564, 561] on input "This shipment has a letter of credit" at bounding box center [564, 561] width 0 height 0
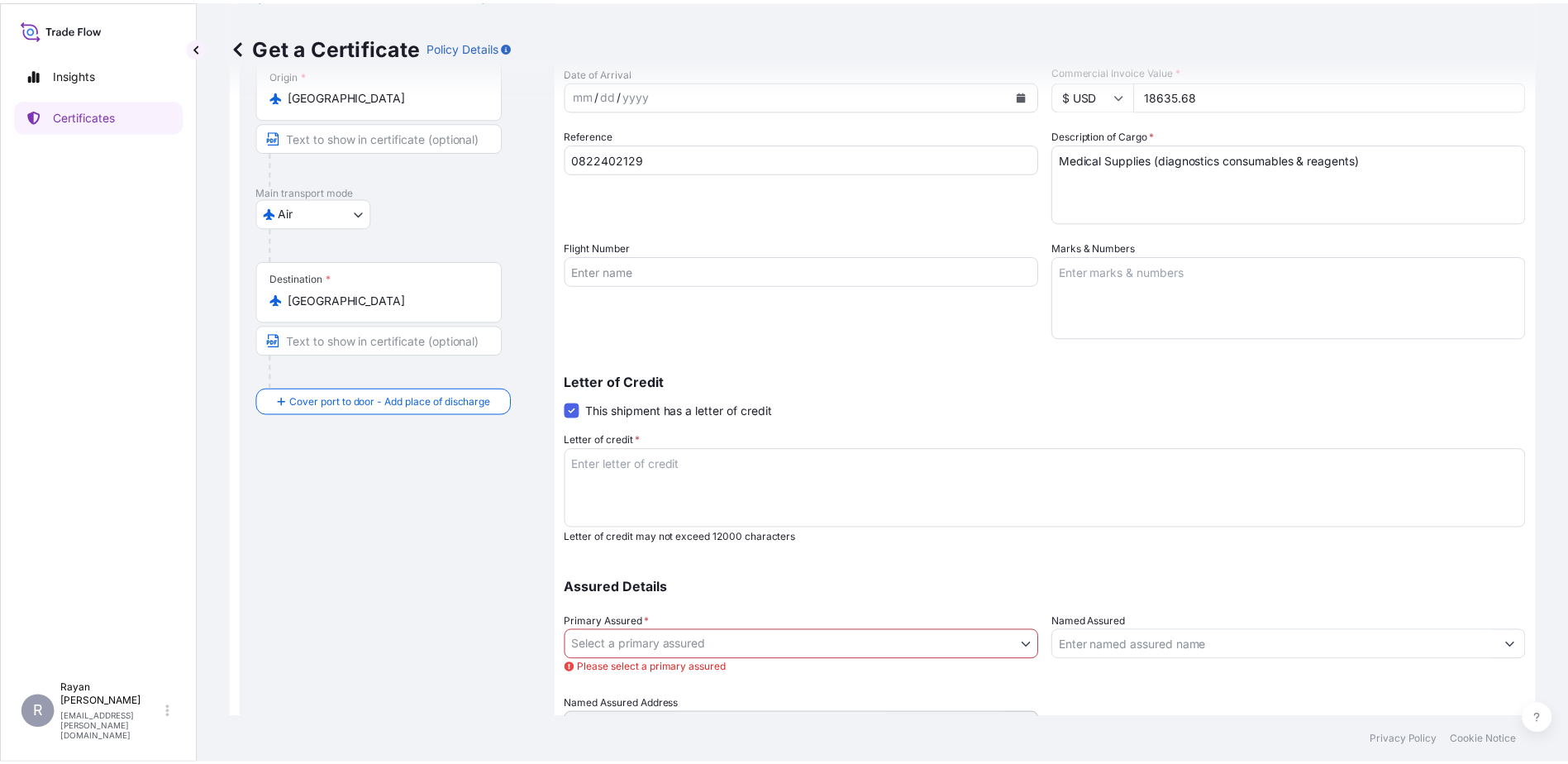
scroll to position [165, 0]
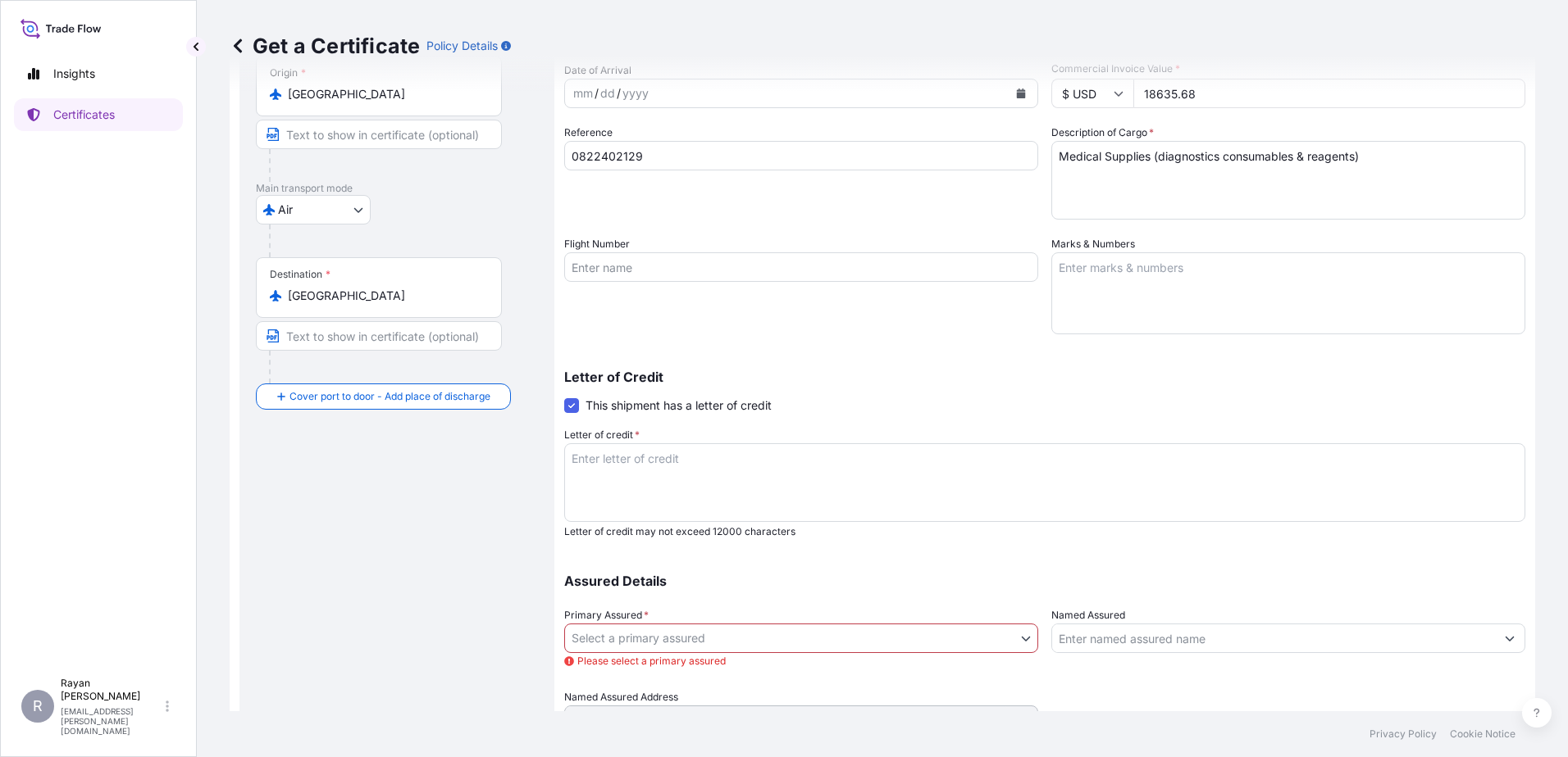
click at [837, 640] on body "Insights Certificates R Rayan Hamoui rayan.hamoui@quidelortho.com Get a Certifi…" at bounding box center [784, 378] width 1568 height 757
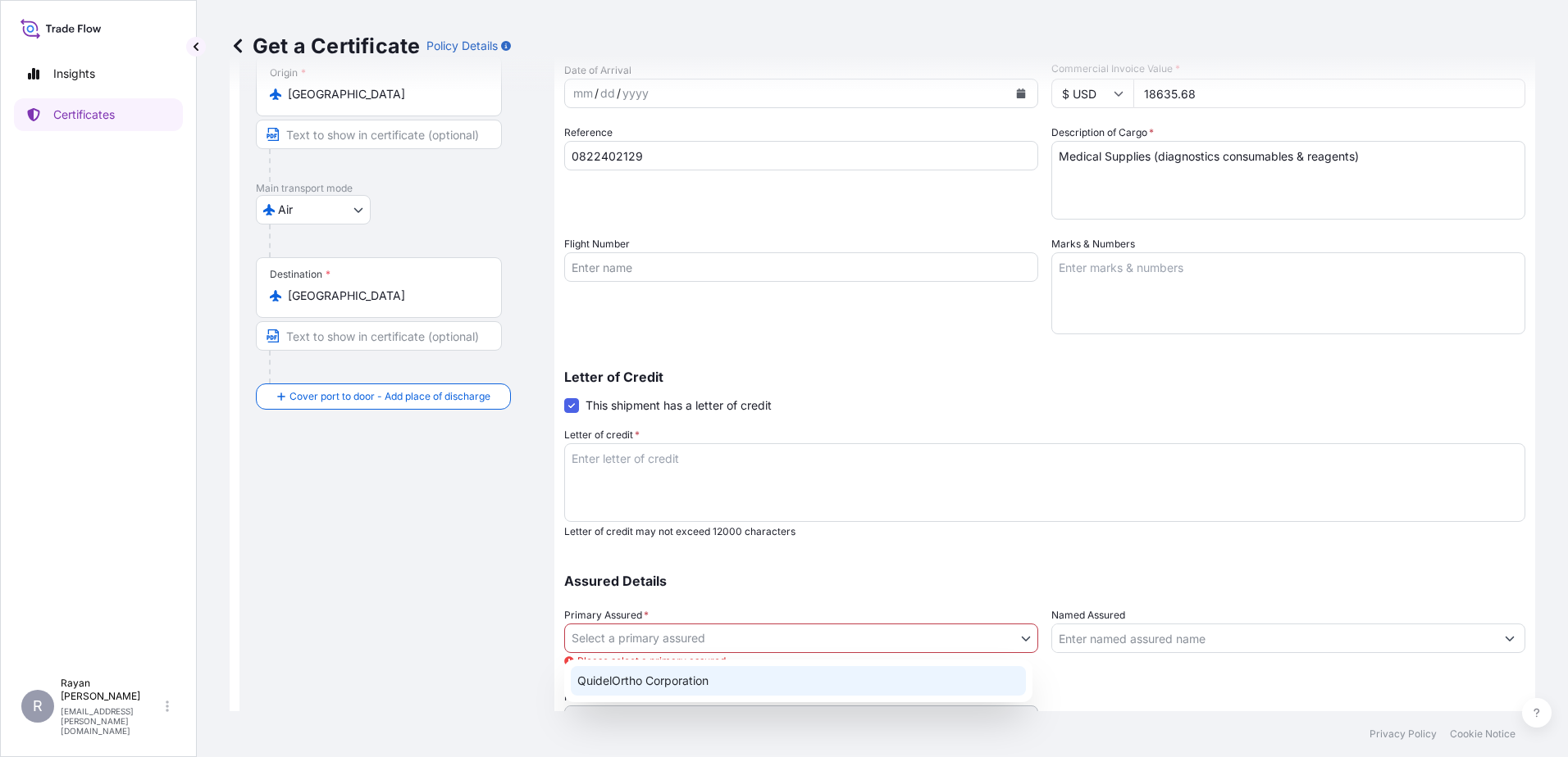
click at [748, 674] on div "QuidelOrtho Corporation" at bounding box center [798, 681] width 455 height 30
select select "31549"
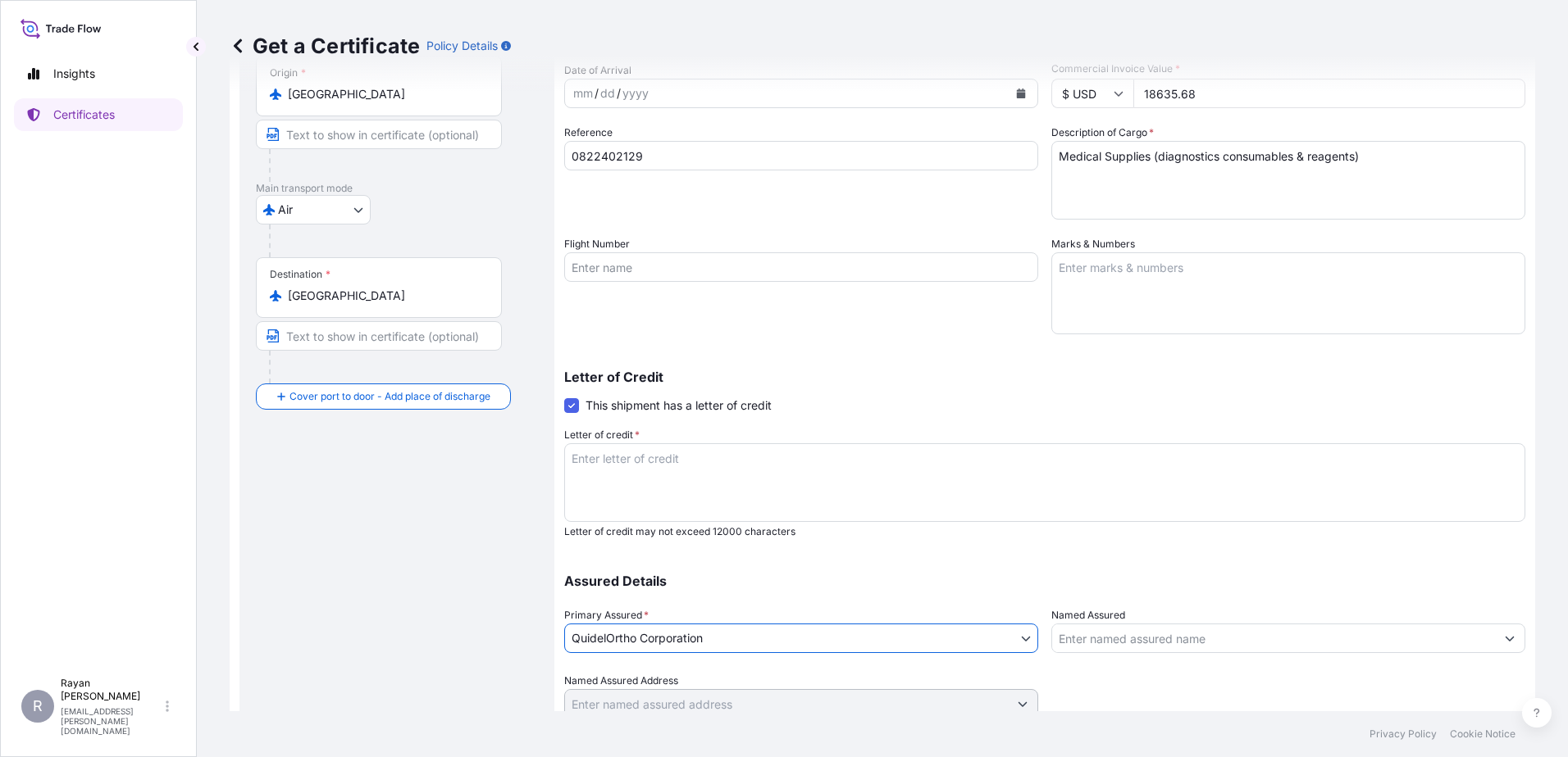
click at [1142, 632] on input "Named Assured" at bounding box center [1274, 638] width 443 height 30
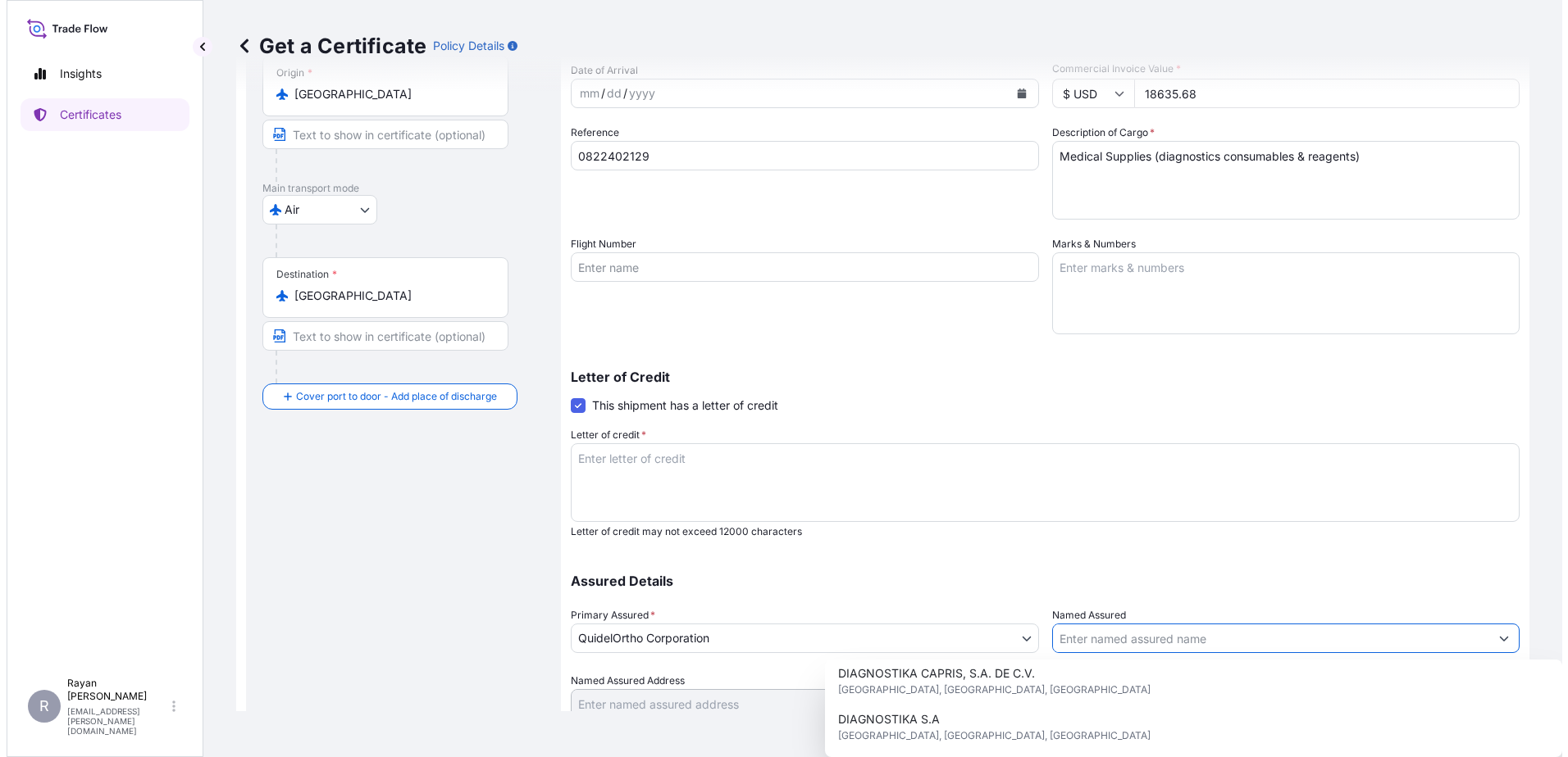
scroll to position [82, 0]
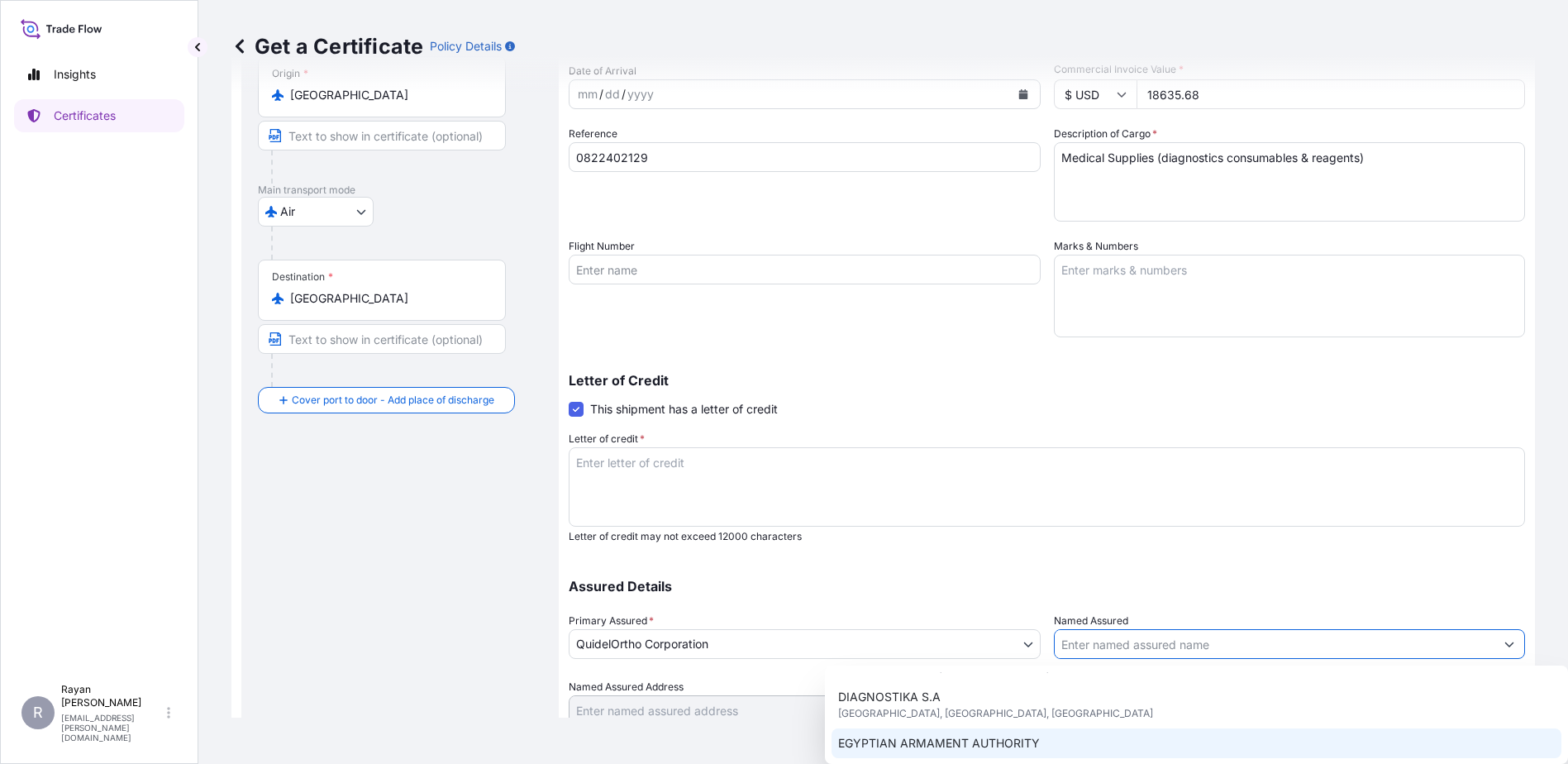
click at [1027, 739] on span "EGYPTIAN ARMAMENT AUTHORITY" at bounding box center [939, 743] width 201 height 16
type input "EGYPTIAN ARMAMENT AUTHORITY"
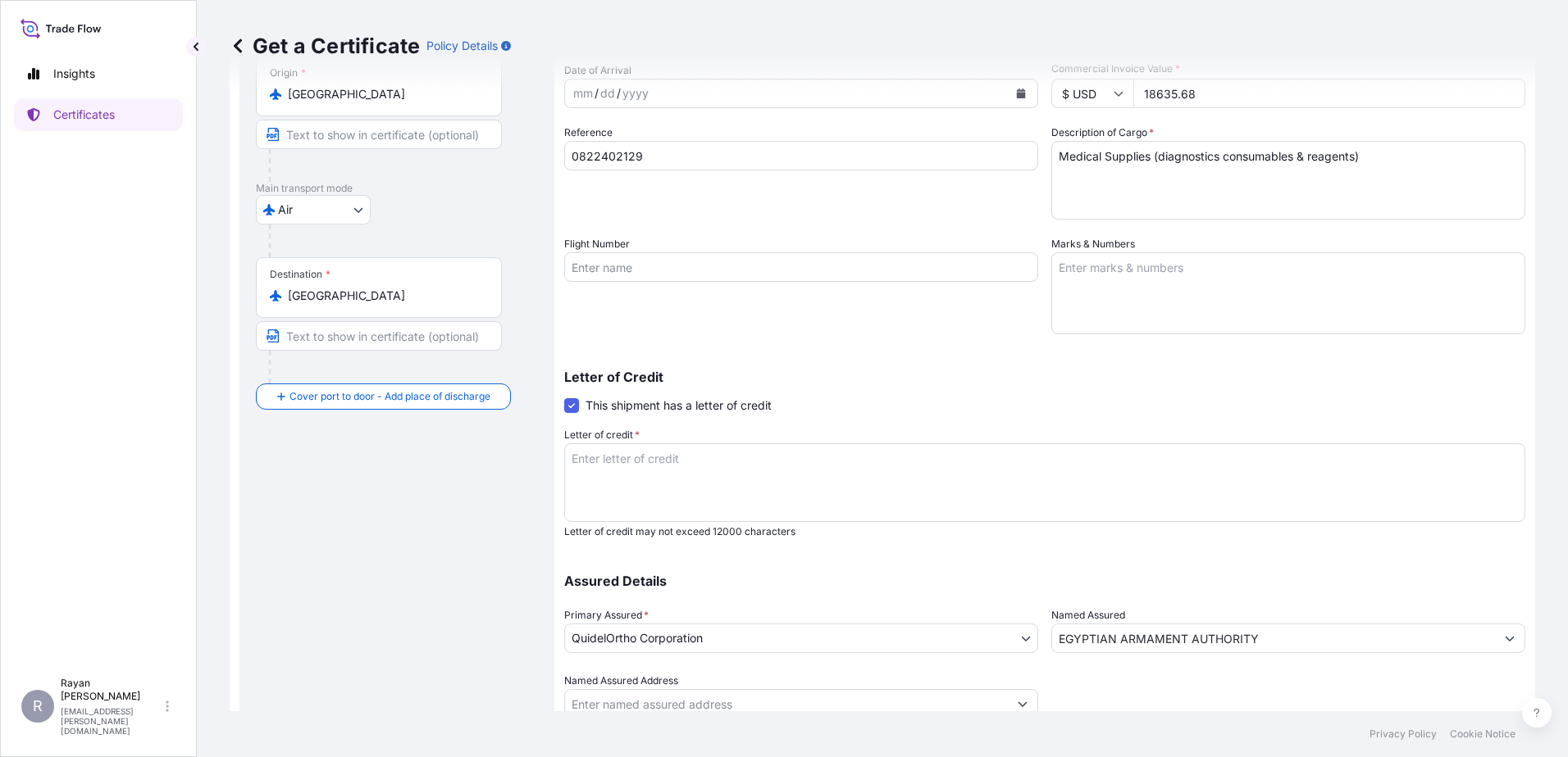
click at [1033, 573] on div "Assured Details Primary Assured * QuidelOrtho Corporation QuidelOrtho Corporati…" at bounding box center [1044, 637] width 961 height 164
click at [778, 469] on textarea "Letter of credit *" at bounding box center [1044, 483] width 961 height 79
paste textarea "EGYPTIAN ARMAMENT AUTHORITY MINISTRY OF DEFENSE Medical Supplies as per appendi…"
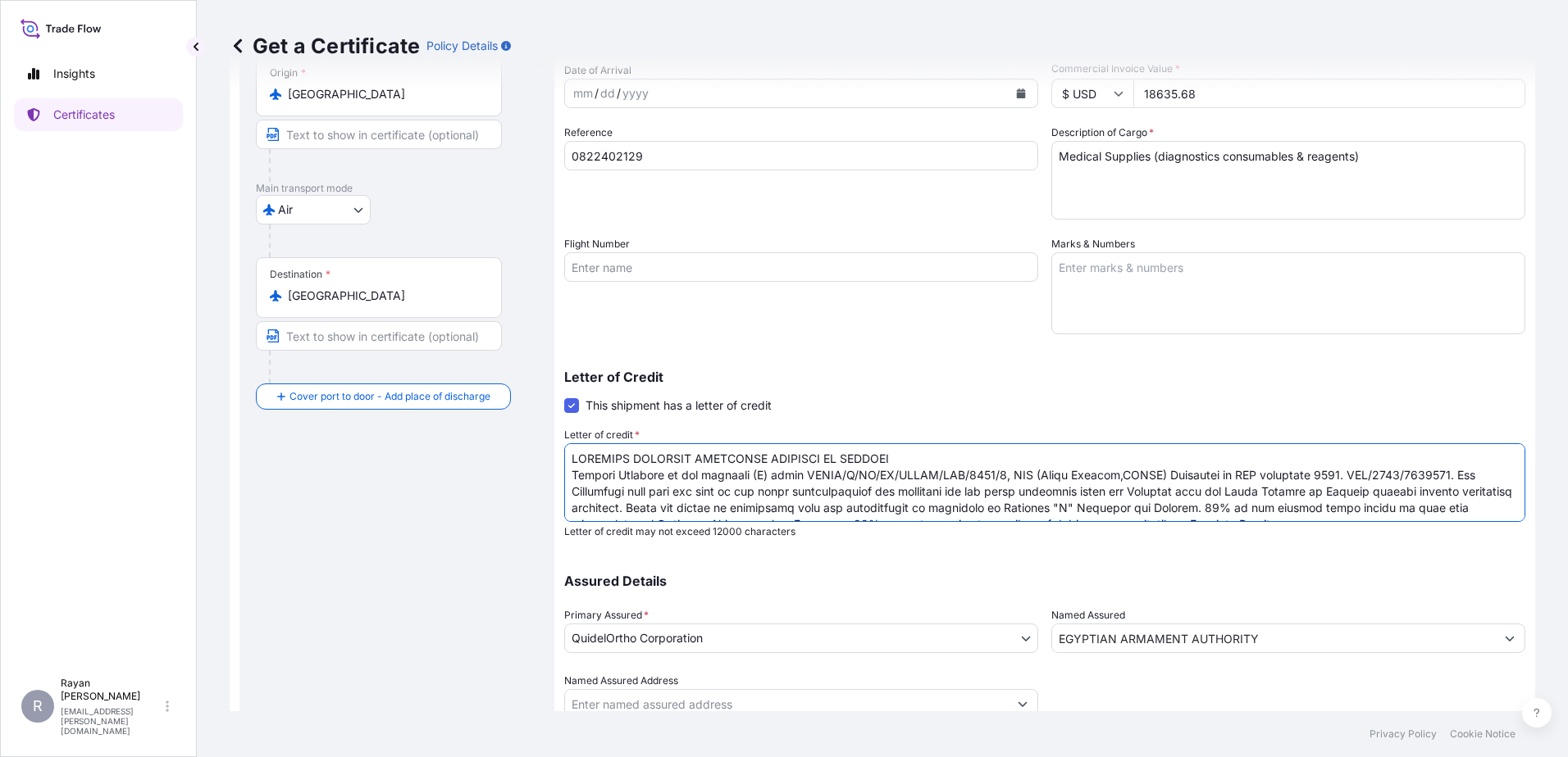
scroll to position [141, 0]
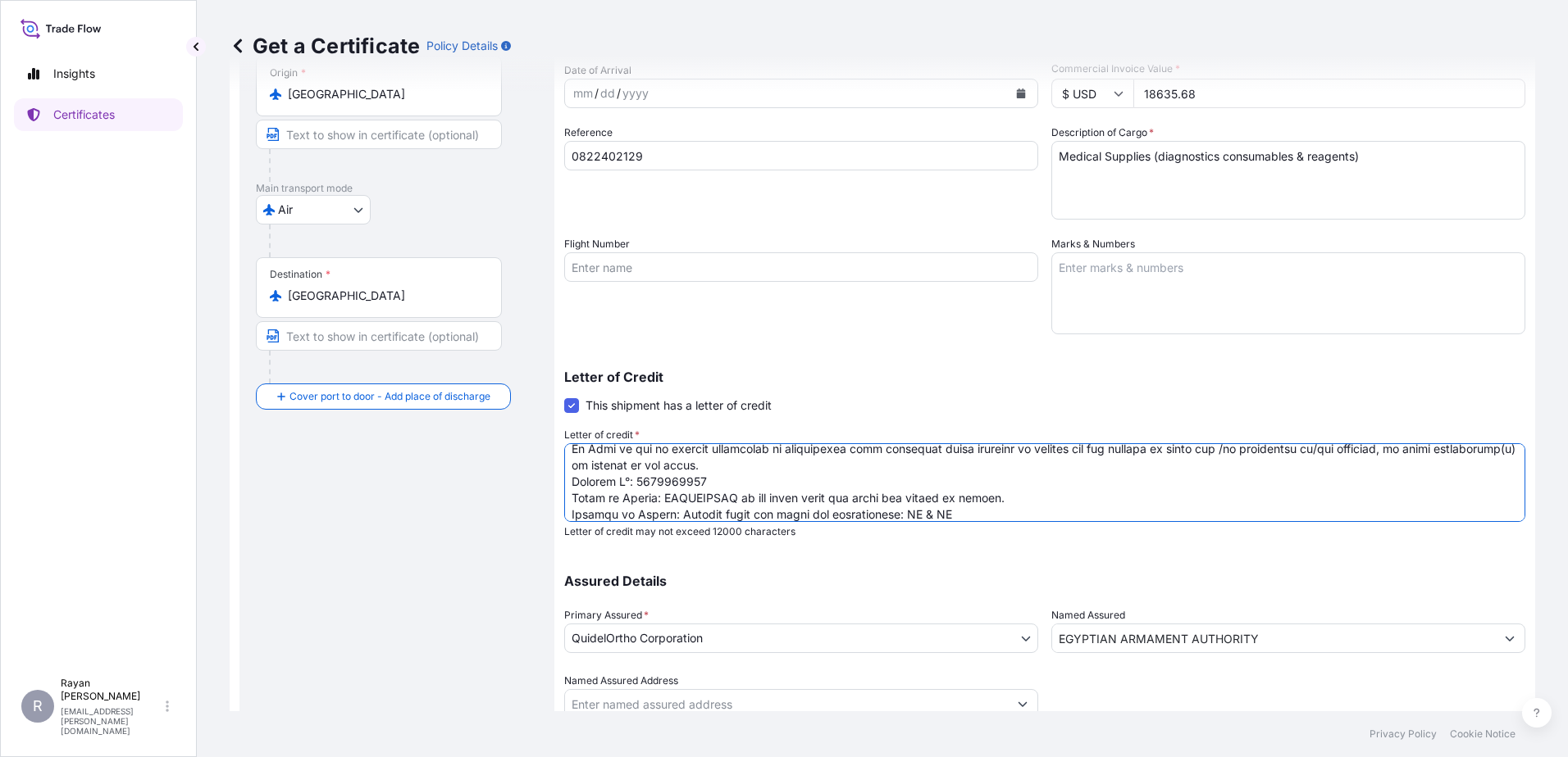
type textarea "EGYPTIAN ARMAMENT AUTHORITY MINISTRY OF DEFENSE Medical Supplies as per appendi…"
click at [890, 374] on p "Letter of Credit" at bounding box center [1044, 377] width 961 height 13
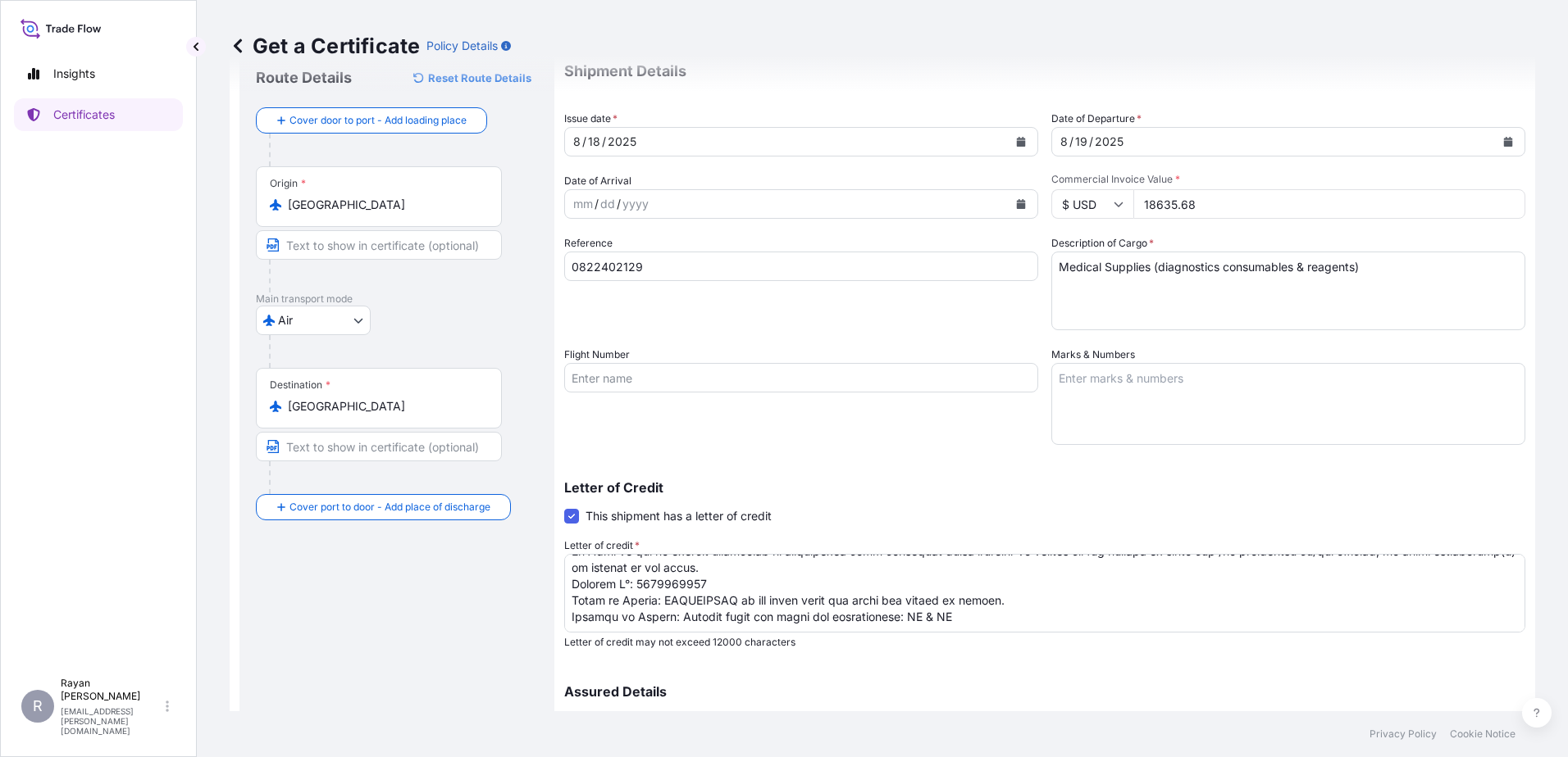
scroll to position [227, 0]
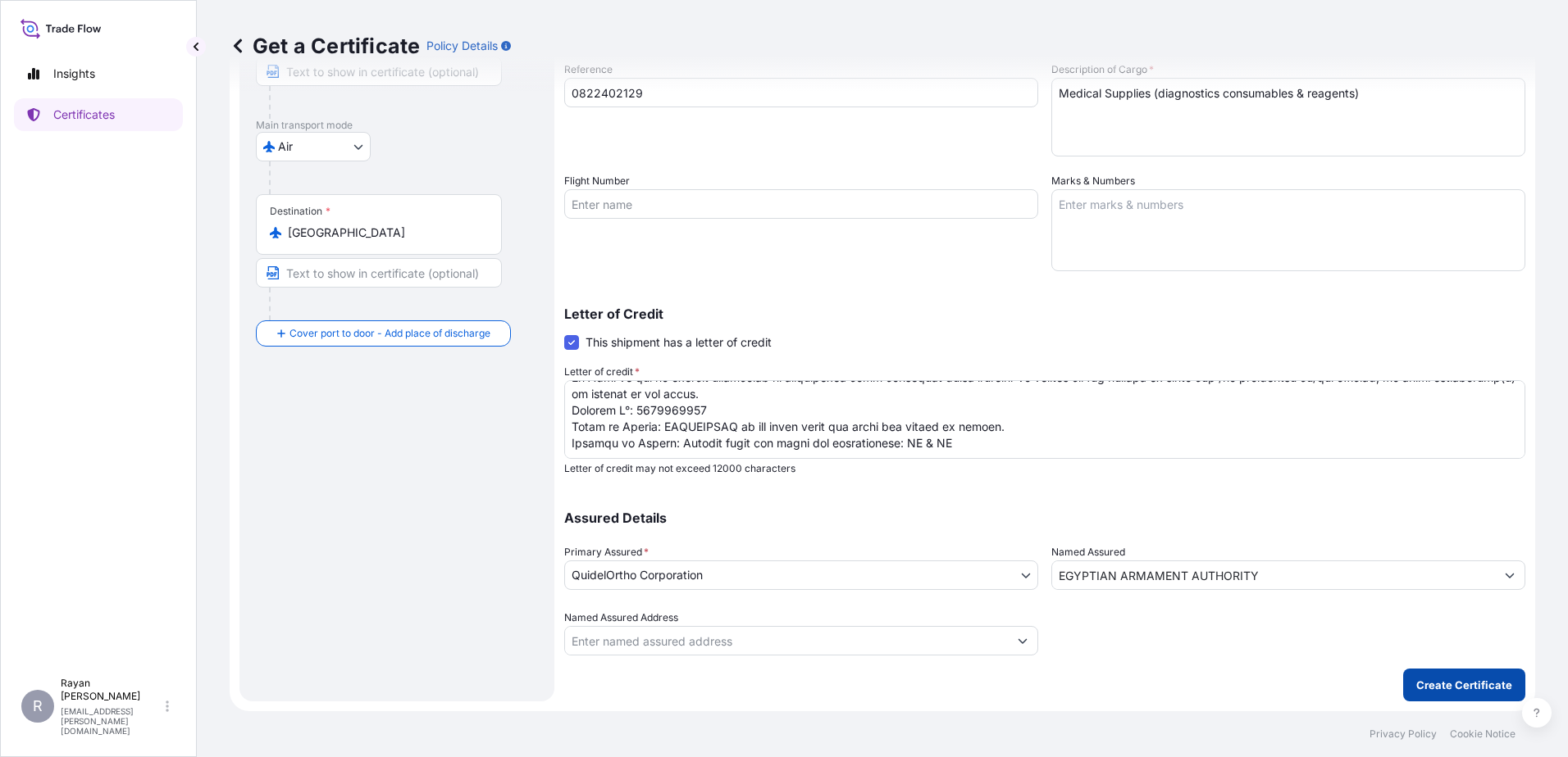
click at [1428, 680] on p "Create Certificate" at bounding box center [1464, 685] width 96 height 16
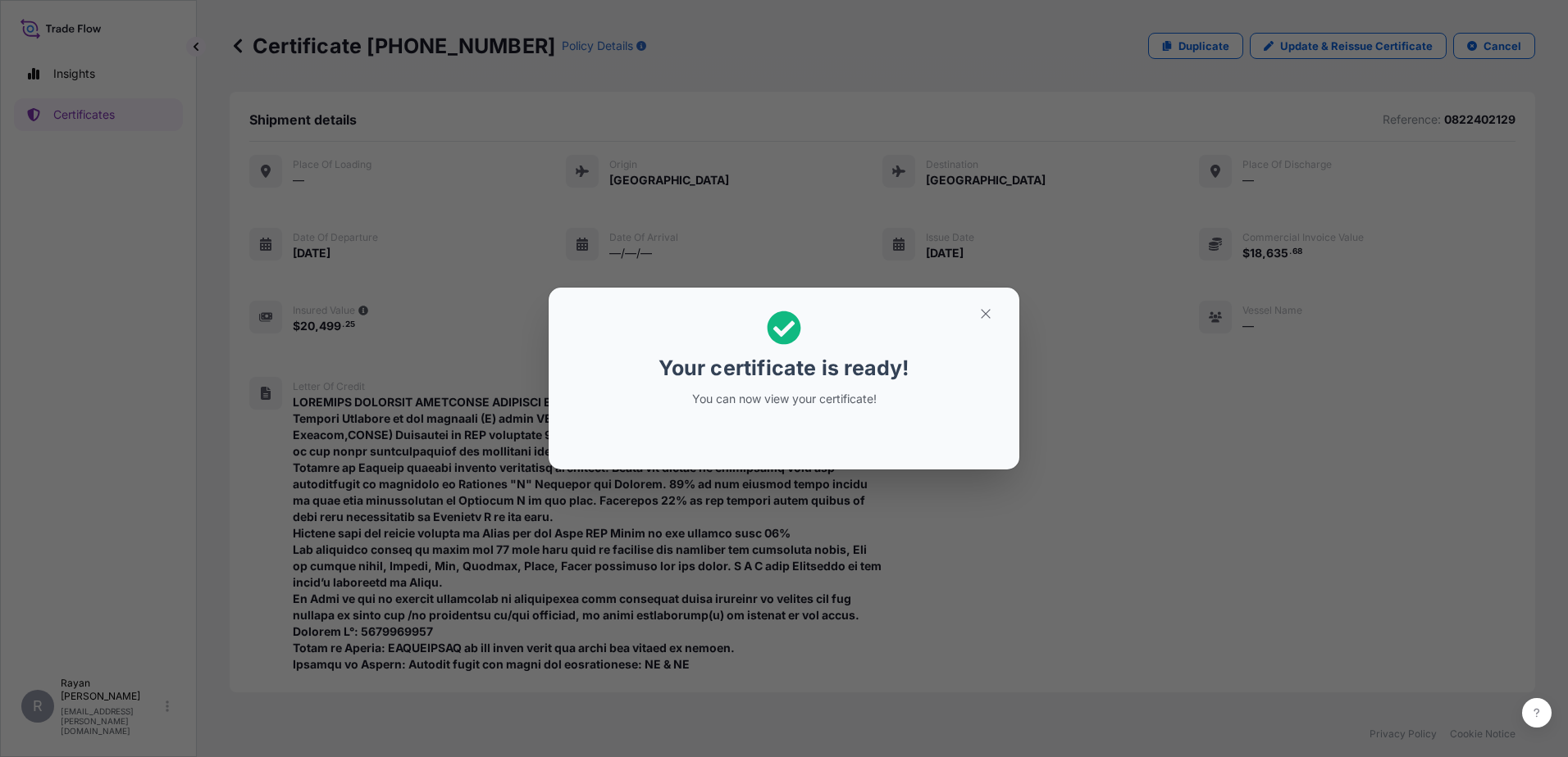
click at [972, 315] on button "button" at bounding box center [986, 314] width 41 height 26
click at [976, 310] on button "button" at bounding box center [986, 314] width 41 height 26
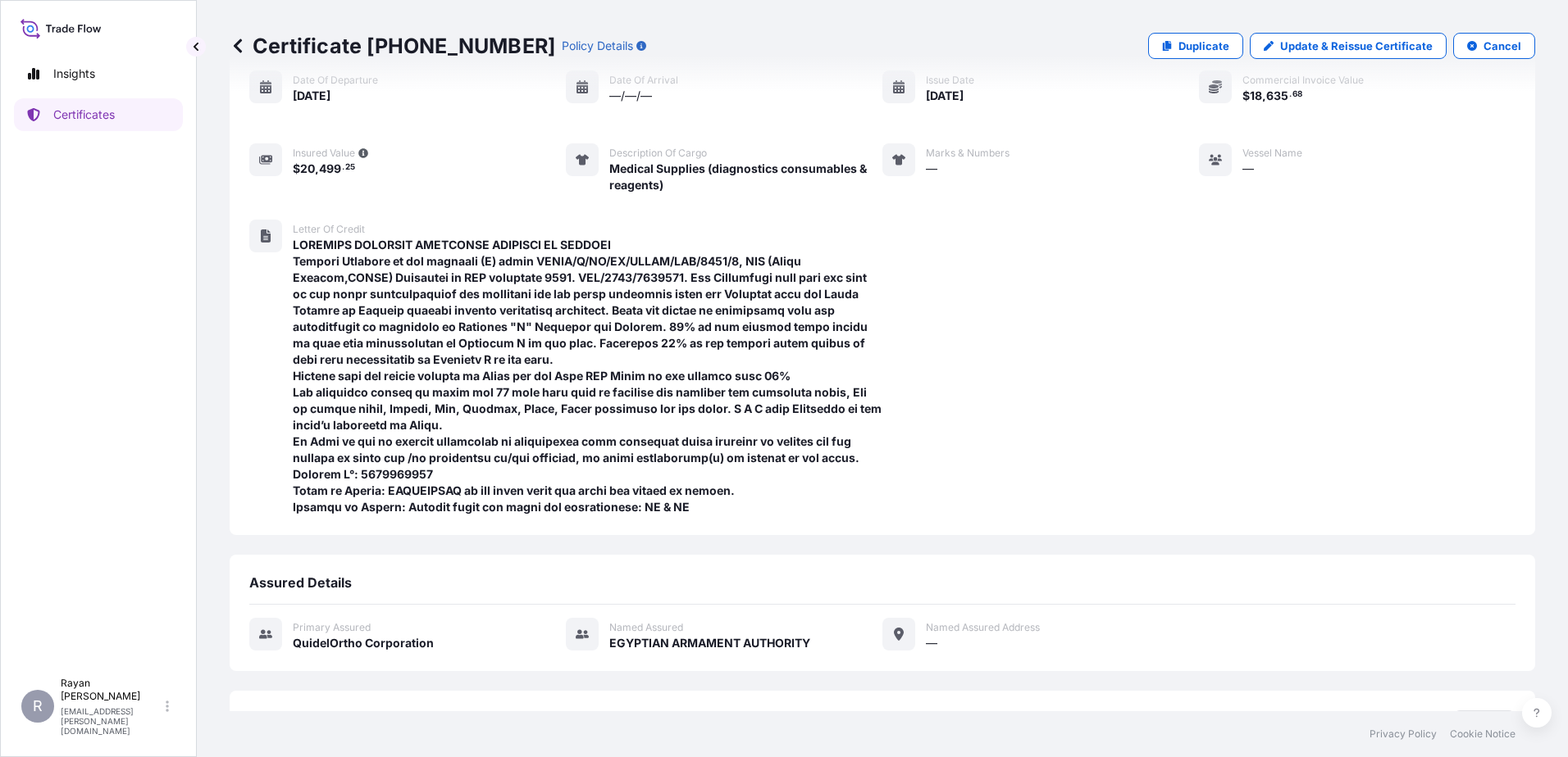
scroll to position [290, 0]
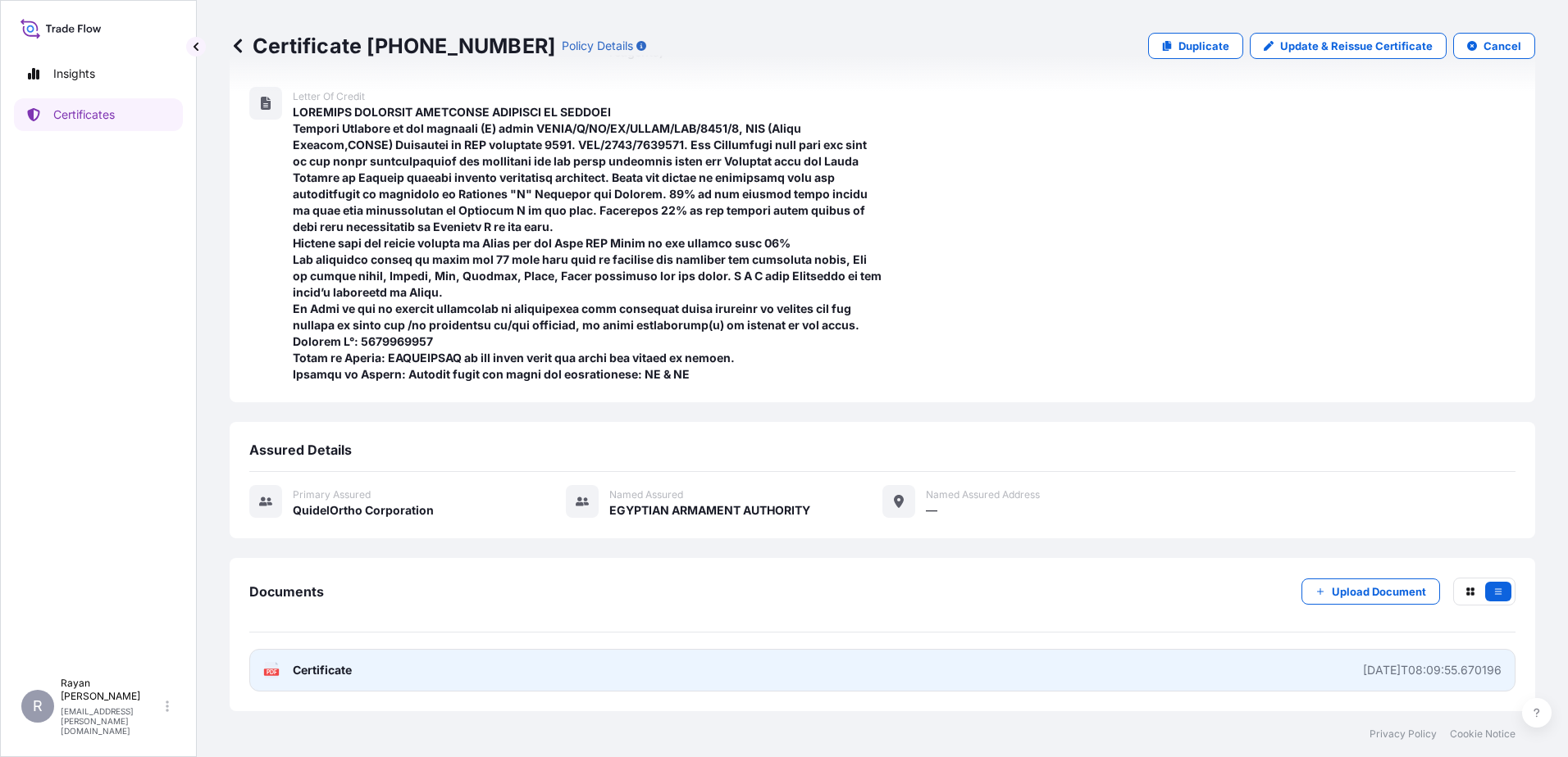
click at [320, 678] on span "Certificate" at bounding box center [322, 671] width 59 height 16
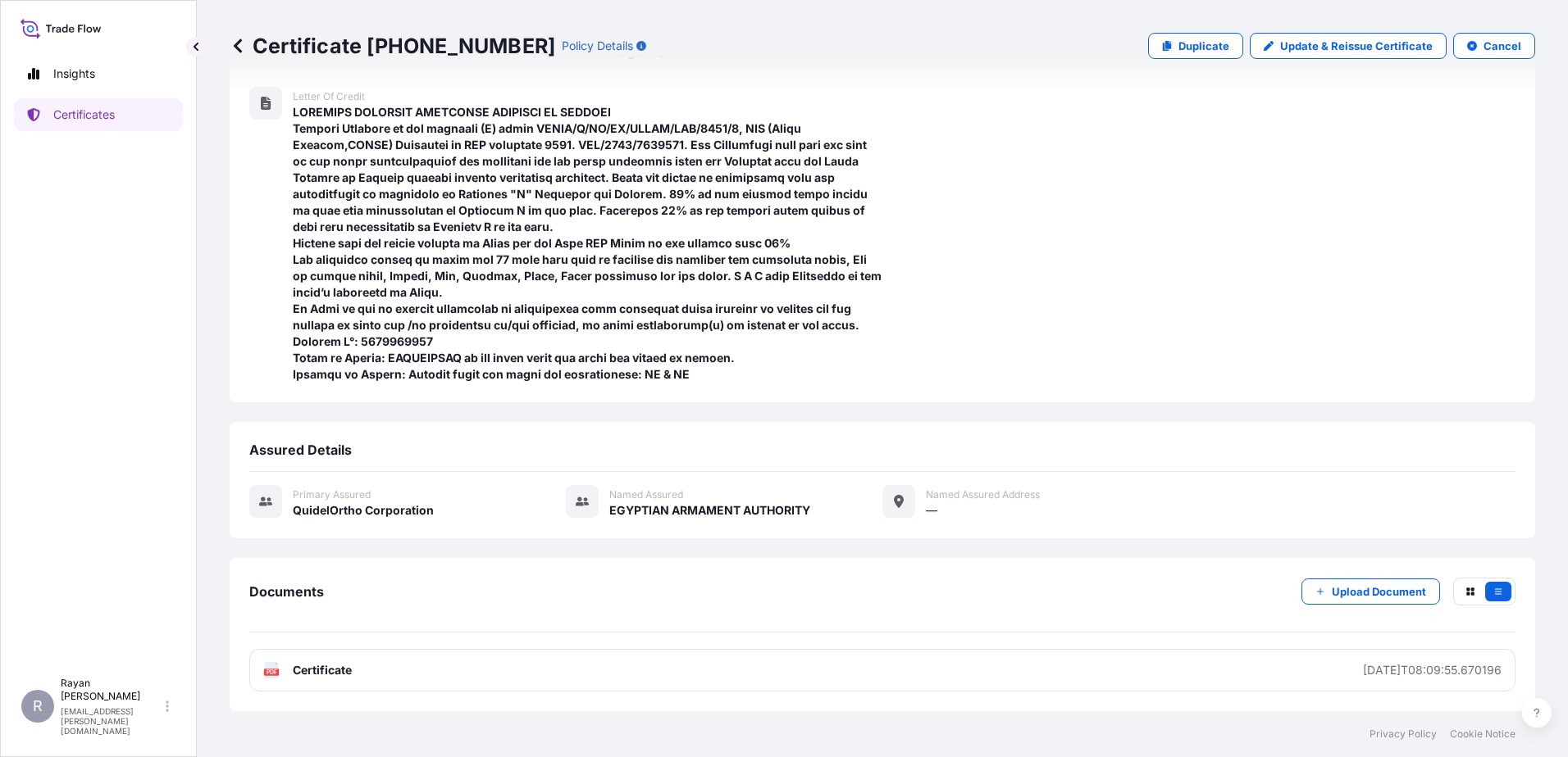
click at [237, 40] on icon at bounding box center [237, 46] width 16 height 16
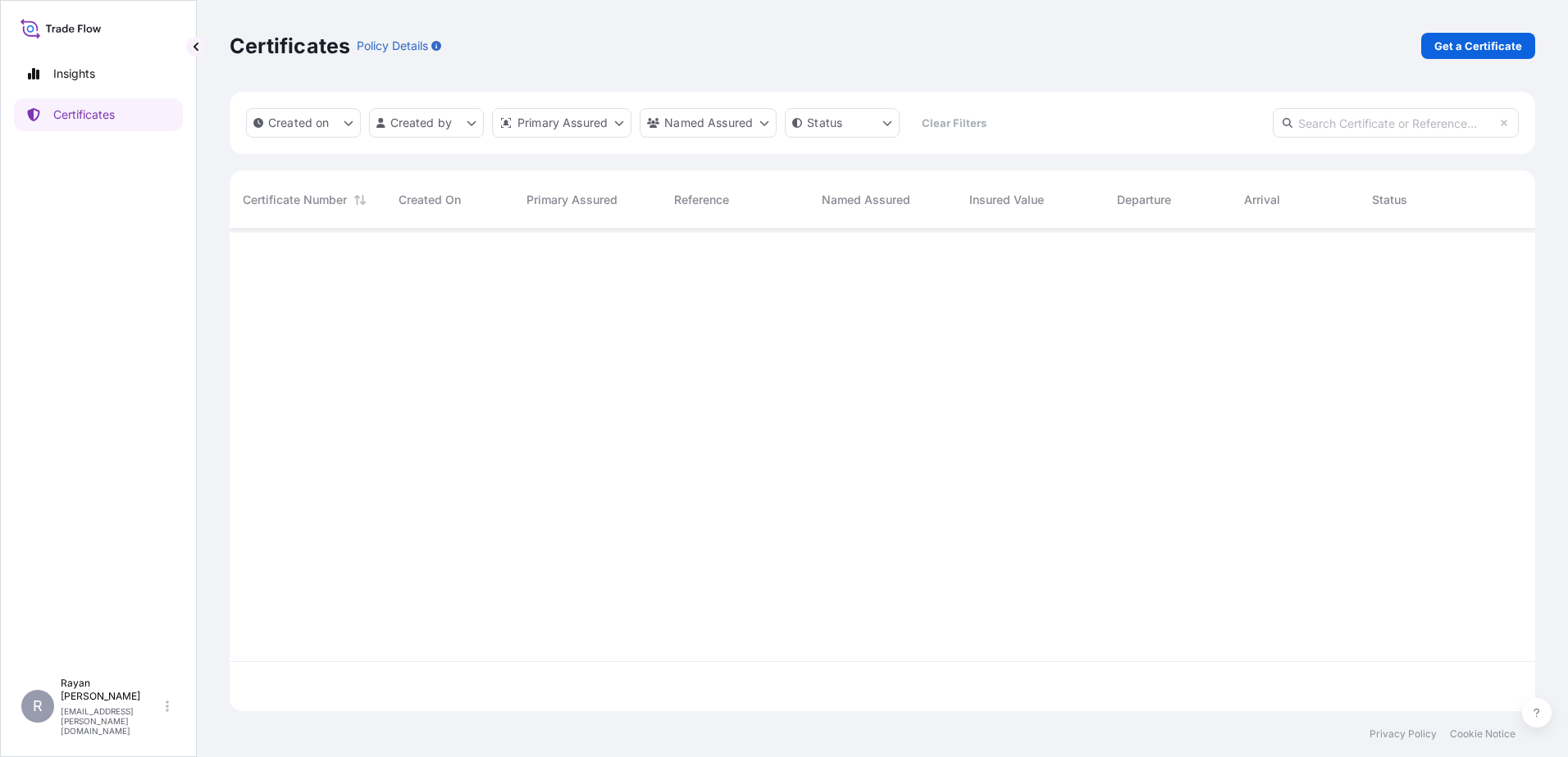
scroll to position [478, 1294]
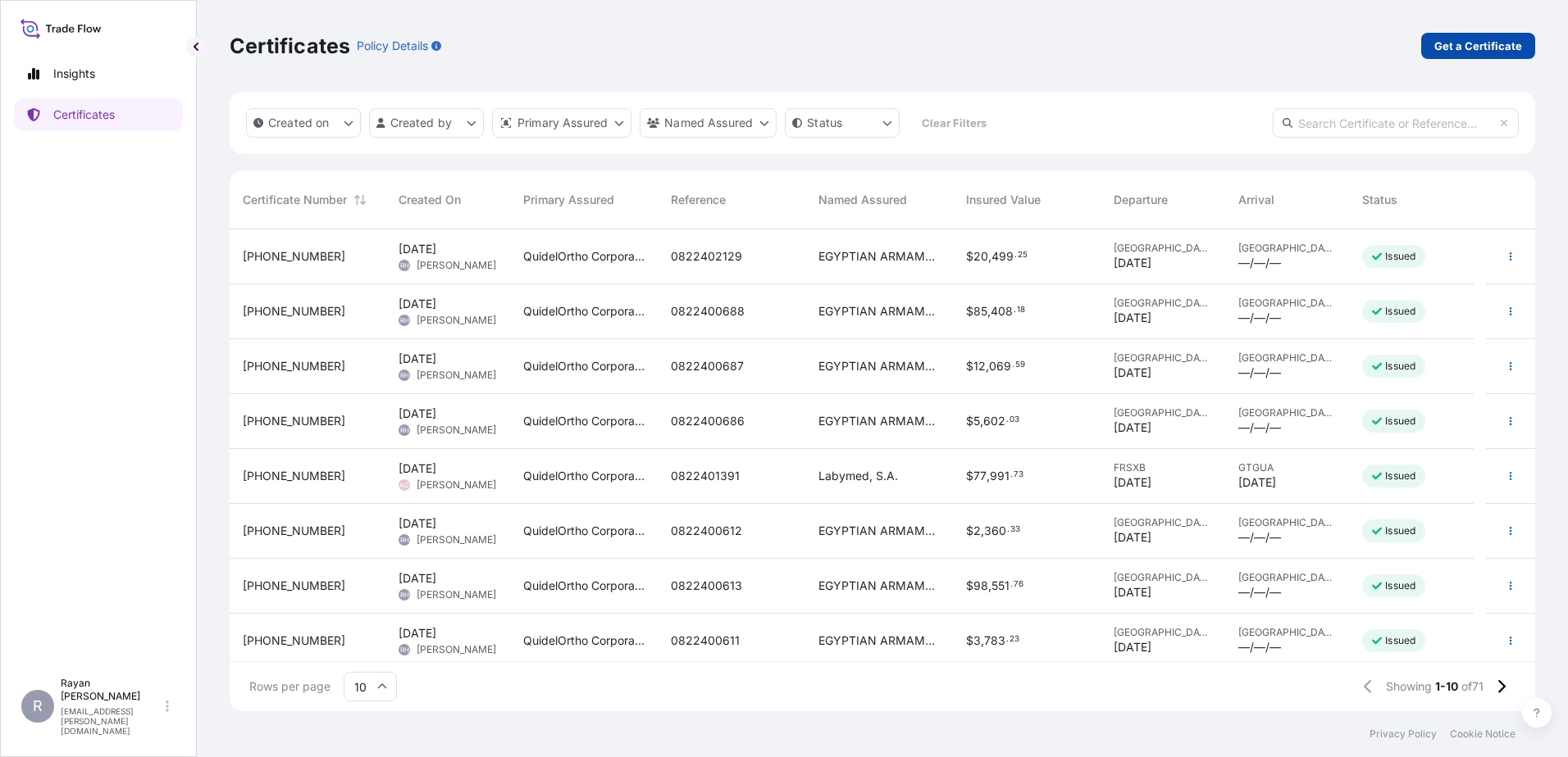
click at [1455, 57] on link "Get a Certificate" at bounding box center [1478, 45] width 114 height 26
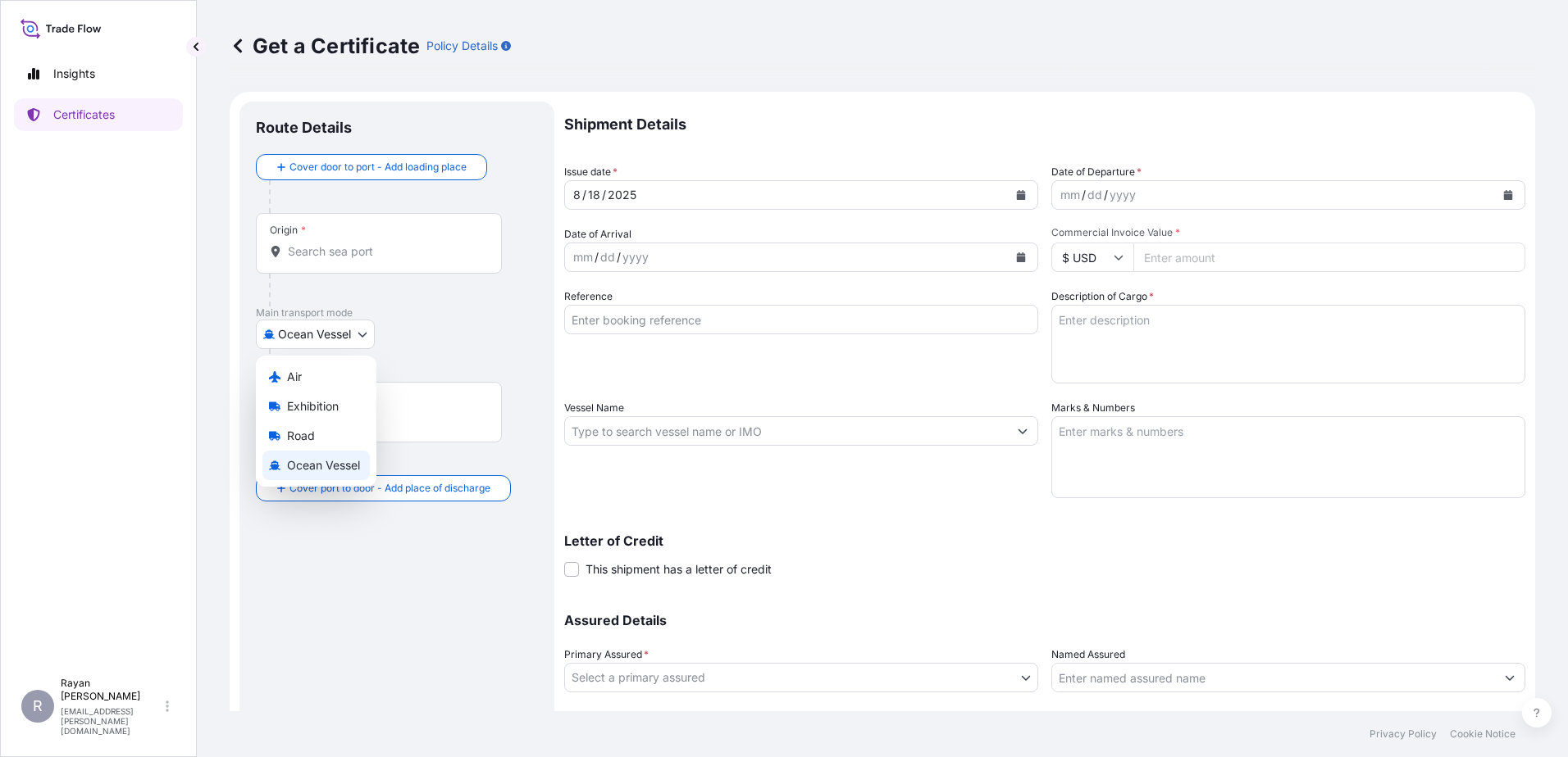
click at [338, 337] on body "Insights Certificates R Rayan Hamoui rayan.hamoui@quidelortho.com Get a Certifi…" at bounding box center [784, 378] width 1568 height 757
click at [329, 378] on div "Air" at bounding box center [316, 377] width 107 height 30
select select "Air"
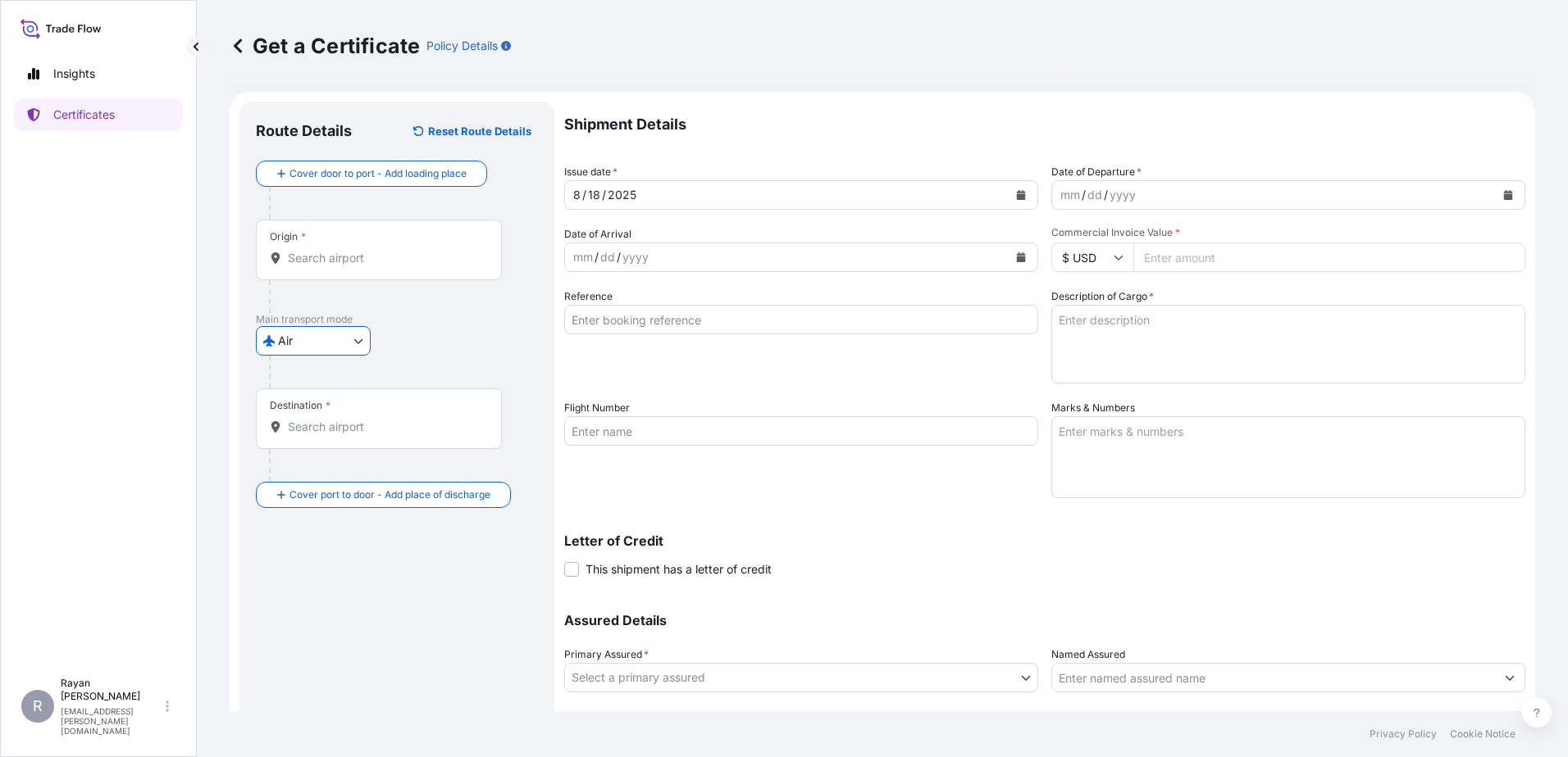
click at [335, 263] on input "Origin *" at bounding box center [384, 258] width 193 height 16
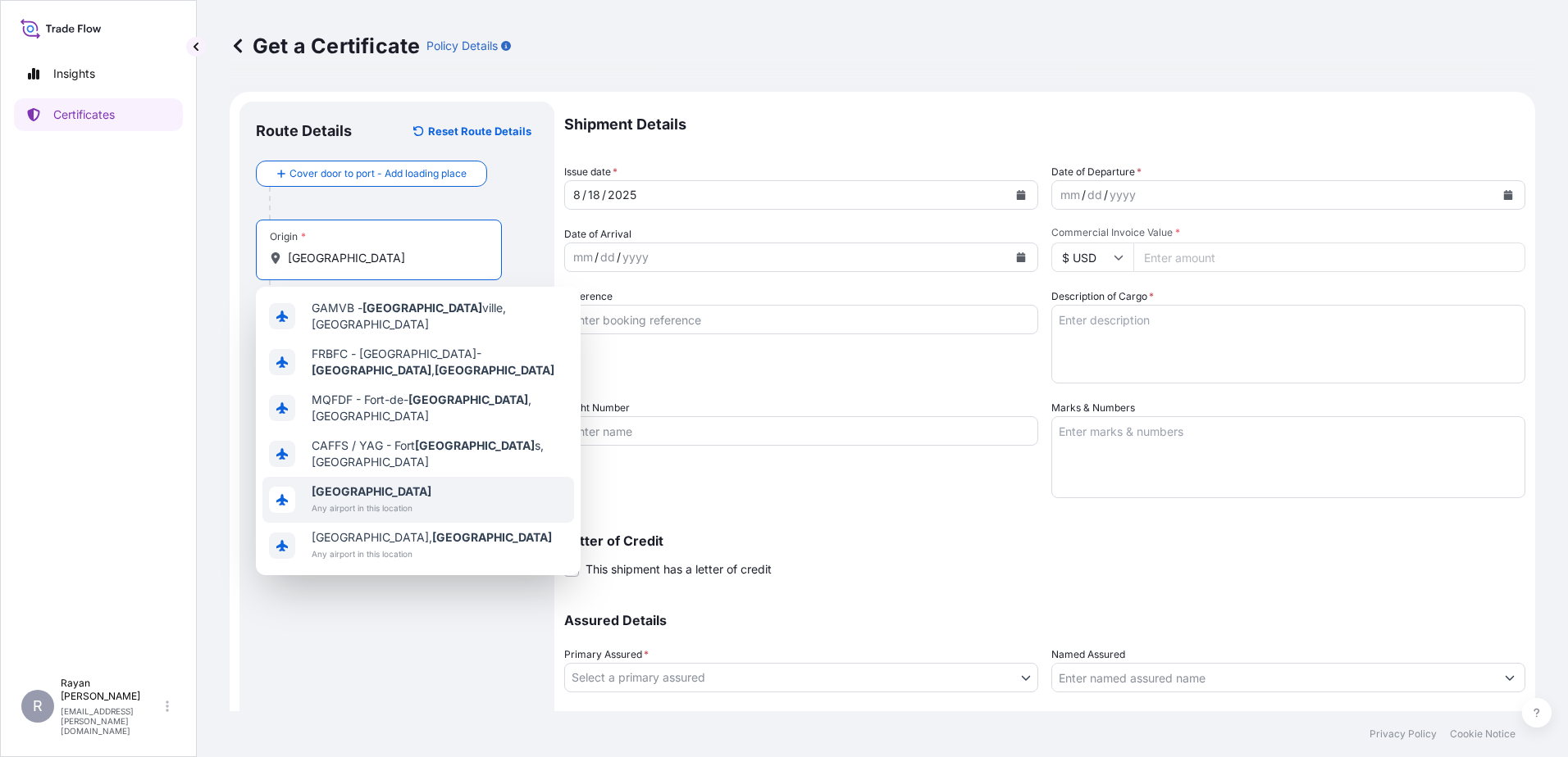
click at [344, 485] on b "France" at bounding box center [371, 491] width 120 height 13
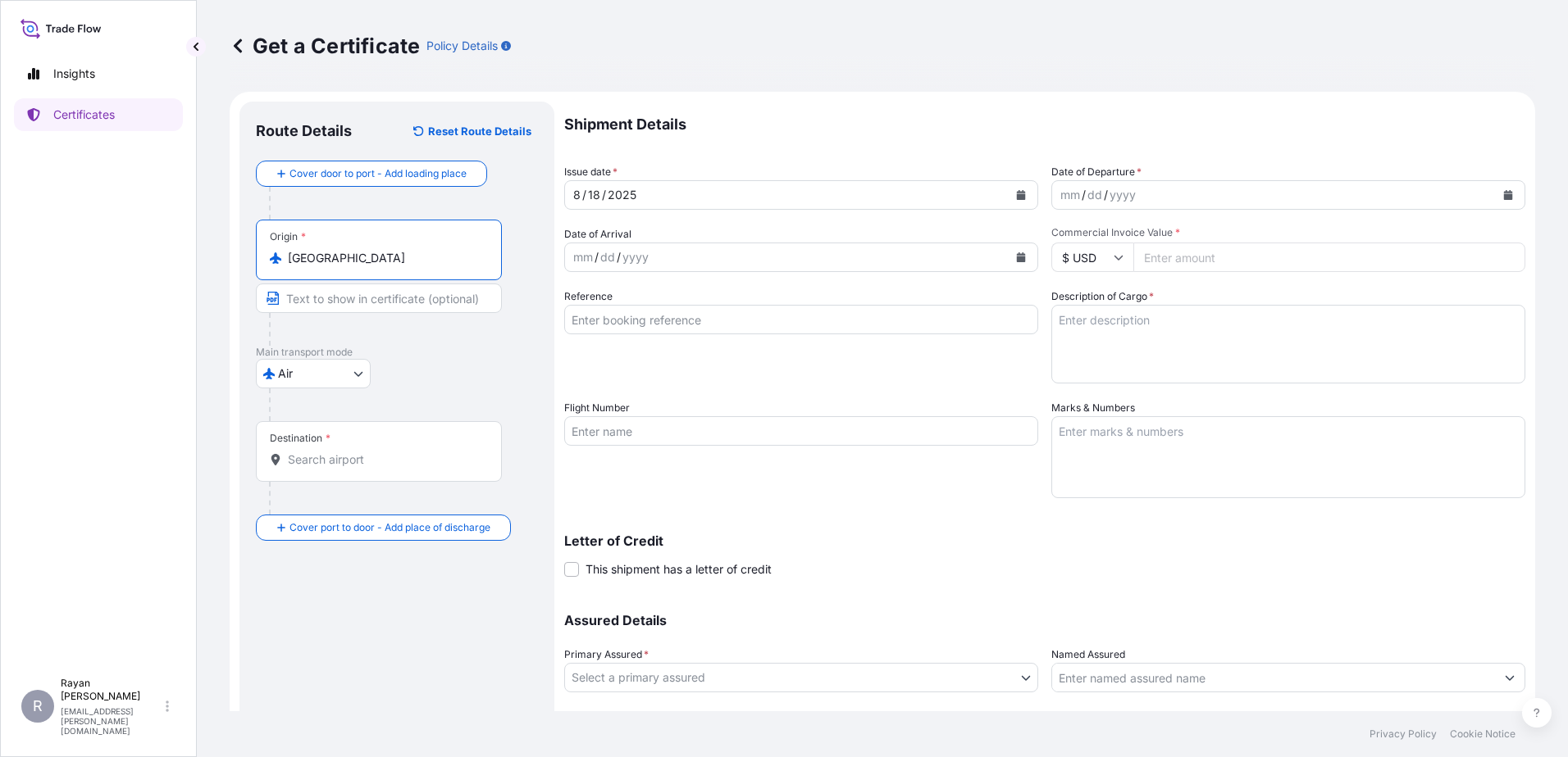
type input "France"
click at [368, 442] on div "Destination *" at bounding box center [378, 451] width 246 height 60
click at [368, 451] on input "Destination *" at bounding box center [384, 459] width 193 height 16
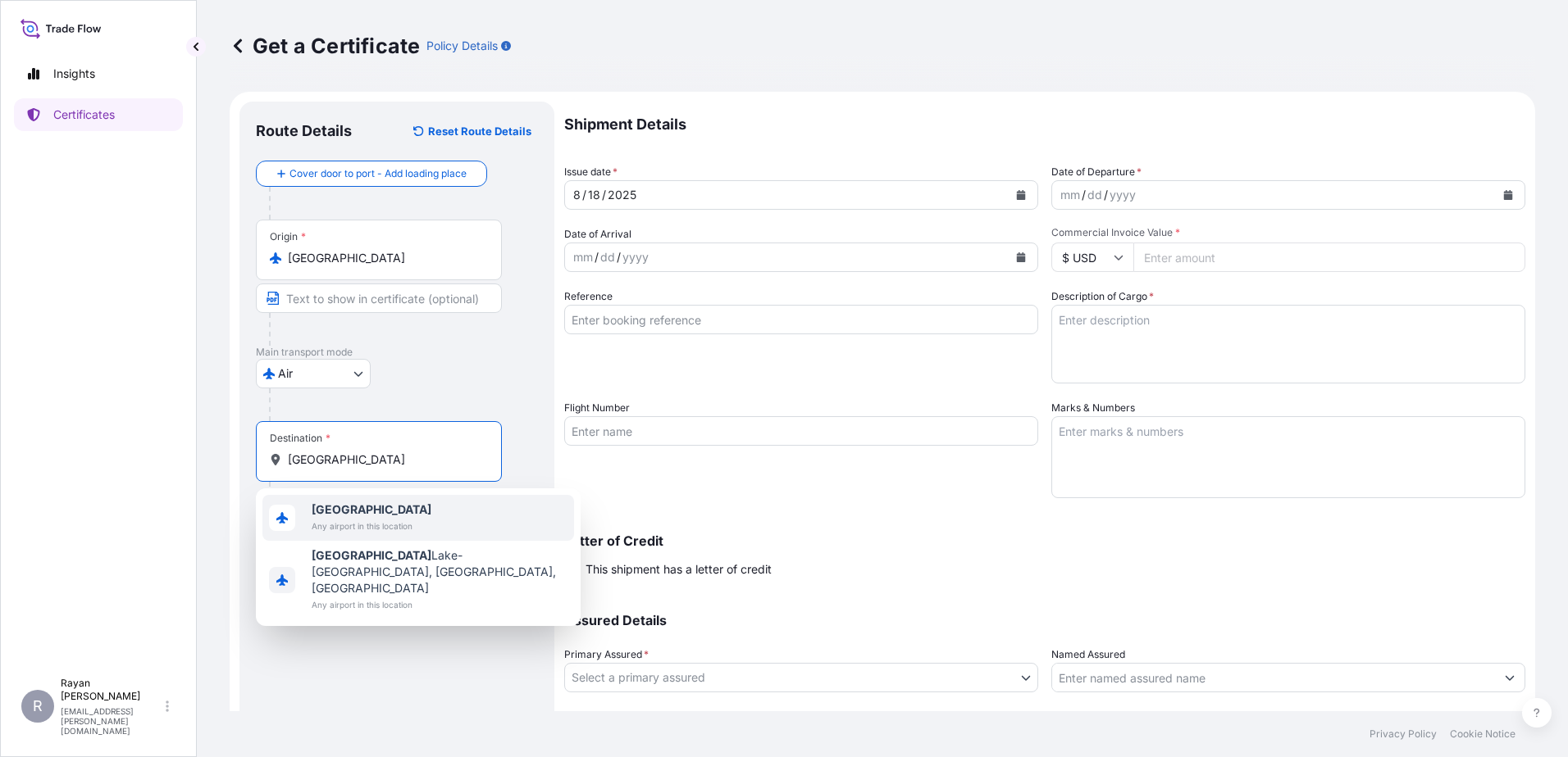
click at [338, 518] on span "Any airport in this location" at bounding box center [371, 526] width 120 height 16
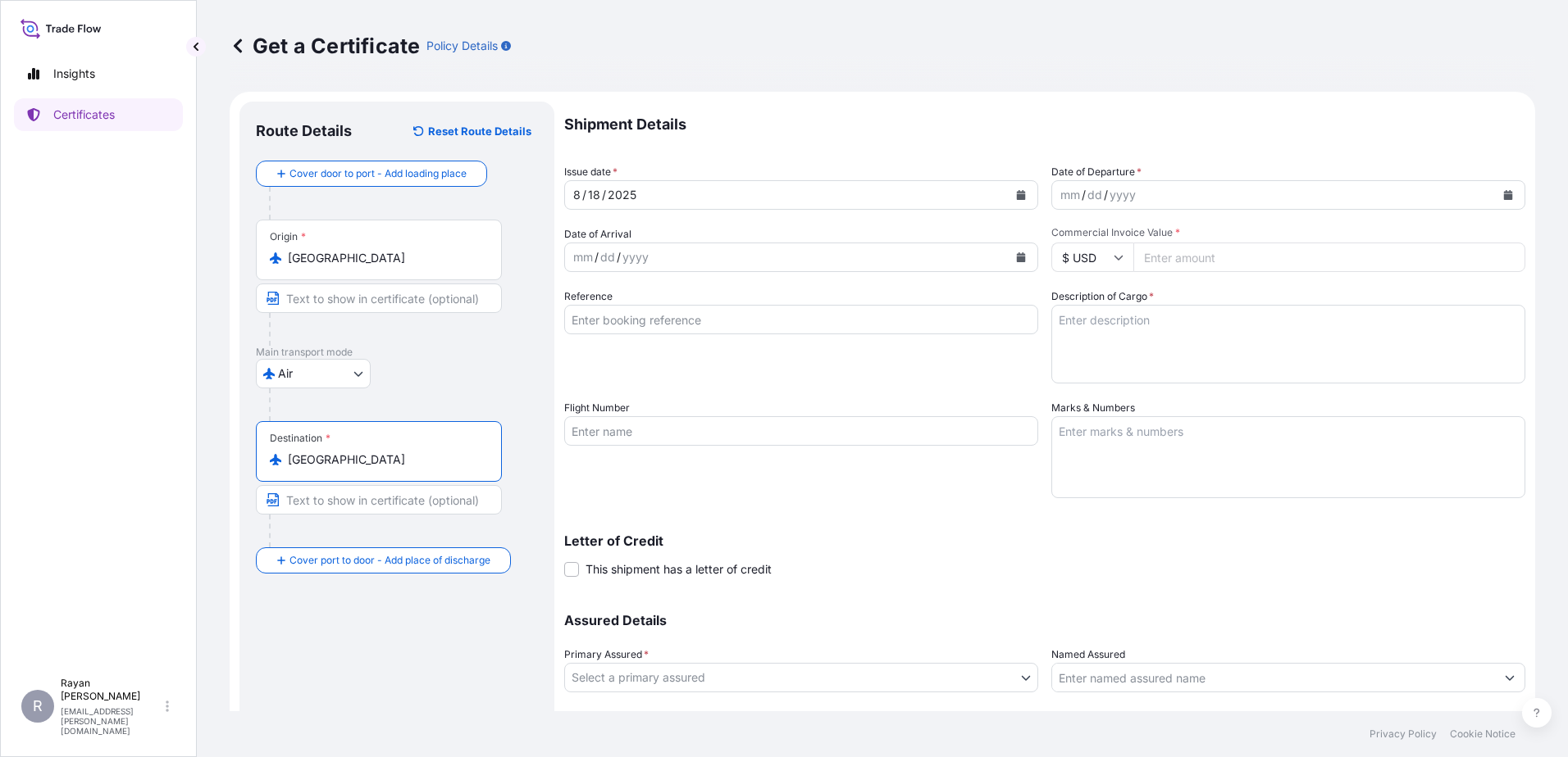
type input "Egypt"
click at [1496, 187] on button "Calendar" at bounding box center [1508, 194] width 26 height 26
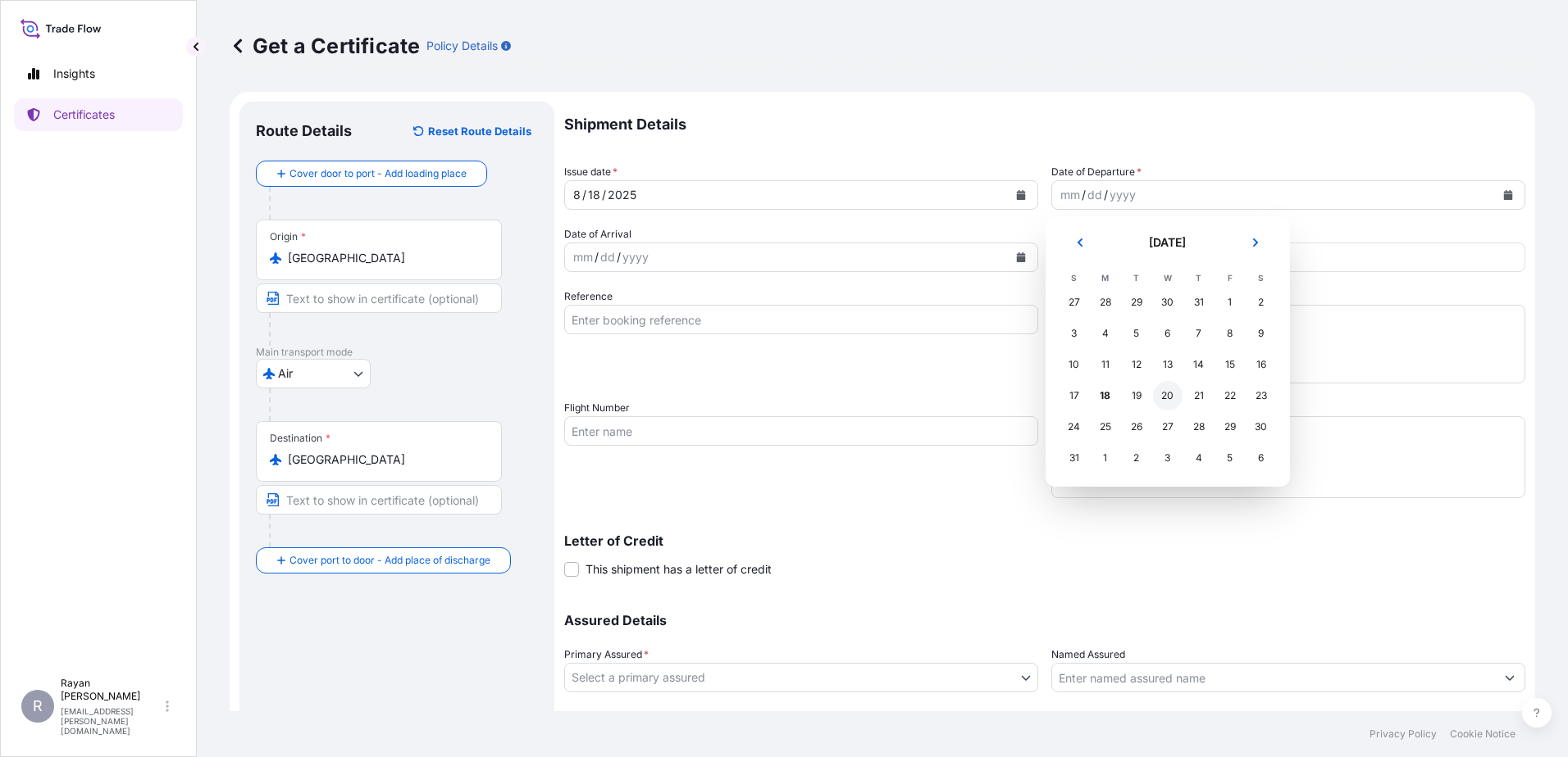
click at [1166, 395] on div "20" at bounding box center [1168, 396] width 30 height 30
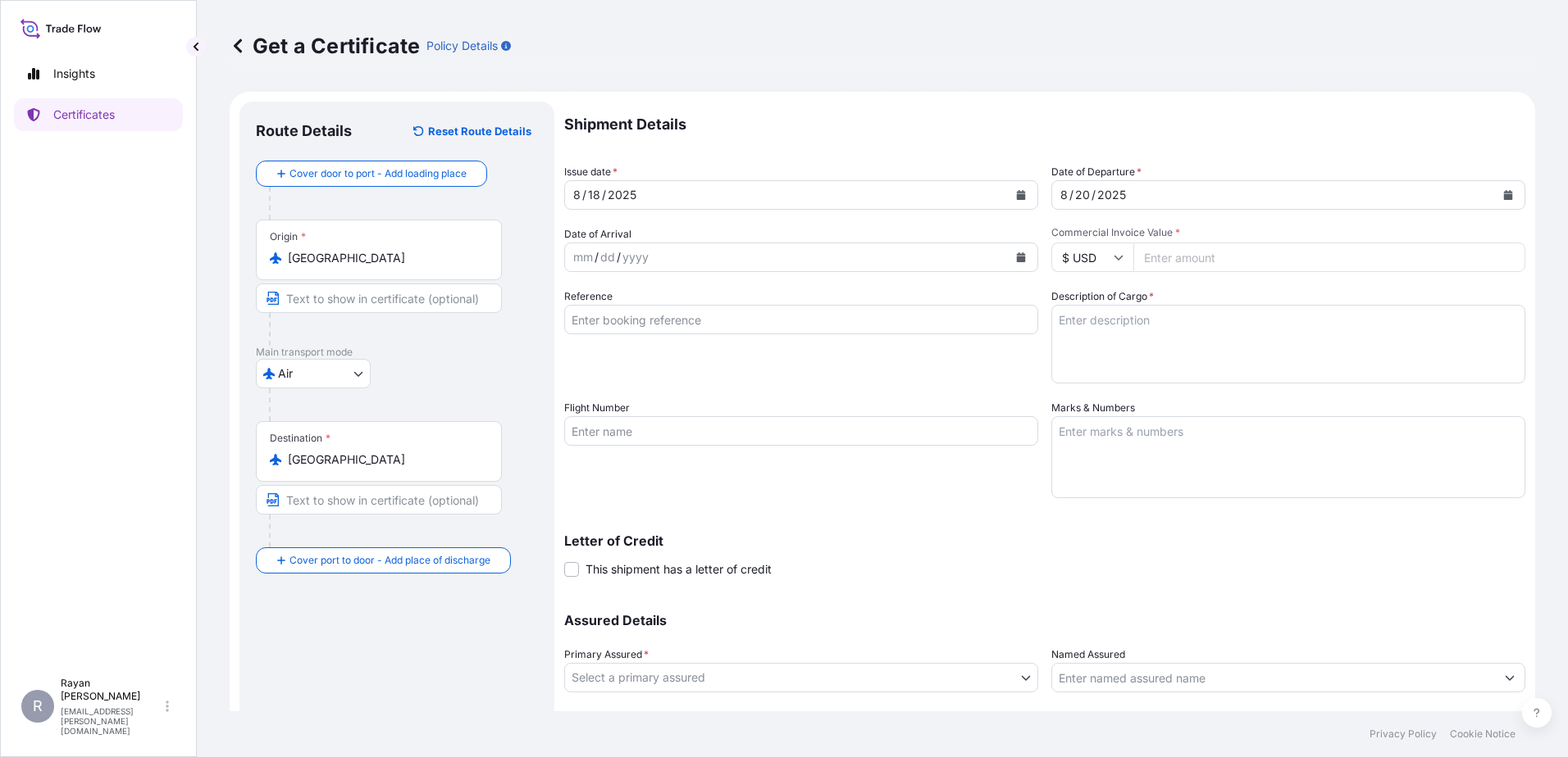
click at [1209, 251] on input "Commercial Invoice Value *" at bounding box center [1330, 257] width 392 height 30
type input "21739.64"
click at [1419, 294] on div "Description of Cargo *" at bounding box center [1288, 336] width 474 height 95
click at [858, 311] on input "Reference" at bounding box center [801, 319] width 474 height 30
paste input "0822402131"
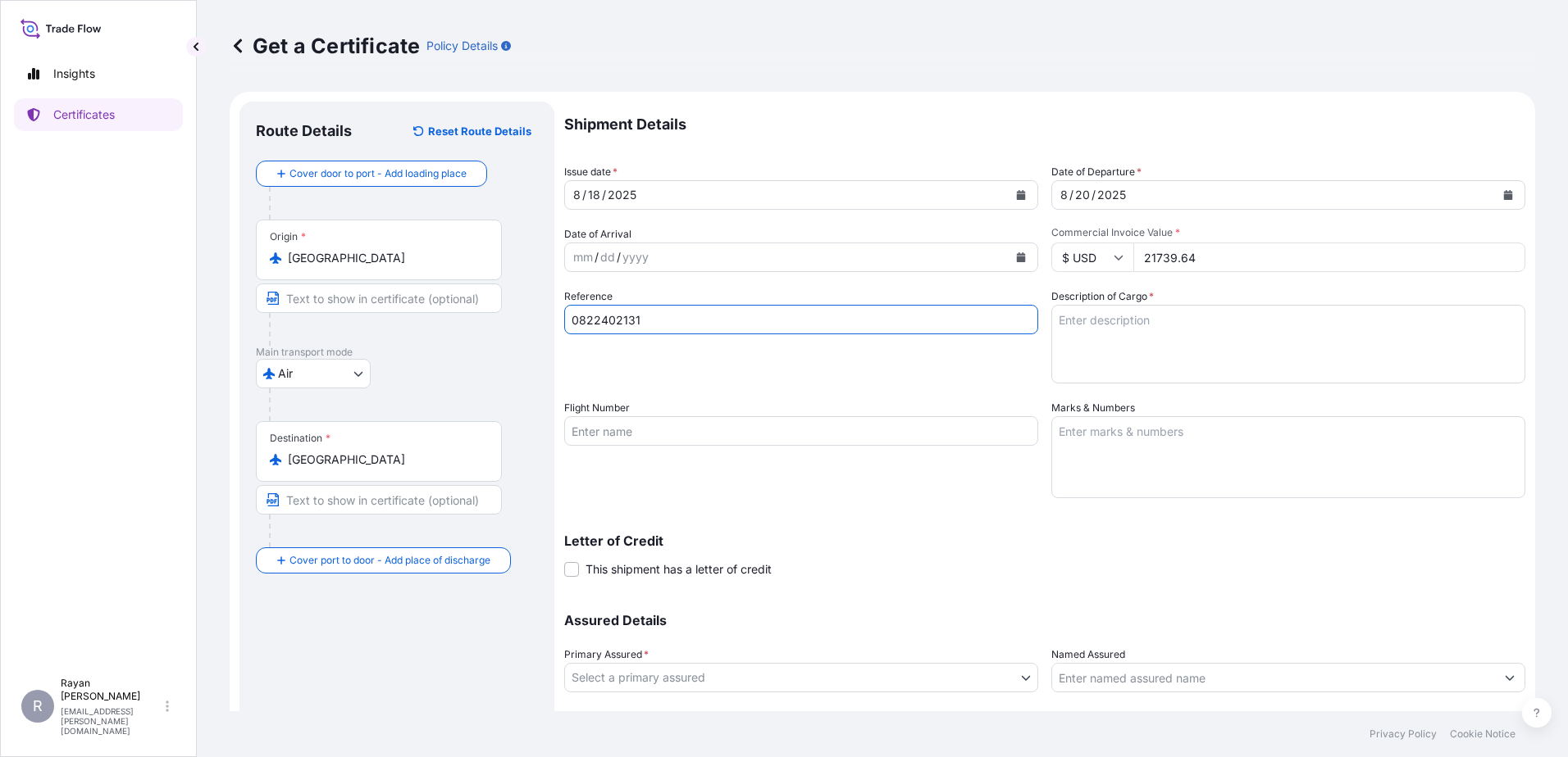
type input "0822402131"
click at [954, 393] on div "Shipment Details Issue date * 8 / 18 / 2025 Date of Departure * 8 / 20 / 2025 D…" at bounding box center [1044, 430] width 961 height 656
click at [1162, 320] on textarea "Description of Cargo *" at bounding box center [1288, 344] width 474 height 79
paste textarea "Medical Supplies (diagnostics consumables & reagents)"
type textarea "Medical Supplies (diagnostics consumables & reagents)"
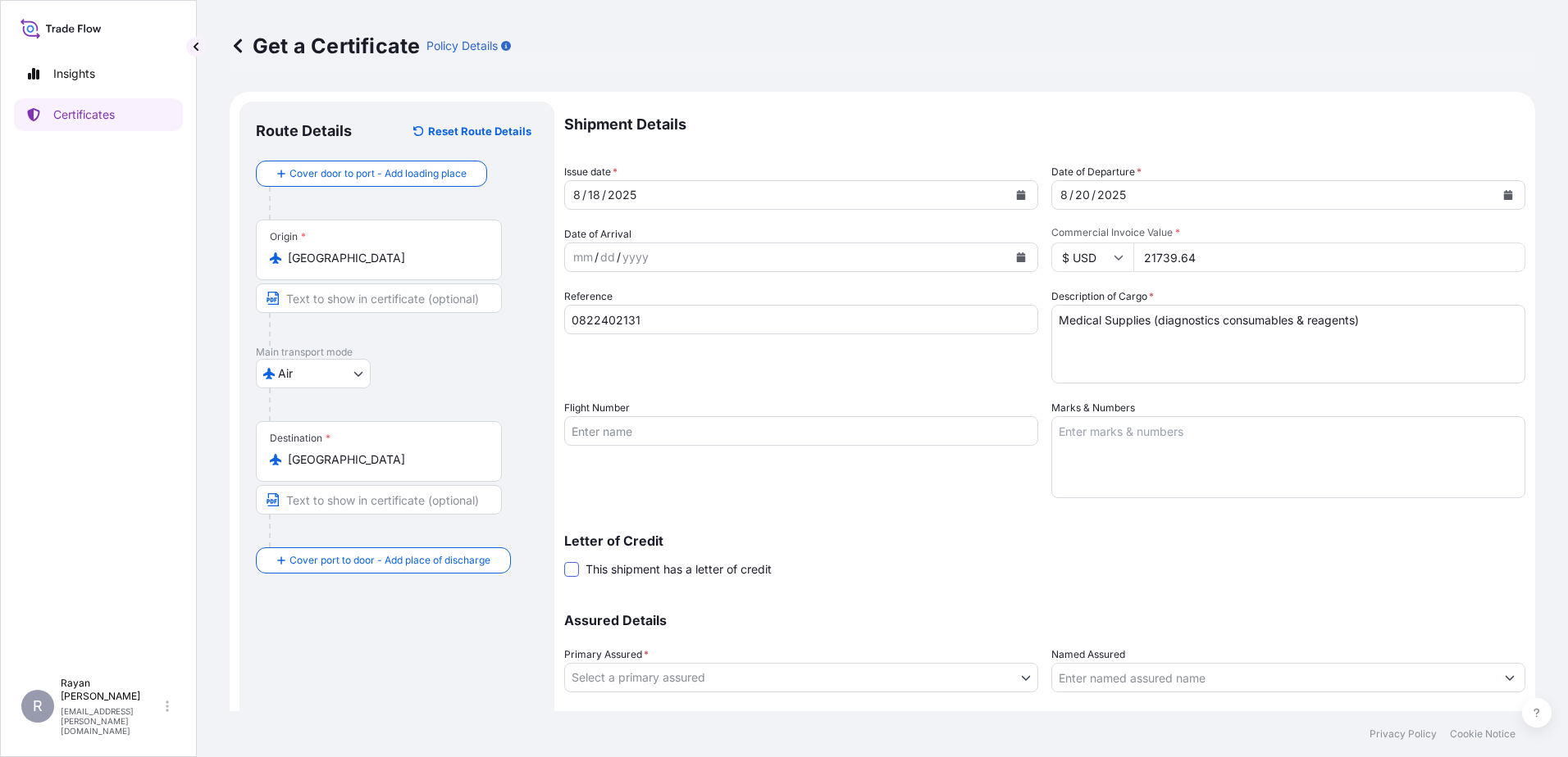
click at [578, 574] on span at bounding box center [571, 569] width 14 height 14
click at [564, 561] on input "This shipment has a letter of credit" at bounding box center [564, 561] width 0 height 0
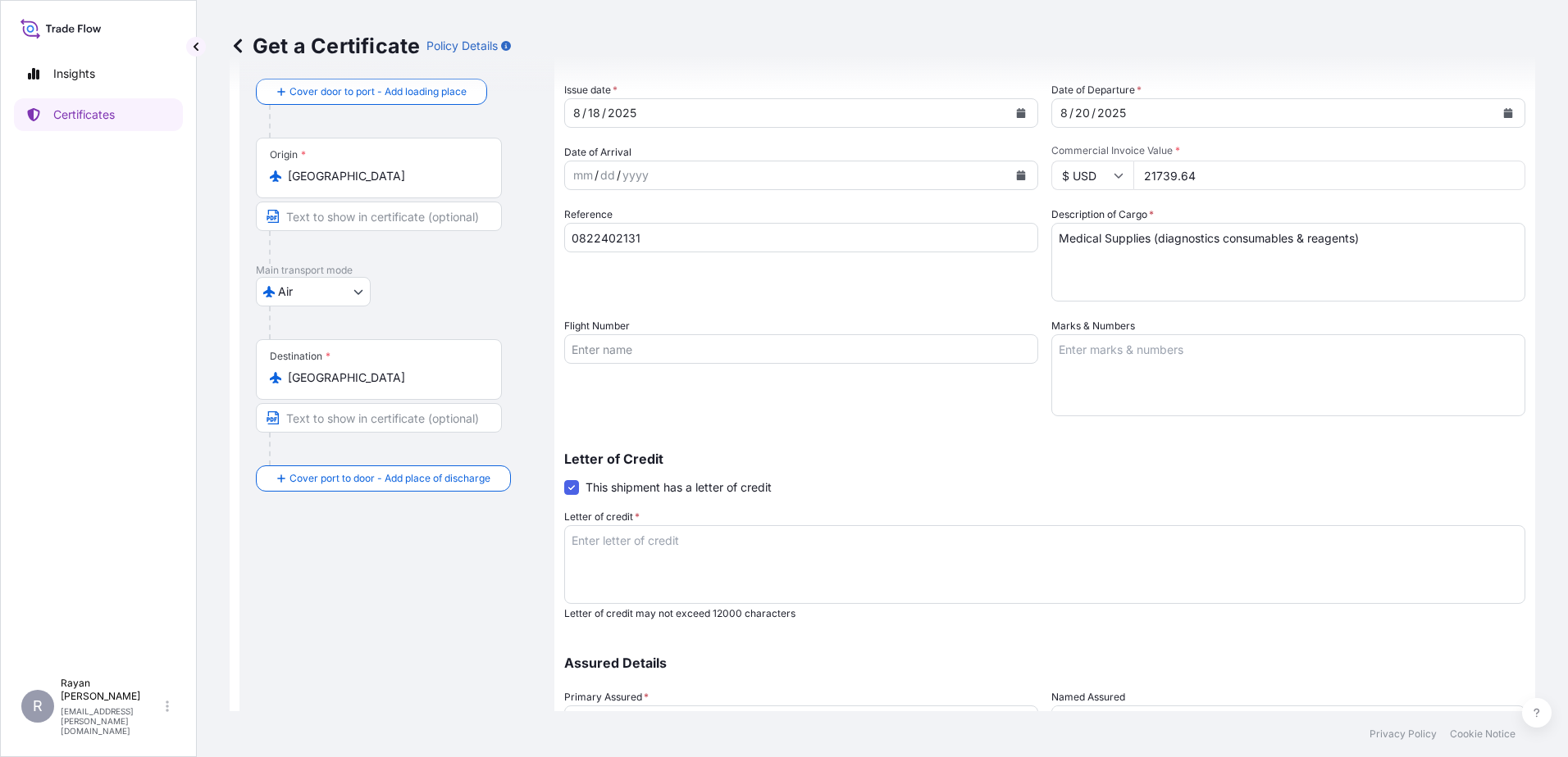
click at [913, 586] on textarea "Letter of credit *" at bounding box center [1044, 565] width 961 height 79
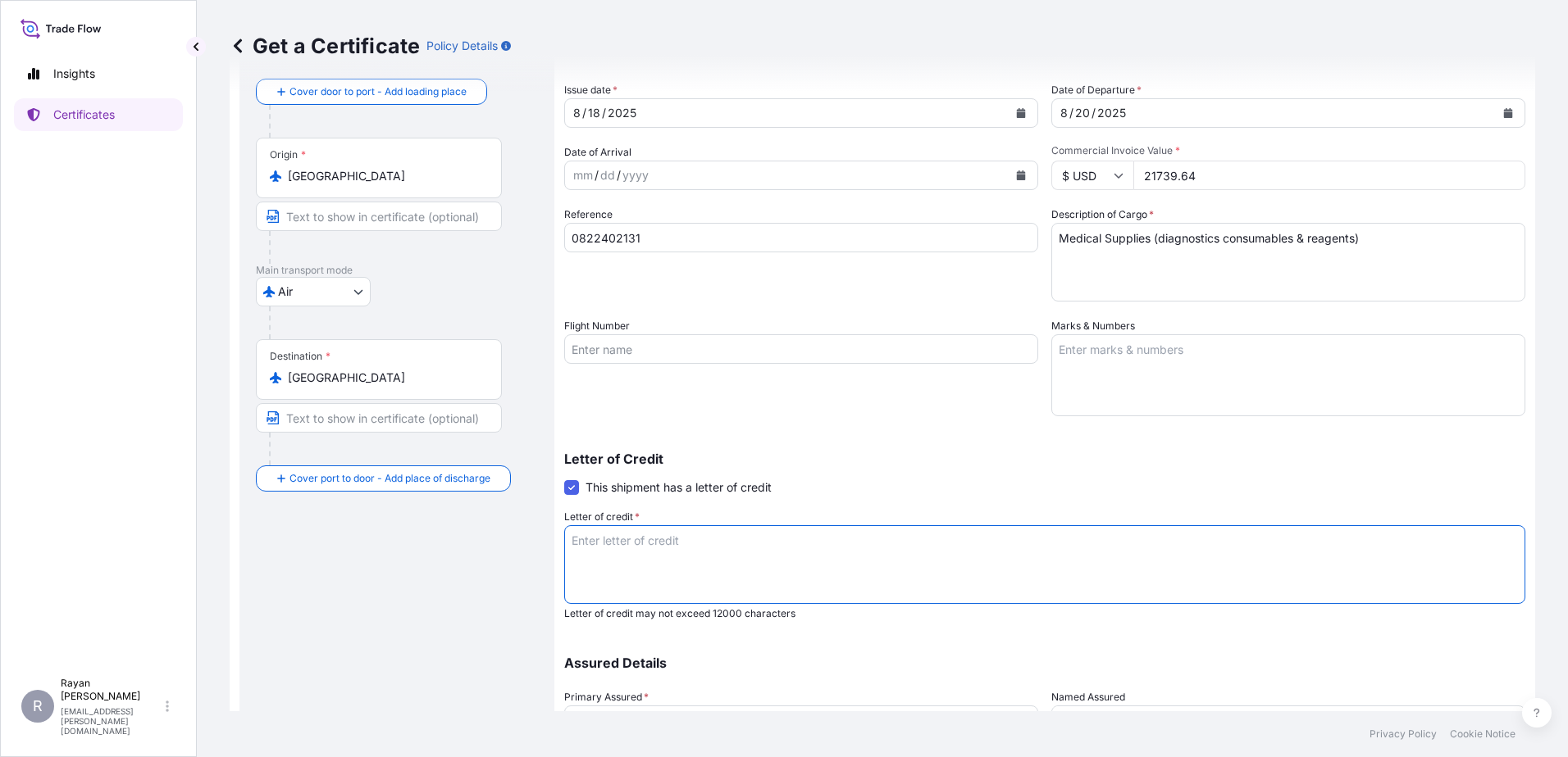
paste textarea "EGYPTIAN ARMAMENT AUTHORITY MINISTRY OF DEFENSE Medical Supplies as per appendi…"
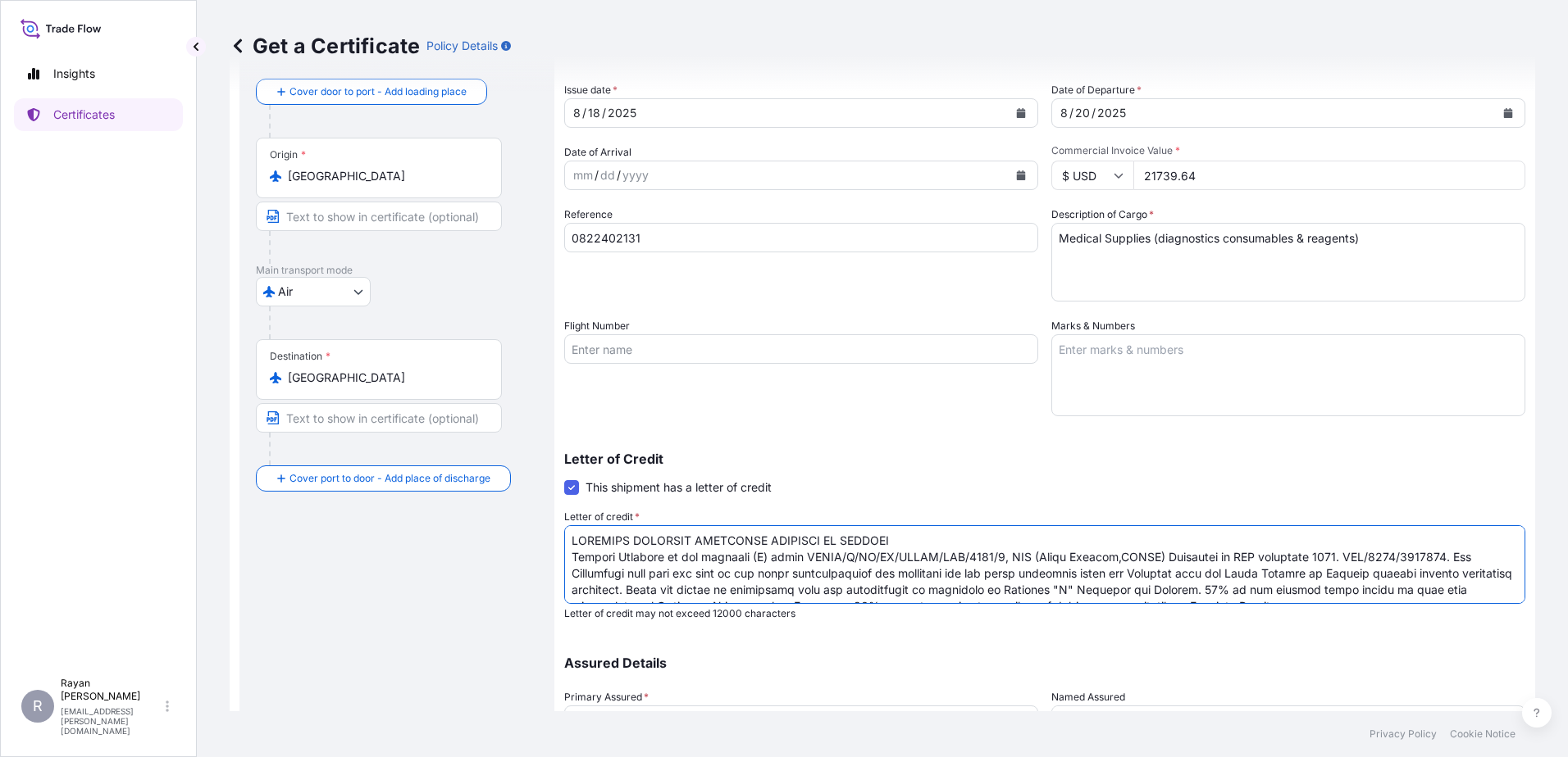
scroll to position [141, 0]
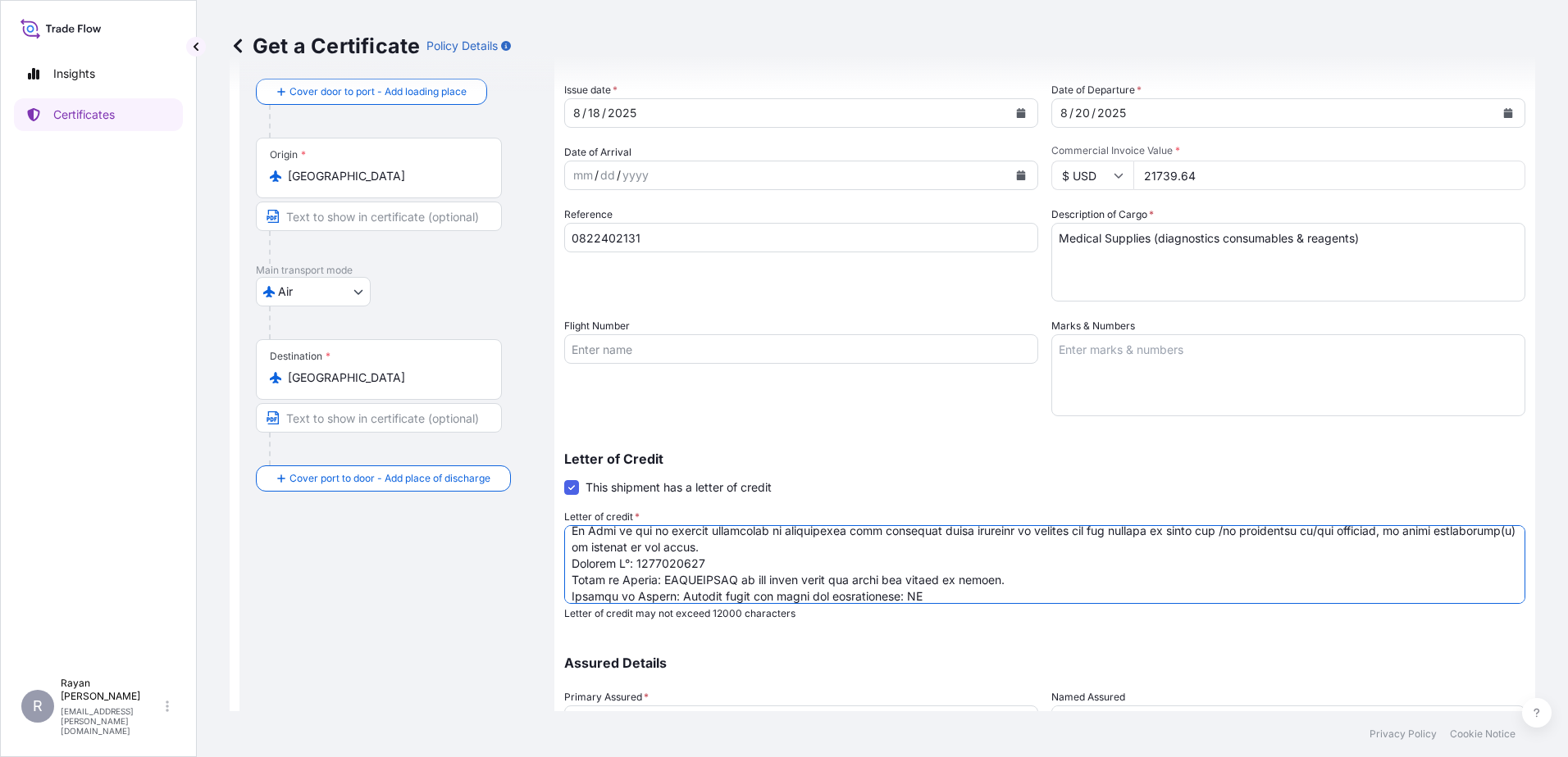
type textarea "EGYPTIAN ARMAMENT AUTHORITY MINISTRY OF DEFENSE Medical Supplies as per appendi…"
click at [1007, 440] on div "Letter of Credit This shipment has a letter of credit Letter of credit * Letter…" at bounding box center [1044, 526] width 961 height 188
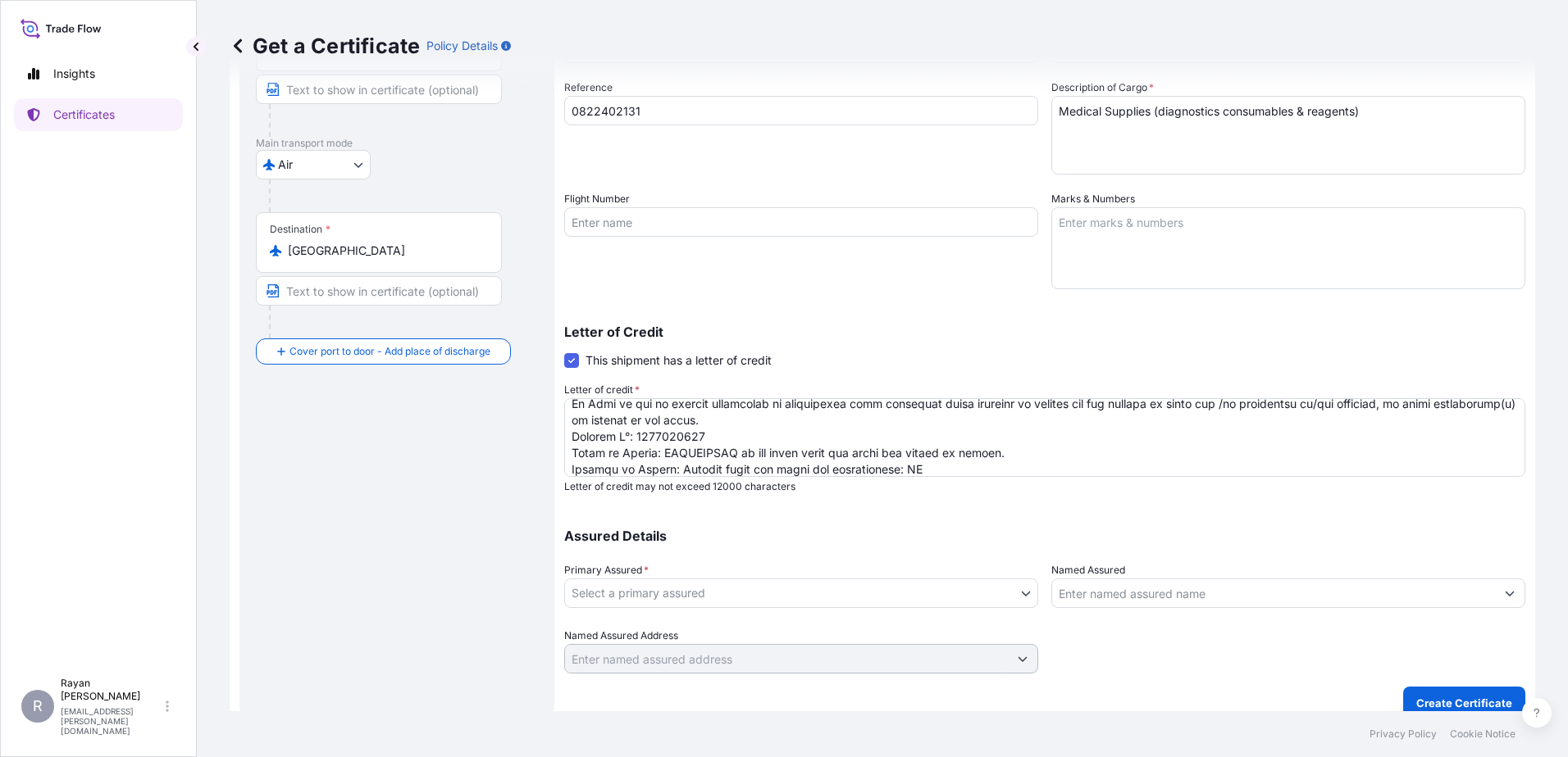
scroll to position [227, 0]
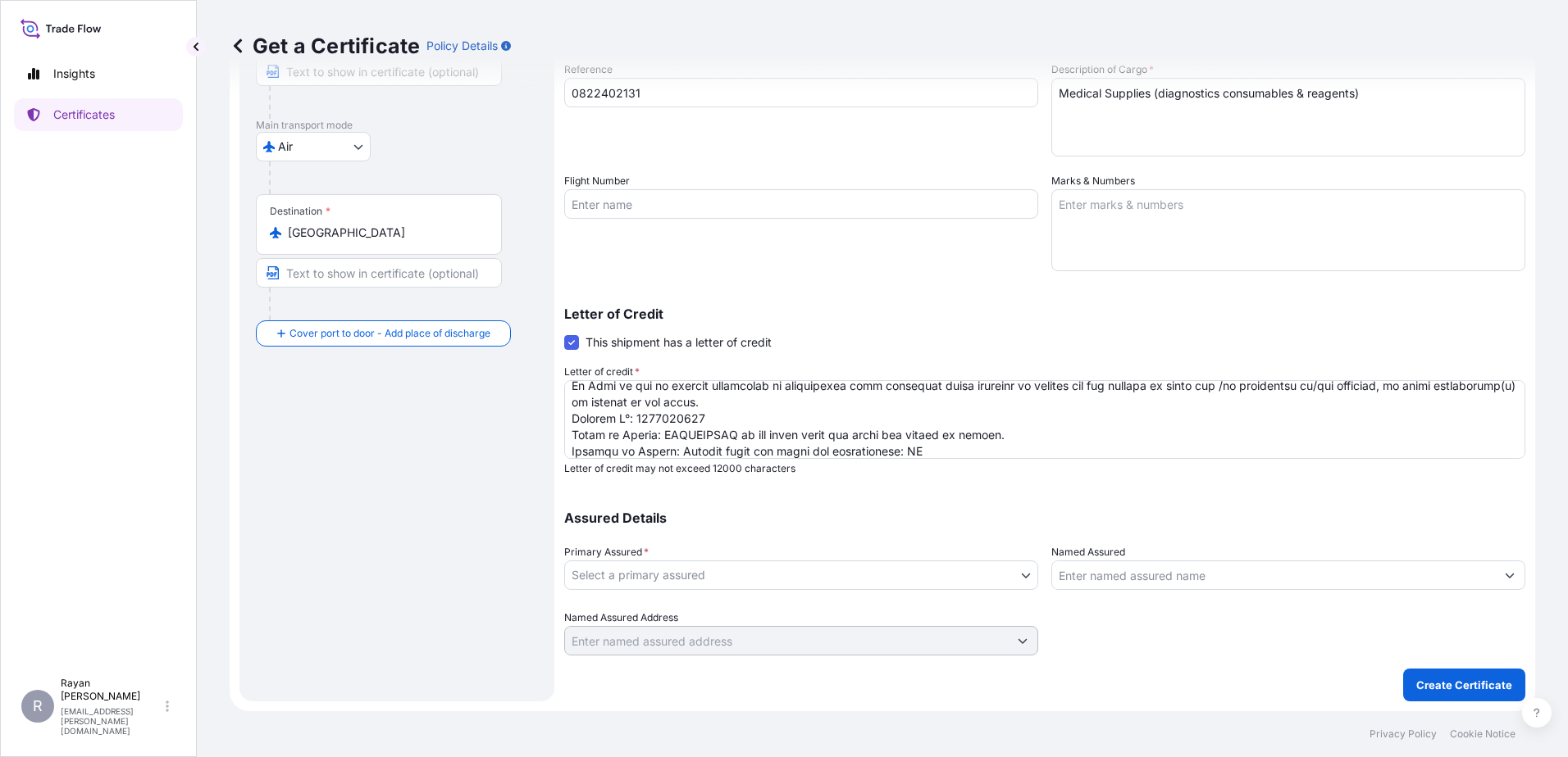
click at [830, 583] on body "Insights Certificates R Rayan Hamoui rayan.hamoui@quidelortho.com Get a Certifi…" at bounding box center [784, 378] width 1568 height 757
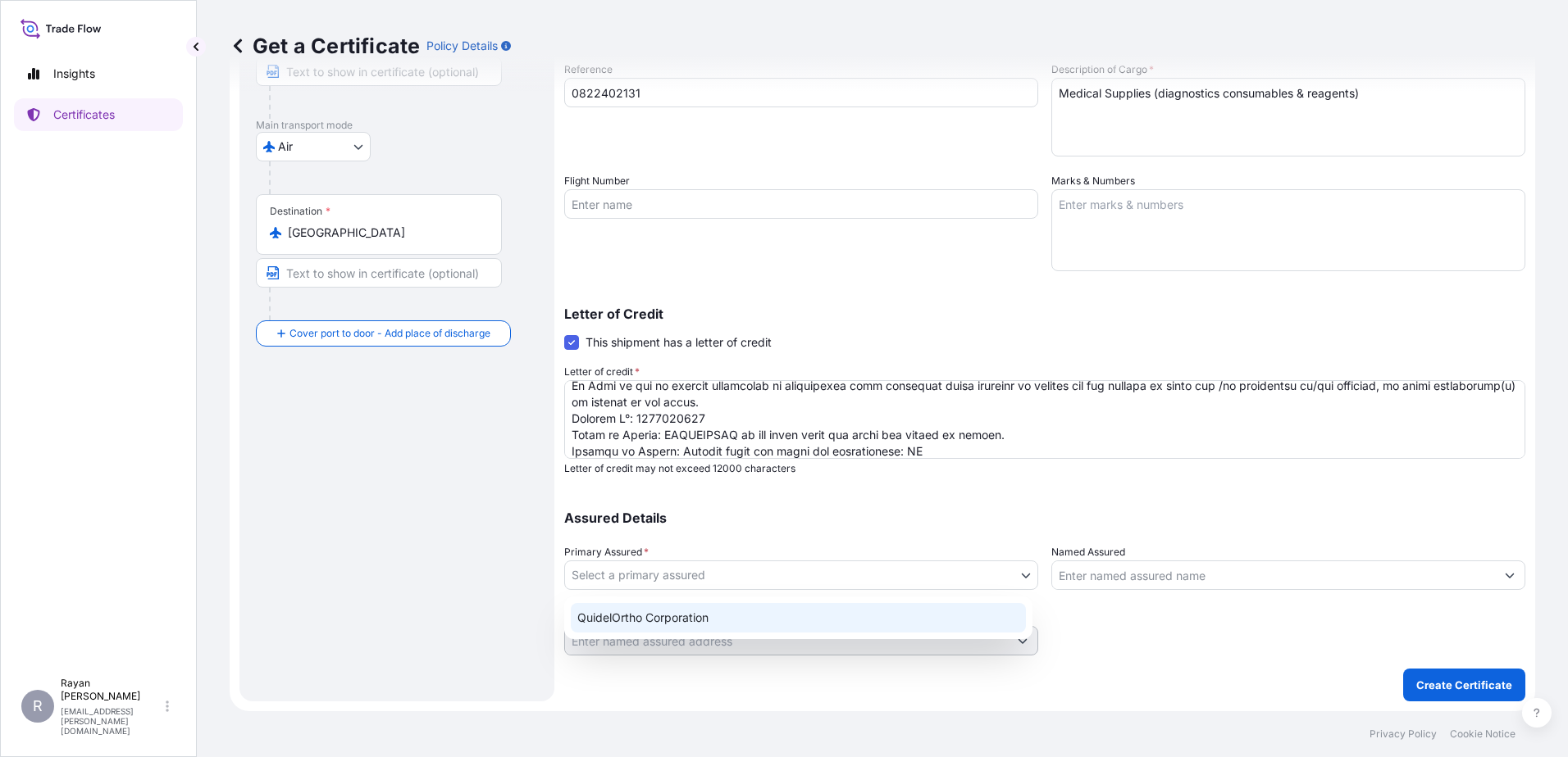
click at [782, 614] on div "QuidelOrtho Corporation" at bounding box center [798, 618] width 455 height 30
select select "31549"
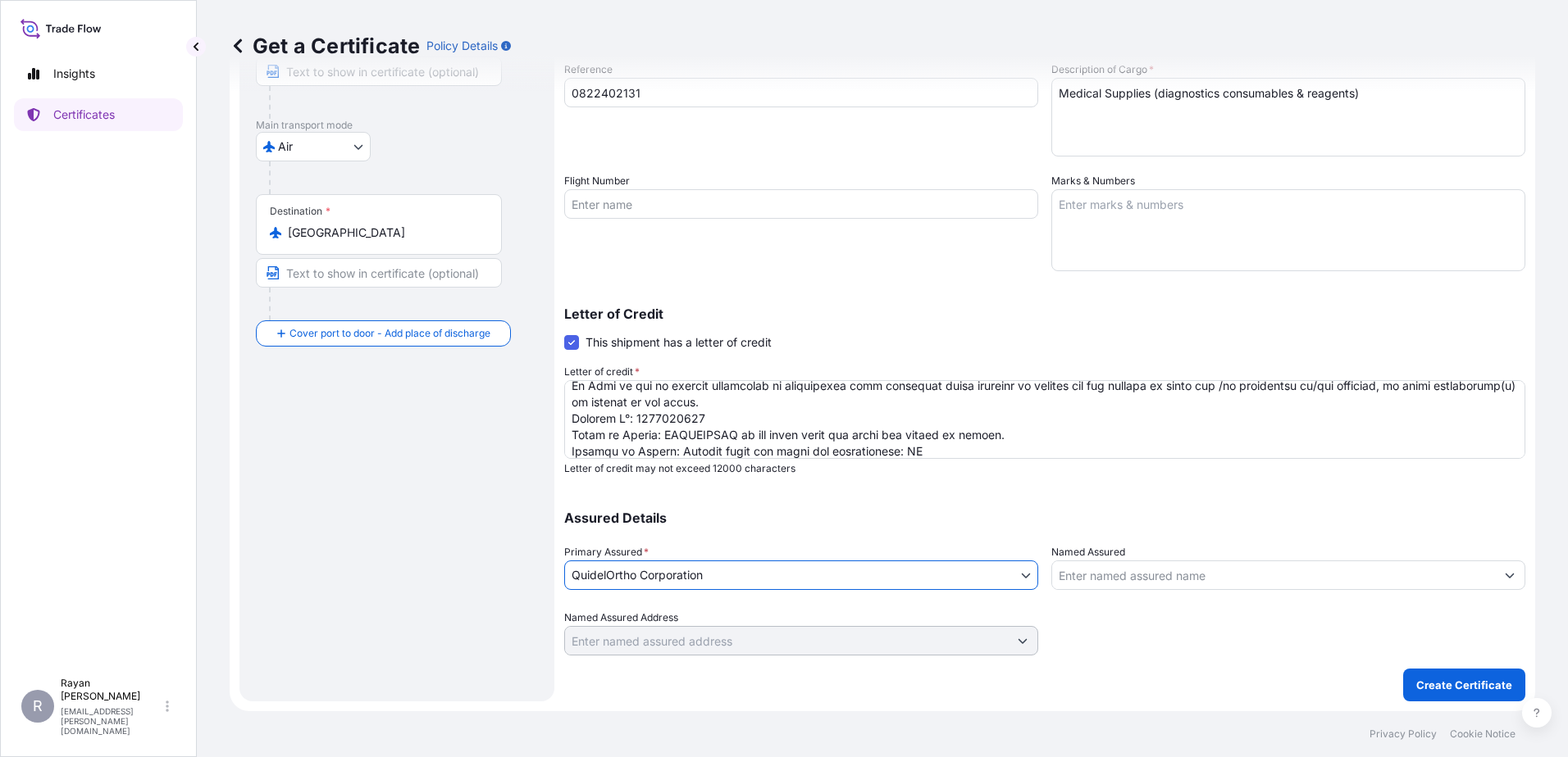
click at [1110, 584] on input "Named Assured" at bounding box center [1274, 575] width 443 height 30
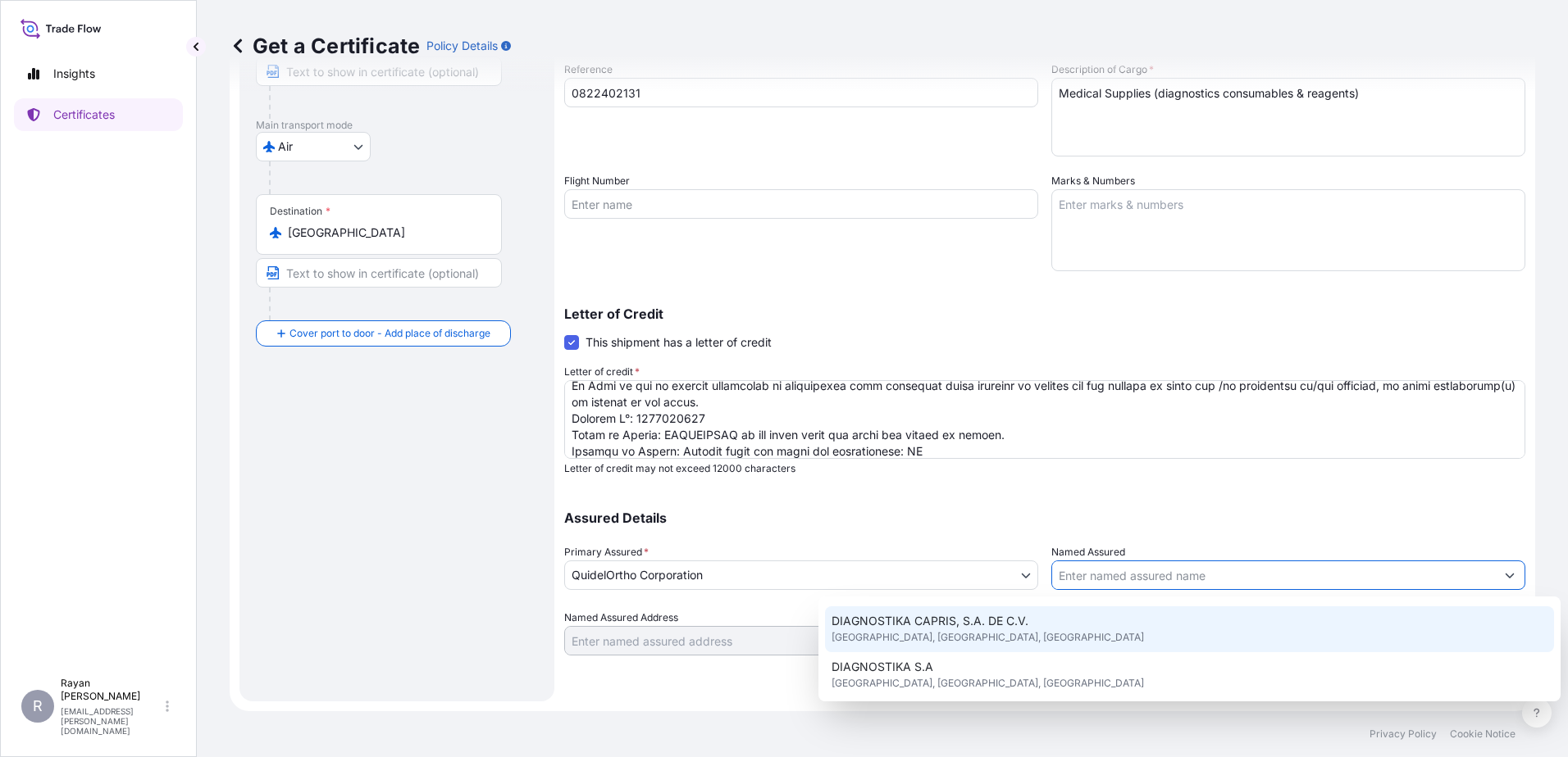
scroll to position [82, 0]
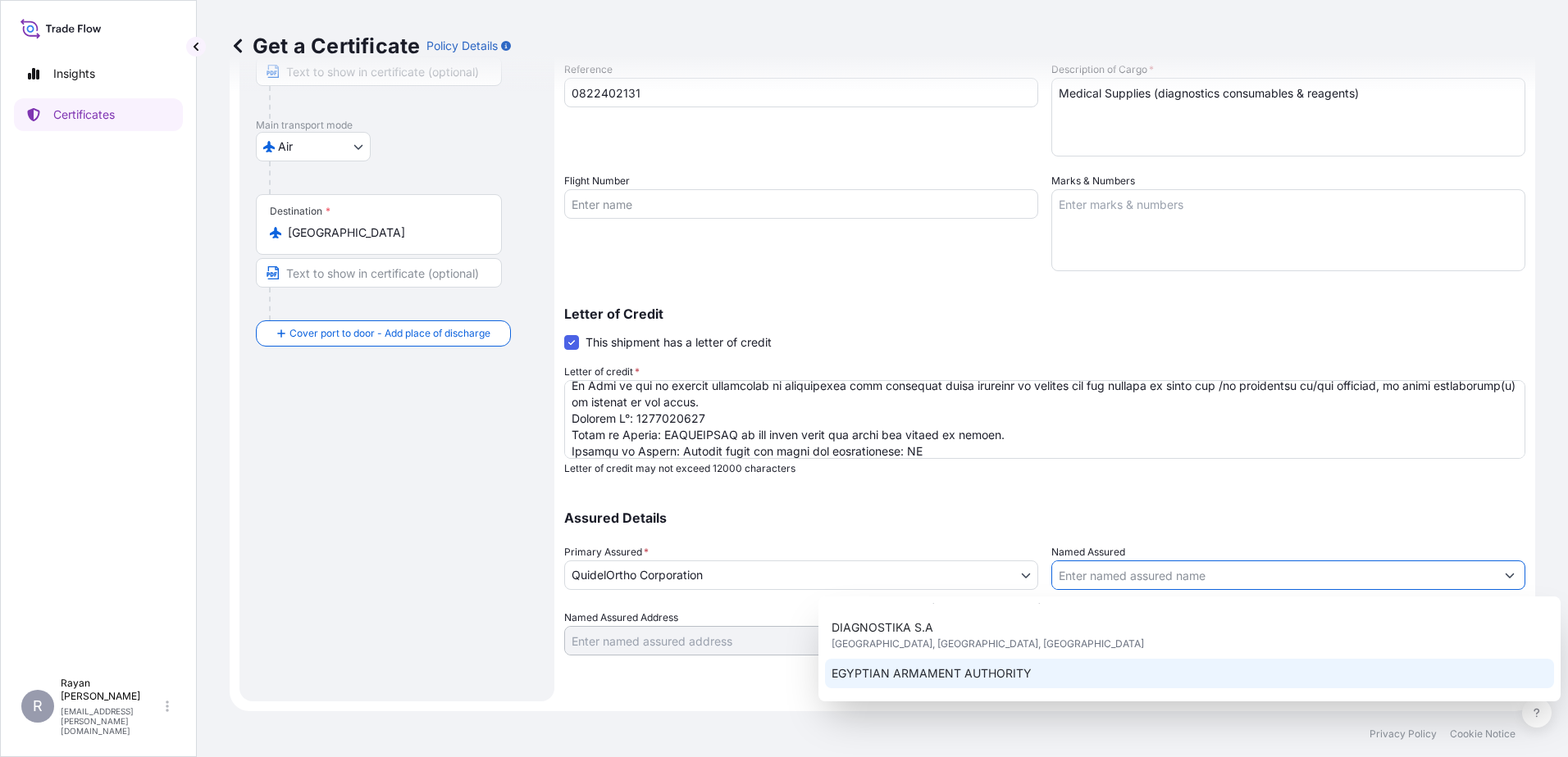
click at [1028, 677] on div "EGYPTIAN ARMAMENT AUTHORITY" at bounding box center [1189, 673] width 729 height 30
type input "EGYPTIAN ARMAMENT AUTHORITY"
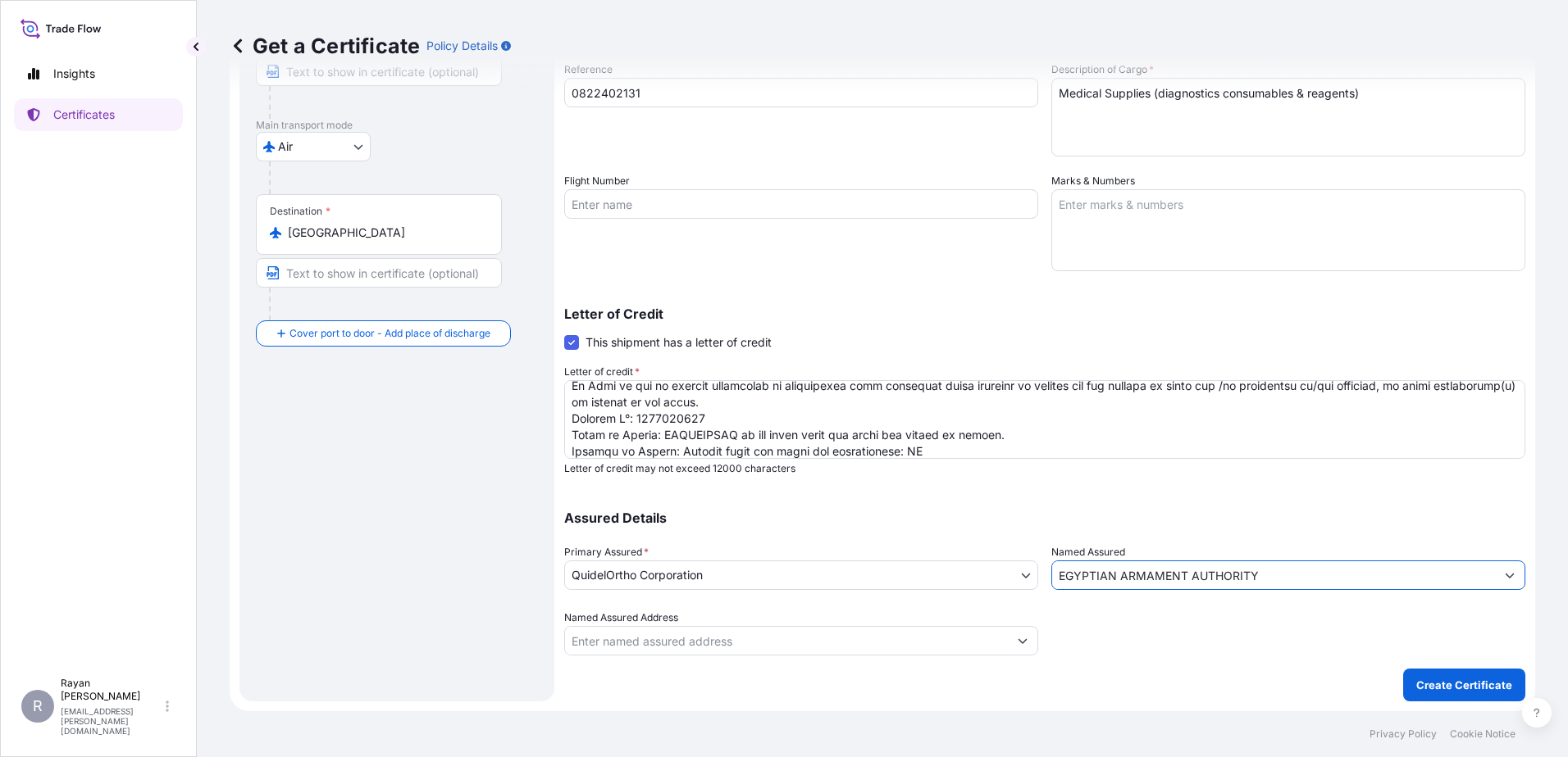
click at [1164, 635] on div at bounding box center [1288, 632] width 474 height 46
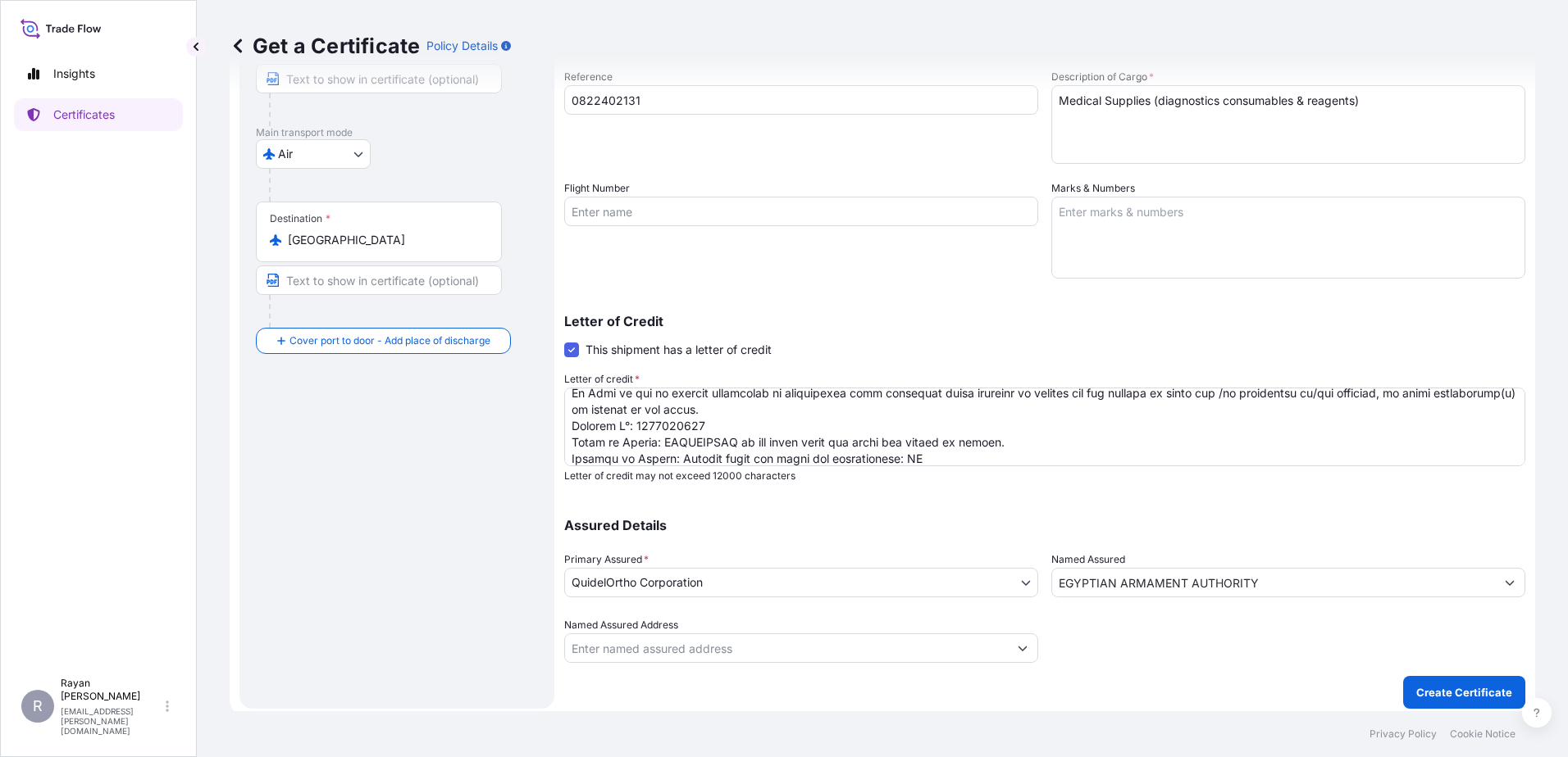
scroll to position [227, 0]
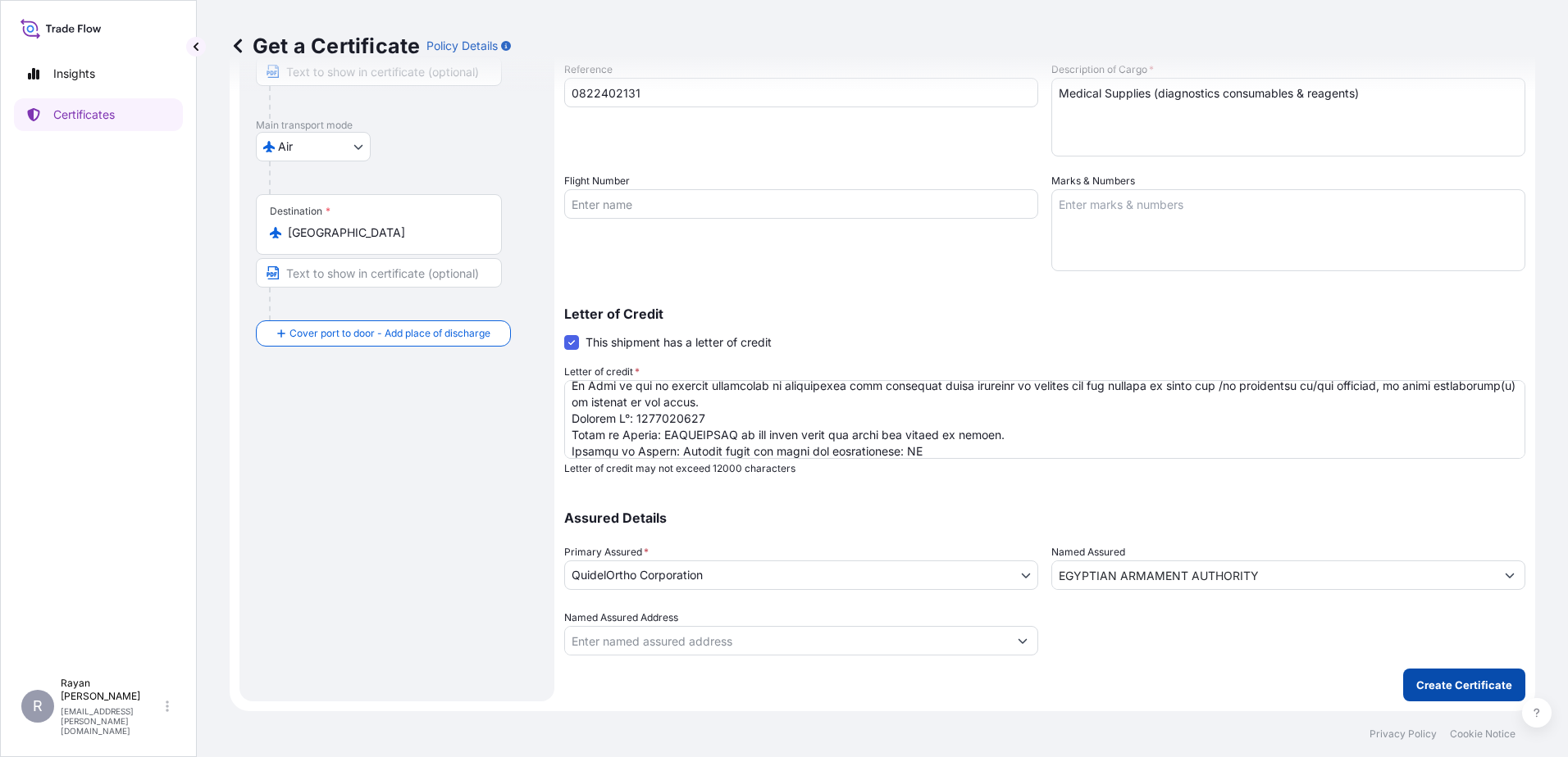
click at [1430, 679] on p "Create Certificate" at bounding box center [1464, 685] width 96 height 16
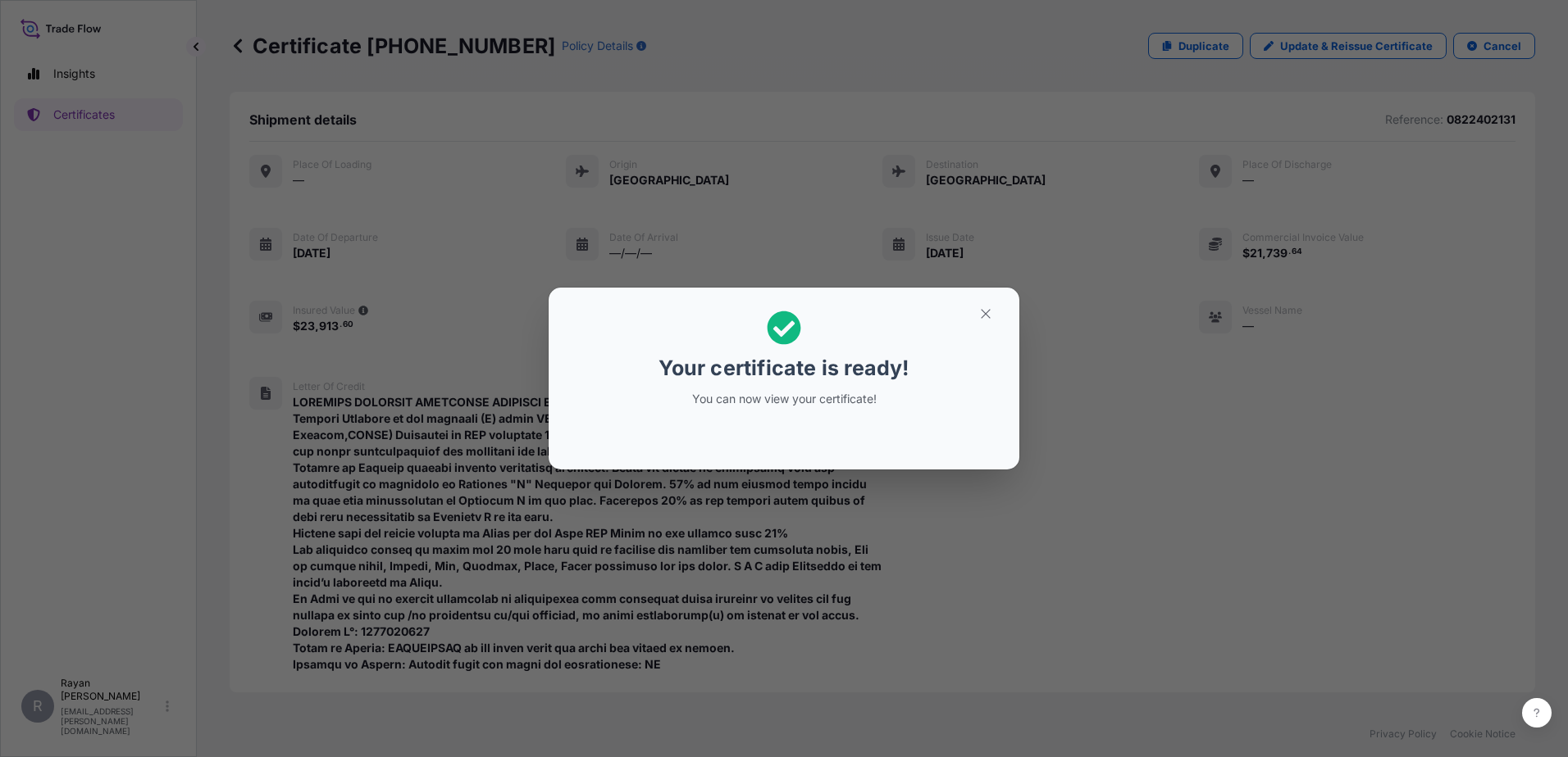
click at [993, 330] on h2 "Your certificate is ready! You can now view your certificate!" at bounding box center [784, 359] width 444 height 116
click at [982, 313] on icon "button" at bounding box center [986, 314] width 14 height 14
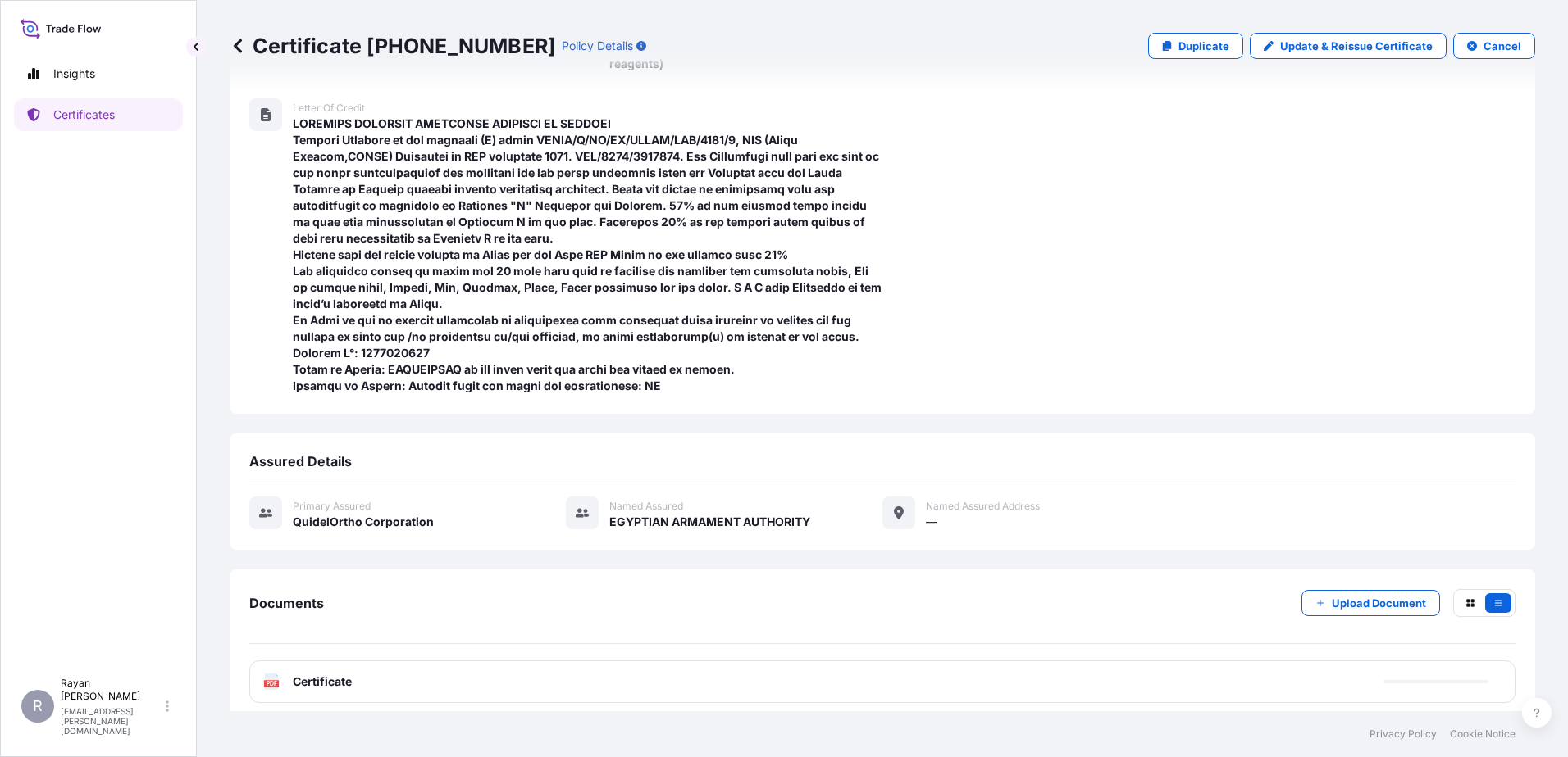
scroll to position [290, 0]
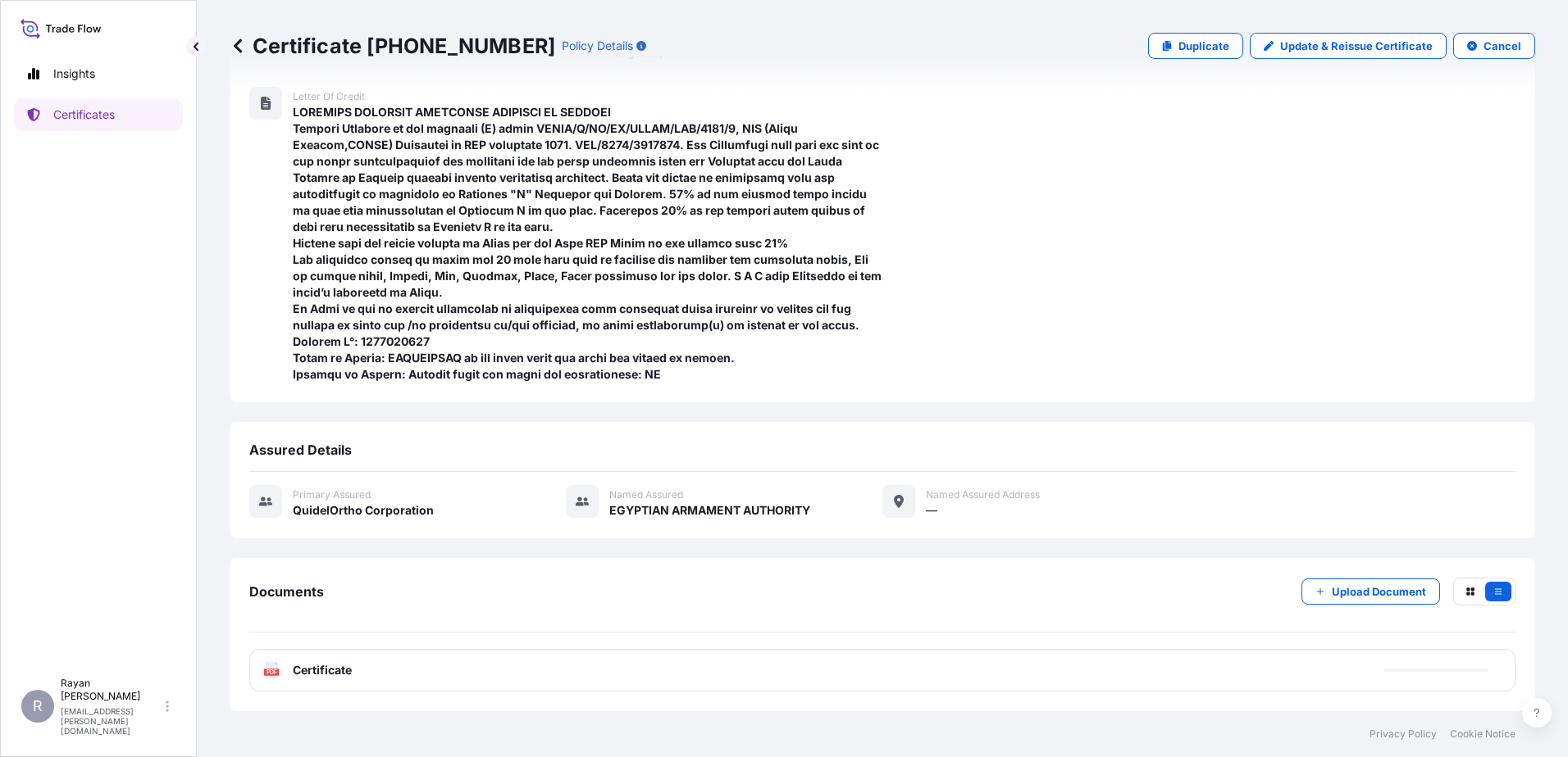
click at [322, 682] on div "PDF Certificate" at bounding box center [882, 670] width 1266 height 42
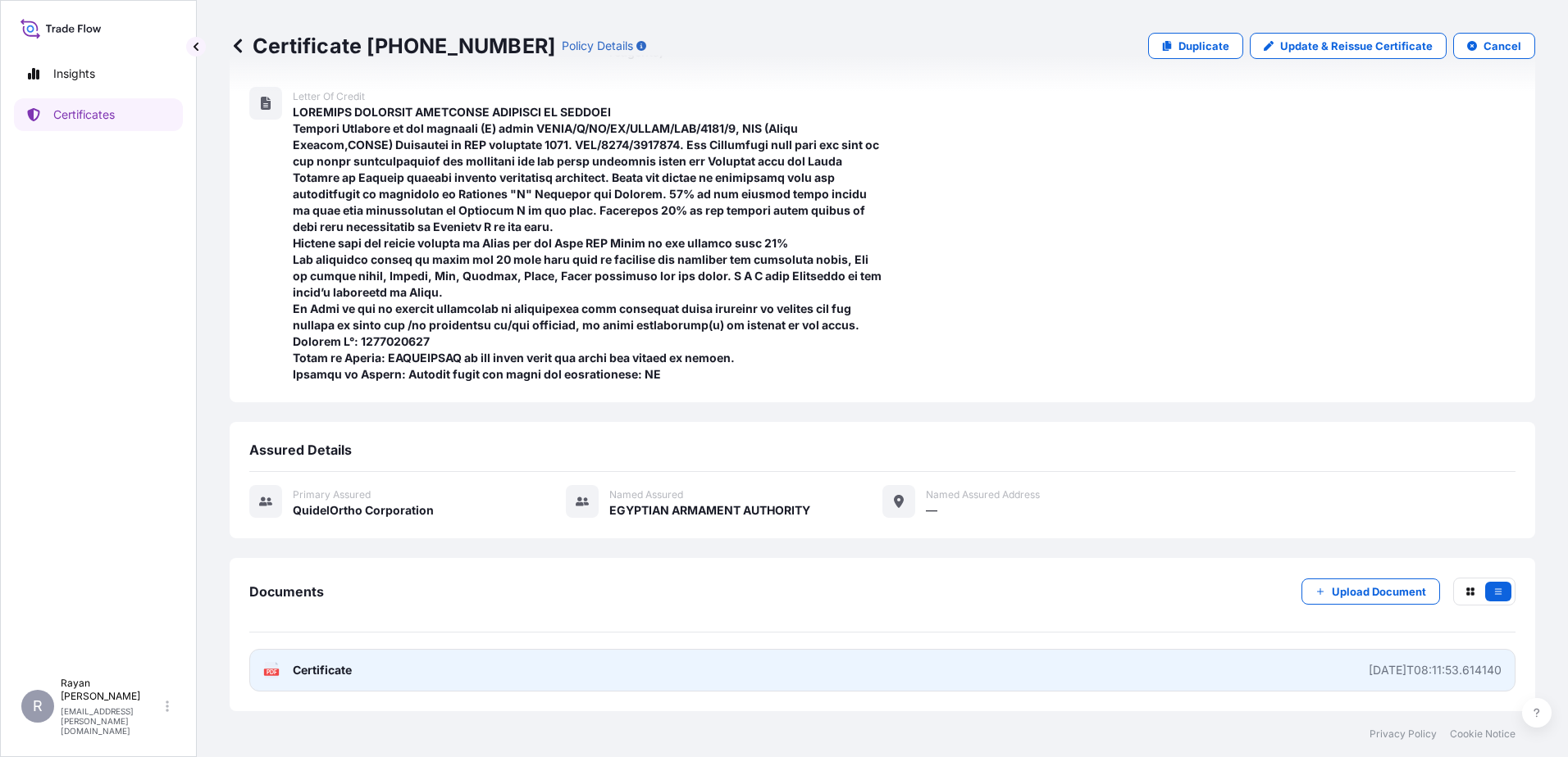
click at [324, 663] on span "Certificate" at bounding box center [322, 671] width 59 height 16
